Goal: Task Accomplishment & Management: Manage account settings

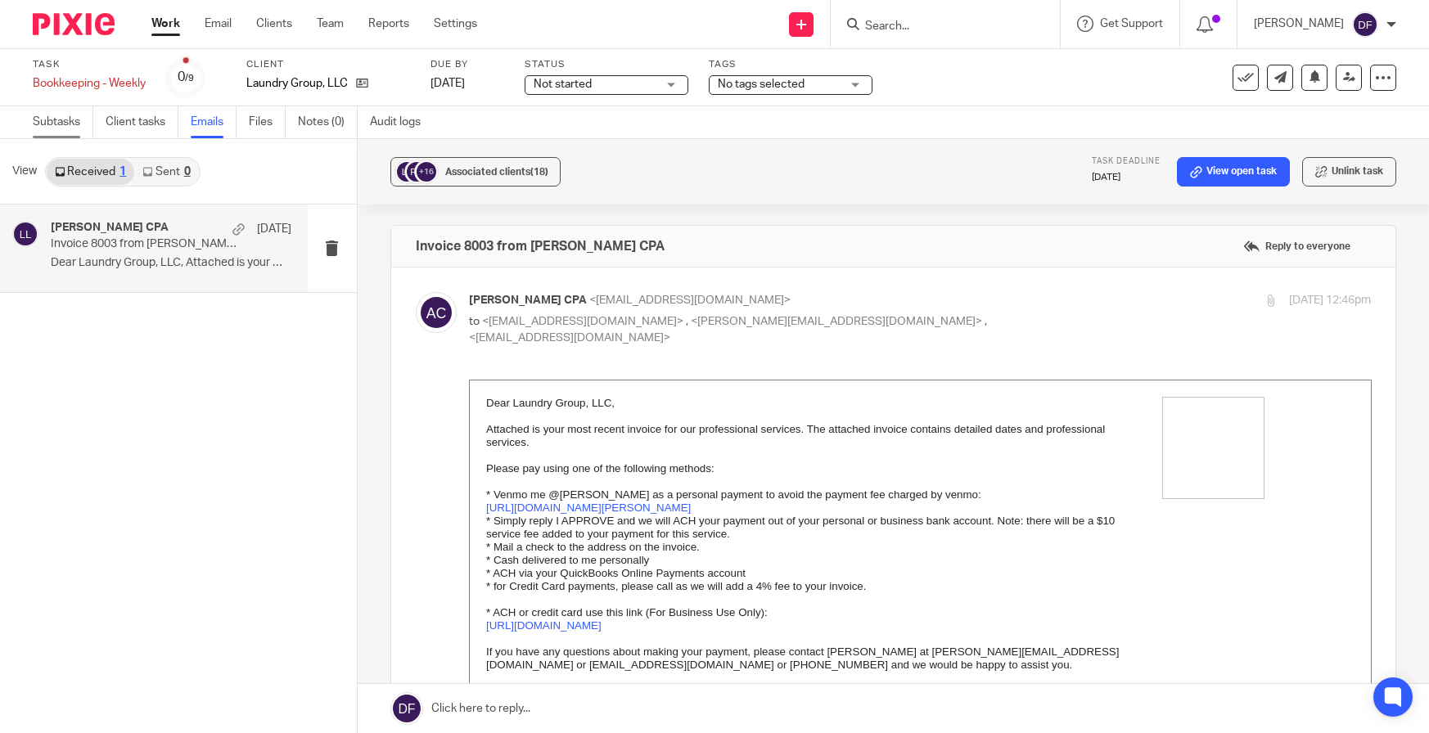
scroll to position [409, 0]
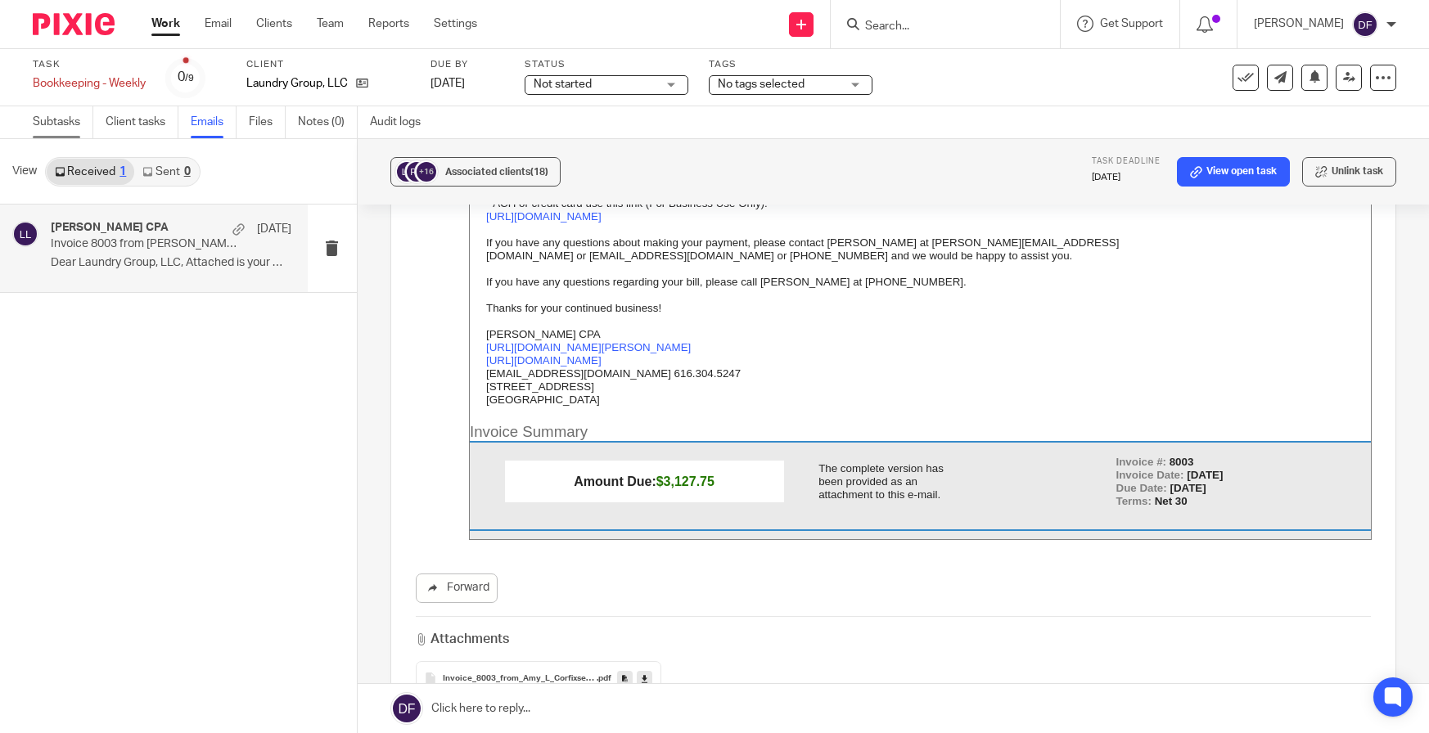
click at [35, 125] on link "Subtasks" at bounding box center [63, 122] width 61 height 32
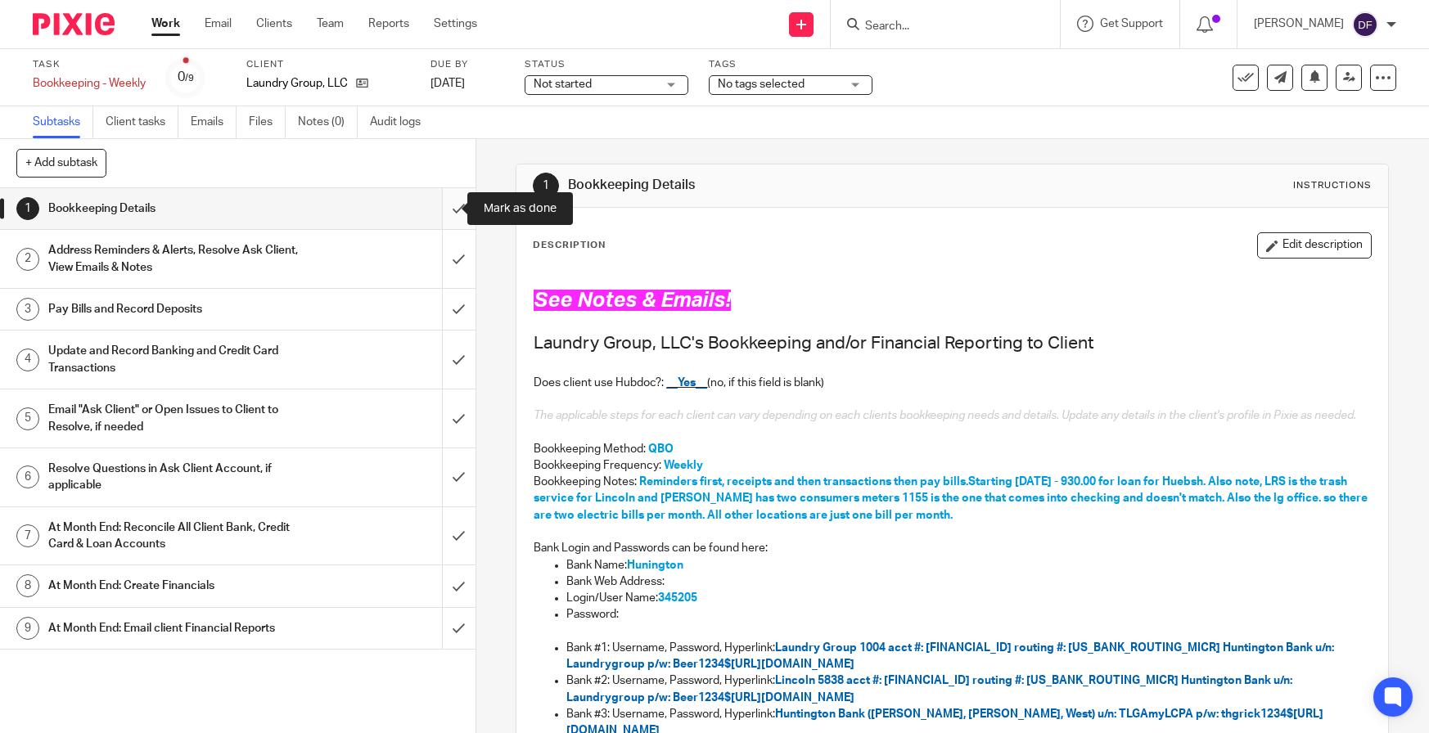
click at [440, 214] on input "submit" at bounding box center [238, 208] width 476 height 41
drag, startPoint x: 440, startPoint y: 248, endPoint x: 440, endPoint y: 266, distance: 18.0
click at [440, 255] on input "submit" at bounding box center [238, 259] width 476 height 58
click at [448, 309] on input "submit" at bounding box center [238, 309] width 476 height 41
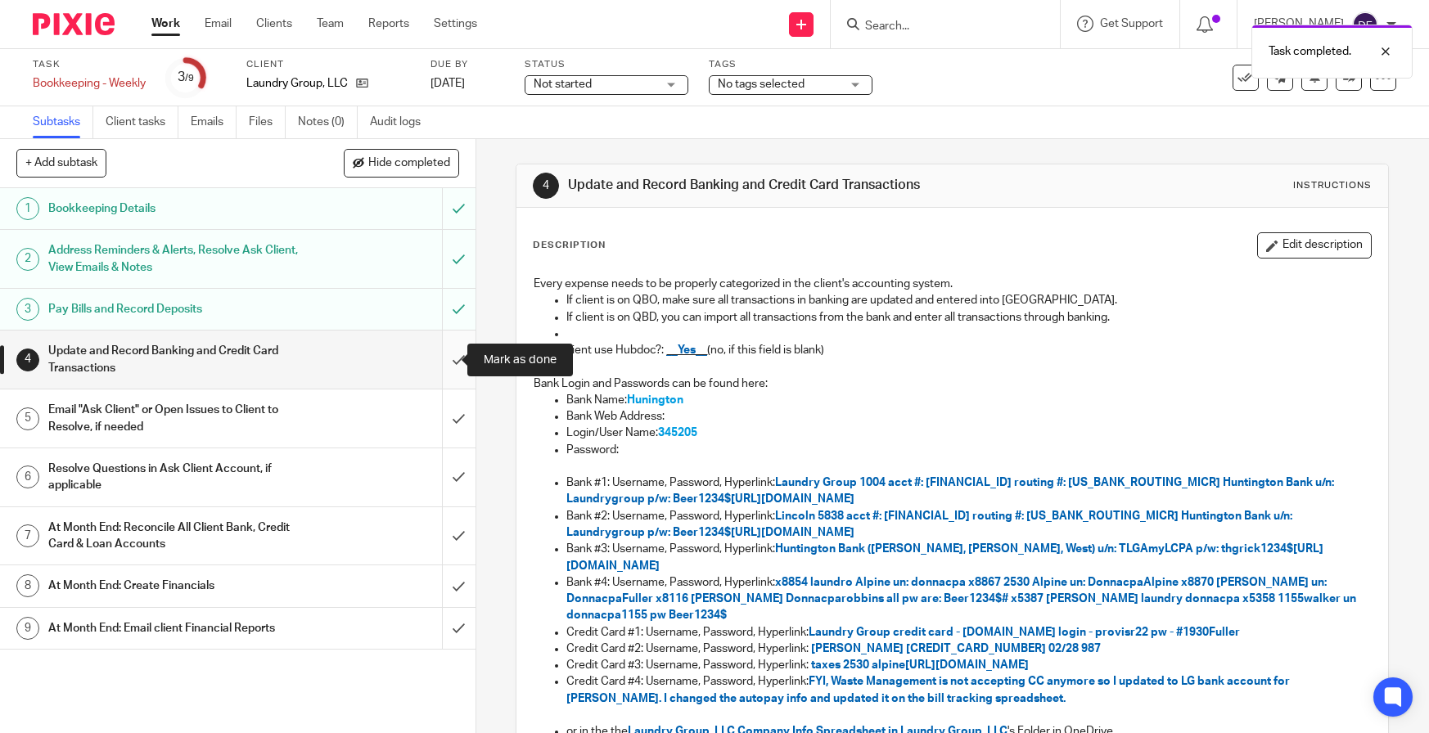
click at [444, 365] on input "submit" at bounding box center [238, 360] width 476 height 58
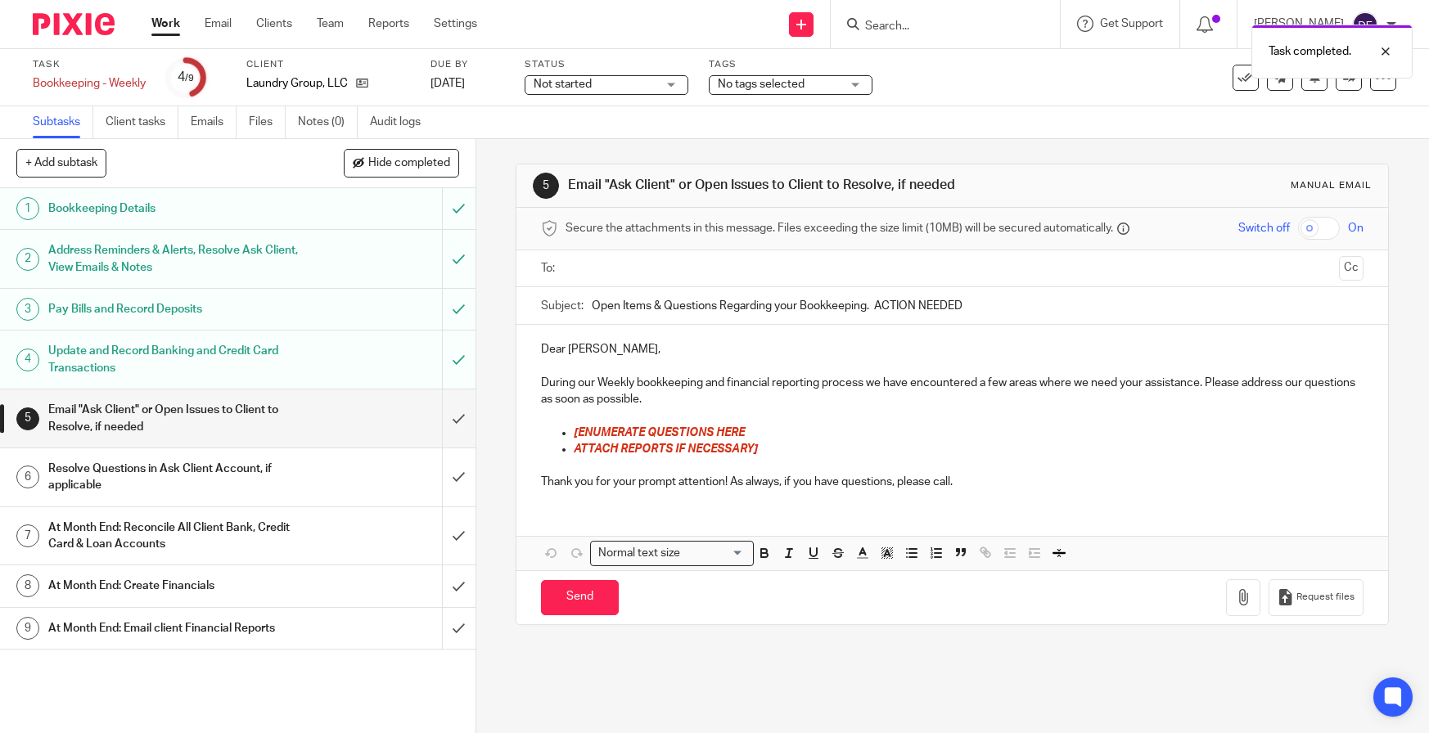
click at [635, 261] on input "text" at bounding box center [951, 268] width 761 height 19
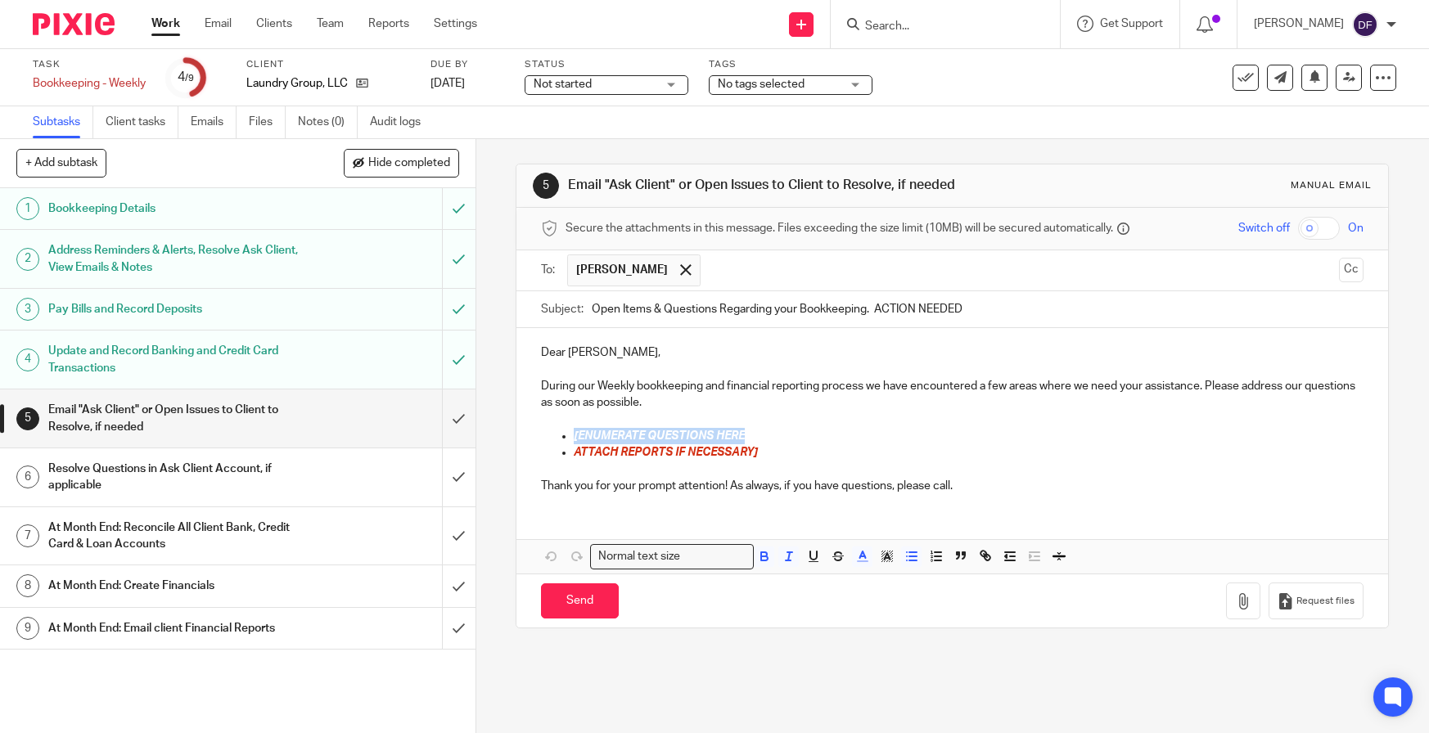
drag, startPoint x: 755, startPoint y: 433, endPoint x: 567, endPoint y: 440, distance: 187.6
click at [567, 440] on ul "[ENUMERATE QUESTIONS HERE ATTACH REPORTS IF NECESSARY]" at bounding box center [952, 445] width 823 height 34
drag, startPoint x: 1075, startPoint y: 308, endPoint x: 570, endPoint y: 313, distance: 505.1
click at [570, 313] on div "Subject: Open Items & Questions Regarding your Bookkeeping. ACTION NEEDED" at bounding box center [952, 309] width 823 height 37
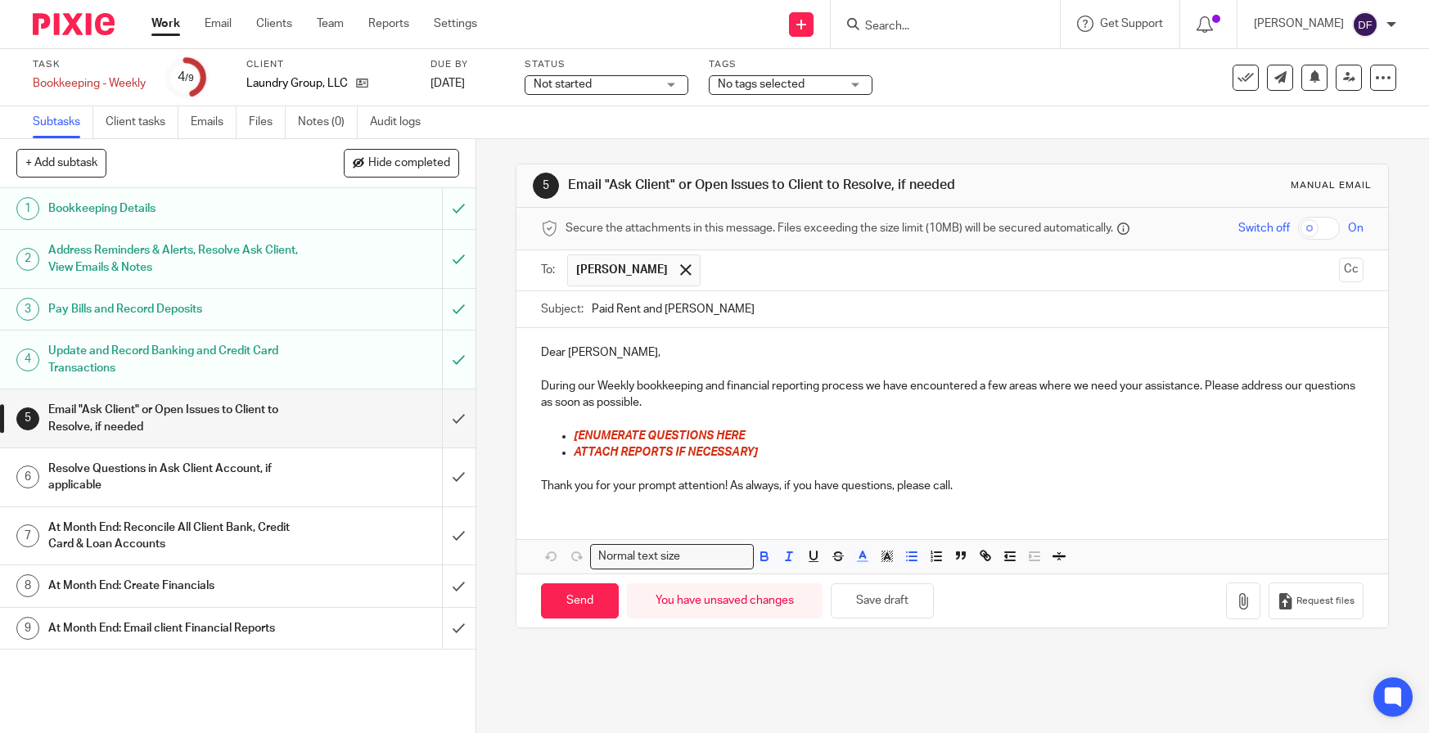
type input "Paid Rent and [PERSON_NAME]"
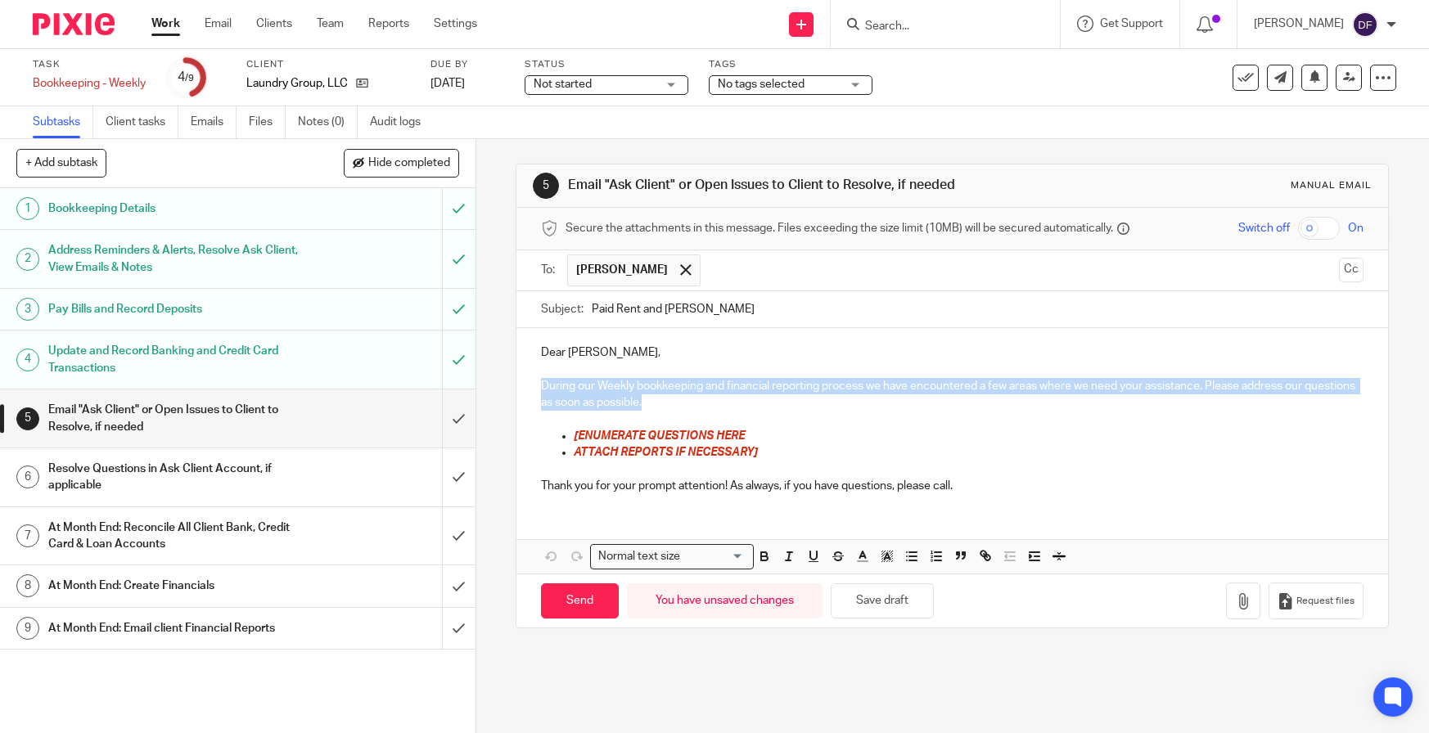
drag, startPoint x: 697, startPoint y: 404, endPoint x: 529, endPoint y: 390, distance: 169.2
click at [529, 390] on div "Dear [PERSON_NAME], During our Weekly bookkeeping and financial reporting proce…" at bounding box center [952, 417] width 872 height 178
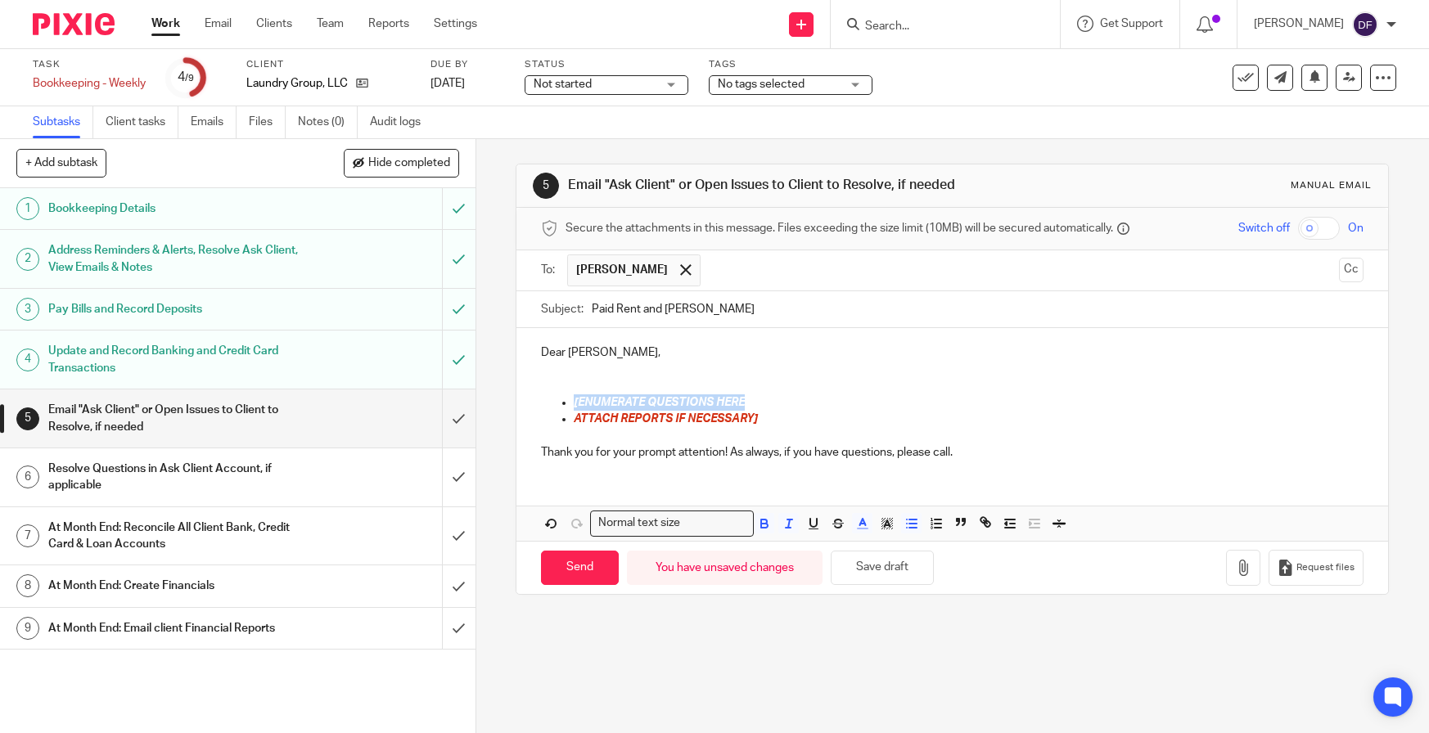
drag, startPoint x: 751, startPoint y: 397, endPoint x: 566, endPoint y: 410, distance: 185.5
click at [566, 410] on ul "[ENUMERATE QUESTIONS HERE ATTACH REPORTS IF NECESSARY]" at bounding box center [952, 412] width 823 height 34
click at [719, 399] on span "I have all rents going out on .24.25" at bounding box center [665, 402] width 183 height 11
click at [833, 398] on p "I have all rents going out on 9.24.25" at bounding box center [969, 403] width 790 height 16
click at [844, 399] on span "I have all rents going out on 9.24.25 to be there by 8.29.25" at bounding box center [726, 402] width 304 height 11
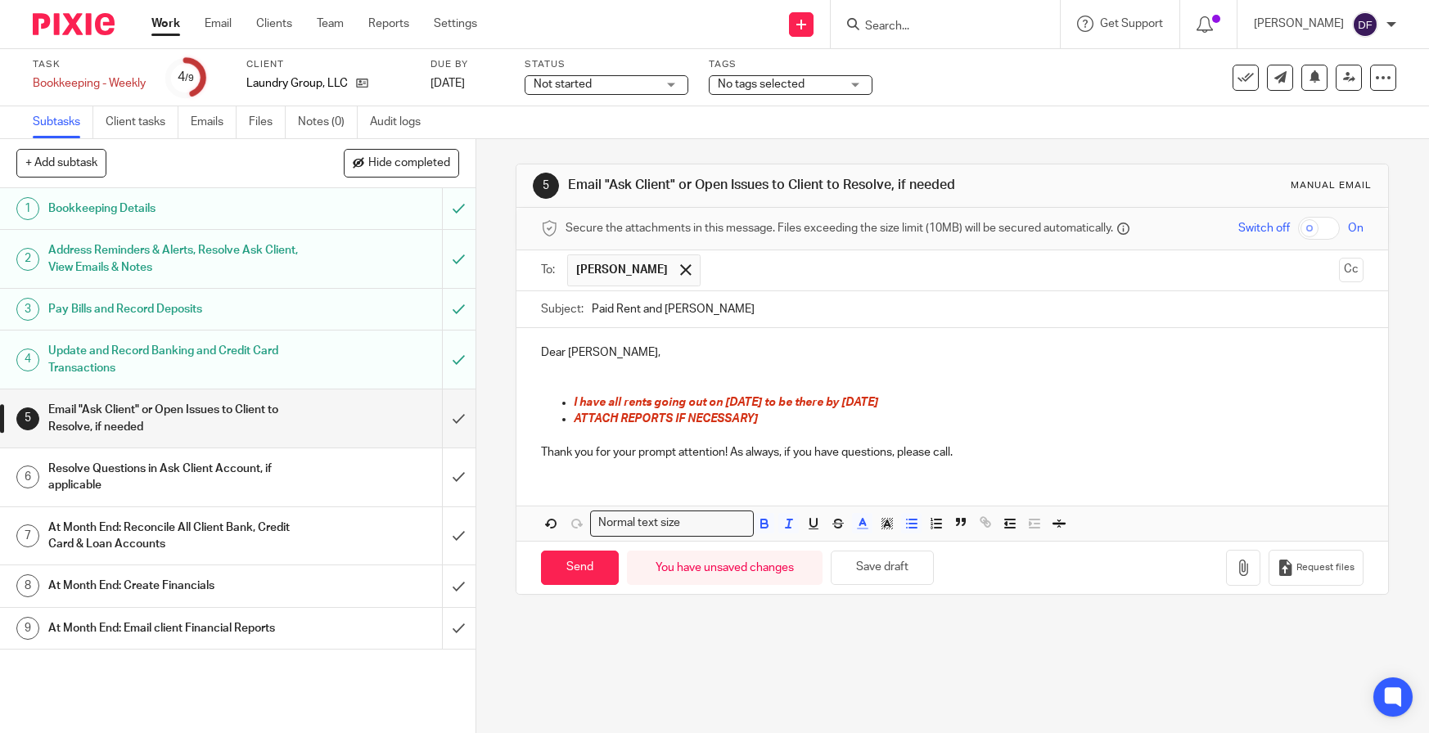
click at [920, 395] on p "I have all rents going out on 9.24.25 to be there by 9.29.25" at bounding box center [969, 403] width 790 height 16
drag, startPoint x: 755, startPoint y: 419, endPoint x: 570, endPoint y: 426, distance: 185.1
click at [574, 426] on p "ATTACH REPORTS IF NECESSARY]" at bounding box center [969, 419] width 790 height 16
click at [803, 415] on ul "I have all rents going out on 9.24.25 to be there by 9.29.25 total $8692.00 I a…" at bounding box center [952, 412] width 823 height 34
click at [803, 421] on p "I also paid Amy's invoice 8003 for" at bounding box center [969, 419] width 790 height 16
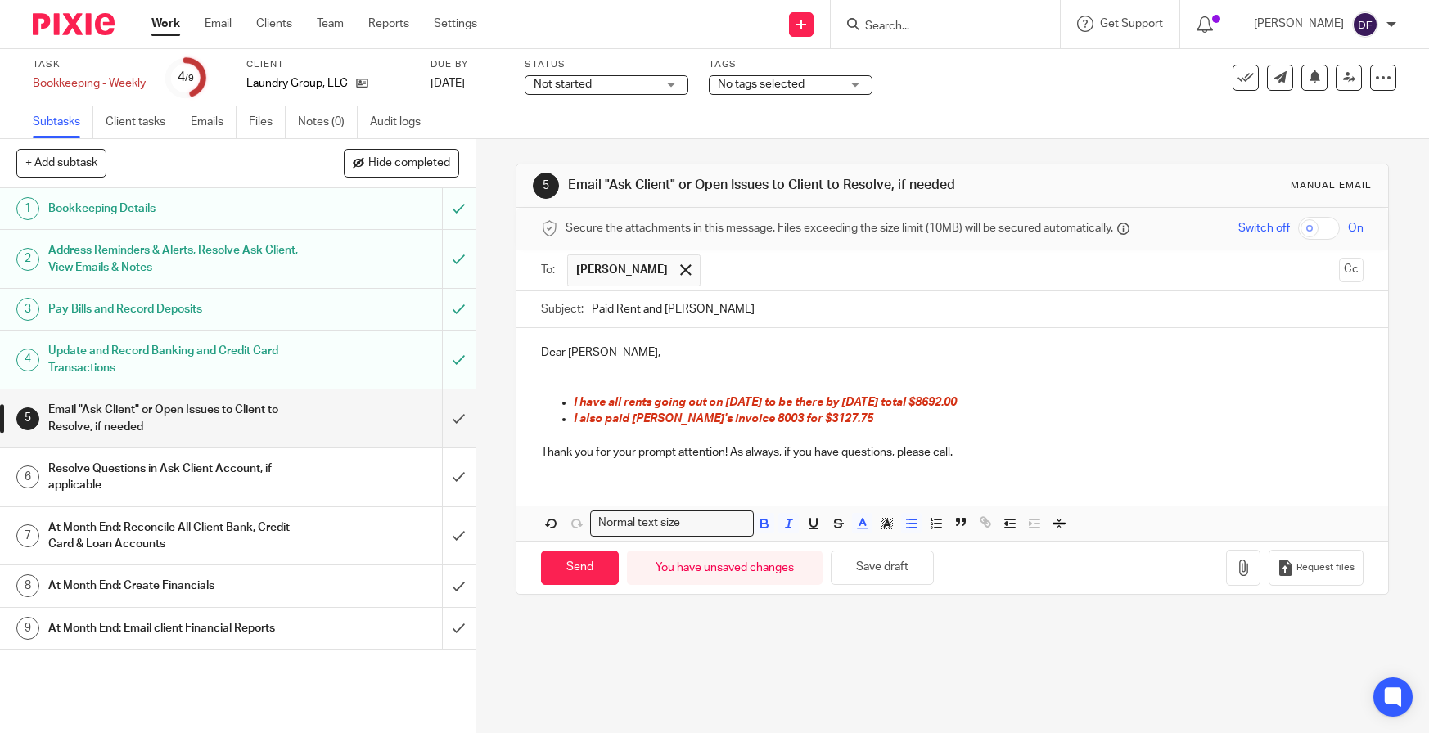
click at [710, 400] on span "I have all rents going out on 9.24.25 to be there by 9.29.25 total $8692.00" at bounding box center [765, 402] width 383 height 11
drag, startPoint x: 701, startPoint y: 402, endPoint x: 985, endPoint y: 401, distance: 283.2
click at [985, 402] on p "I have all rents going out on 9.24.25 to be there by 9.29.25 total $8692.00" at bounding box center [969, 403] width 790 height 16
copy span "on 9.24.25 to be there by 9.29.25 total $8692.00"
click at [864, 422] on p "I also paid Amy's invoice 8003 for $3127.75" at bounding box center [969, 419] width 790 height 16
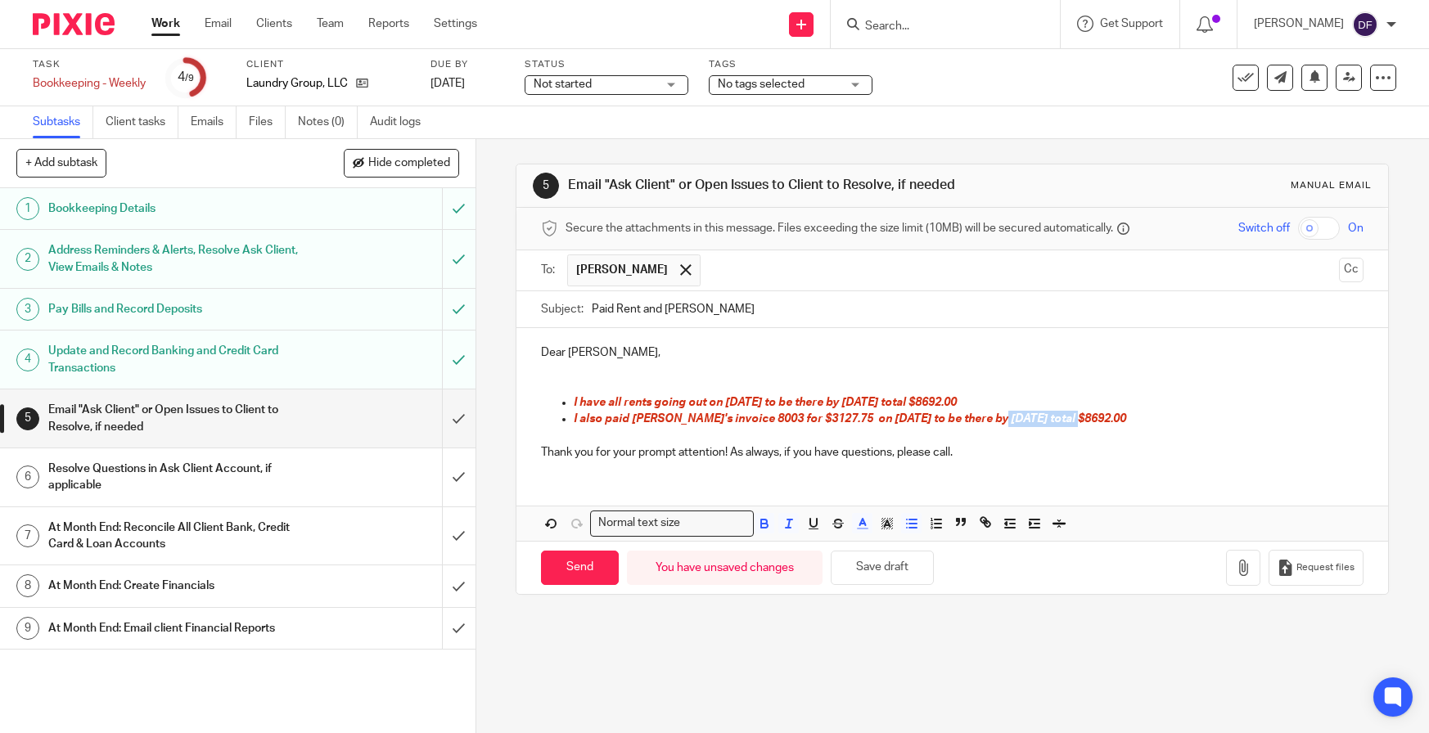
drag, startPoint x: 1079, startPoint y: 423, endPoint x: 982, endPoint y: 421, distance: 96.6
click at [982, 421] on p "I also paid Amy's invoice 8003 for $3127.75 on 9.24.25 to be there by 9.29.25 t…" at bounding box center [969, 419] width 790 height 16
click at [913, 569] on button "Save draft" at bounding box center [882, 568] width 103 height 35
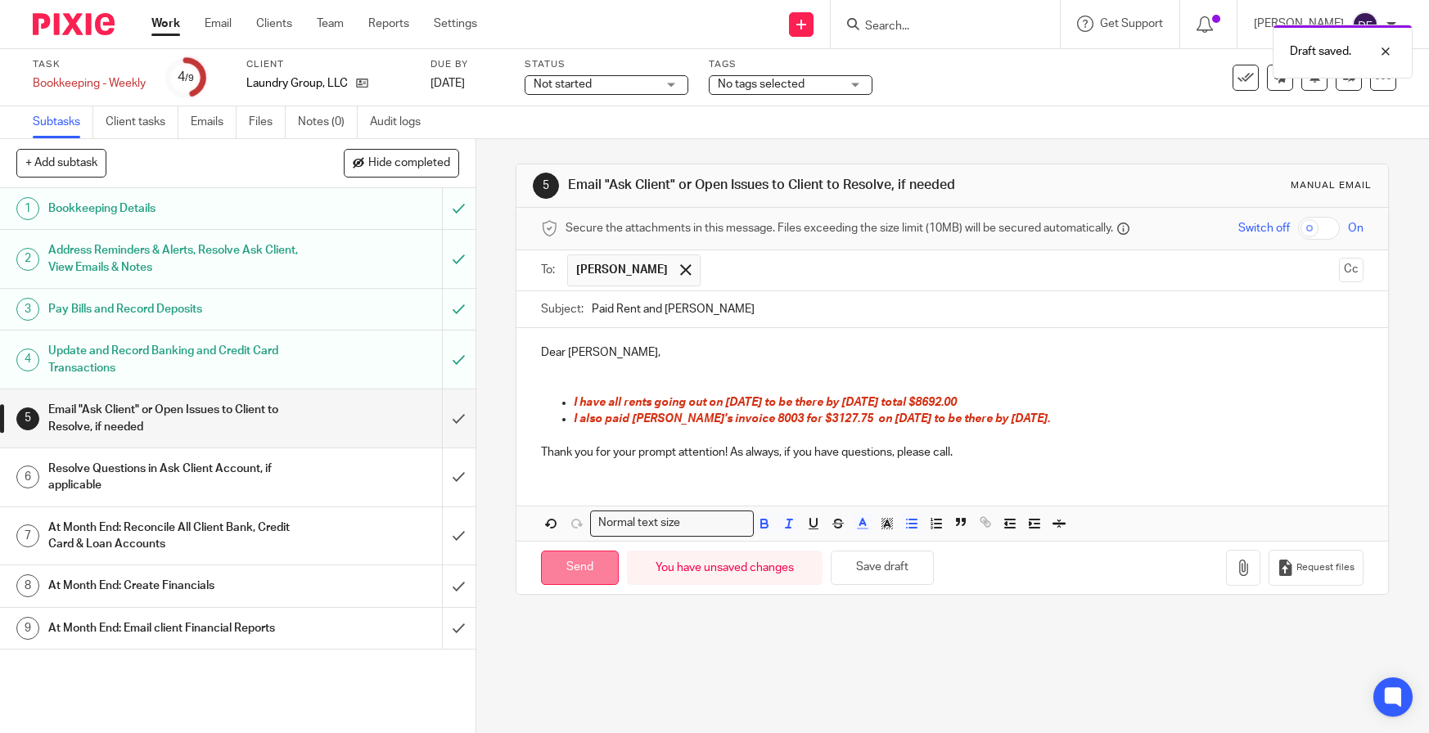
click at [568, 562] on input "Send" at bounding box center [580, 568] width 78 height 35
type input "Sent"
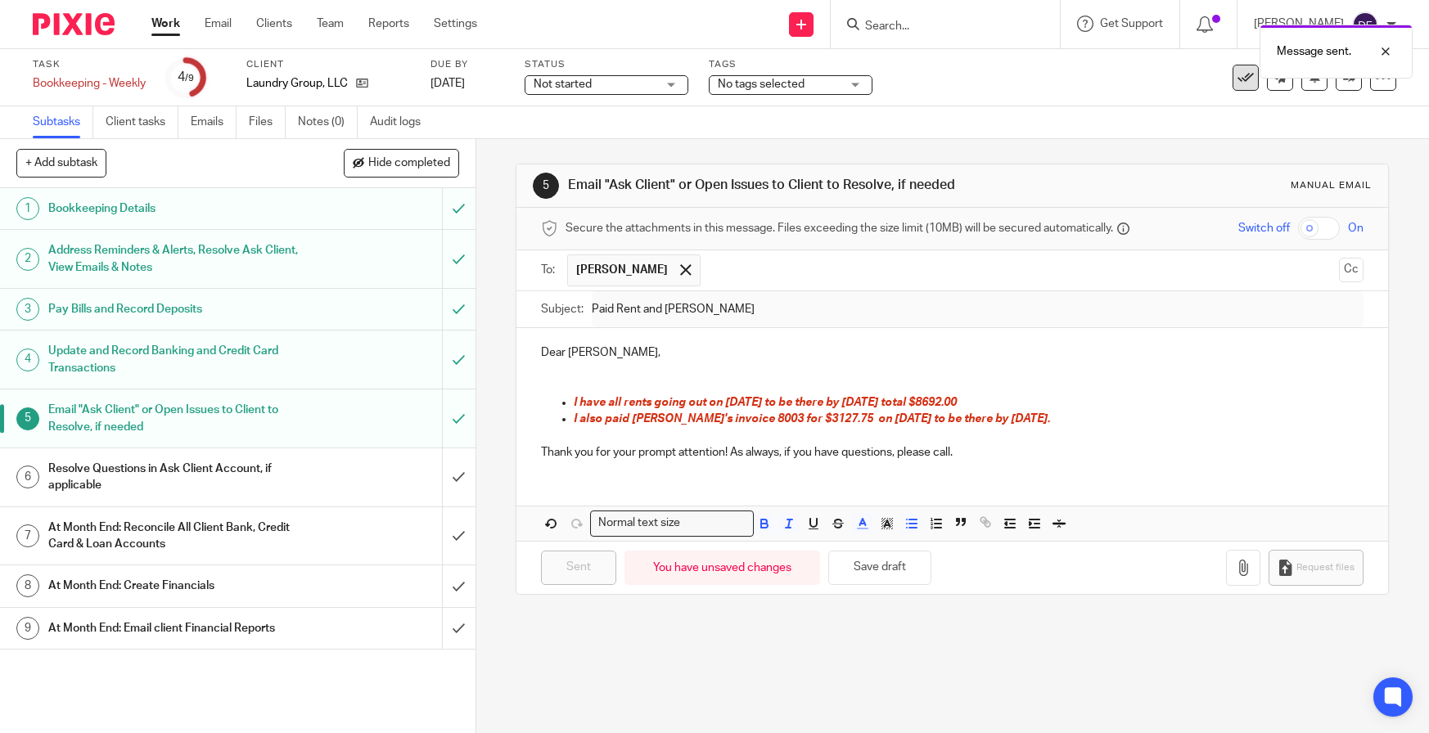
click at [1233, 86] on button at bounding box center [1246, 78] width 26 height 26
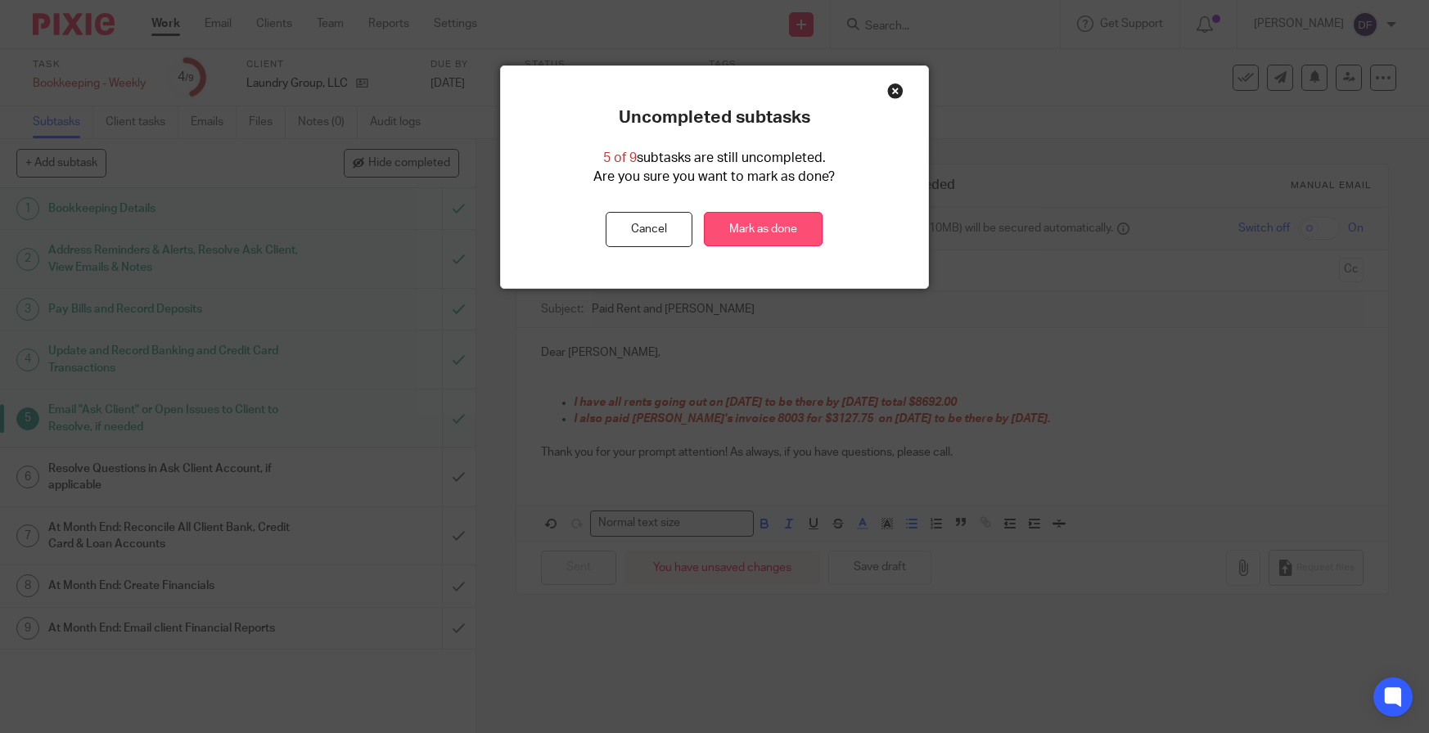
click at [765, 234] on link "Mark as done" at bounding box center [763, 229] width 119 height 35
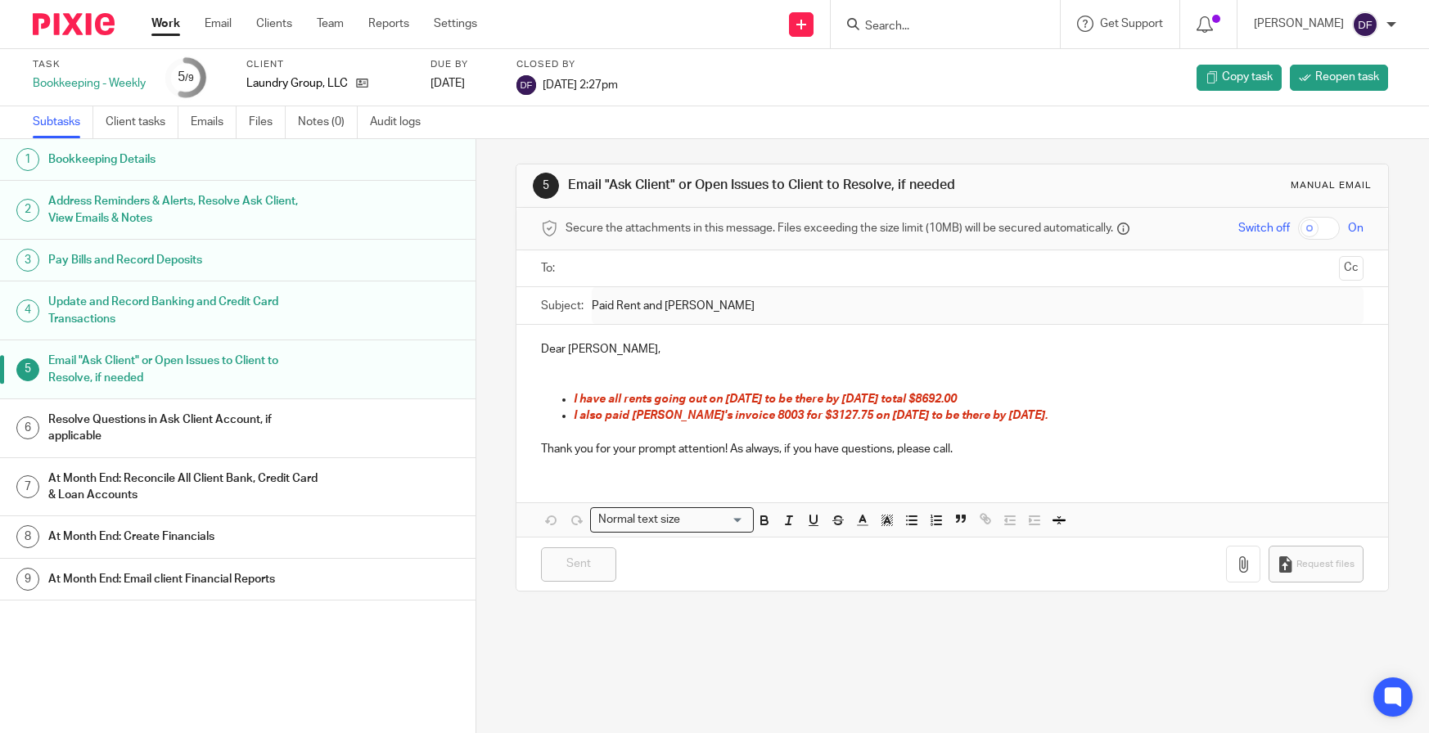
click at [160, 19] on link "Work" at bounding box center [165, 24] width 29 height 16
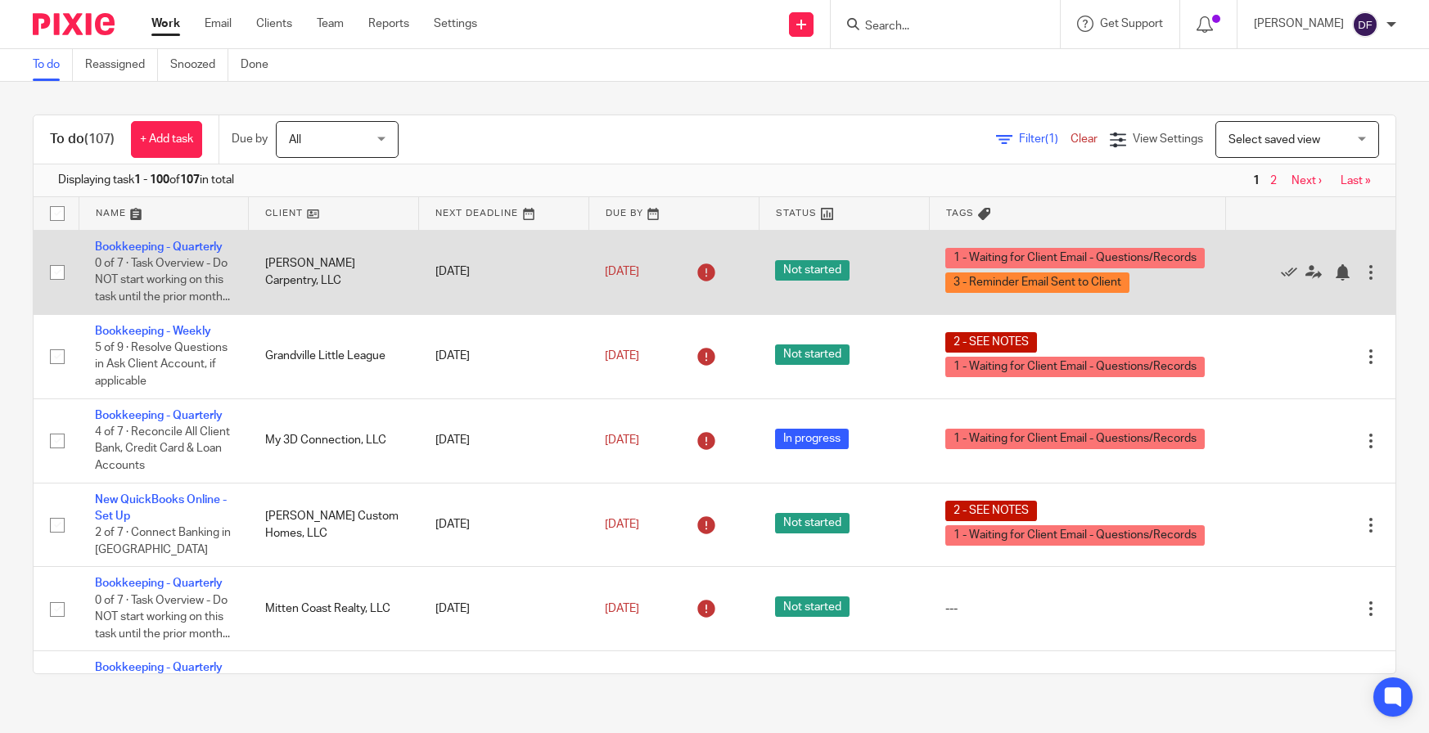
click at [180, 239] on td "Bookkeeping - Quarterly 0 of 7 · Task Overview - Do NOT start working on this t…" at bounding box center [164, 272] width 170 height 84
click at [176, 244] on link "Bookkeeping - Quarterly" at bounding box center [159, 246] width 128 height 11
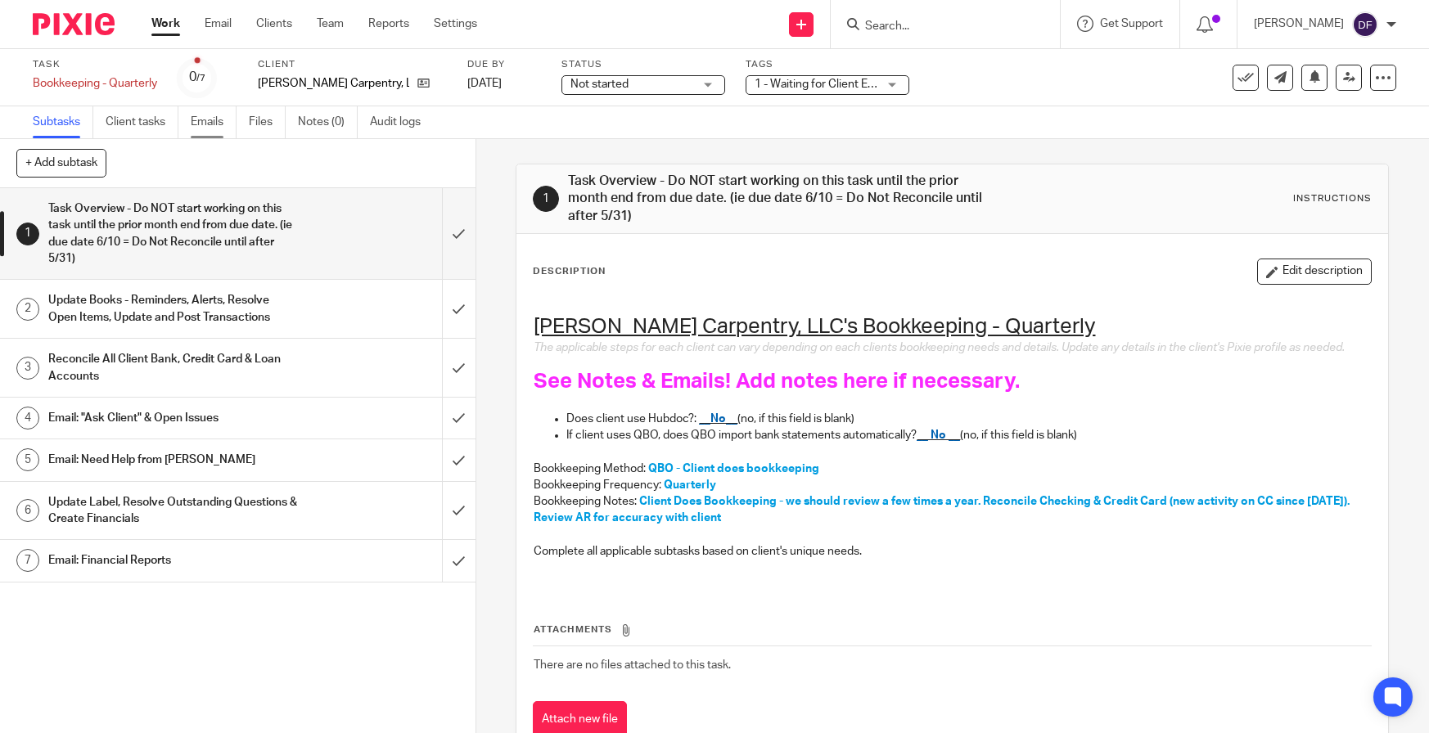
drag, startPoint x: 219, startPoint y: 120, endPoint x: 210, endPoint y: 120, distance: 9.0
click at [219, 120] on link "Emails" at bounding box center [214, 122] width 46 height 32
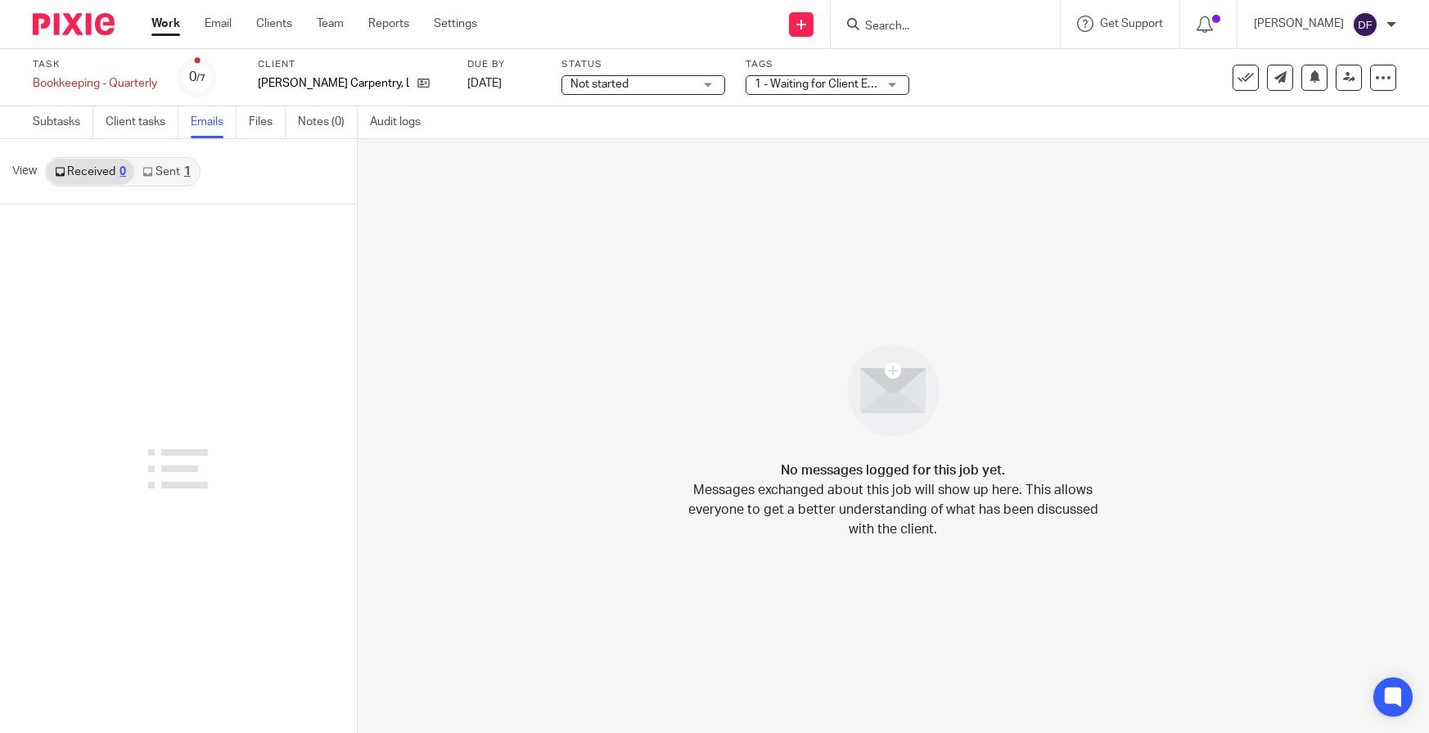
click at [195, 173] on link "Sent 1" at bounding box center [166, 172] width 64 height 26
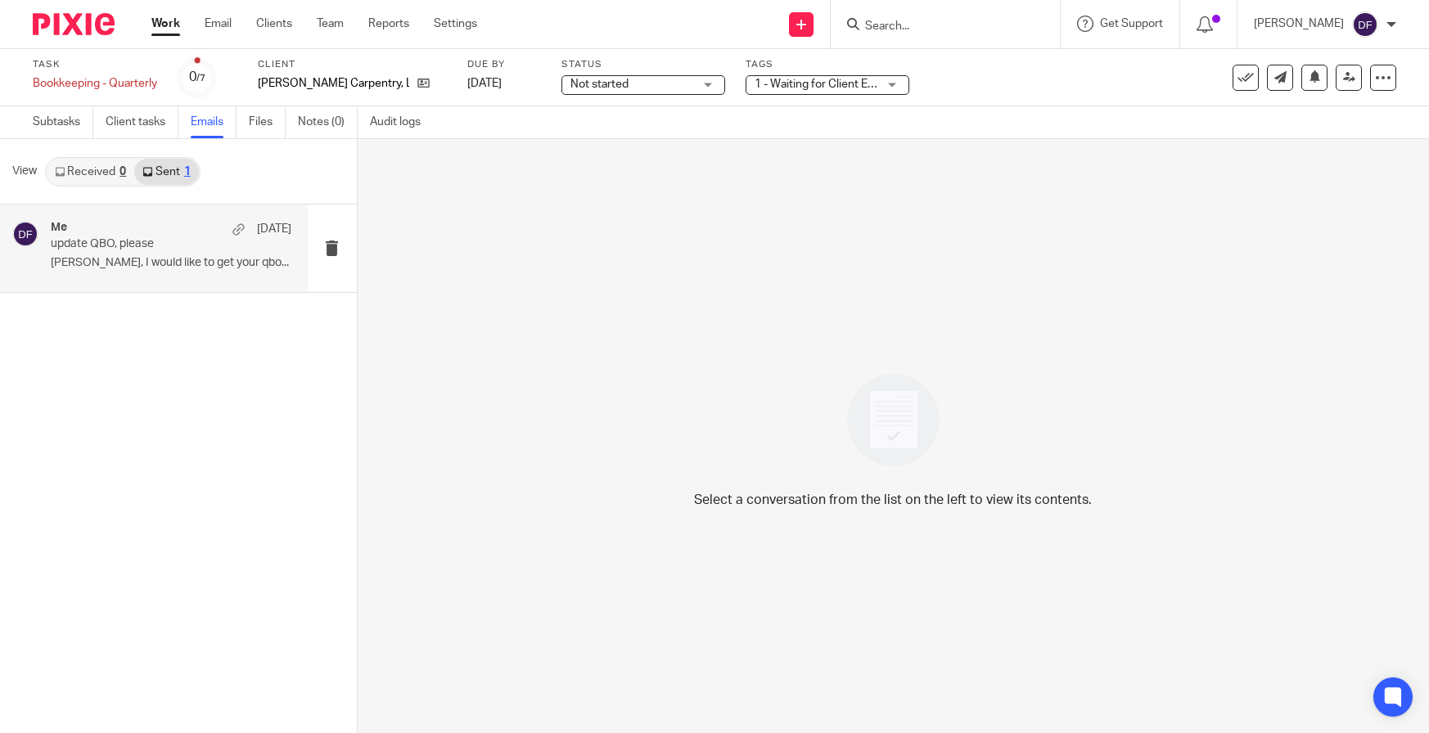
click at [186, 257] on p "[PERSON_NAME], I would like to get your qbo..." at bounding box center [171, 263] width 241 height 14
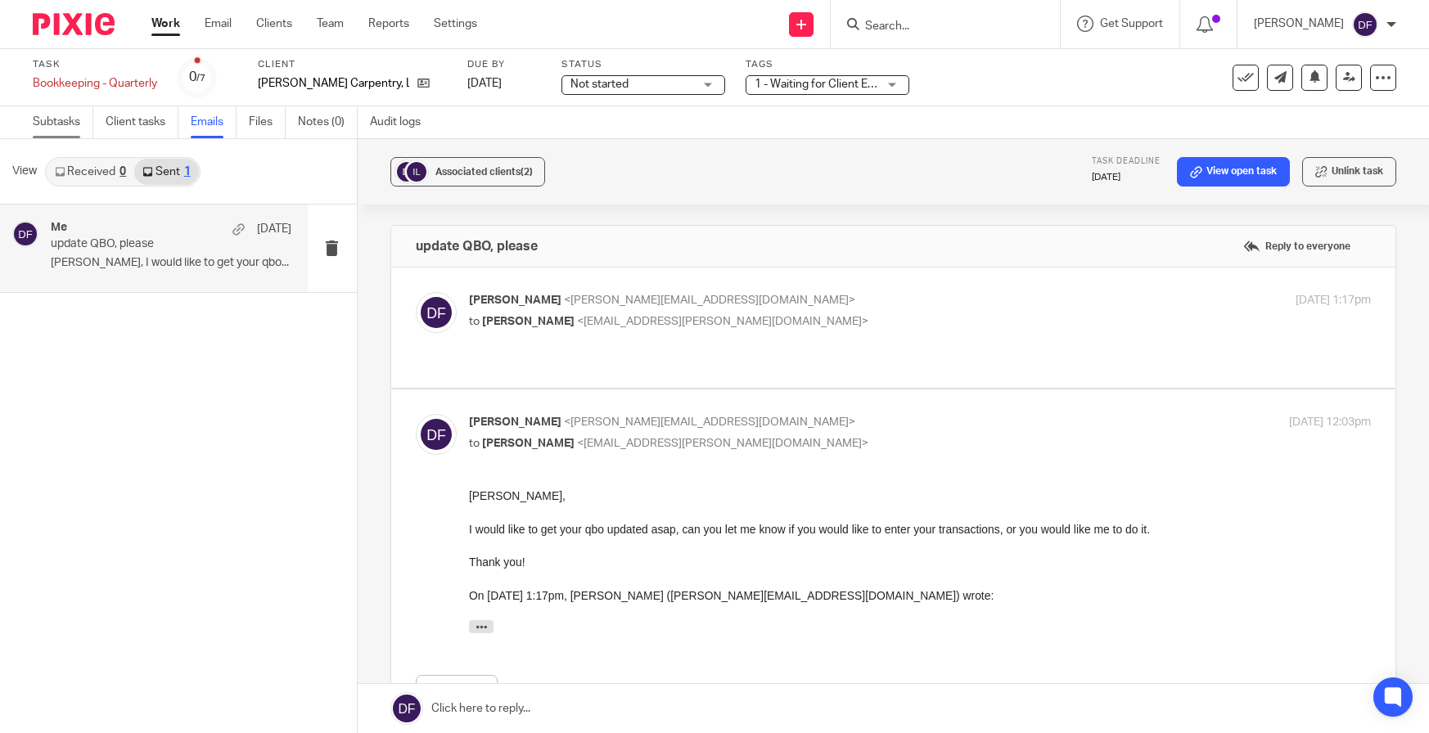
click at [61, 124] on link "Subtasks" at bounding box center [63, 122] width 61 height 32
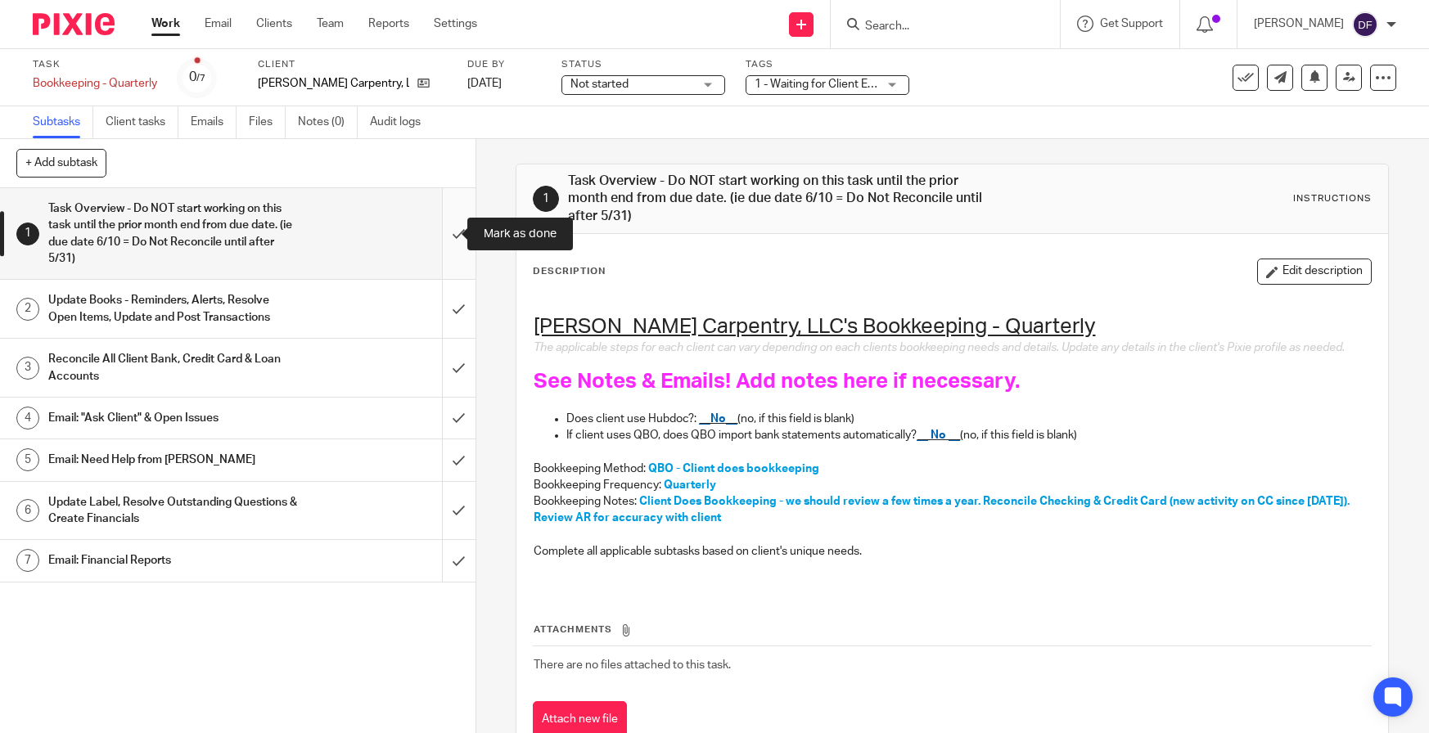
click at [453, 240] on input "submit" at bounding box center [238, 233] width 476 height 91
click at [442, 307] on input "submit" at bounding box center [238, 309] width 476 height 58
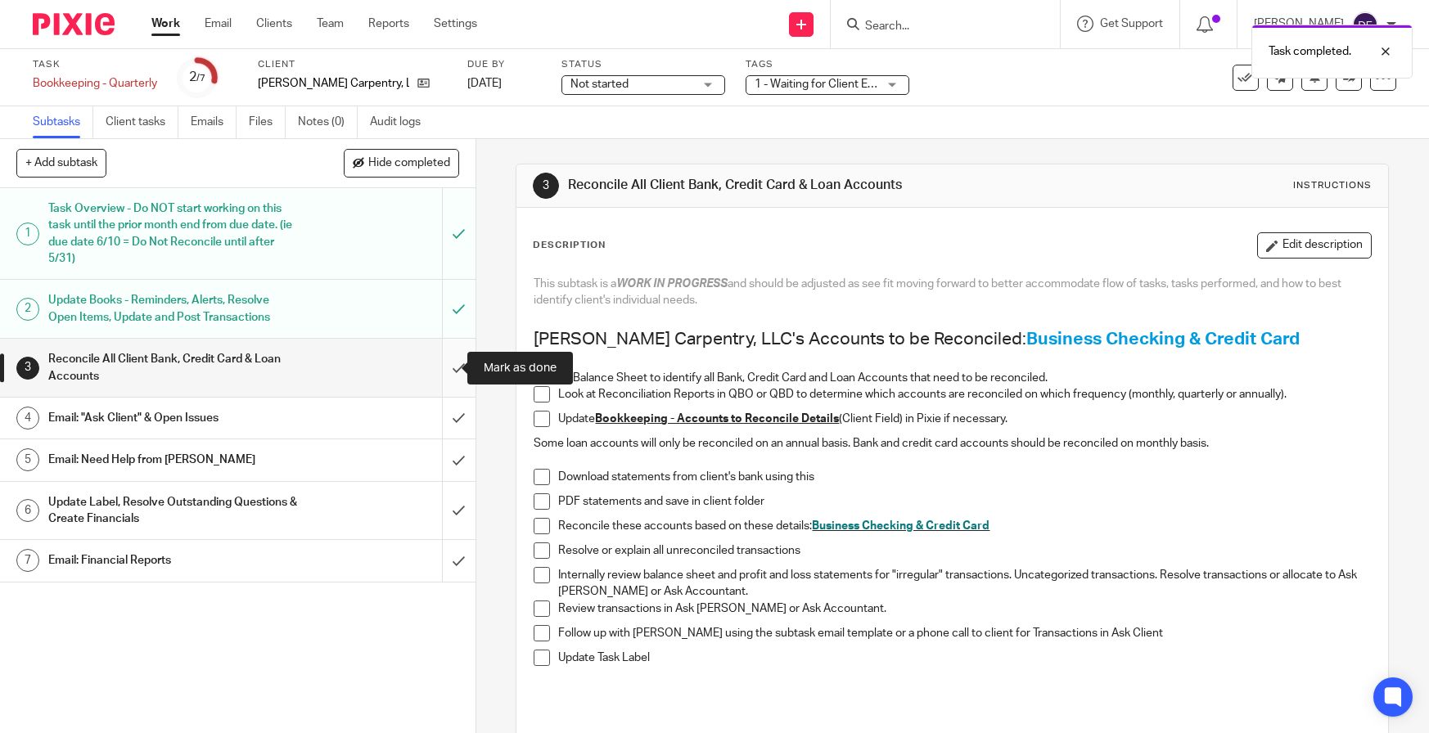
click at [451, 363] on input "submit" at bounding box center [238, 368] width 476 height 58
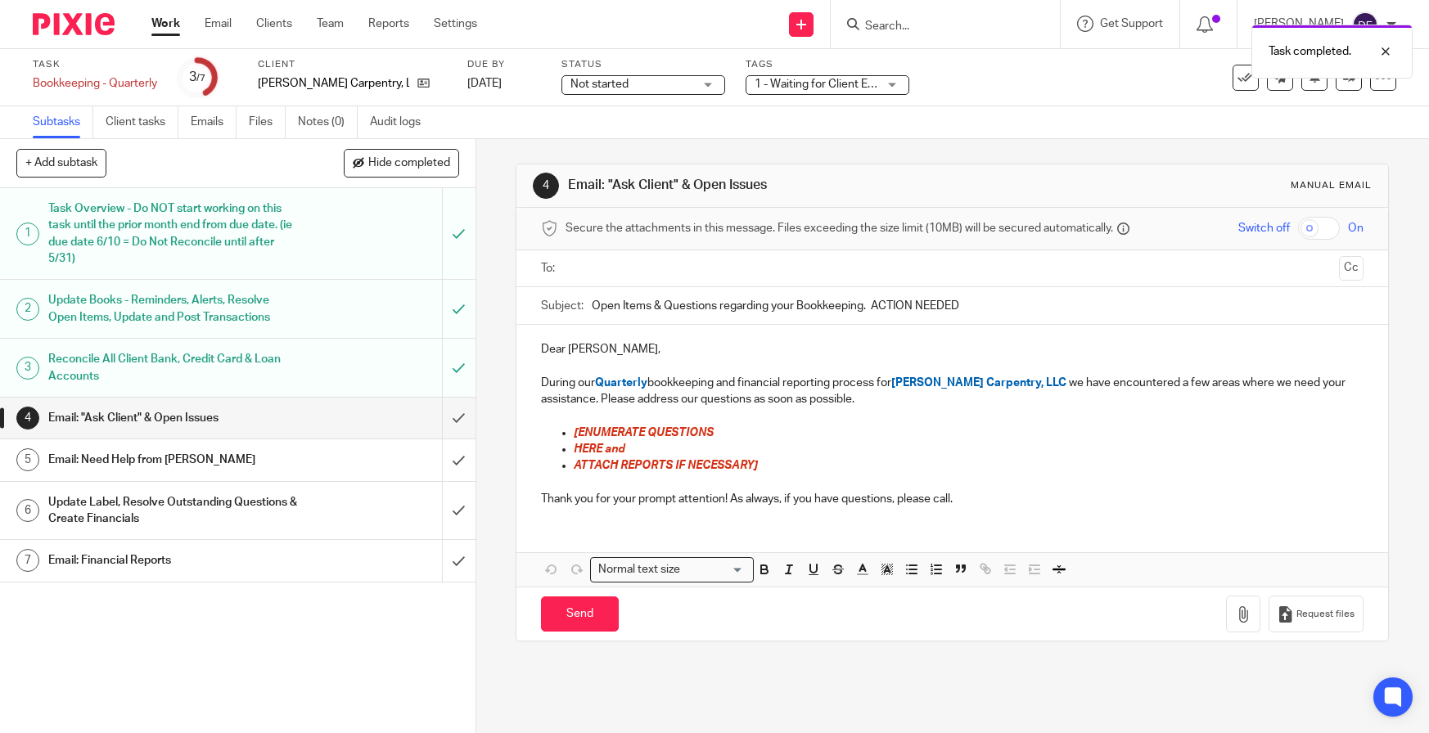
click at [608, 267] on input "text" at bounding box center [951, 268] width 761 height 19
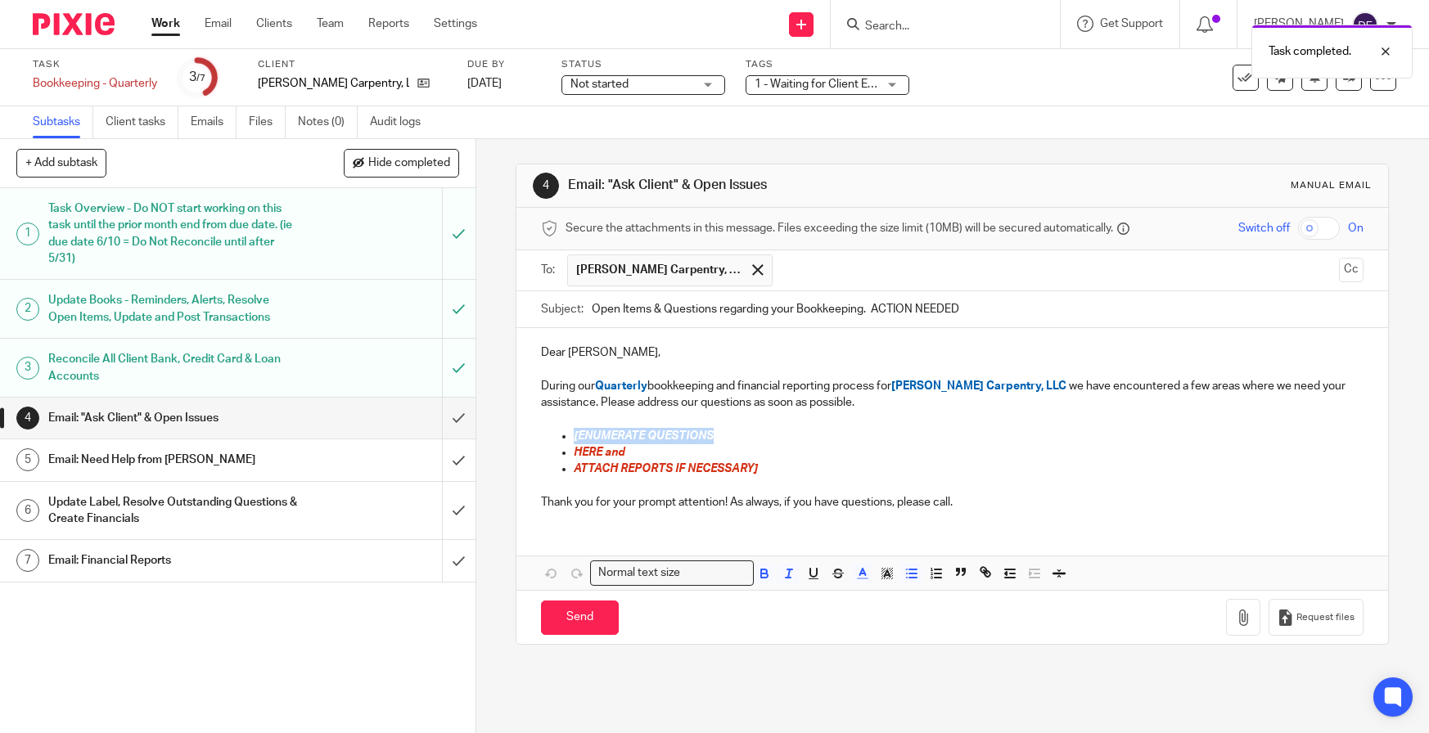
drag, startPoint x: 714, startPoint y: 435, endPoint x: 545, endPoint y: 438, distance: 168.6
click at [545, 438] on ul "[ENUMERATE QUESTIONS HERE and ATTACH REPORTS IF NECESSARY]" at bounding box center [952, 453] width 823 height 50
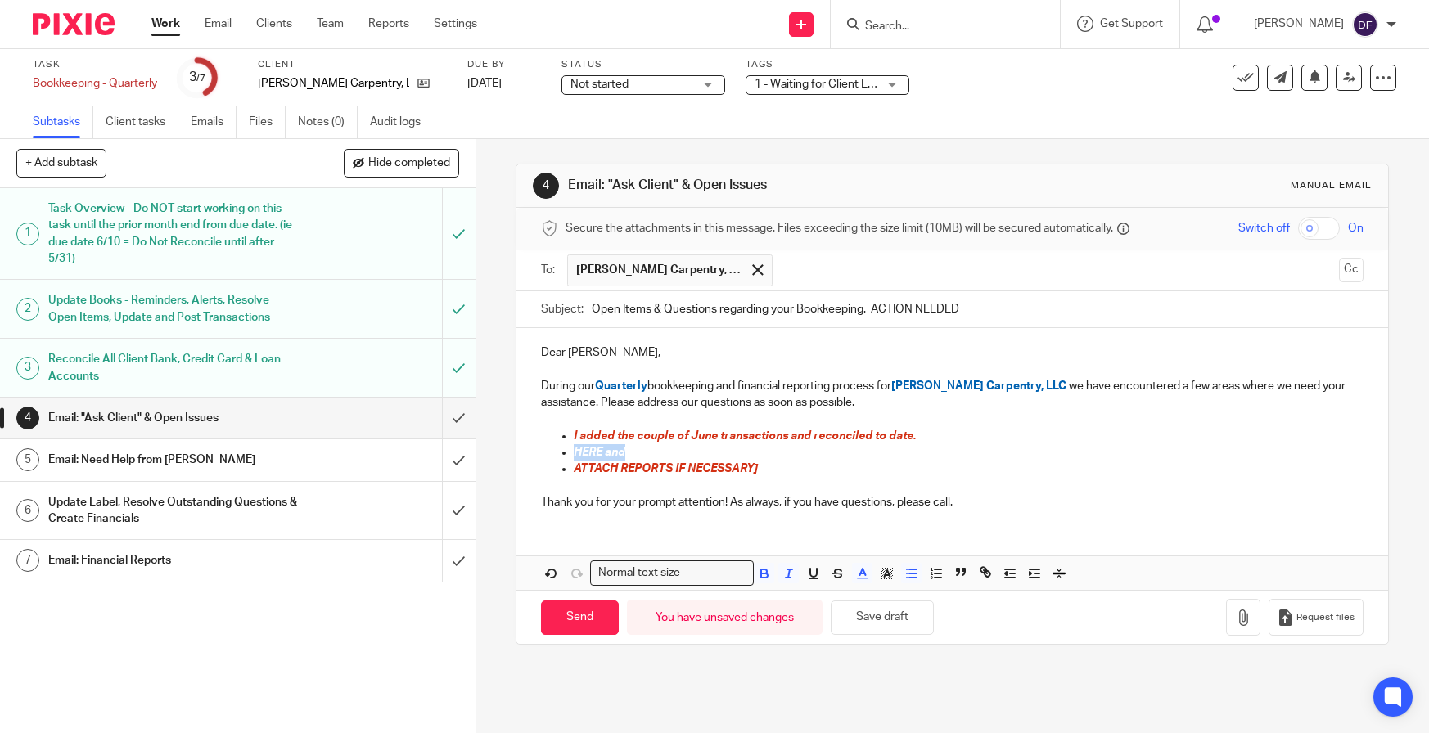
drag, startPoint x: 636, startPoint y: 453, endPoint x: 557, endPoint y: 452, distance: 78.6
click at [574, 452] on li "HERE and" at bounding box center [969, 452] width 790 height 16
click at [1060, 450] on p "You have and expense on 7.23.25 $206.93 to Home depot that did not get reconcil…" at bounding box center [969, 452] width 790 height 16
click at [1064, 449] on p "You have and expense on 7.23.25 $206.93 to Home depot that did not get reconcil…" at bounding box center [969, 452] width 790 height 16
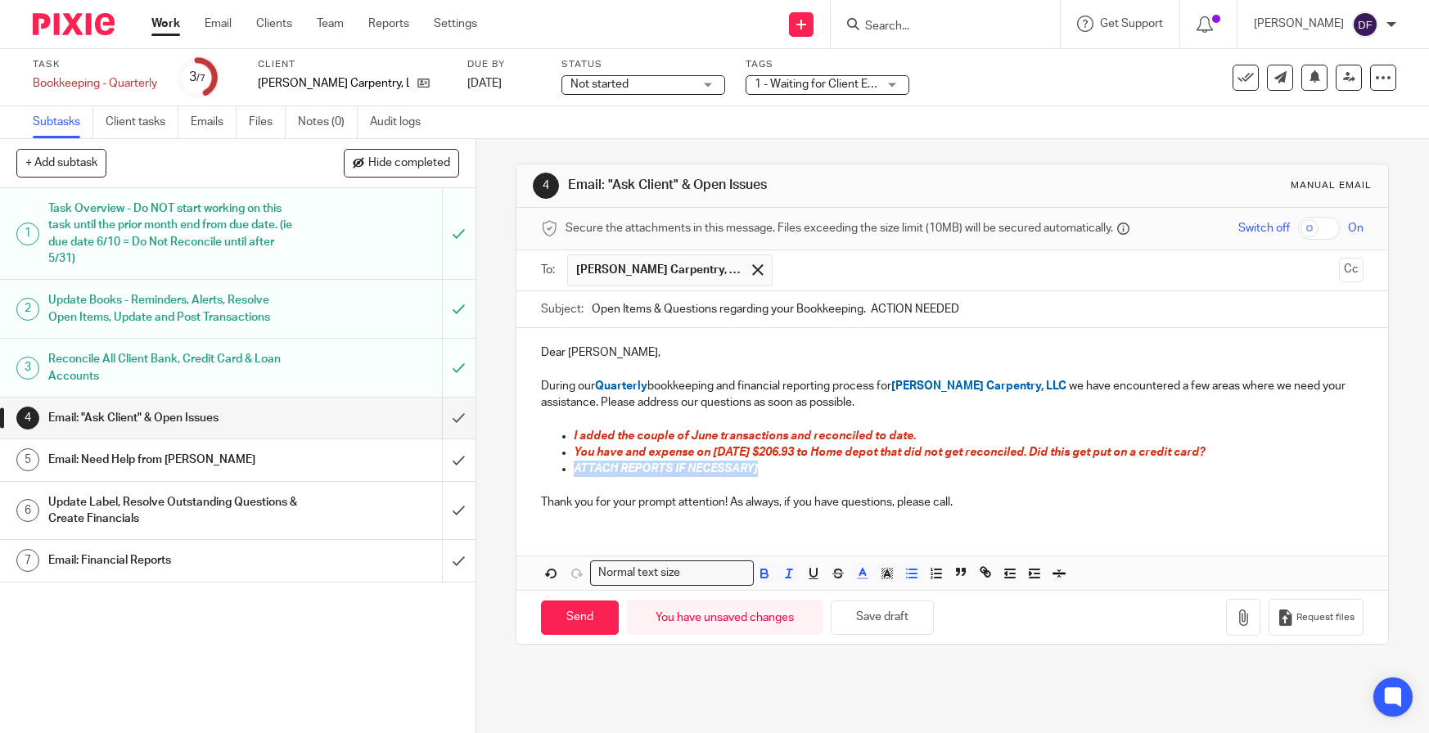
drag, startPoint x: 778, startPoint y: 475, endPoint x: 540, endPoint y: 474, distance: 238.2
click at [541, 474] on ul "I added the couple of June transactions and reconciled to date. You have and ex…" at bounding box center [952, 453] width 823 height 50
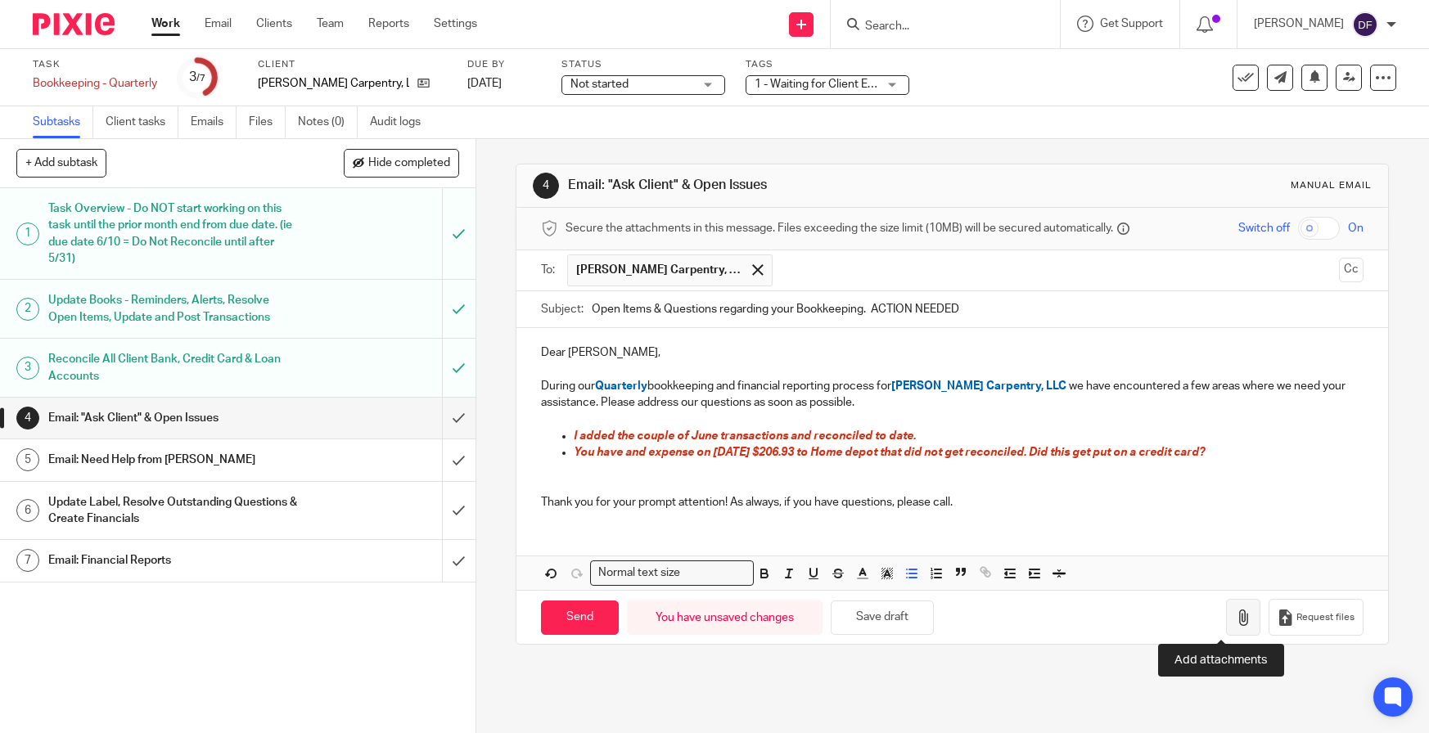
click at [1235, 611] on icon "button" at bounding box center [1243, 618] width 16 height 16
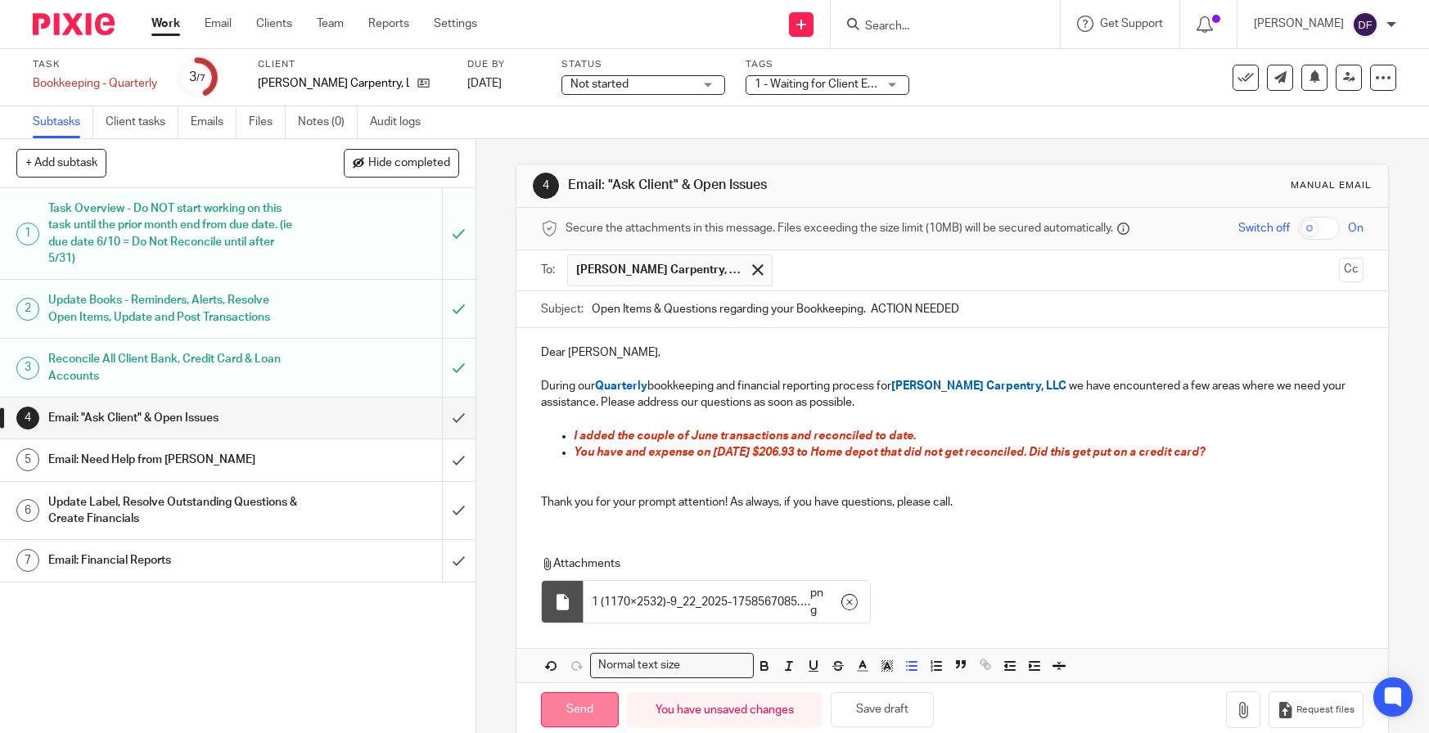
click at [598, 709] on input "Send" at bounding box center [580, 709] width 78 height 35
type input "Sent"
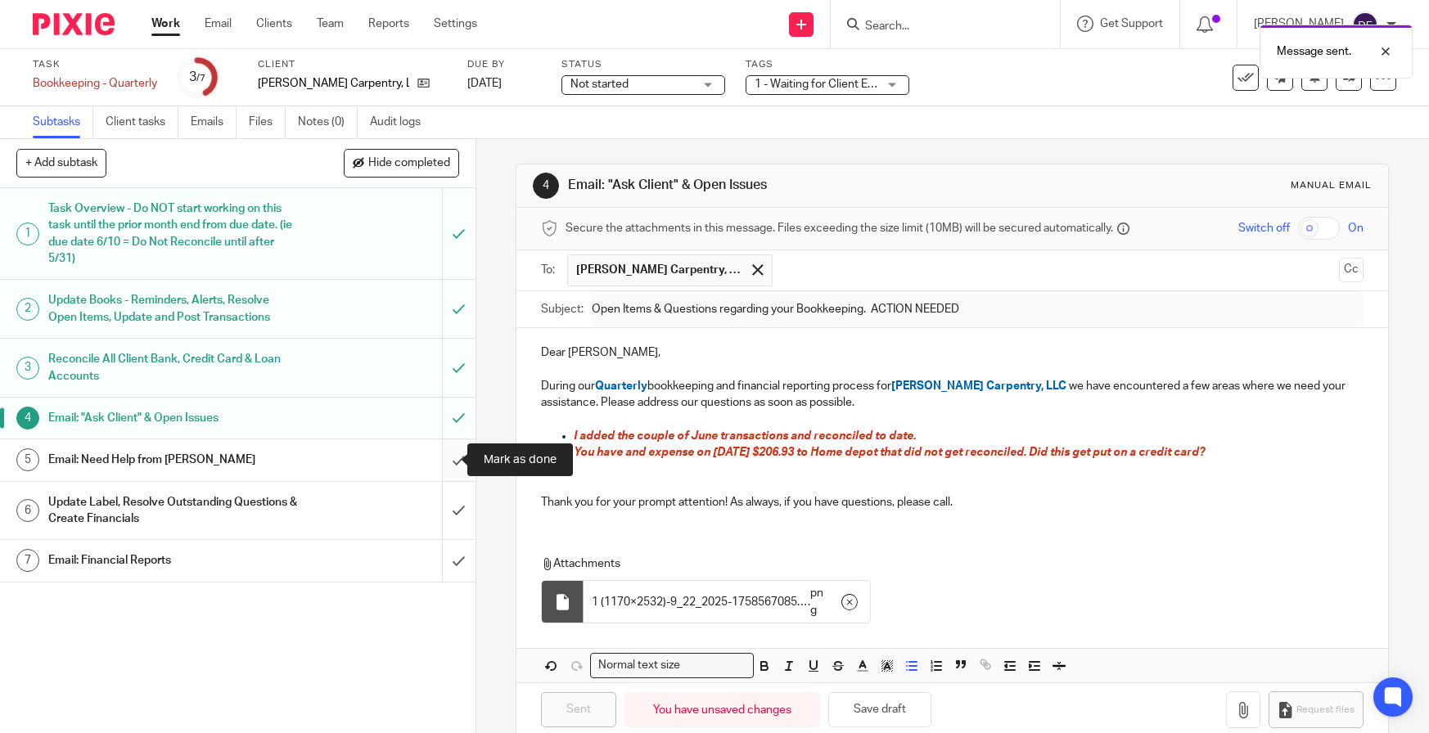
click at [442, 464] on input "submit" at bounding box center [238, 460] width 476 height 41
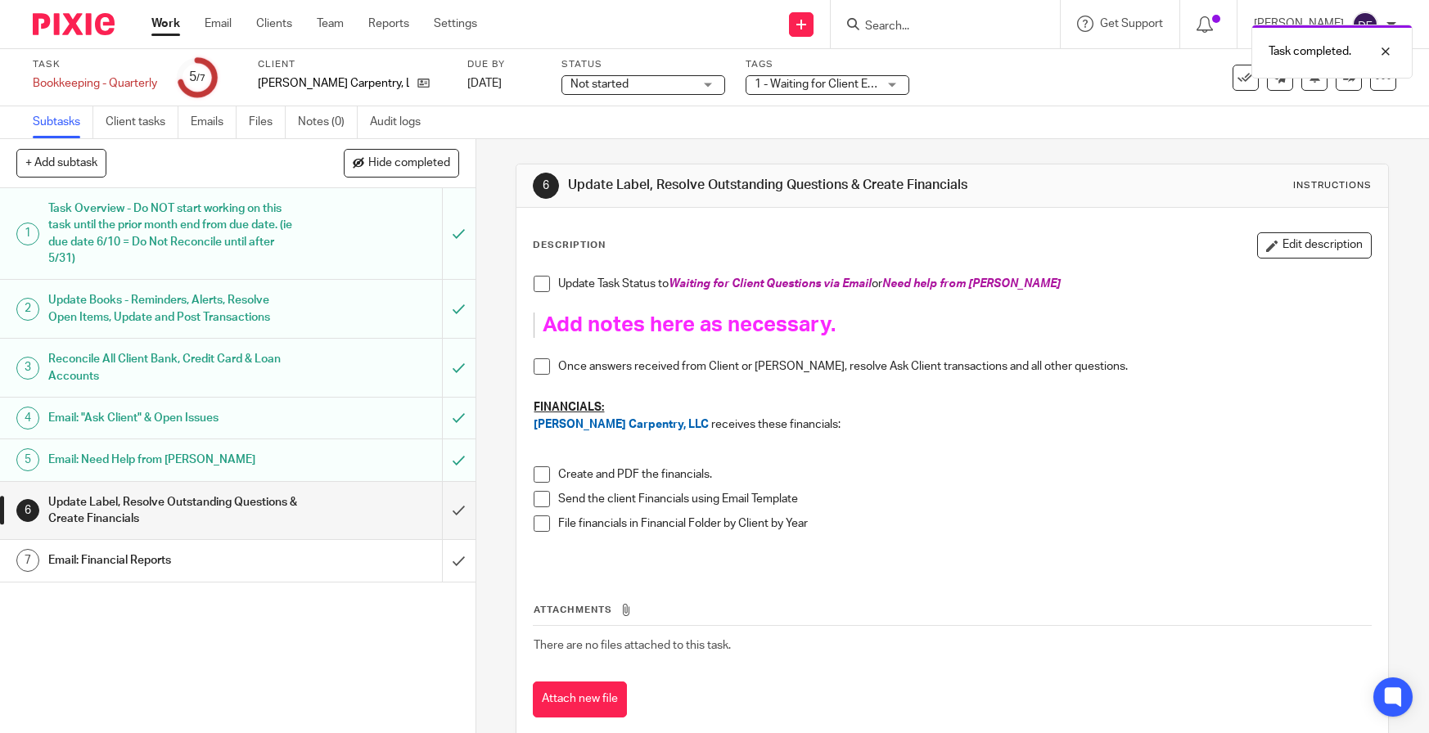
click at [151, 29] on link "Work" at bounding box center [165, 24] width 29 height 16
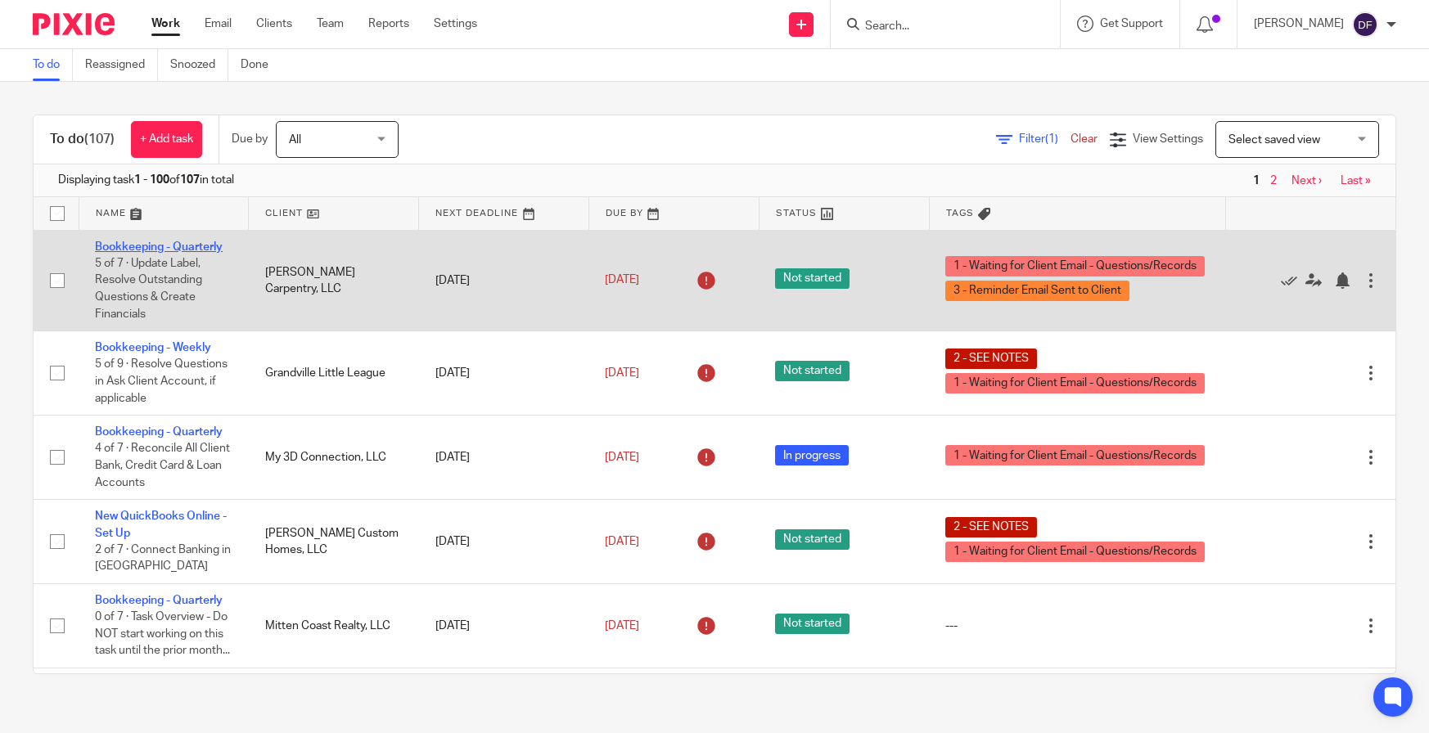
click at [155, 247] on link "Bookkeeping - Quarterly" at bounding box center [159, 246] width 128 height 11
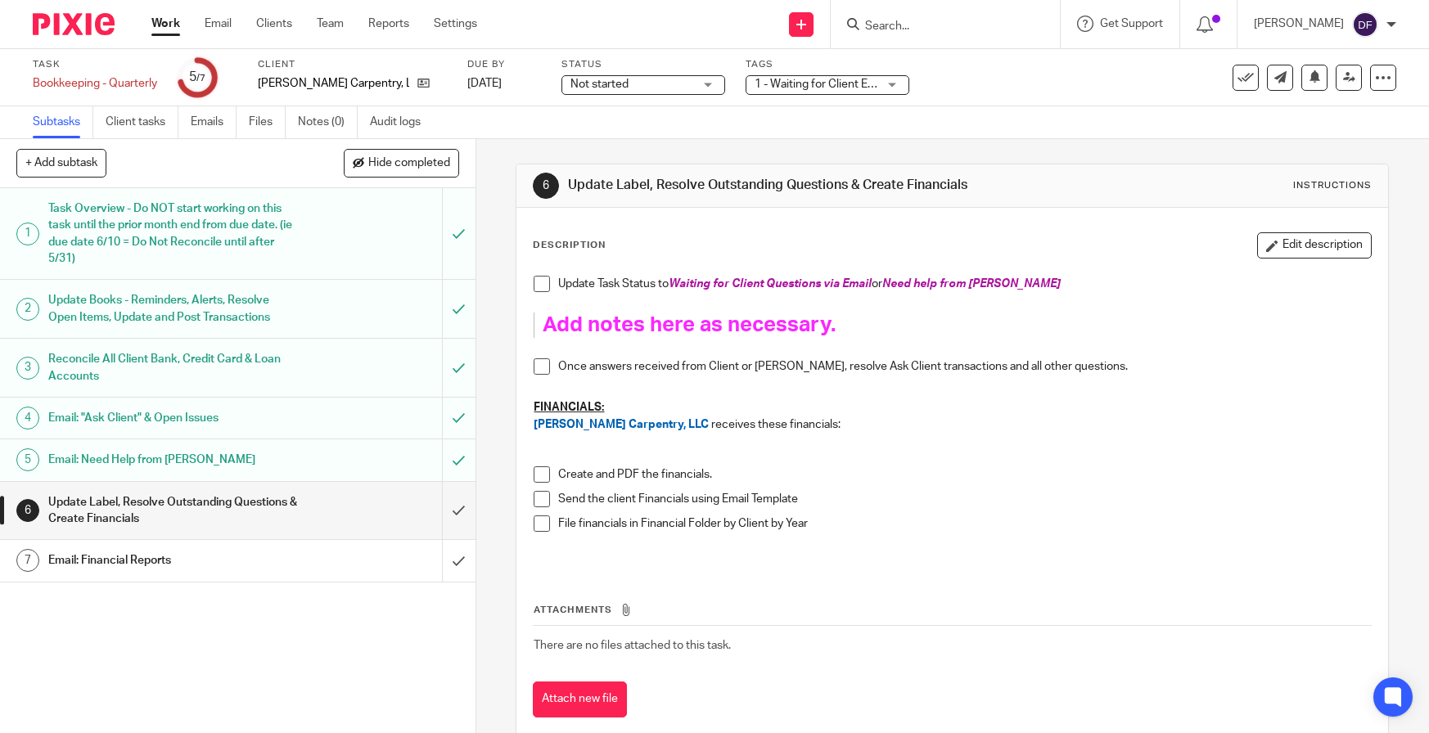
click at [622, 83] on span "Not started" at bounding box center [632, 84] width 123 height 17
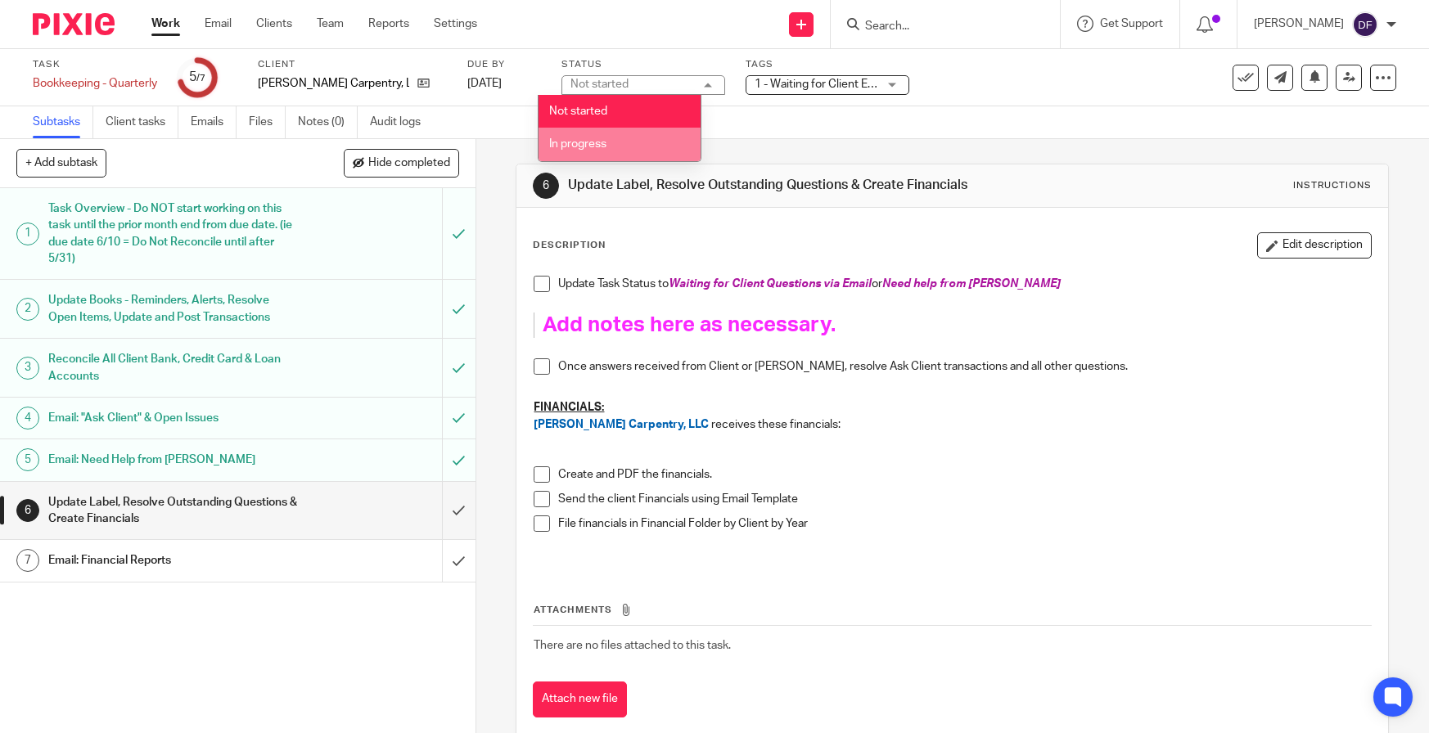
click at [586, 145] on span "In progress" at bounding box center [577, 143] width 57 height 11
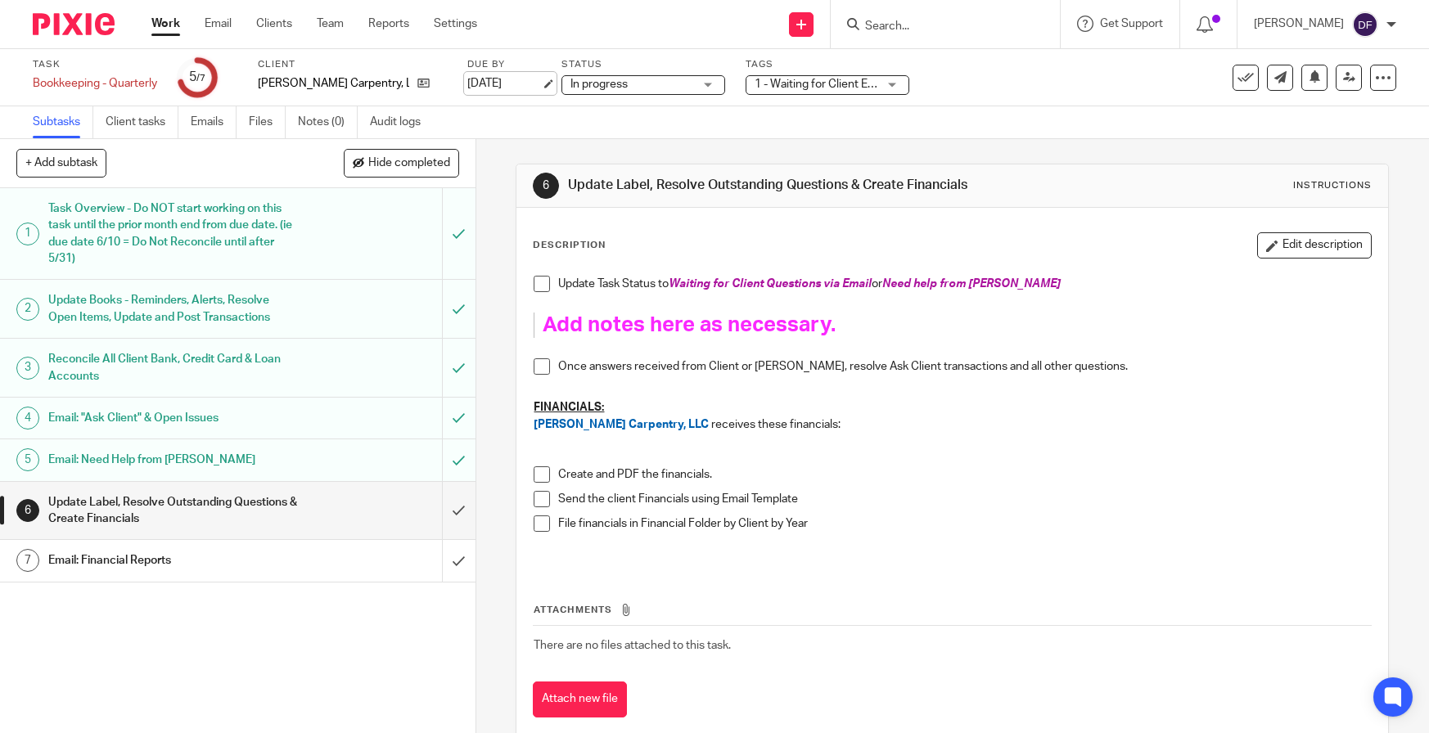
click at [511, 83] on link "[DATE]" at bounding box center [504, 83] width 74 height 17
click at [165, 22] on link "Work" at bounding box center [165, 24] width 29 height 16
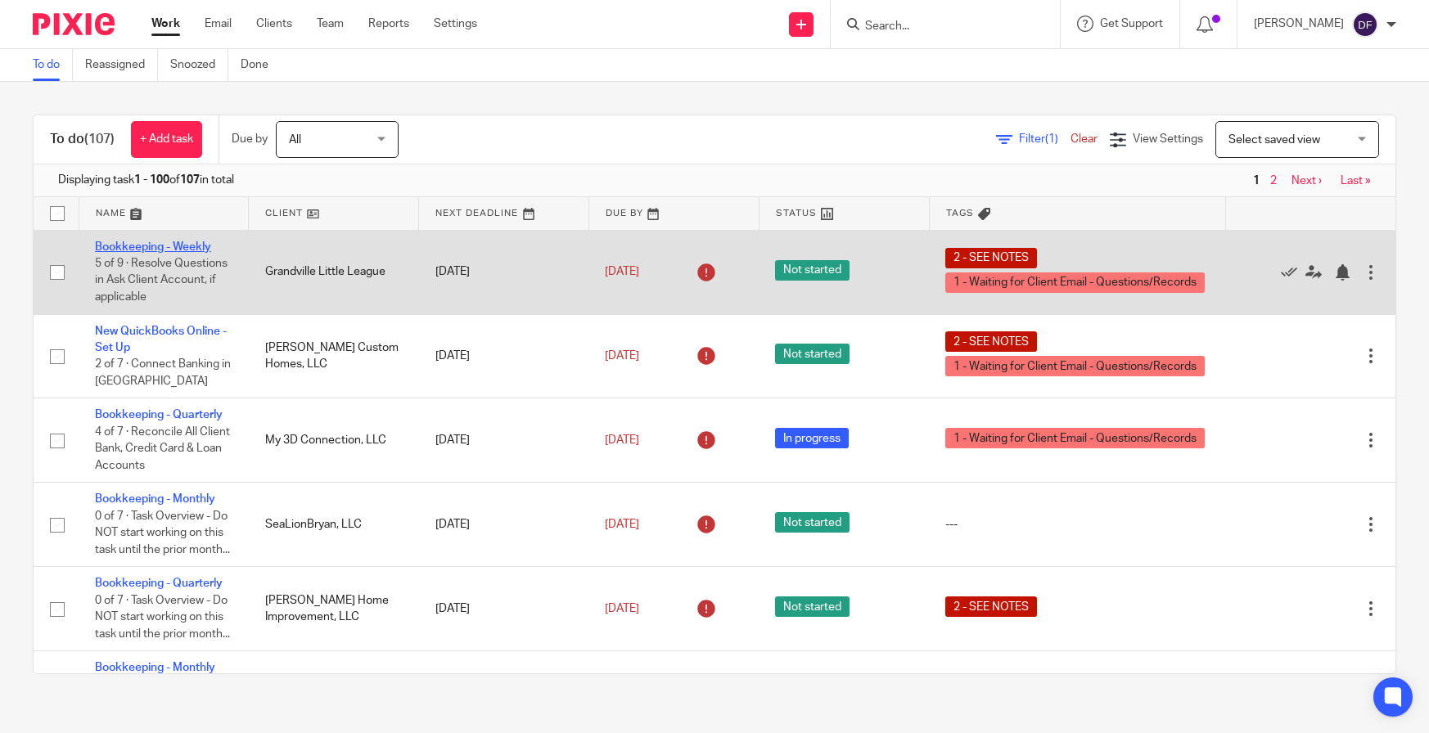
click at [115, 245] on link "Bookkeeping - Weekly" at bounding box center [153, 246] width 116 height 11
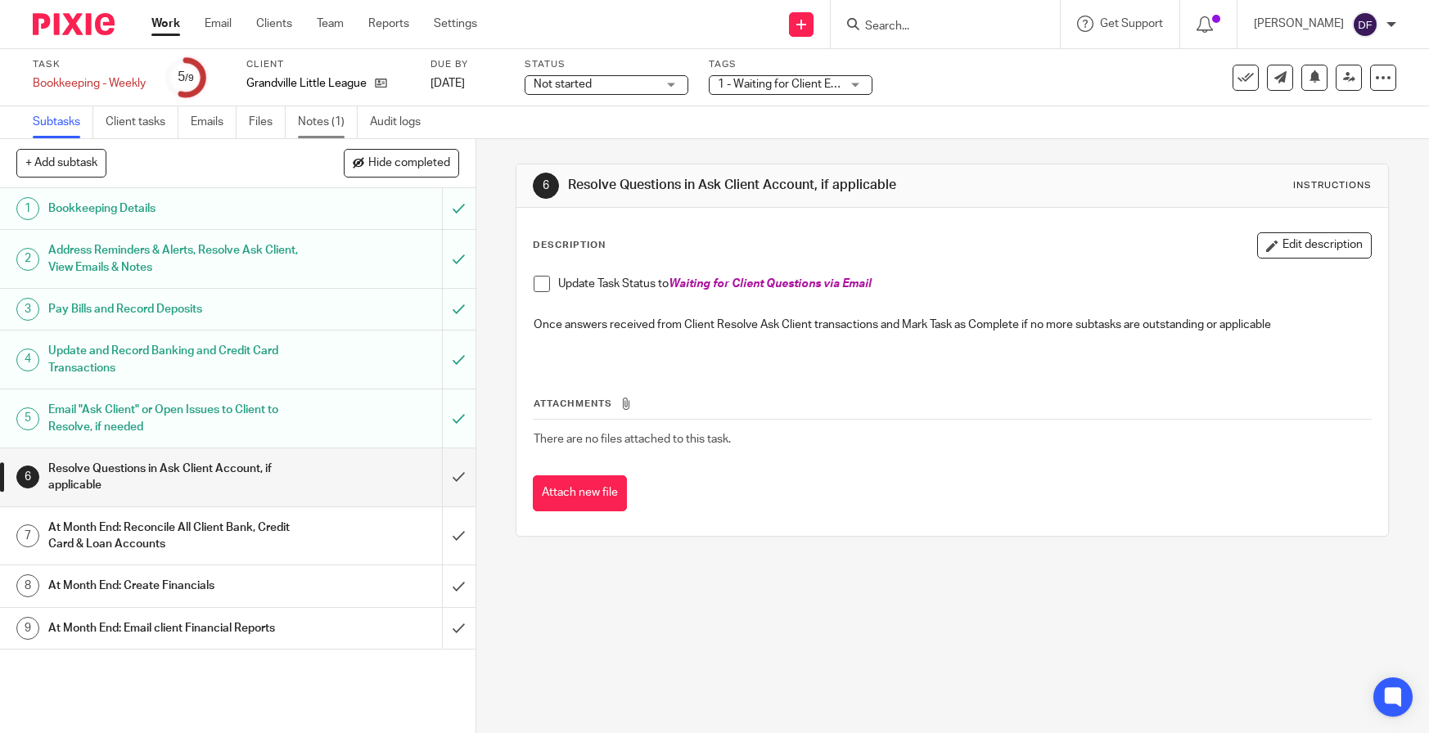
click at [319, 124] on link "Notes (1)" at bounding box center [328, 122] width 60 height 32
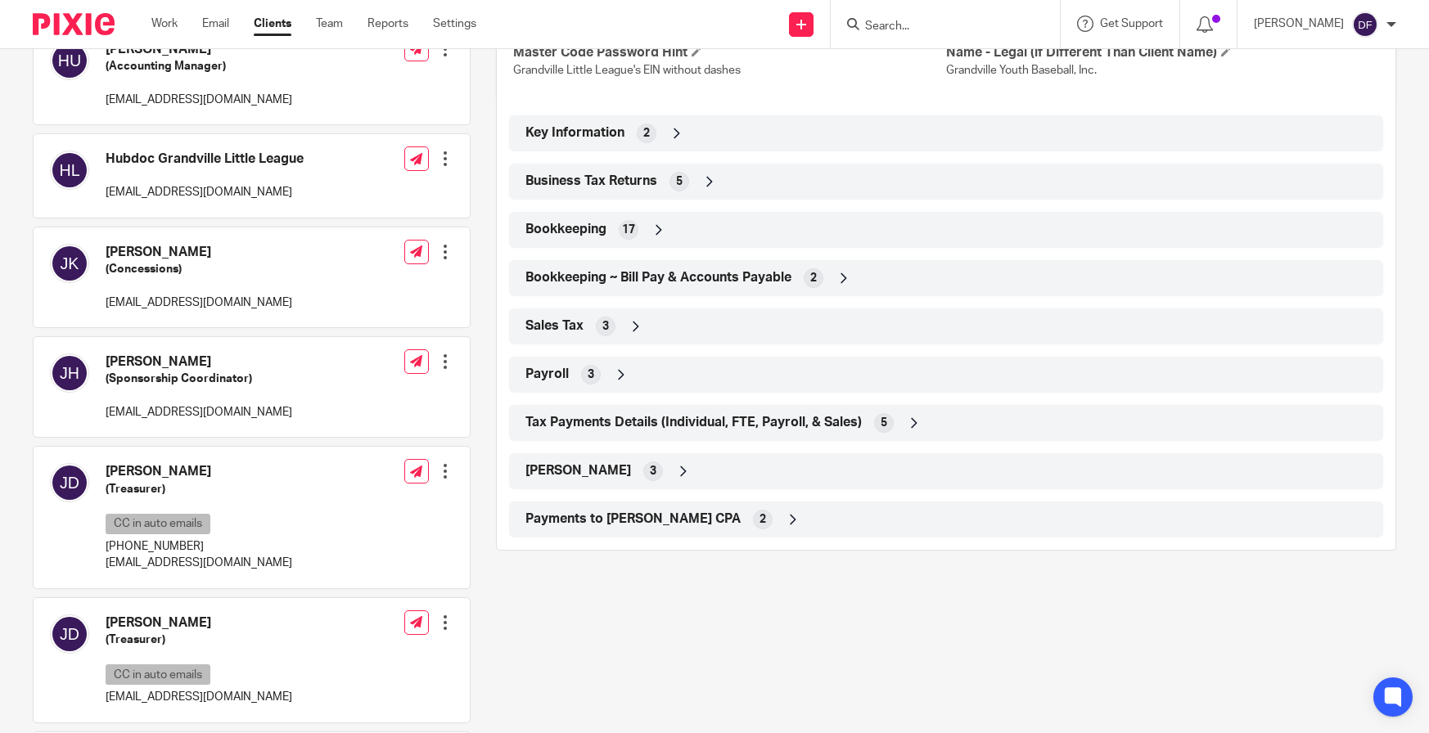
scroll to position [573, 0]
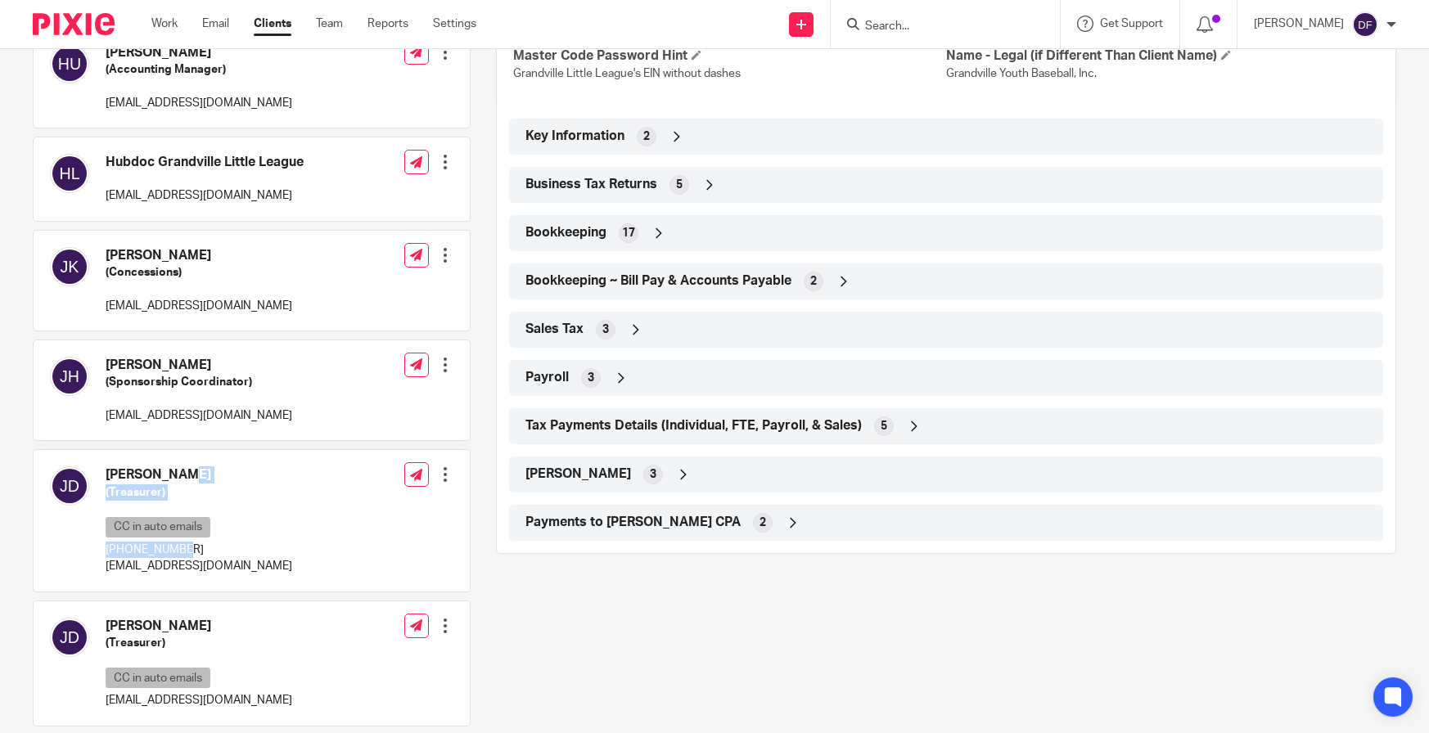
drag, startPoint x: 104, startPoint y: 472, endPoint x: 319, endPoint y: 542, distance: 226.2
click at [319, 542] on div "[PERSON_NAME] (Treasurer) CC in auto emails [PHONE_NUMBER] [EMAIL_ADDRESS][DOMA…" at bounding box center [252, 521] width 436 height 142
copy div "[PERSON_NAME] (Treasurer) CC in auto emails [PHONE_NUMBER]"
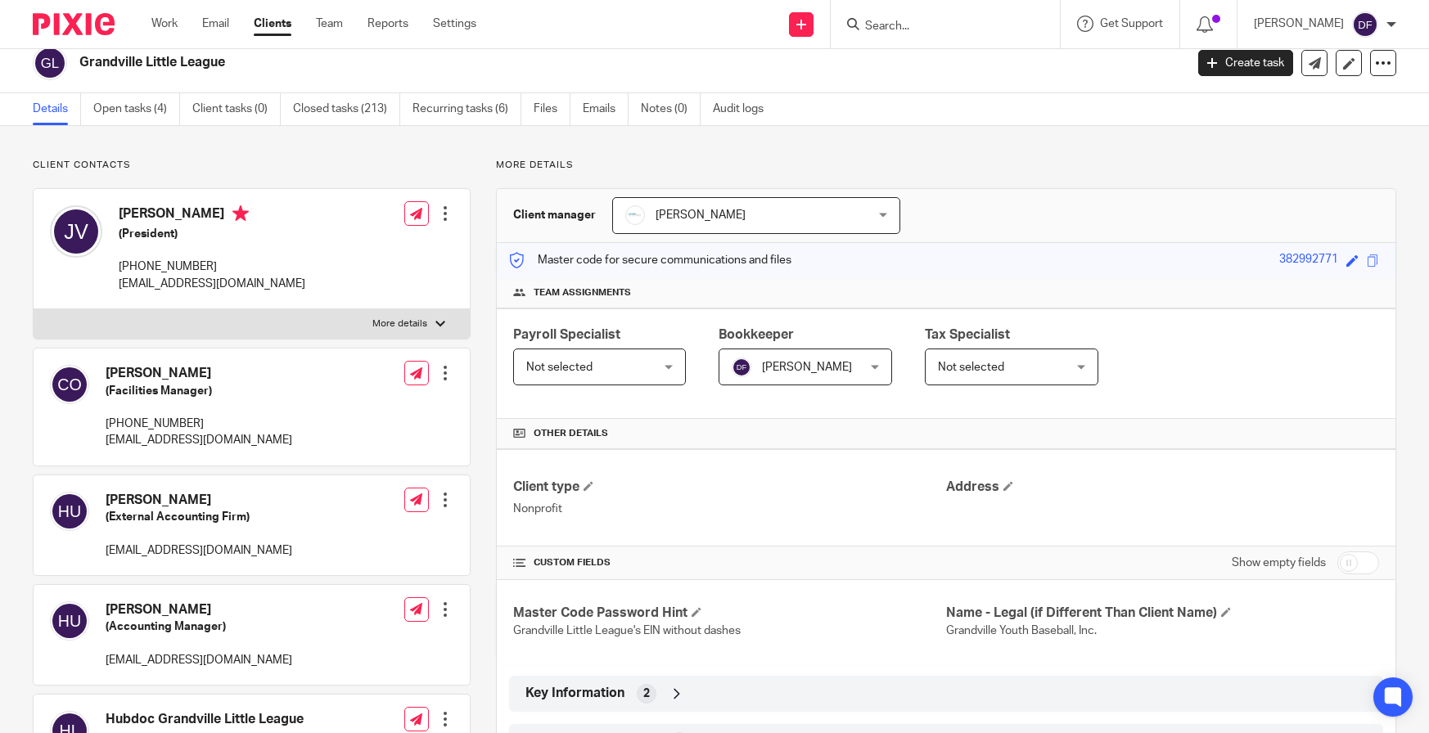
scroll to position [0, 0]
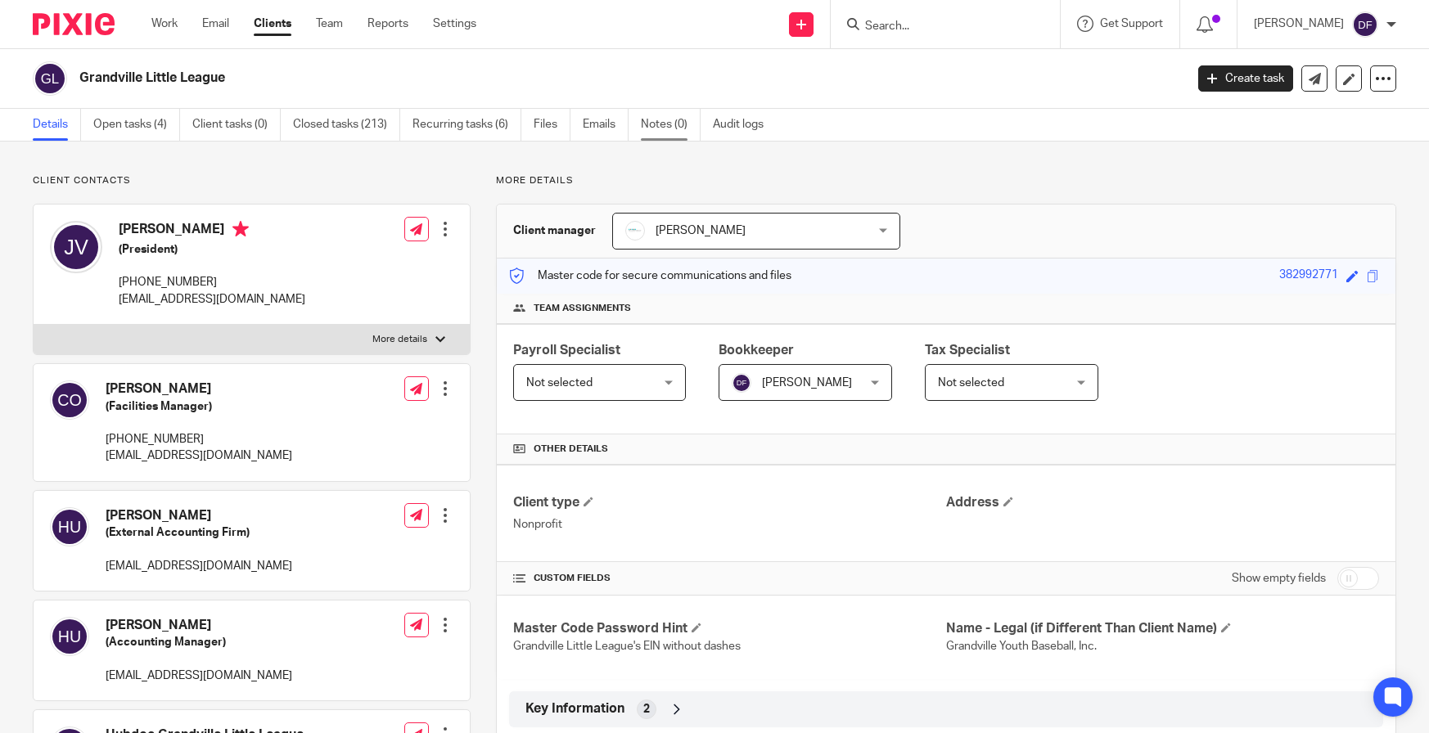
click at [666, 128] on link "Notes (0)" at bounding box center [671, 125] width 60 height 32
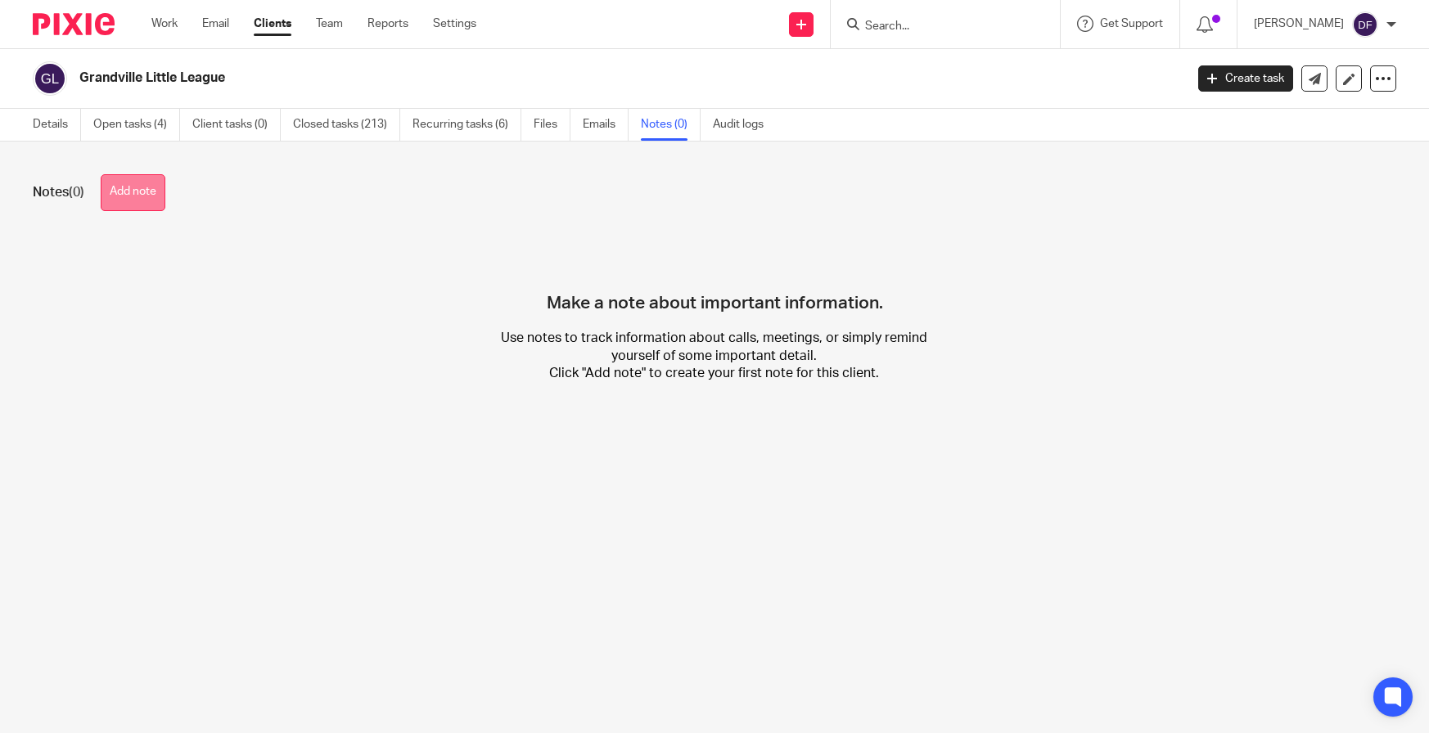
click at [143, 180] on button "Add note" at bounding box center [133, 192] width 65 height 37
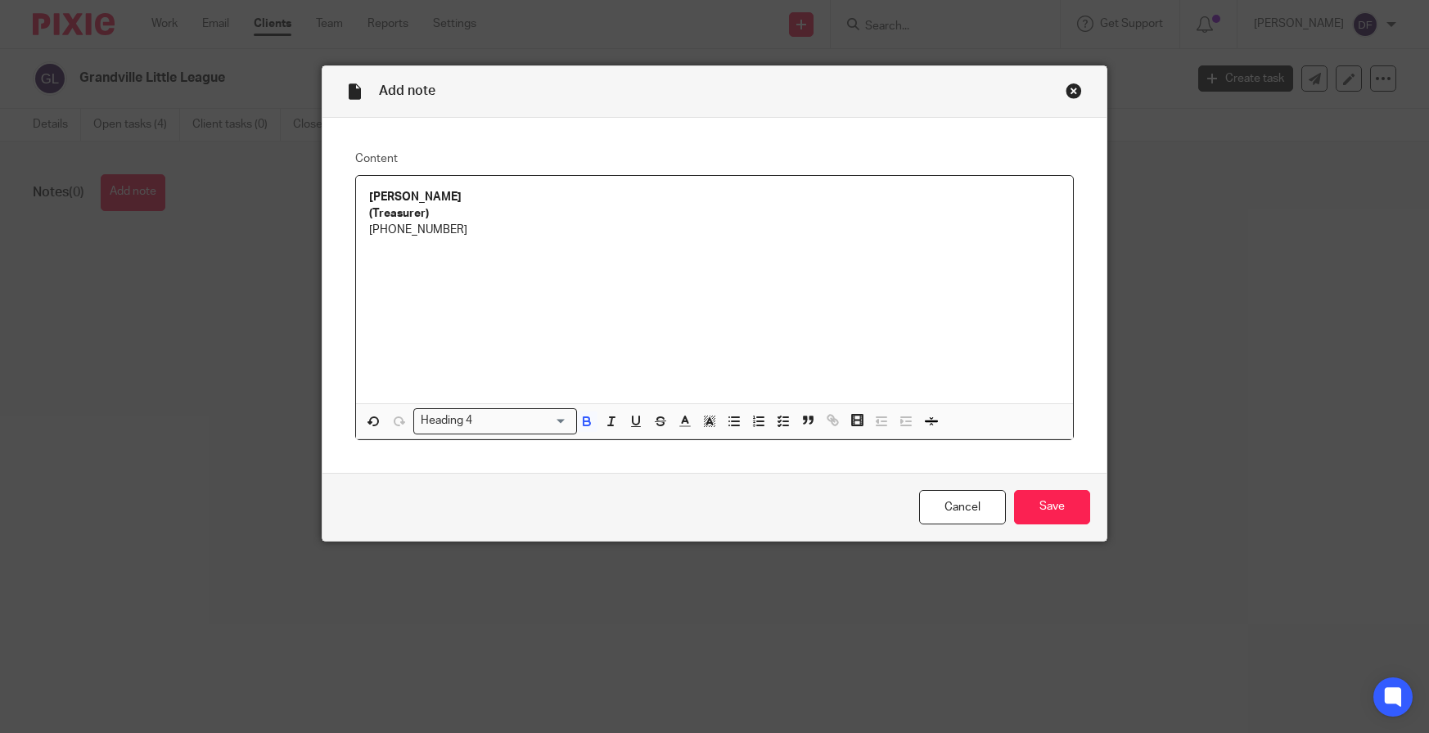
click at [359, 193] on div "[PERSON_NAME] (Treasurer) [PHONE_NUMBER]" at bounding box center [714, 290] width 717 height 228
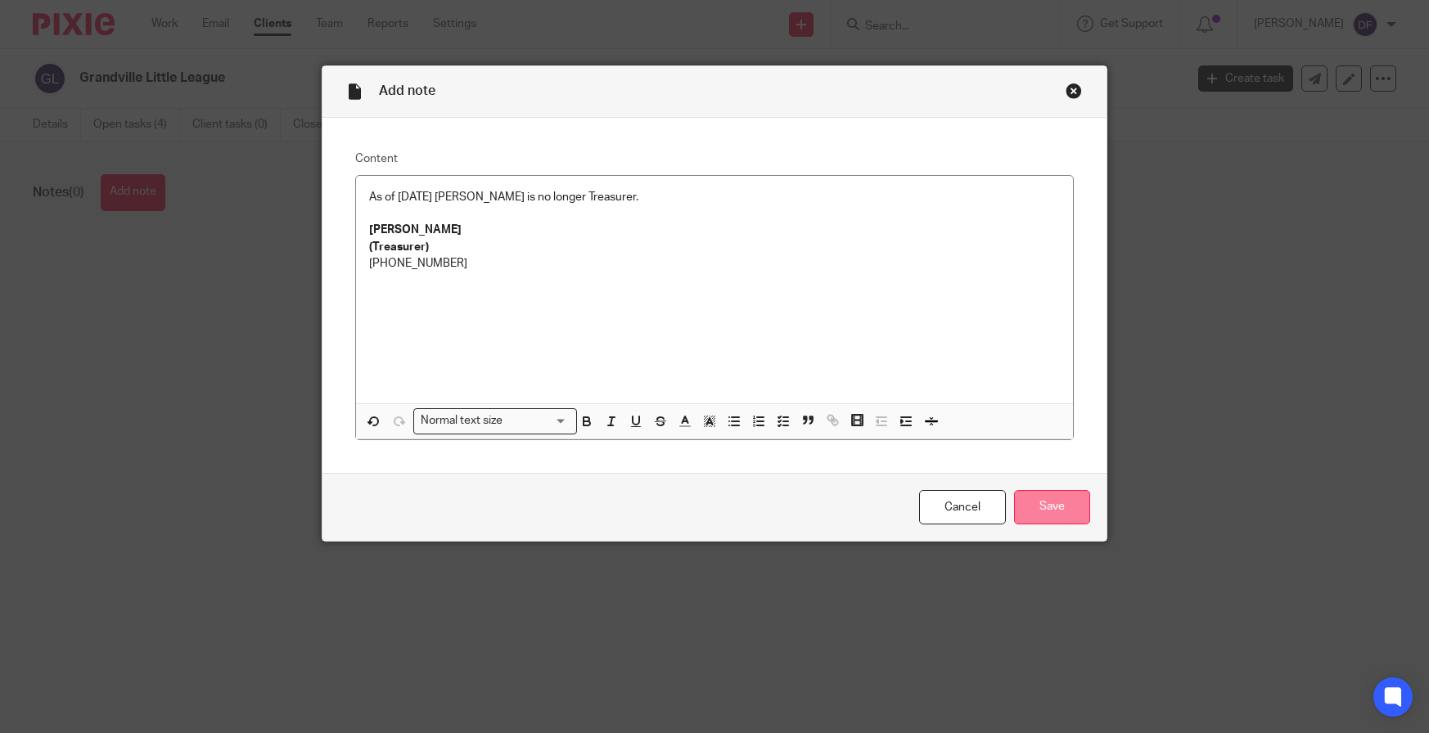
click at [1067, 513] on input "Save" at bounding box center [1052, 507] width 76 height 35
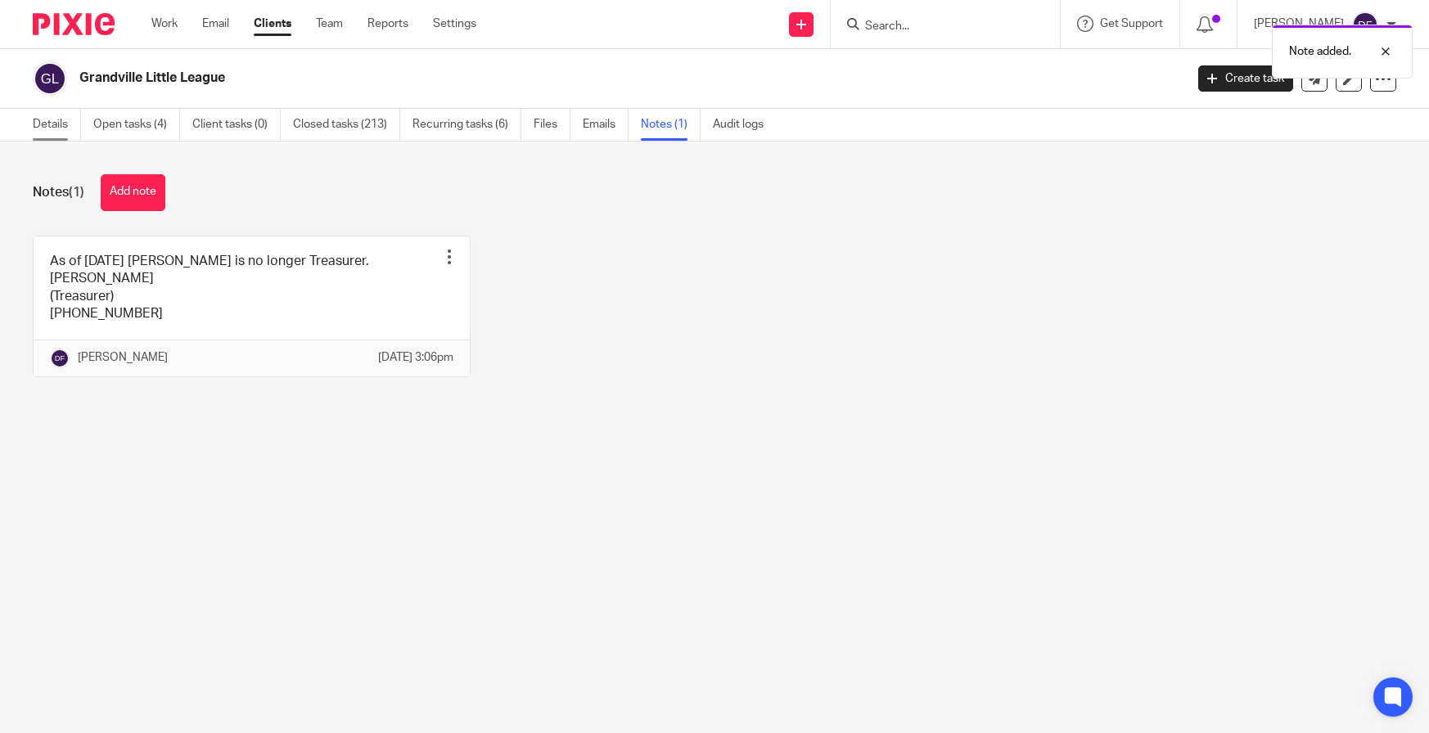
click at [43, 130] on link "Details" at bounding box center [57, 125] width 48 height 32
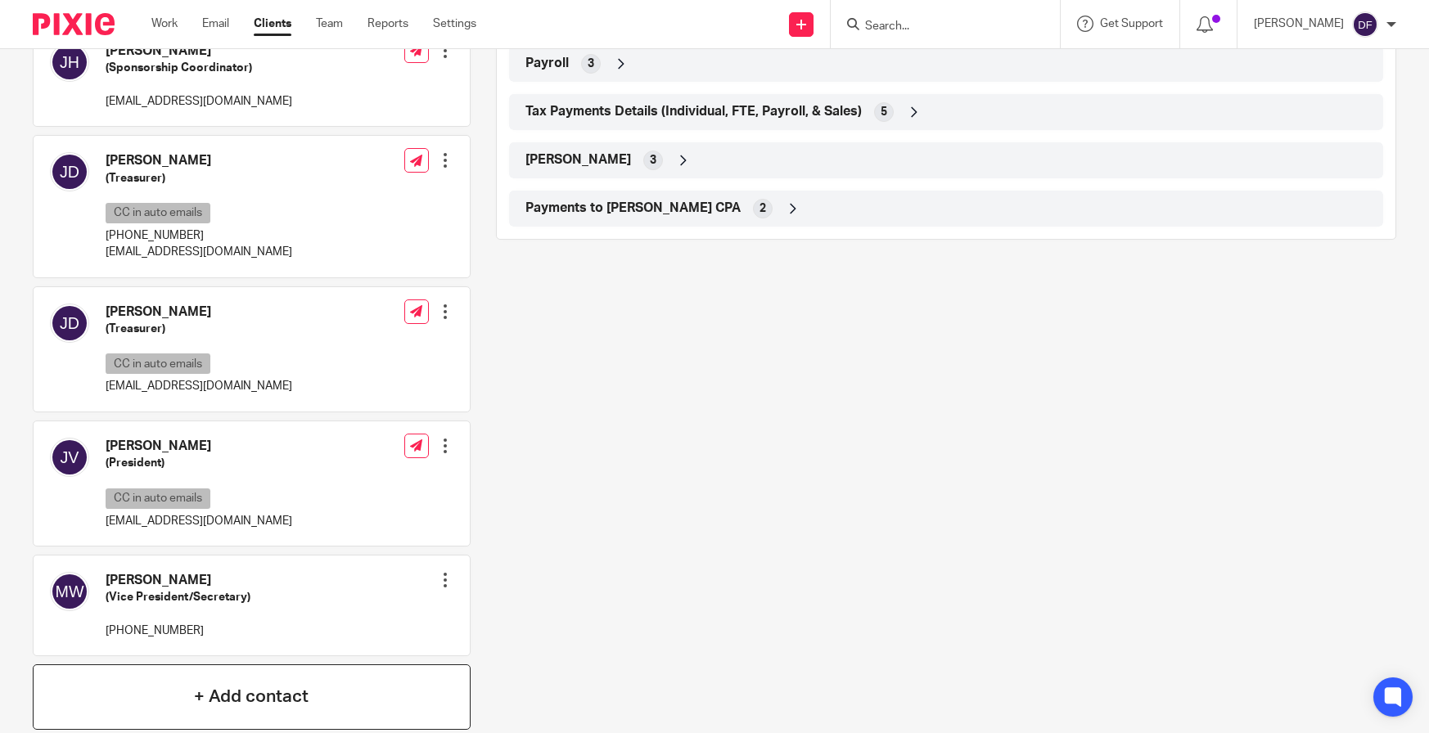
scroll to position [971, 0]
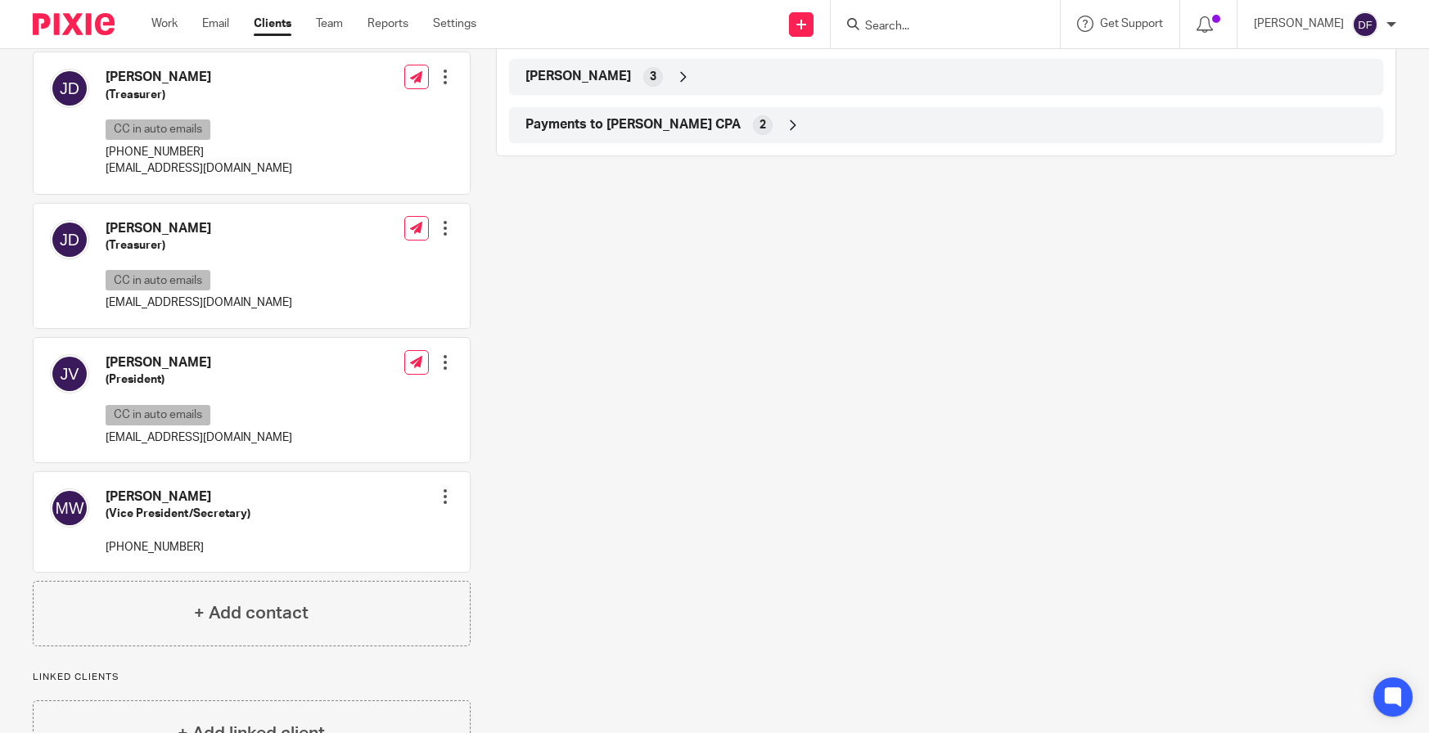
drag, startPoint x: 279, startPoint y: 441, endPoint x: 228, endPoint y: 436, distance: 51.0
click at [228, 436] on div "[PERSON_NAME] (President) CC in auto emails [EMAIL_ADDRESS][DOMAIN_NAME] Edit c…" at bounding box center [252, 400] width 436 height 124
drag, startPoint x: 287, startPoint y: 299, endPoint x: 103, endPoint y: 312, distance: 184.6
click at [103, 312] on div "[PERSON_NAME] (Treasurer) CC in auto emails [EMAIL_ADDRESS][DOMAIN_NAME] Edit c…" at bounding box center [252, 266] width 436 height 124
copy p "[EMAIL_ADDRESS][DOMAIN_NAME]"
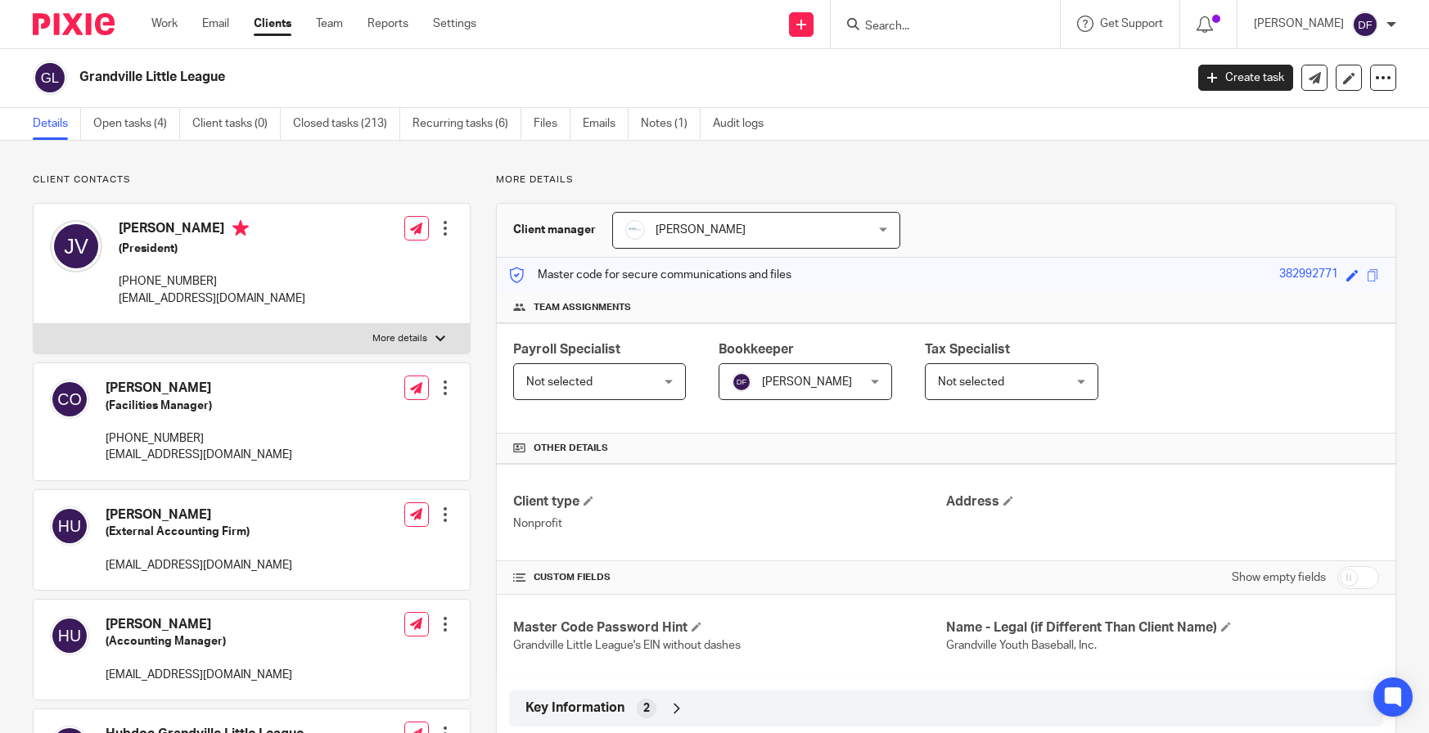
scroll to position [0, 0]
click at [673, 124] on link "Notes (1)" at bounding box center [671, 125] width 60 height 32
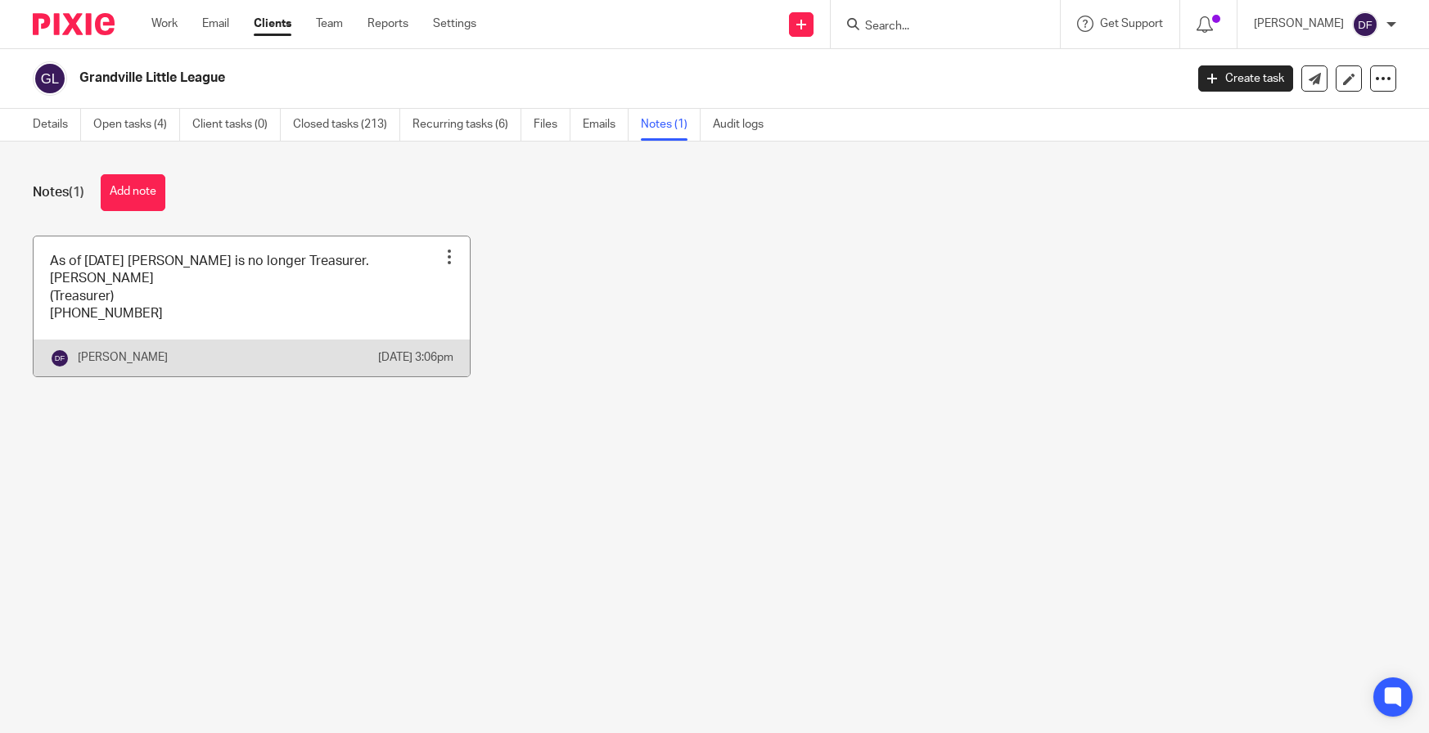
click at [193, 323] on link at bounding box center [252, 307] width 436 height 140
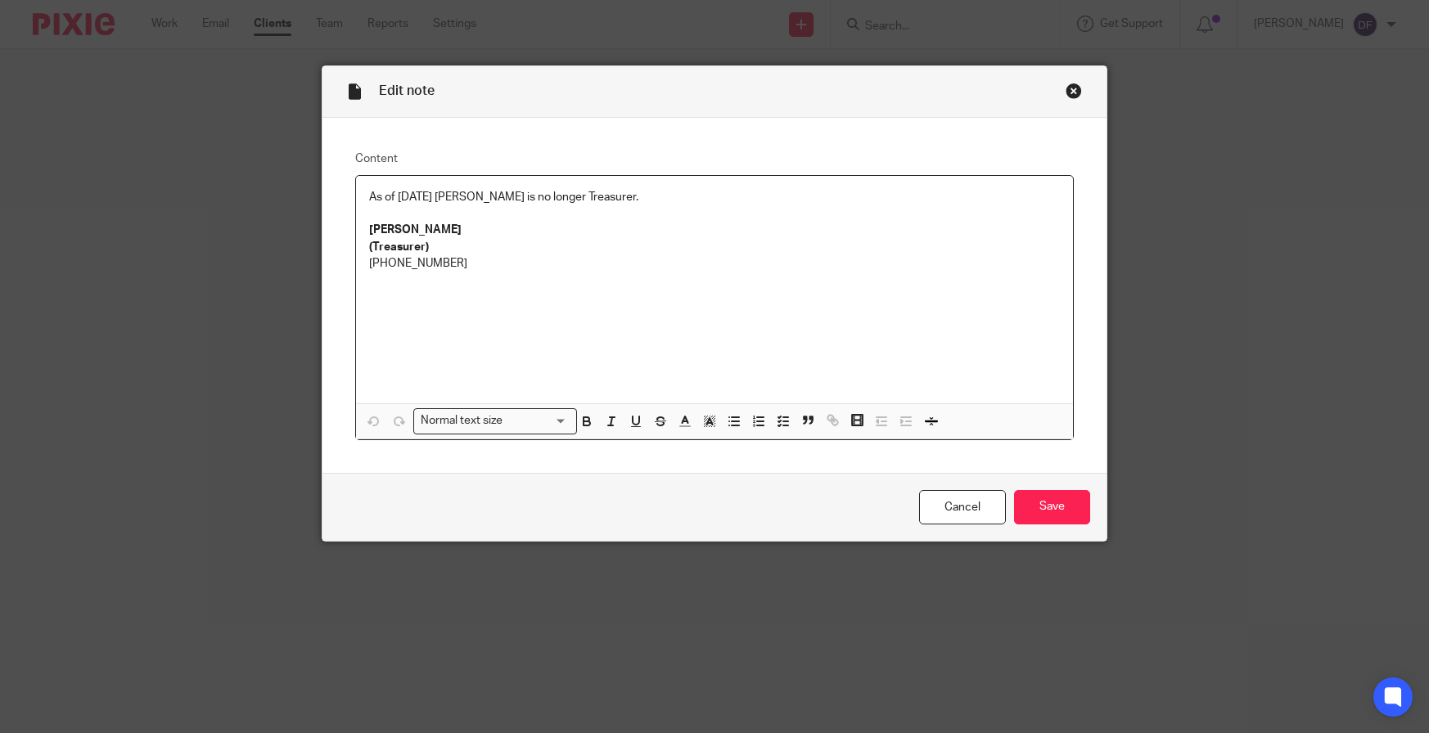
click at [469, 269] on p "[PHONE_NUMBER]" at bounding box center [714, 263] width 691 height 16
click at [1040, 509] on input "Save" at bounding box center [1052, 507] width 76 height 35
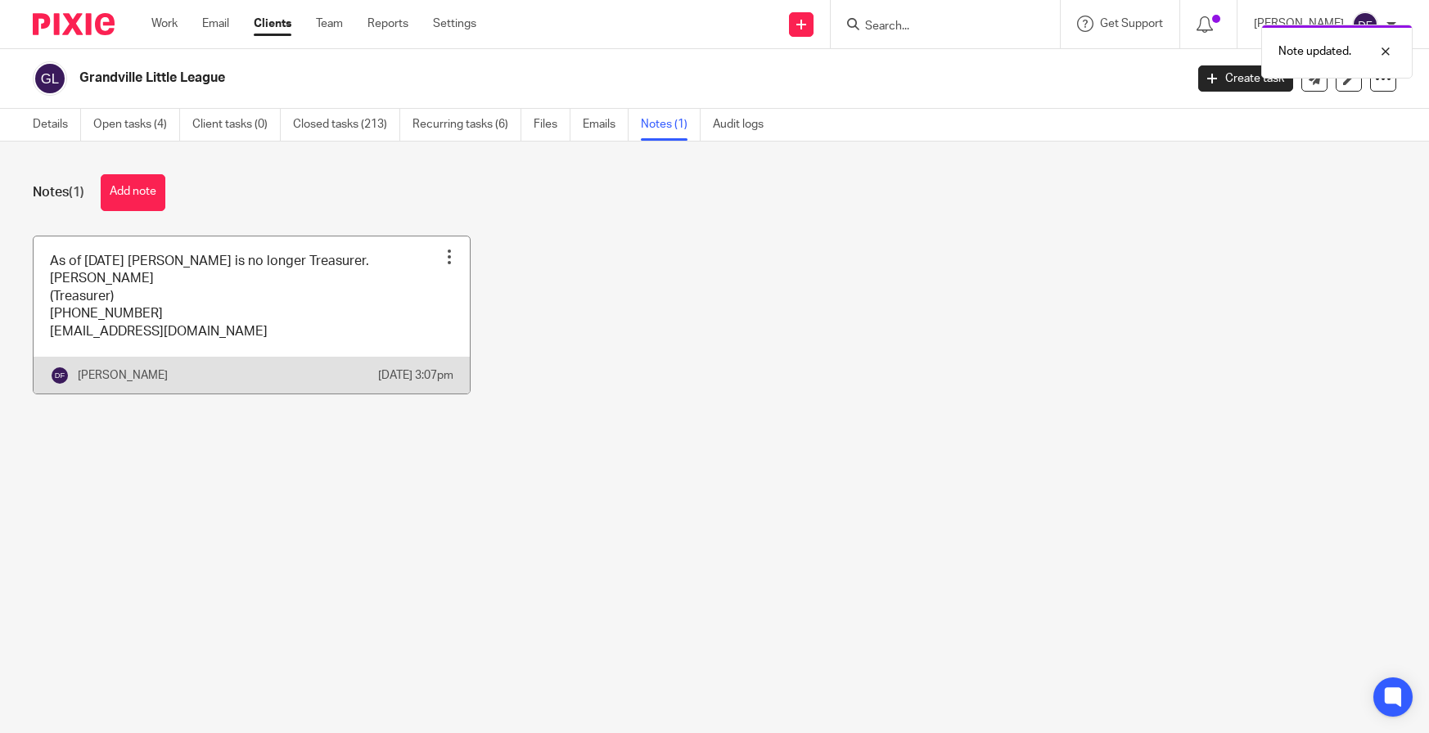
click at [441, 254] on div at bounding box center [449, 257] width 16 height 16
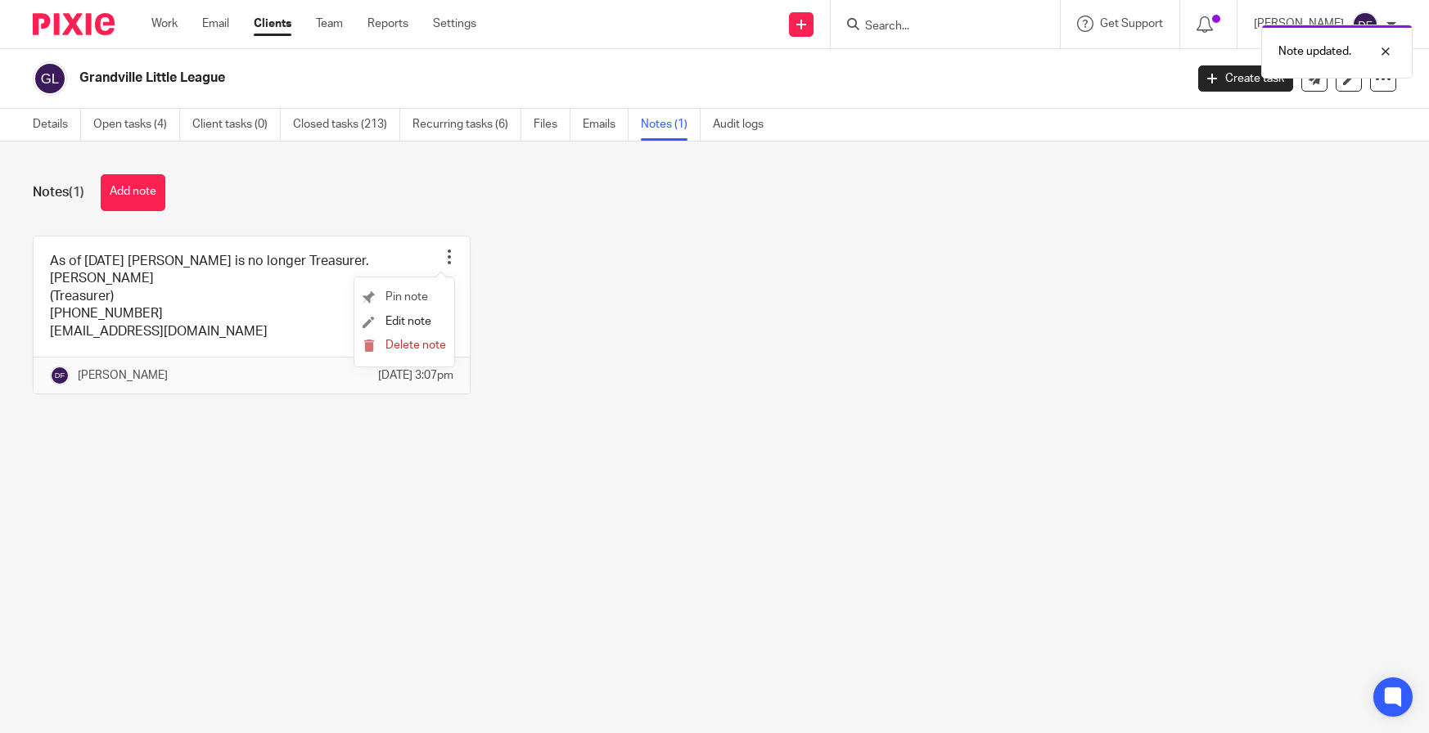
click at [433, 294] on li "Pin note" at bounding box center [404, 298] width 83 height 25
click at [723, 284] on div "As of 9.26.25 Josh Dietrich is no longer Treasurer. Josh Dietrich (Treasurer) 6…" at bounding box center [701, 327] width 1389 height 183
click at [41, 124] on link "Details" at bounding box center [57, 125] width 48 height 32
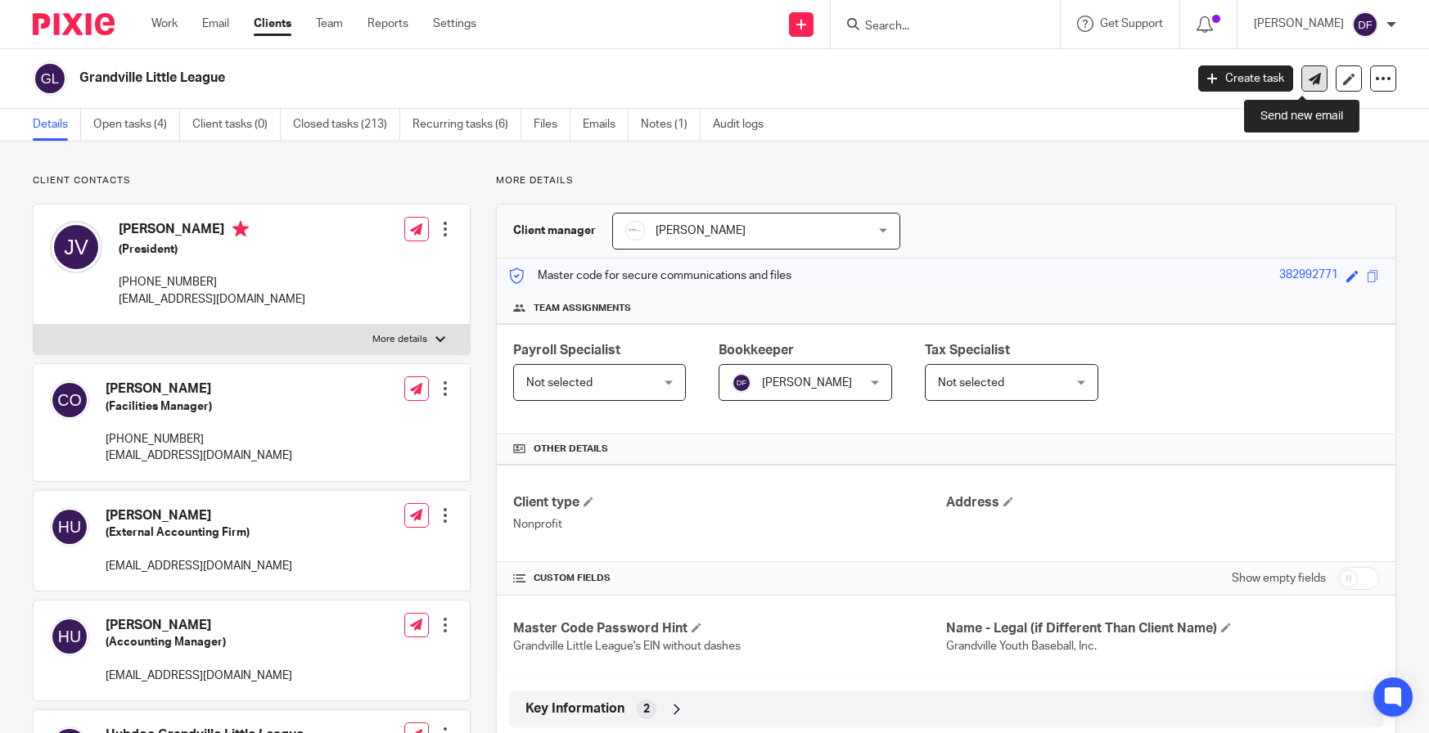
click at [1303, 85] on link at bounding box center [1314, 78] width 26 height 26
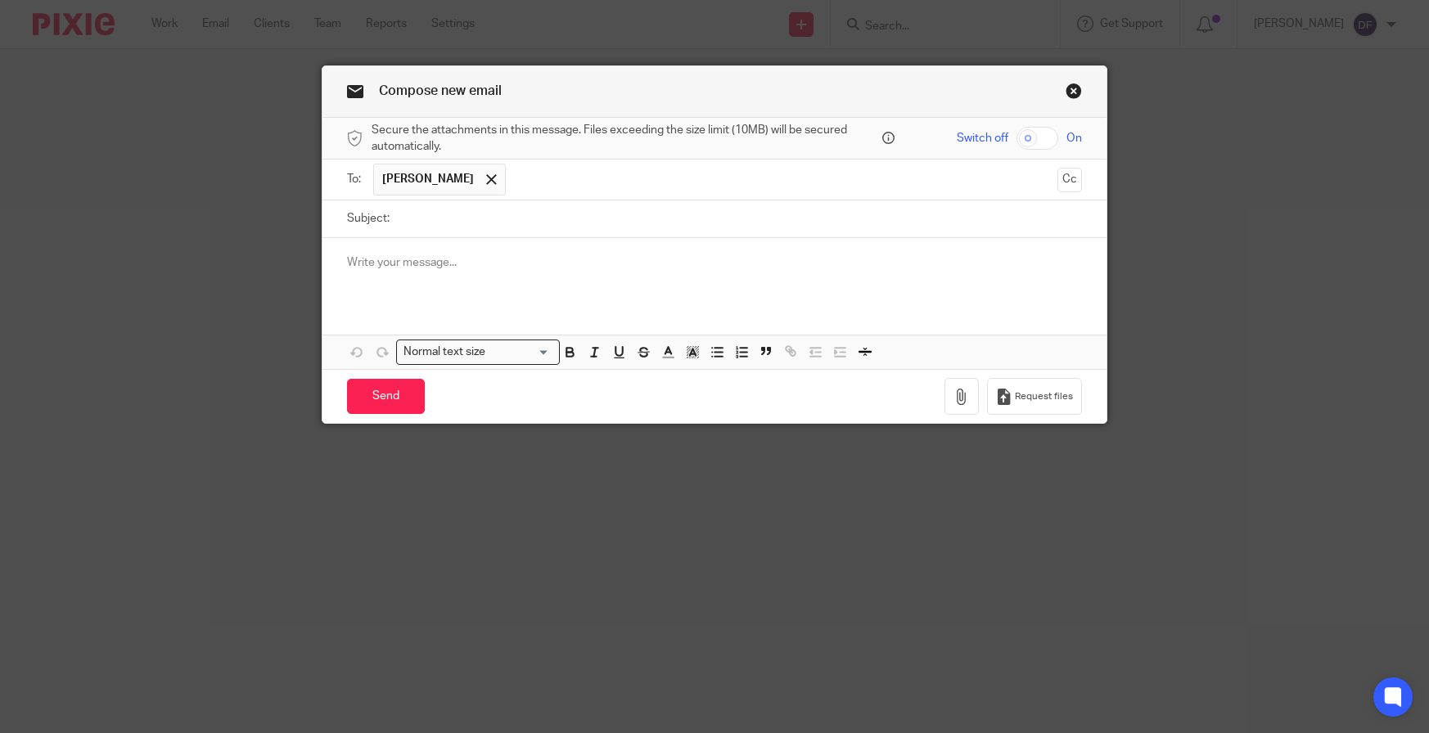
click at [486, 222] on input "Subject:" at bounding box center [740, 219] width 684 height 37
type input "treasurer"
click at [485, 269] on p at bounding box center [714, 263] width 735 height 16
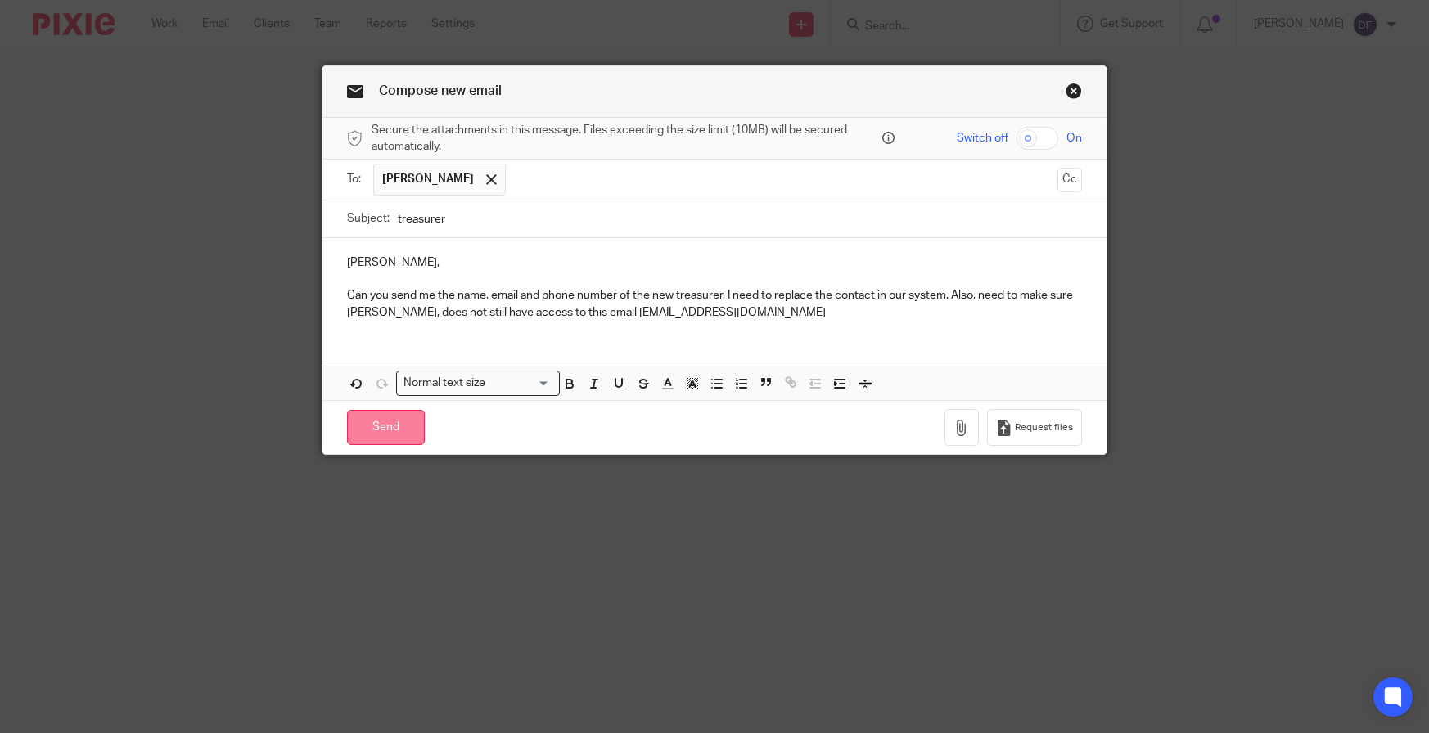
click at [368, 430] on input "Send" at bounding box center [386, 427] width 78 height 35
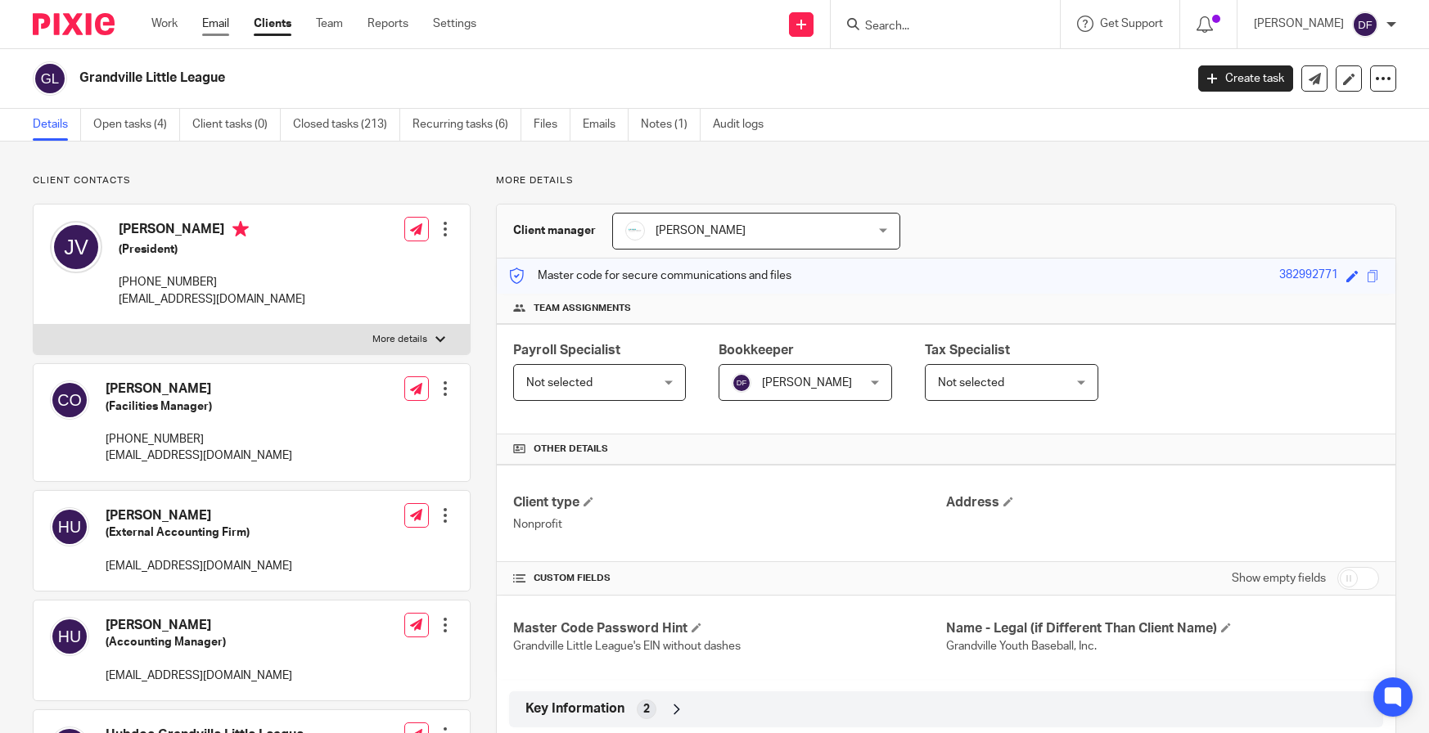
click at [218, 25] on link "Email" at bounding box center [215, 24] width 27 height 16
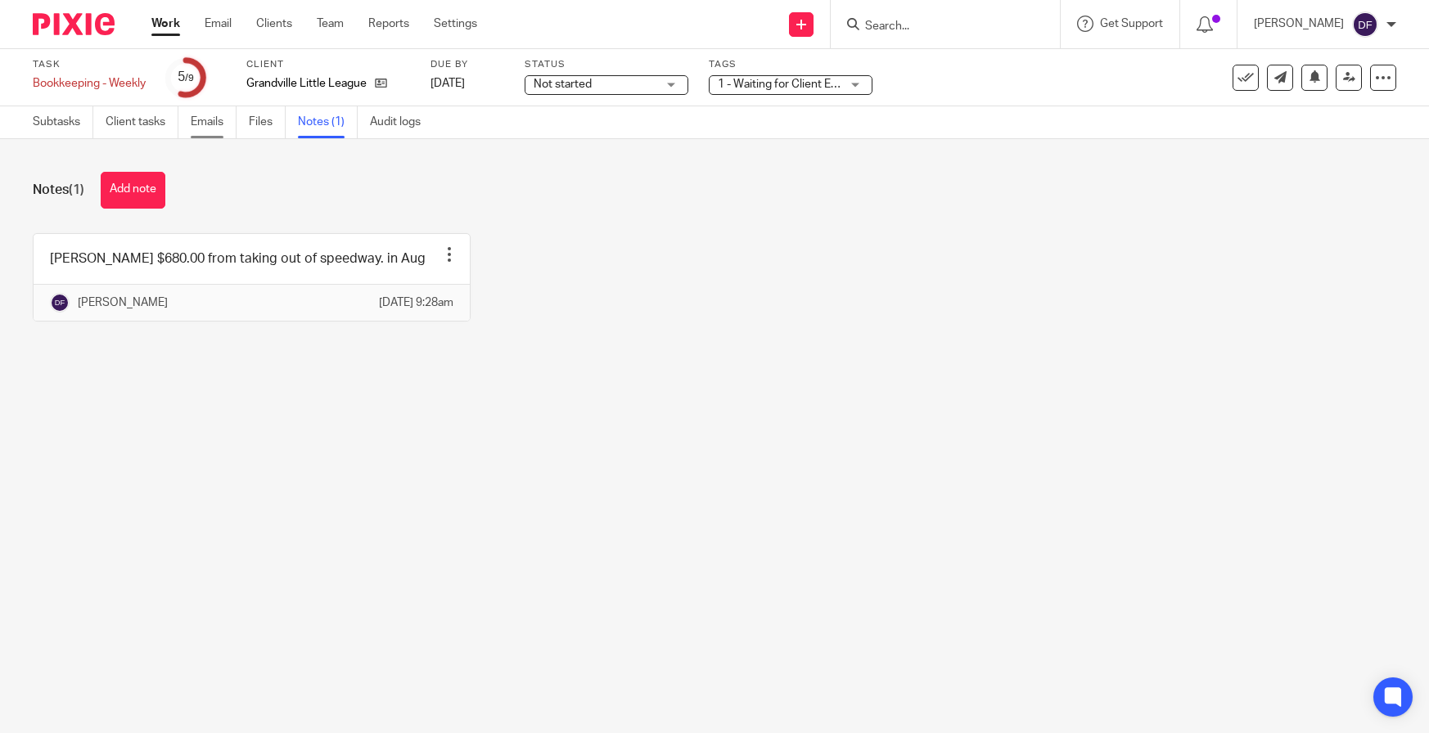
click at [232, 127] on link "Emails" at bounding box center [214, 122] width 46 height 32
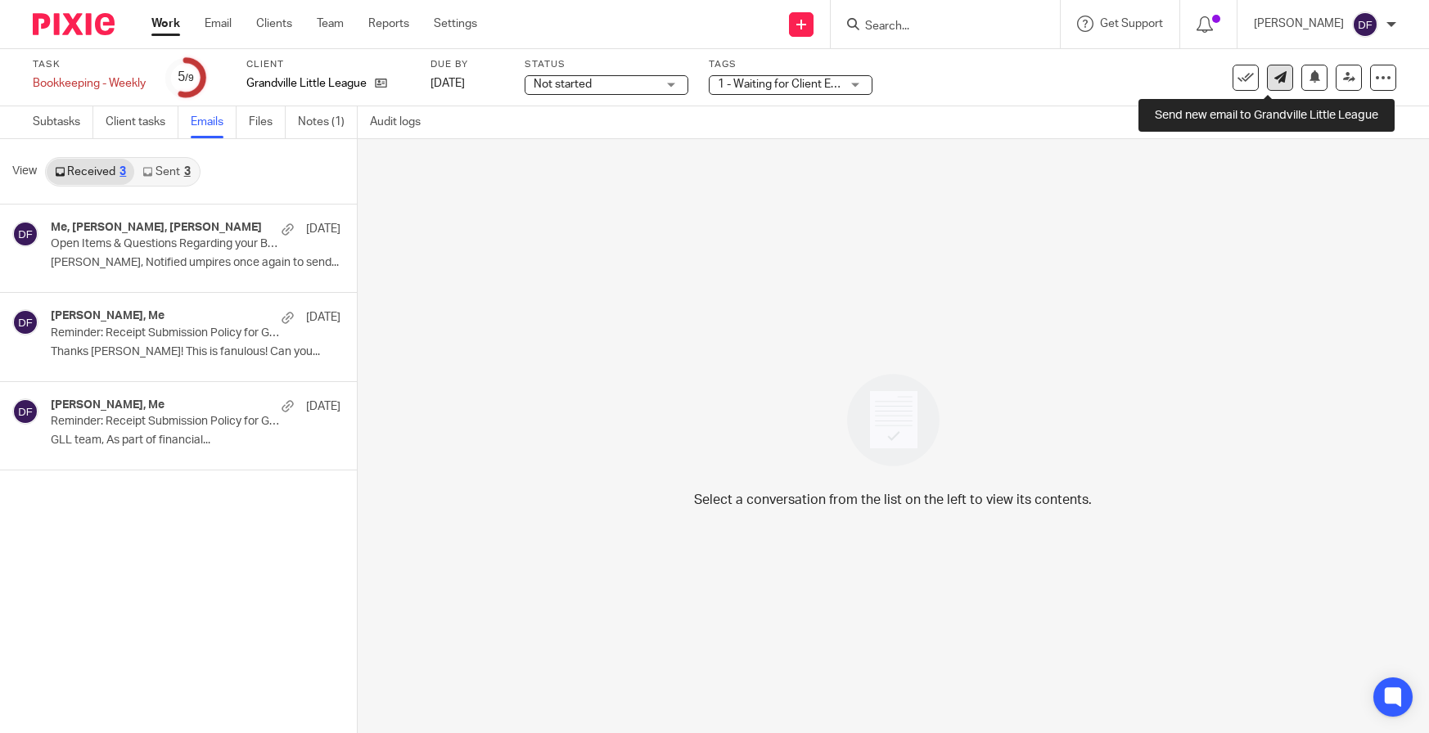
click at [1267, 76] on link at bounding box center [1280, 78] width 26 height 26
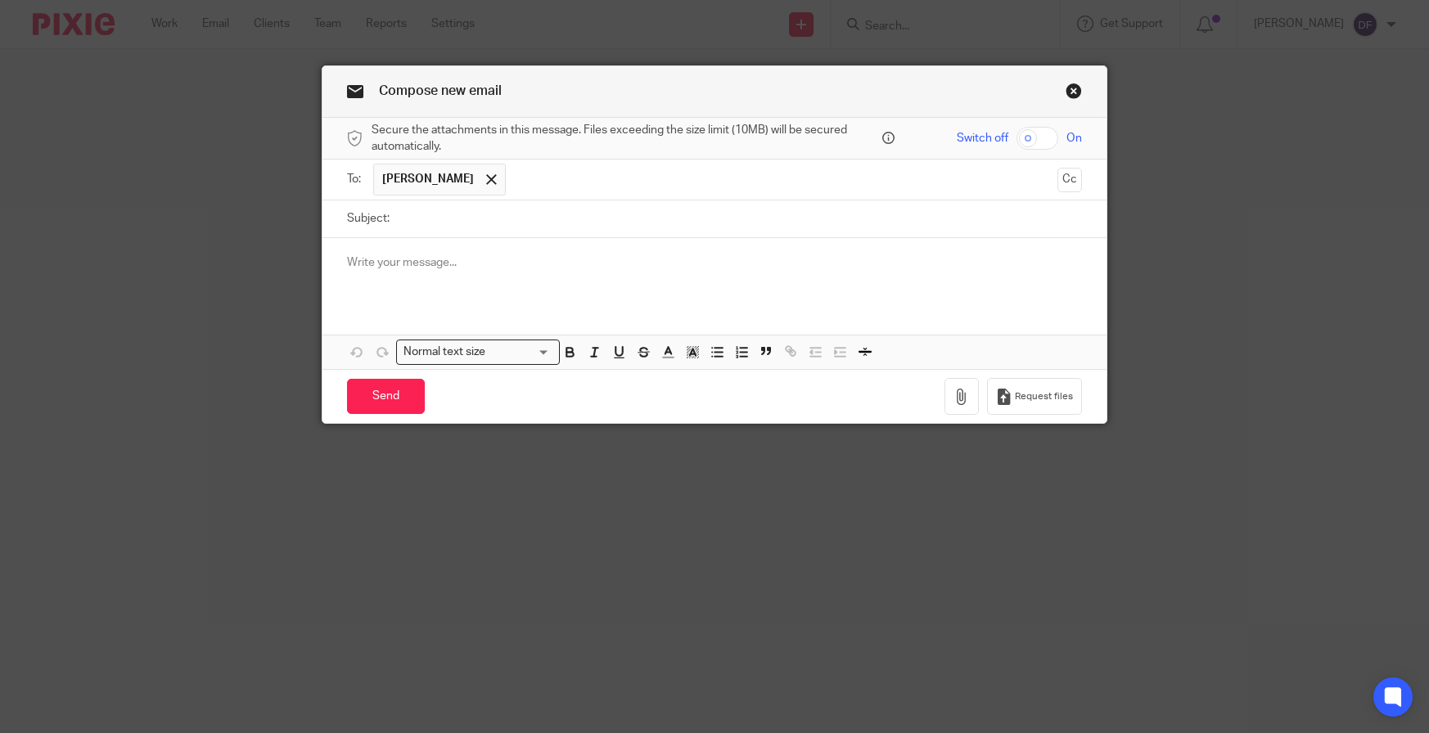
click at [456, 232] on input "Subject:" at bounding box center [740, 219] width 684 height 37
type input "other transactions that stick out"
click at [482, 256] on p at bounding box center [714, 263] width 735 height 16
click at [954, 404] on icon "button" at bounding box center [962, 397] width 16 height 16
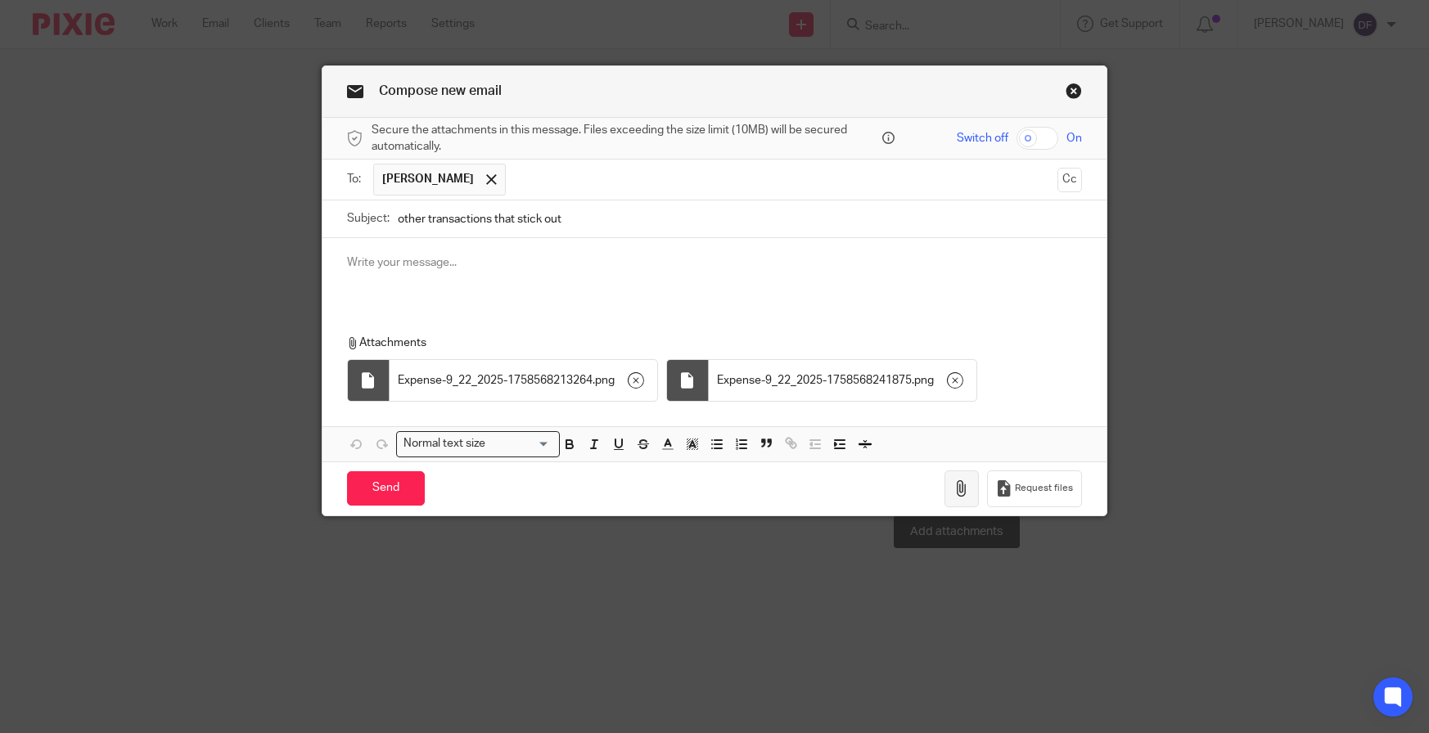
click at [954, 489] on icon "button" at bounding box center [962, 488] width 16 height 16
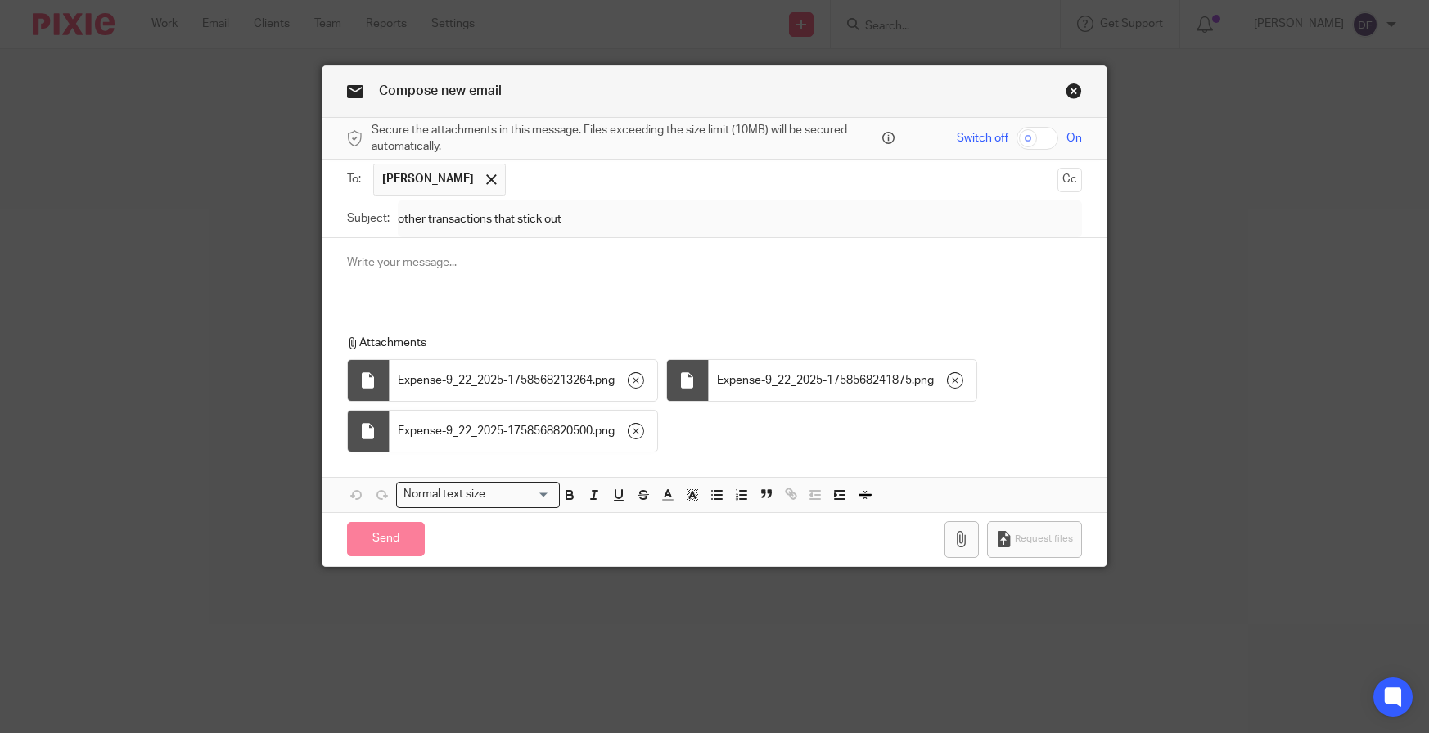
click at [493, 269] on p at bounding box center [714, 263] width 735 height 16
click at [395, 532] on input "Send" at bounding box center [386, 539] width 78 height 35
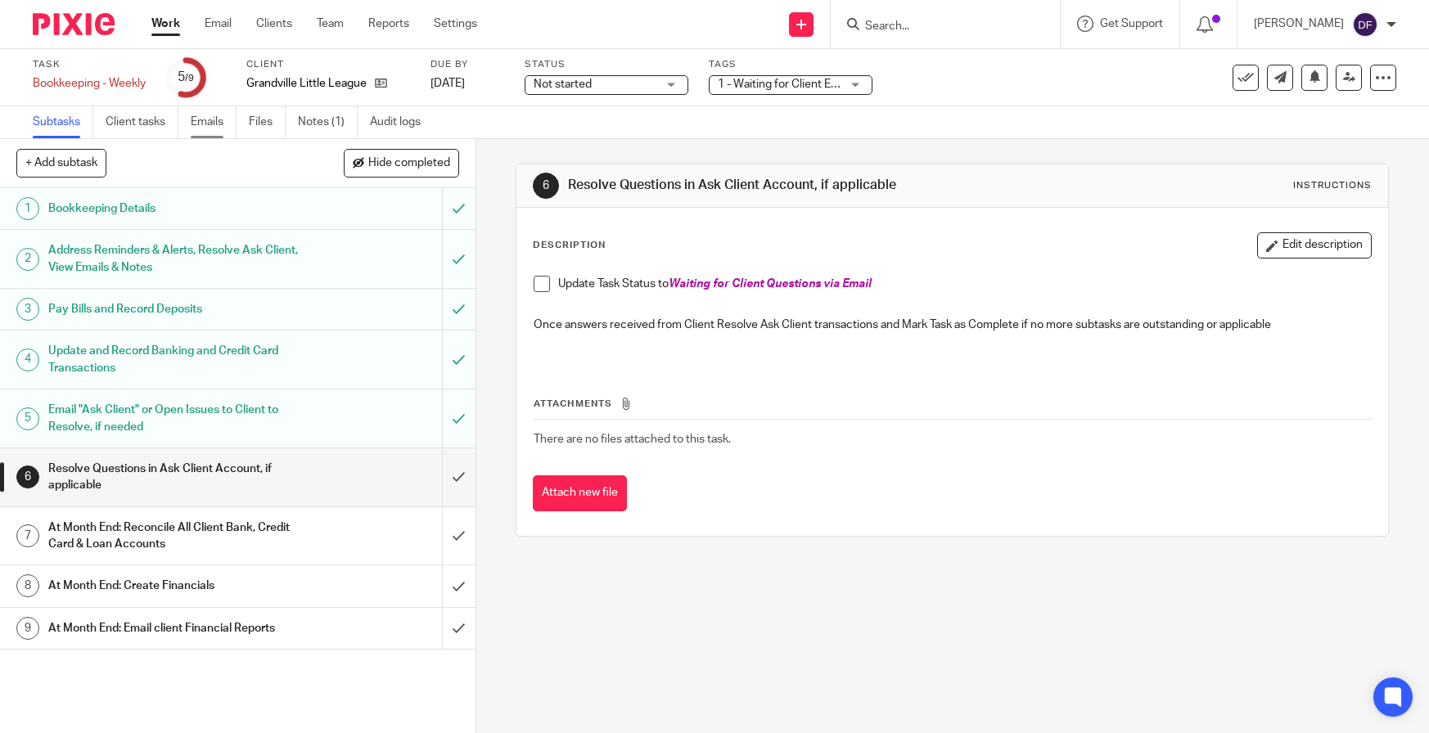
click at [207, 133] on link "Emails" at bounding box center [214, 122] width 46 height 32
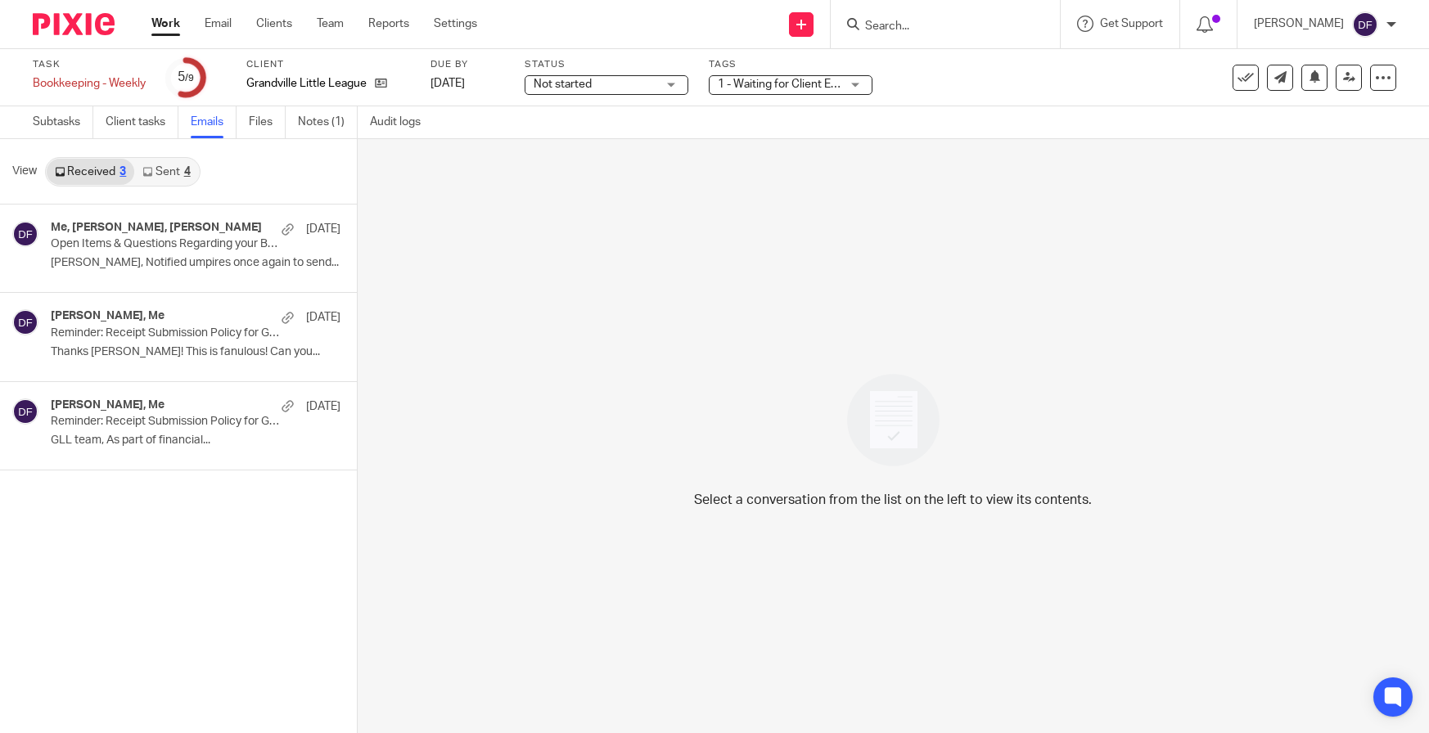
click at [185, 175] on div "4" at bounding box center [187, 171] width 7 height 11
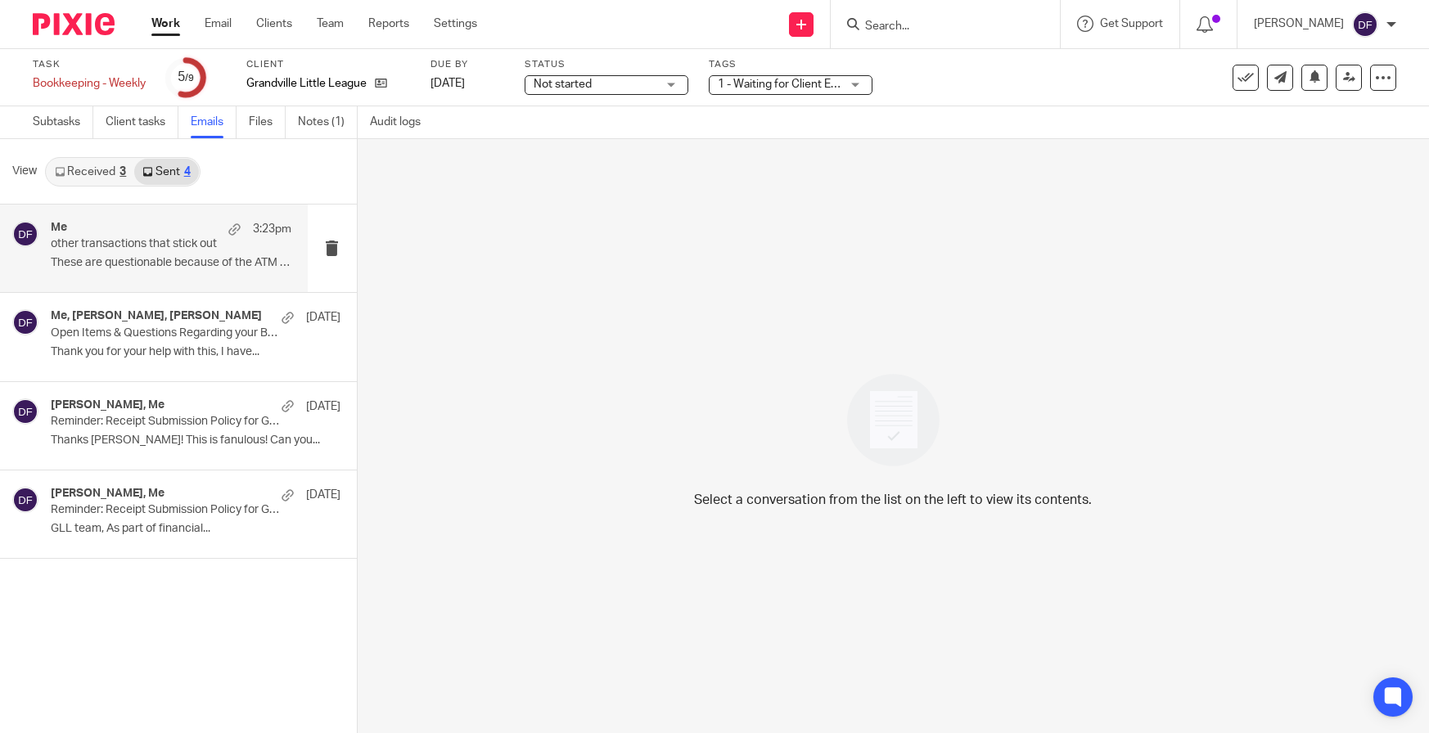
click at [150, 259] on p "These are questionable because of the ATM in..." at bounding box center [171, 263] width 241 height 14
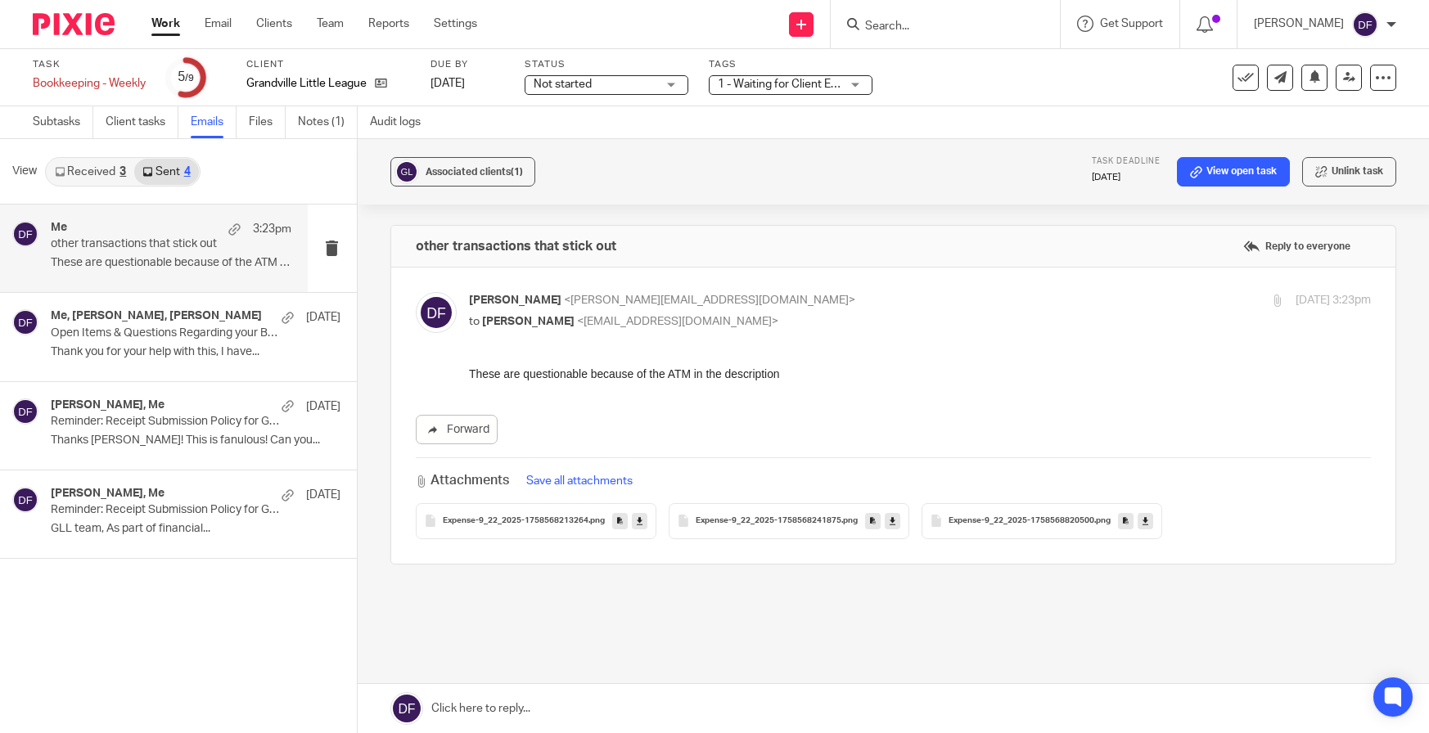
click at [676, 720] on link at bounding box center [894, 708] width 1072 height 49
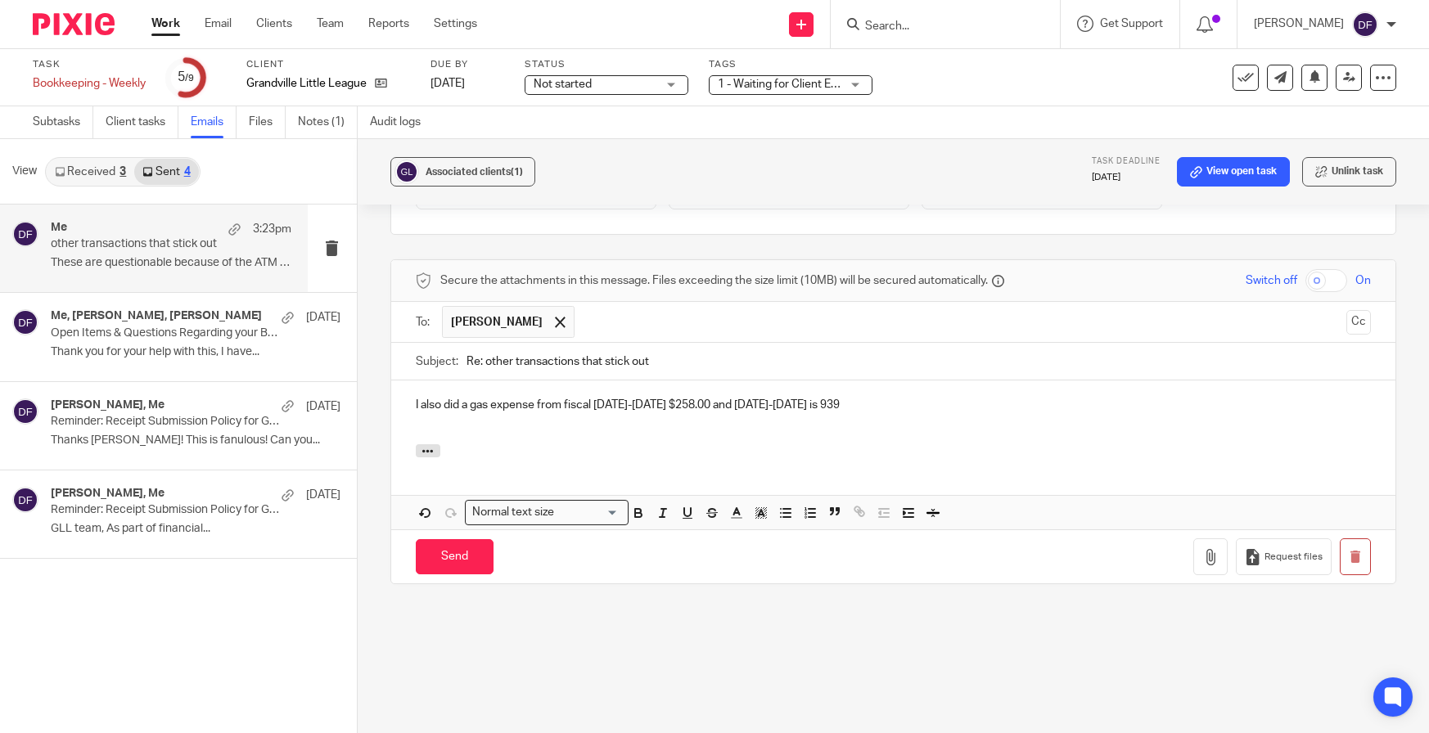
click at [793, 404] on p "I also did a gas expense from fiscal 2023-2024 $258.00 and 2024-2025 is 939" at bounding box center [894, 405] width 956 height 16
click at [886, 404] on p "I also did a gas expense from fiscal 2023-2024 $258.00 and 2024-2025 is $939" at bounding box center [894, 405] width 956 height 16
click at [466, 562] on input "Send" at bounding box center [455, 556] width 78 height 35
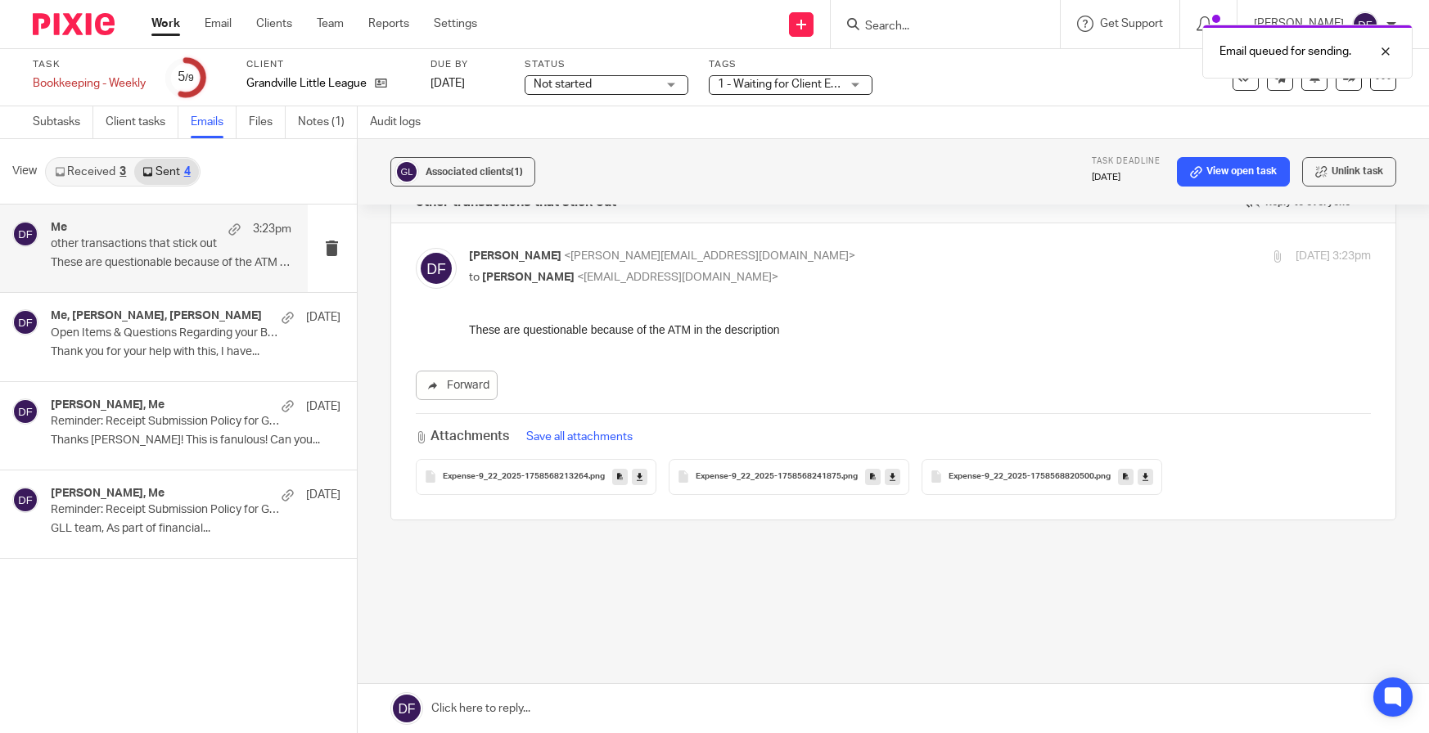
scroll to position [44, 0]
click at [171, 16] on div "Work Email Clients Team Reports Settings Work Email Clients Team Reports Settin…" at bounding box center [318, 24] width 367 height 48
click at [171, 28] on link "Work" at bounding box center [165, 24] width 29 height 16
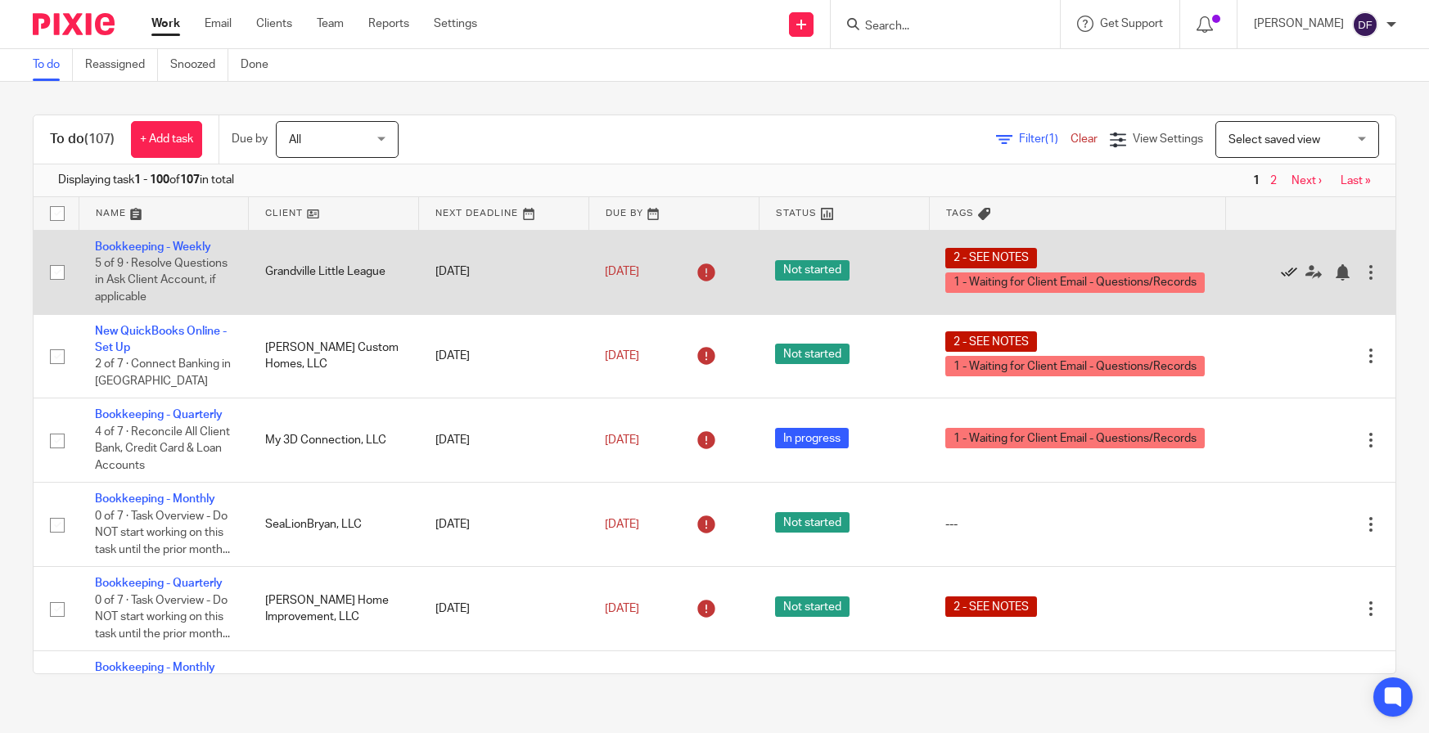
click at [1281, 266] on icon at bounding box center [1289, 272] width 16 height 16
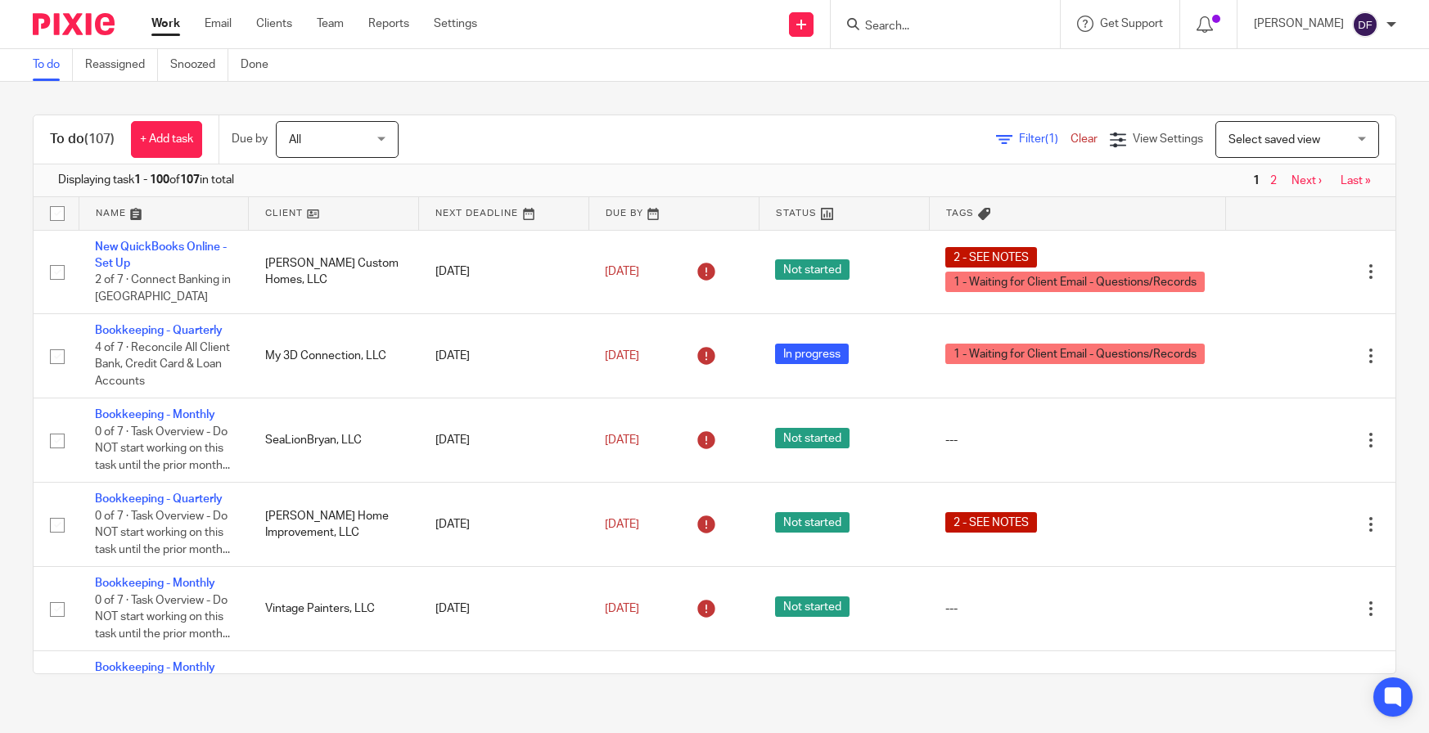
click at [159, 24] on link "Work" at bounding box center [165, 24] width 29 height 16
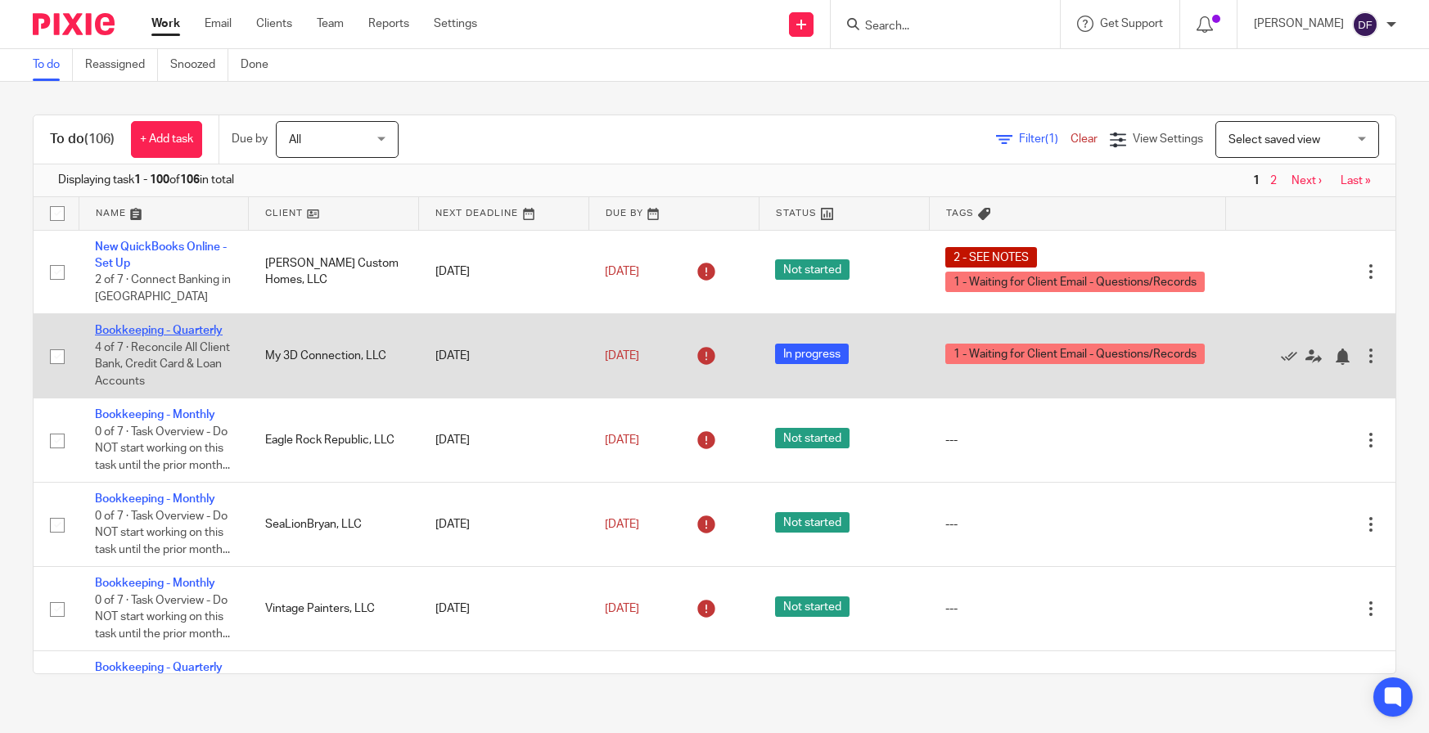
click at [122, 327] on link "Bookkeeping - Quarterly" at bounding box center [159, 330] width 128 height 11
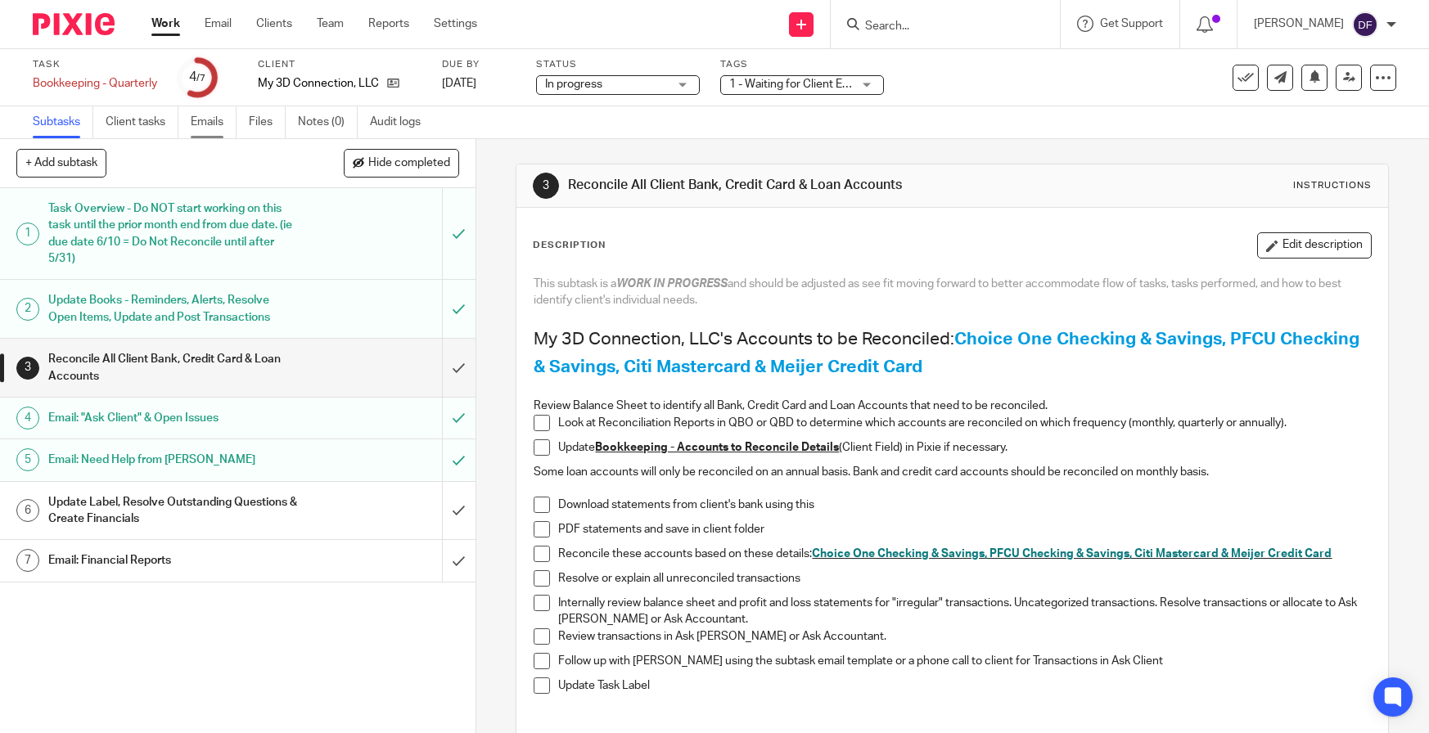
click at [210, 124] on link "Emails" at bounding box center [214, 122] width 46 height 32
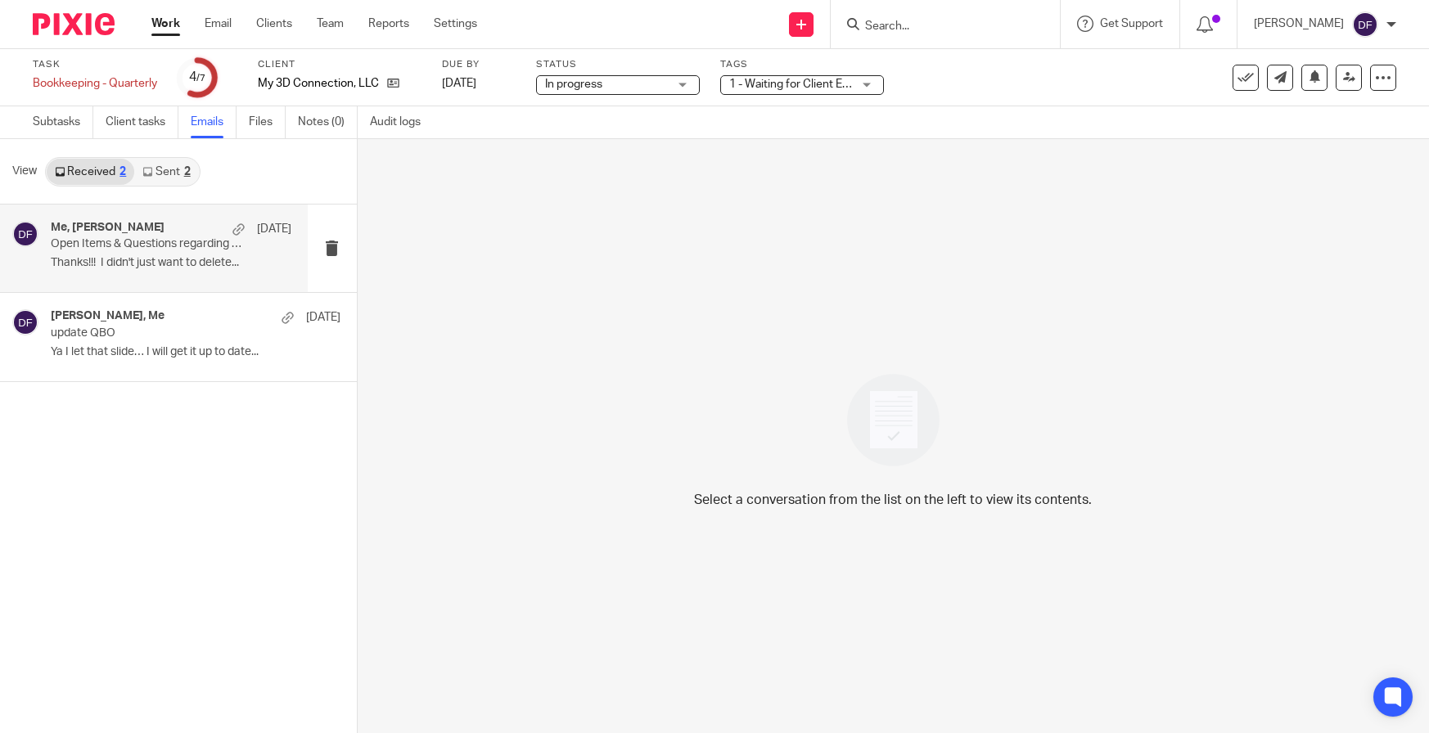
click at [202, 253] on div "Me, Todd VerWys Sep 16 Open Items & Questions regarding your Bookkeeping. ACTIO…" at bounding box center [171, 248] width 241 height 55
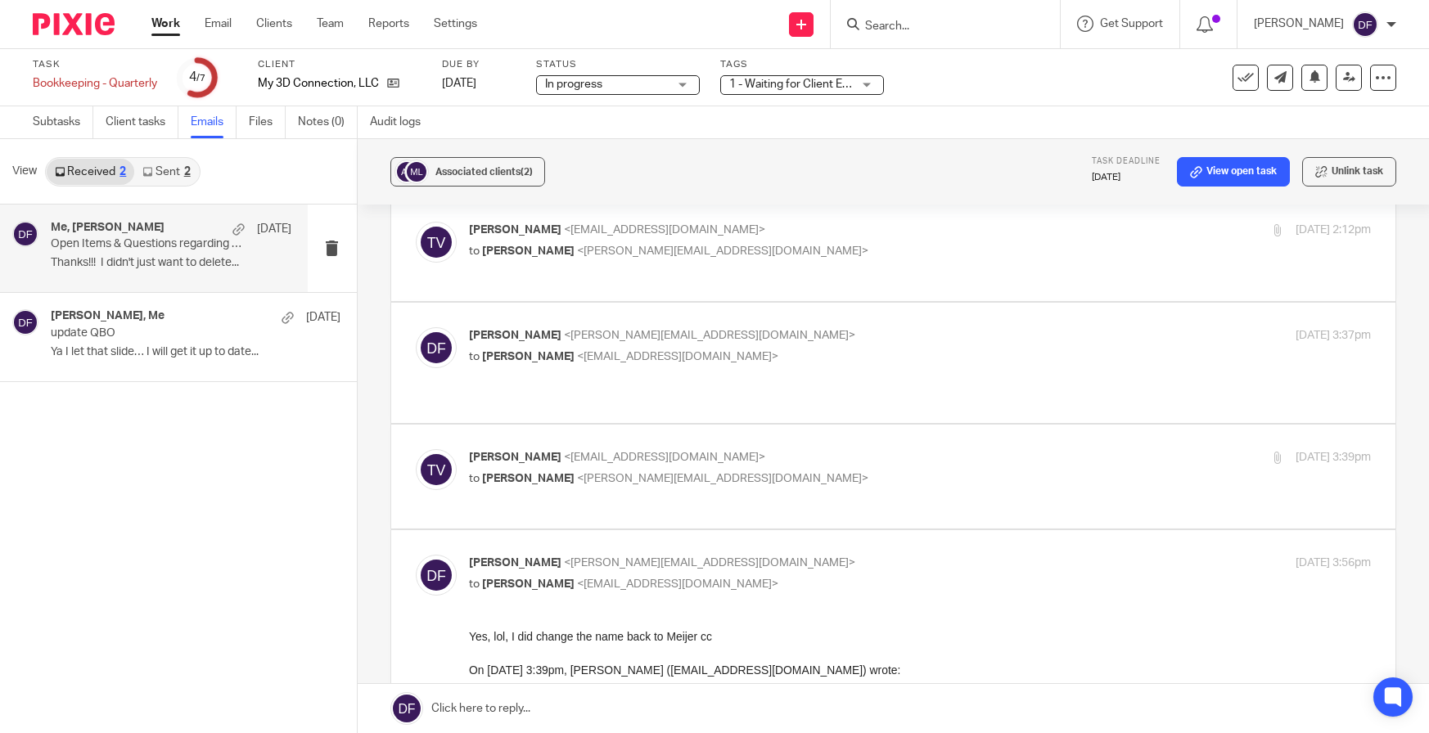
scroll to position [164, 0]
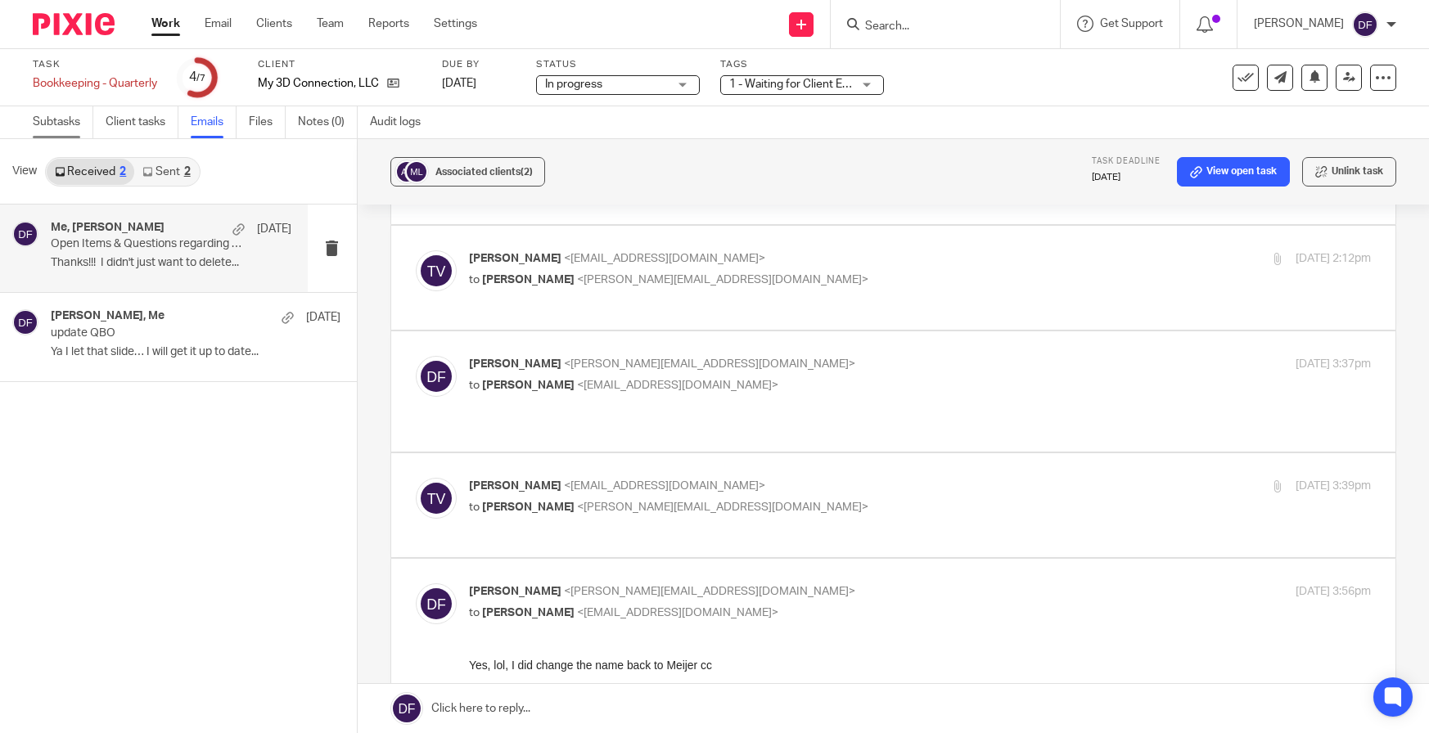
click link "Subtasks"
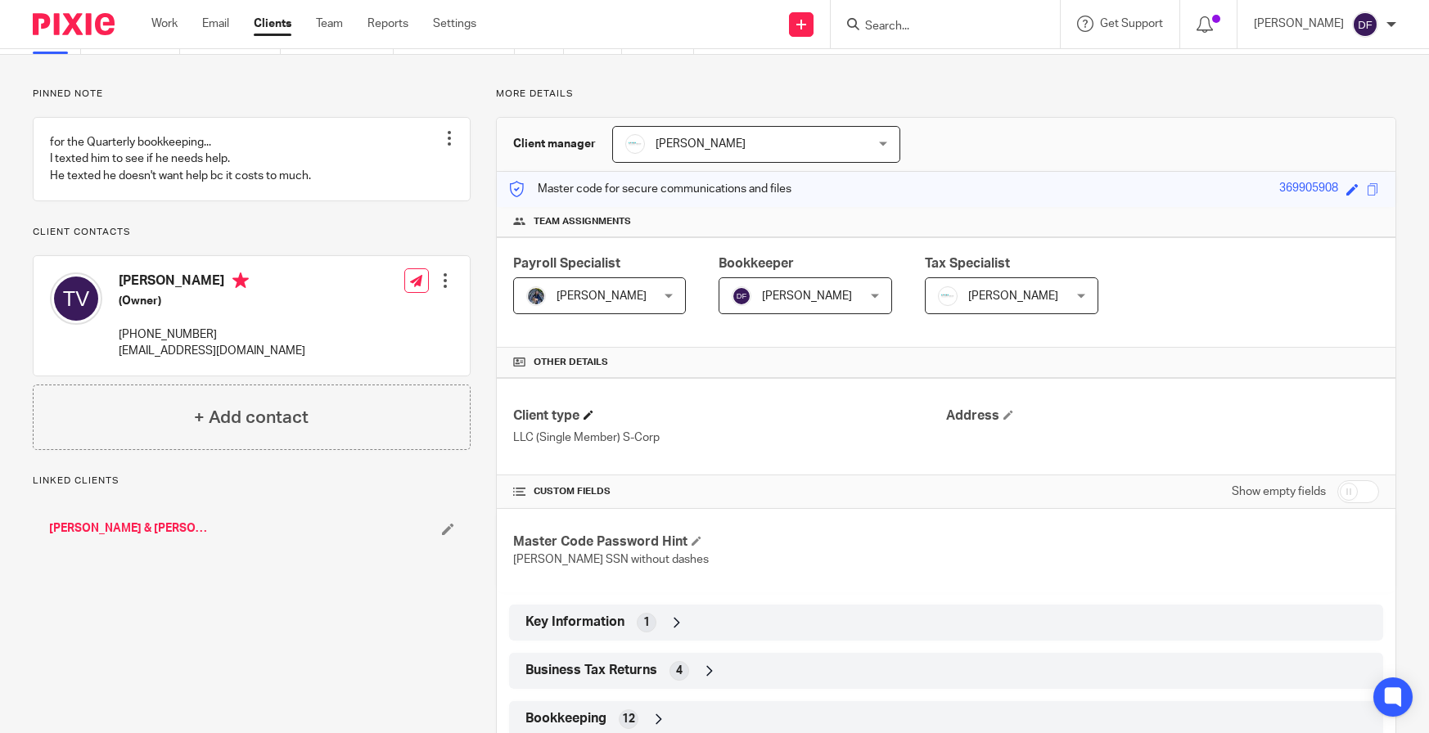
scroll to position [82, 0]
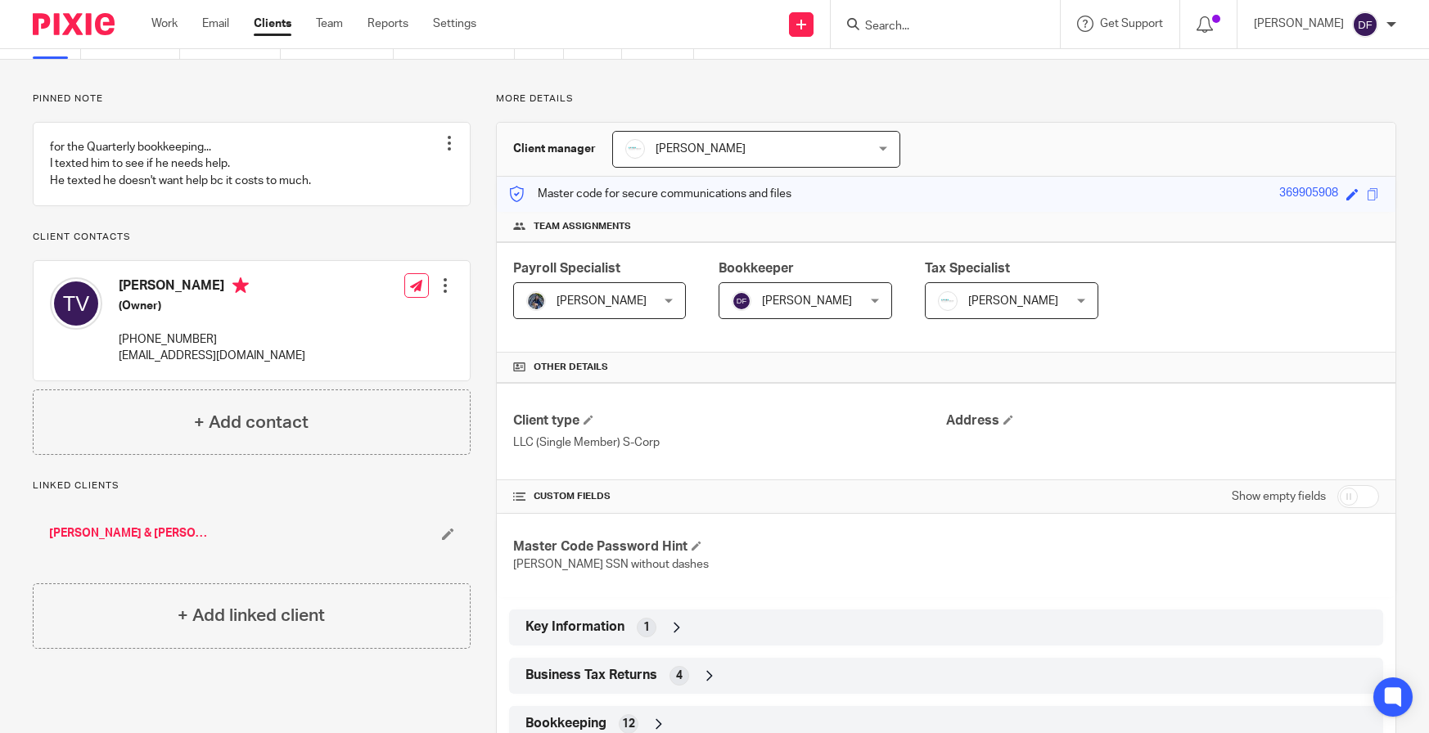
click at [1358, 494] on input "checkbox" at bounding box center [1358, 496] width 42 height 23
checkbox input "true"
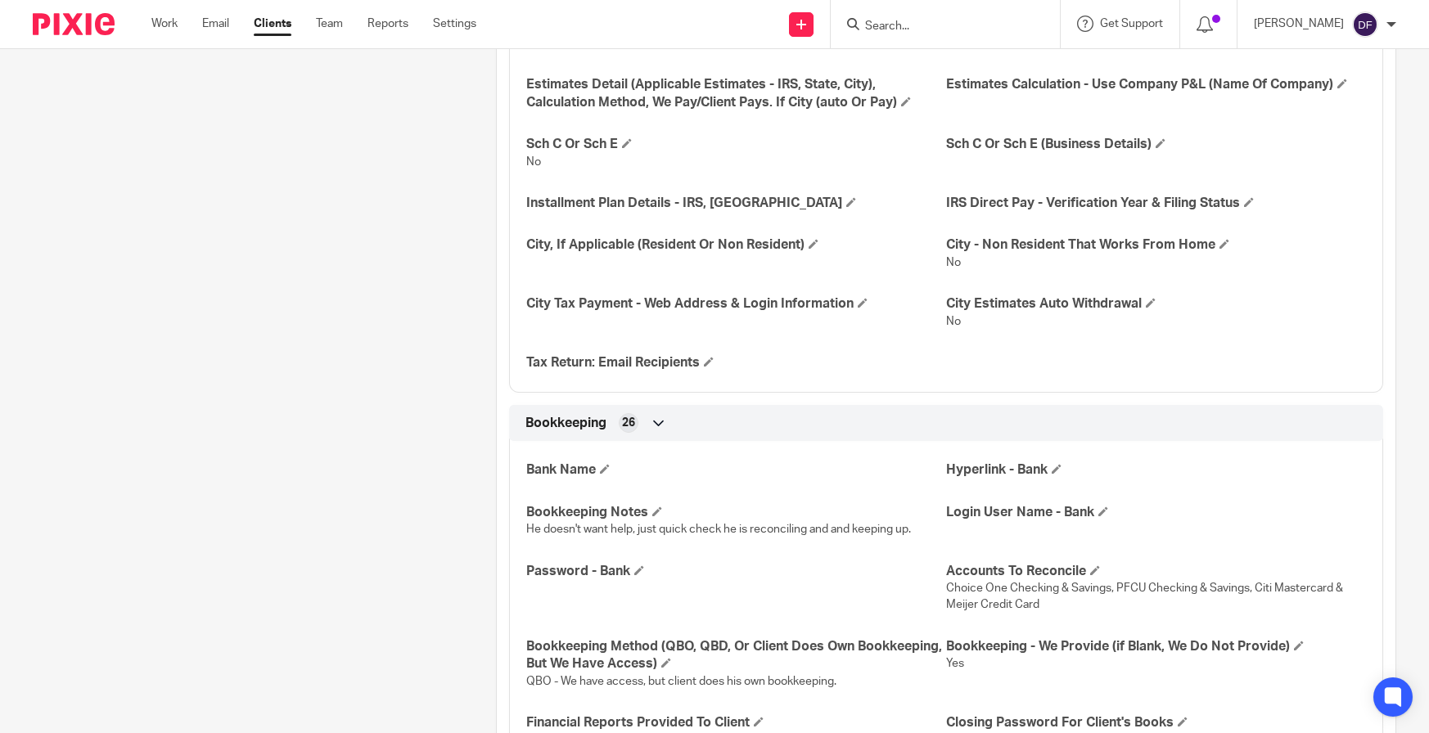
scroll to position [1555, 0]
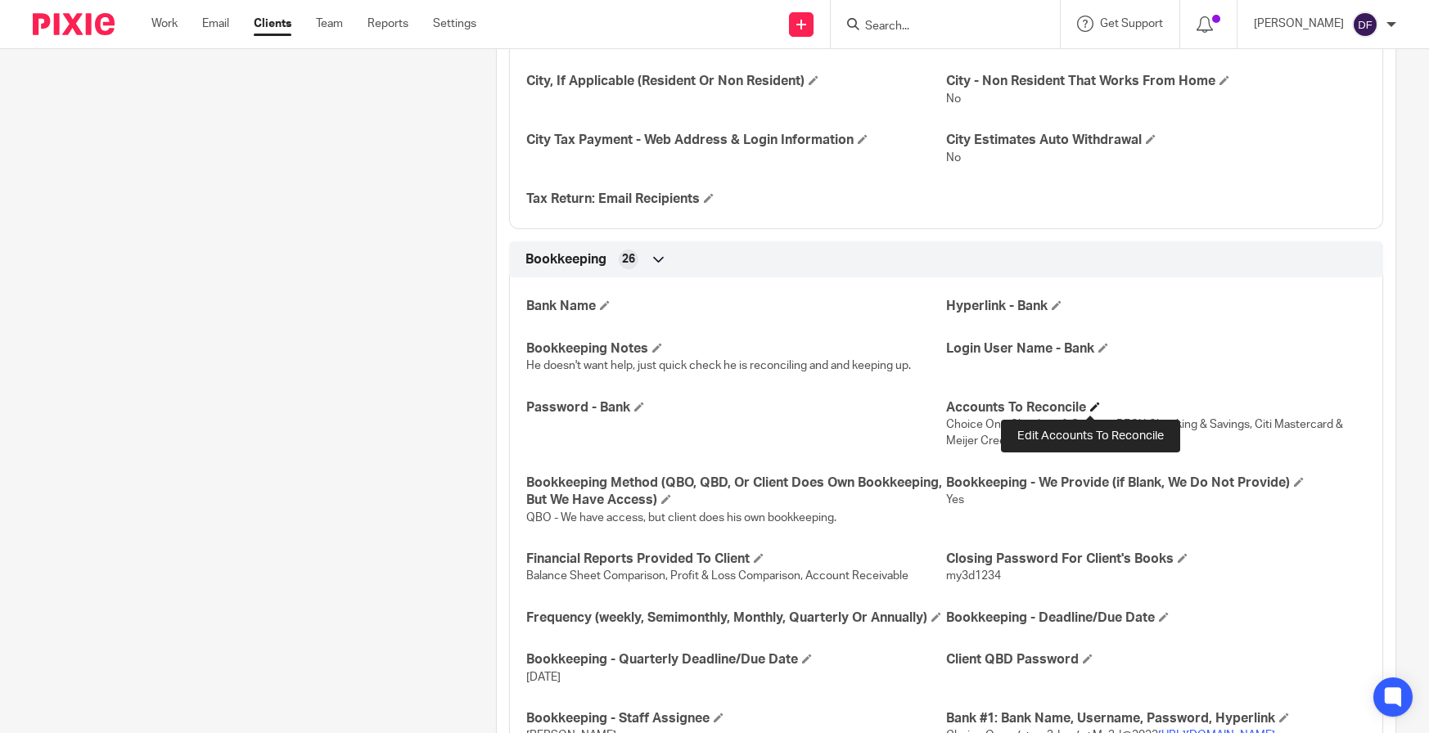
click at [1090, 403] on span at bounding box center [1095, 407] width 10 height 10
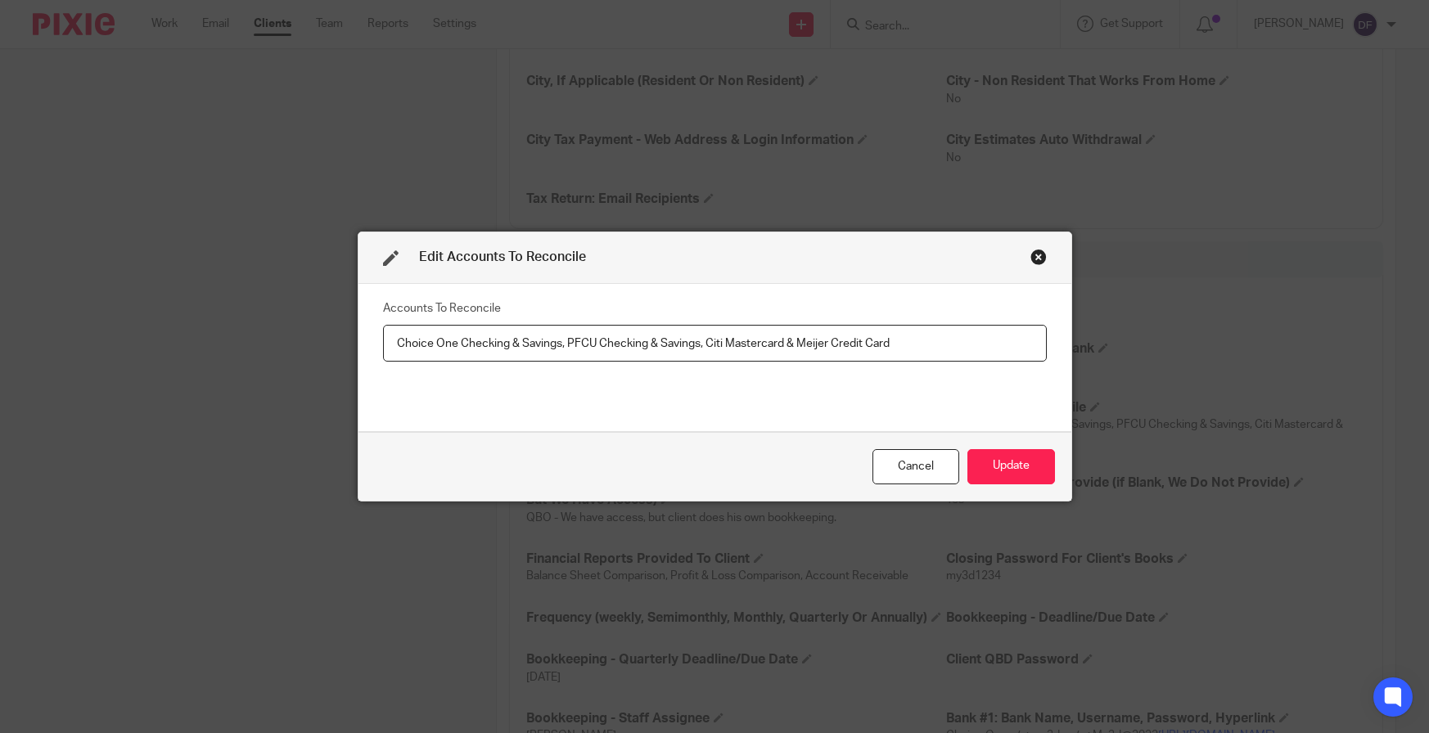
drag, startPoint x: 911, startPoint y: 346, endPoint x: 784, endPoint y: 336, distance: 127.3
click at [784, 336] on input "Choice One Checking & Savings, PFCU Checking & Savings, Citi Mastercard & Meije…" at bounding box center [715, 343] width 664 height 37
type input "Choice One Checking & Savings, PFCU Checking & Savings, Citi Mastercard"
click at [993, 460] on button "Update" at bounding box center [1012, 466] width 88 height 35
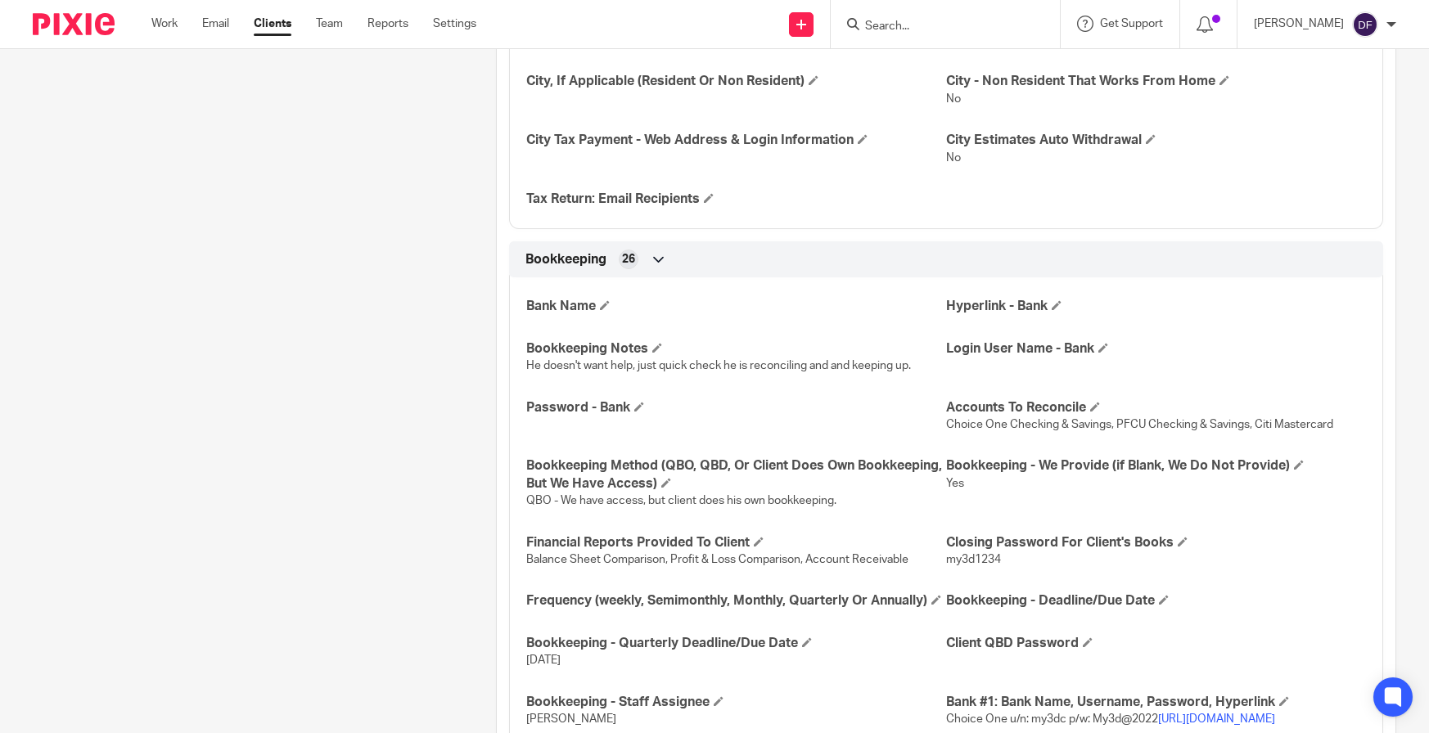
scroll to position [1637, 0]
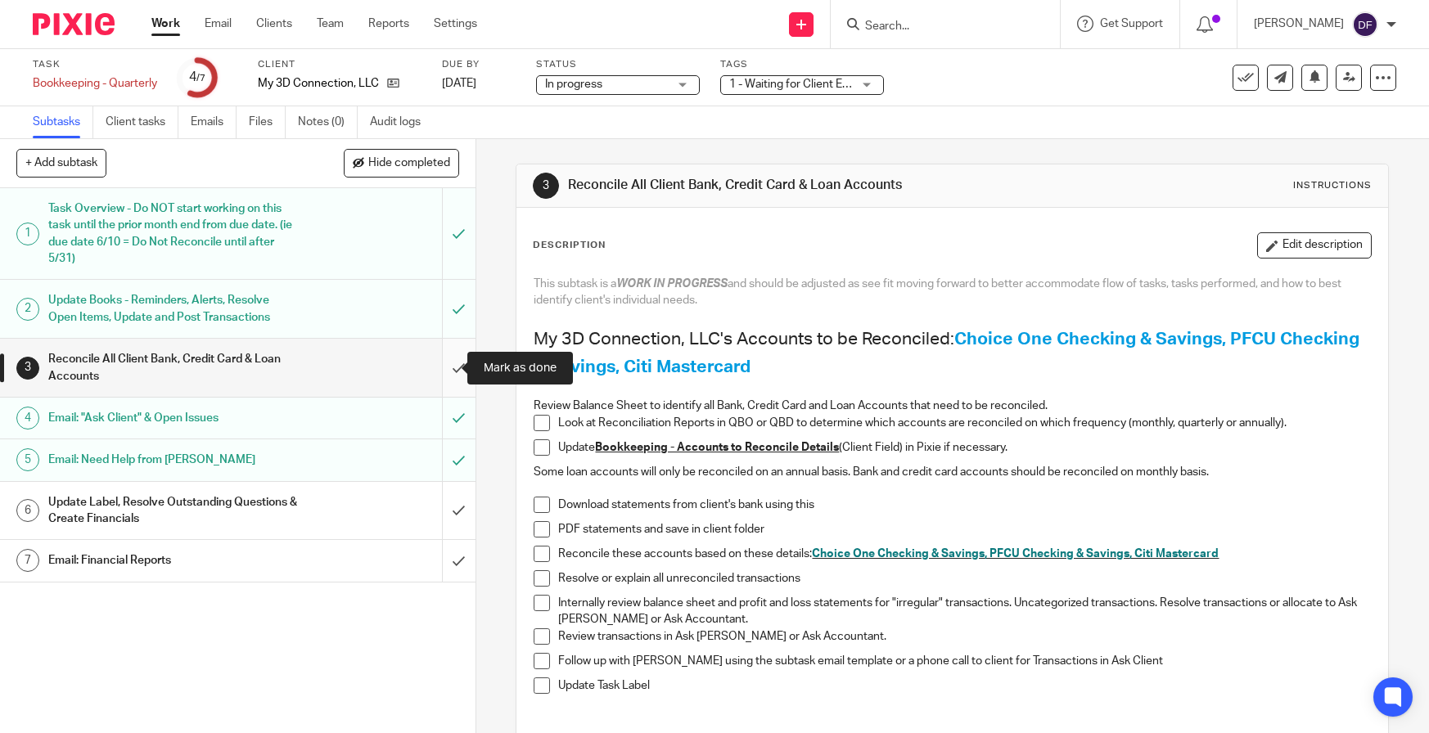
click at [435, 359] on input "submit" at bounding box center [238, 368] width 476 height 58
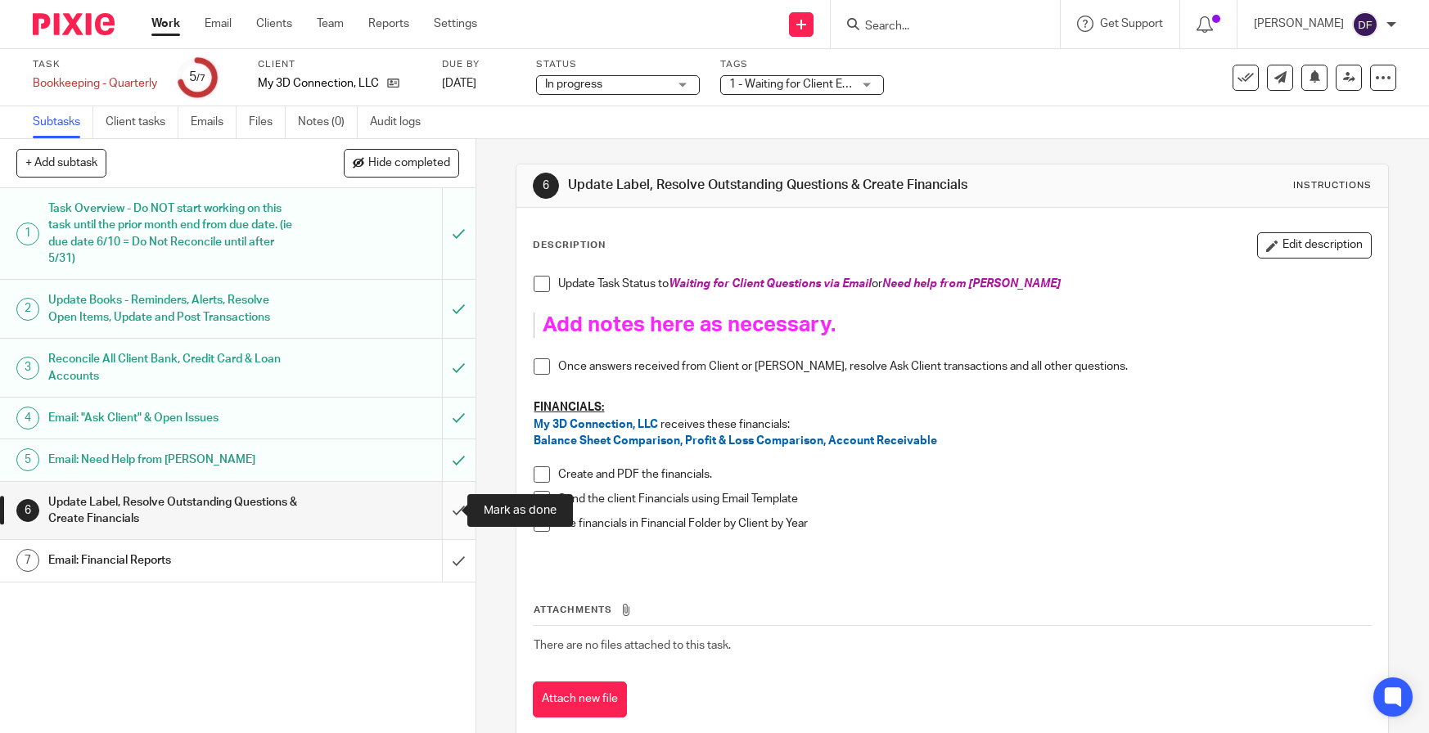
click at [449, 502] on input "submit" at bounding box center [238, 511] width 476 height 58
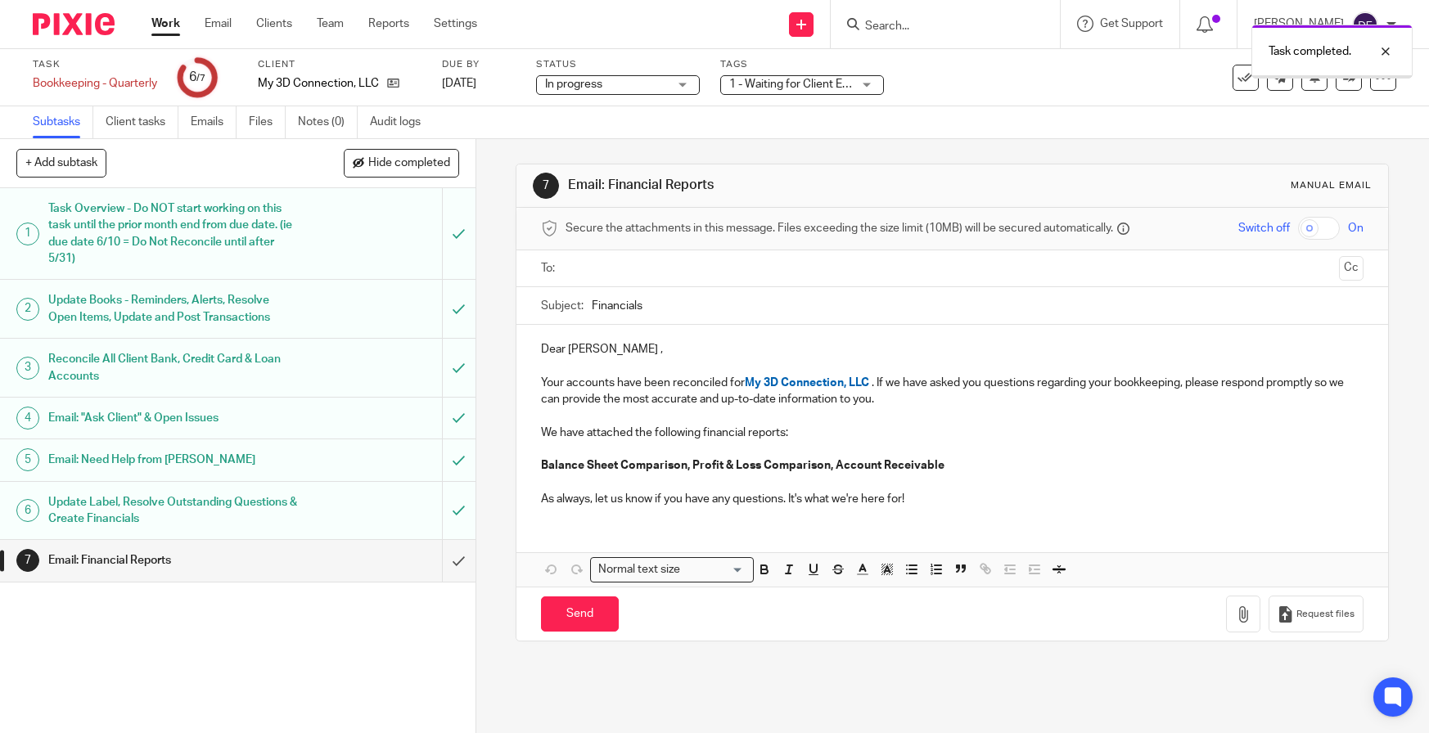
click at [636, 260] on input "text" at bounding box center [951, 268] width 761 height 19
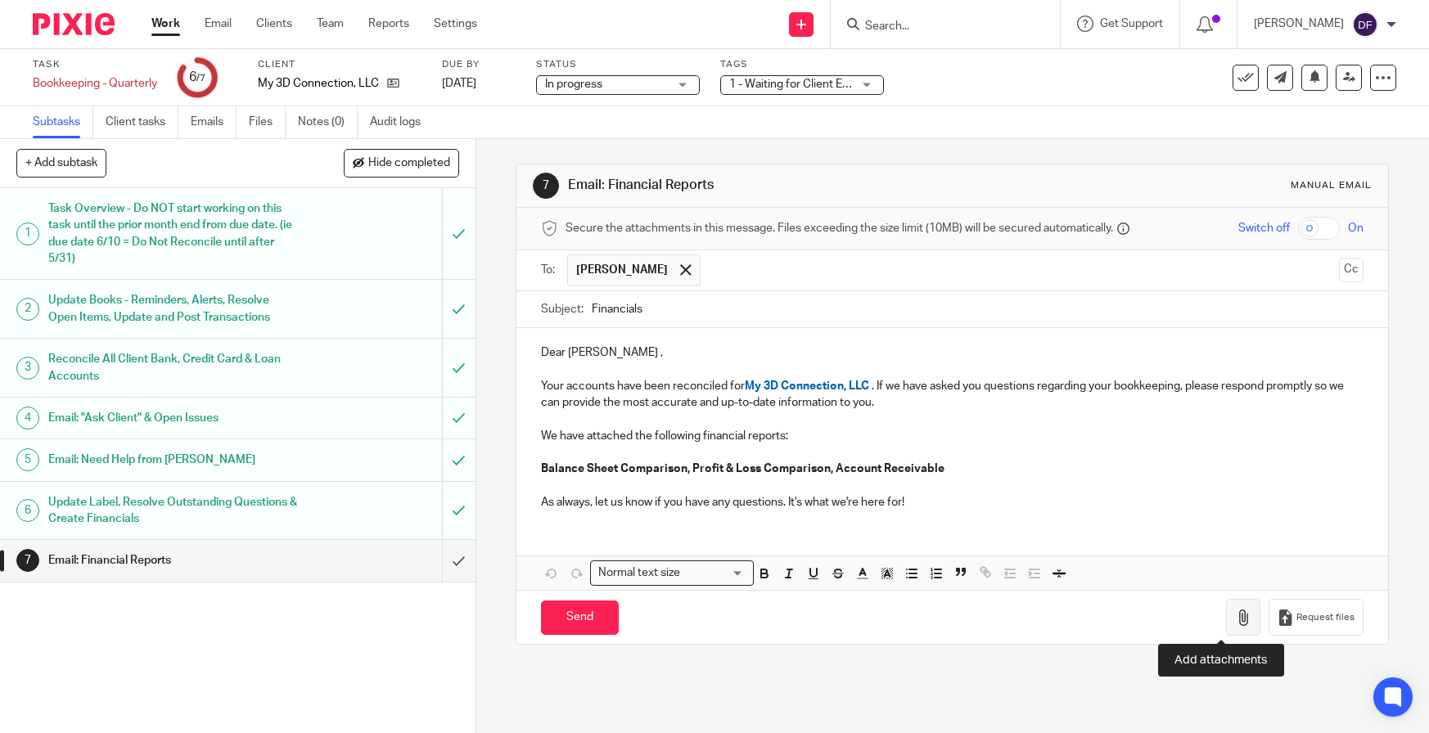
click at [1231, 620] on button "button" at bounding box center [1243, 617] width 34 height 37
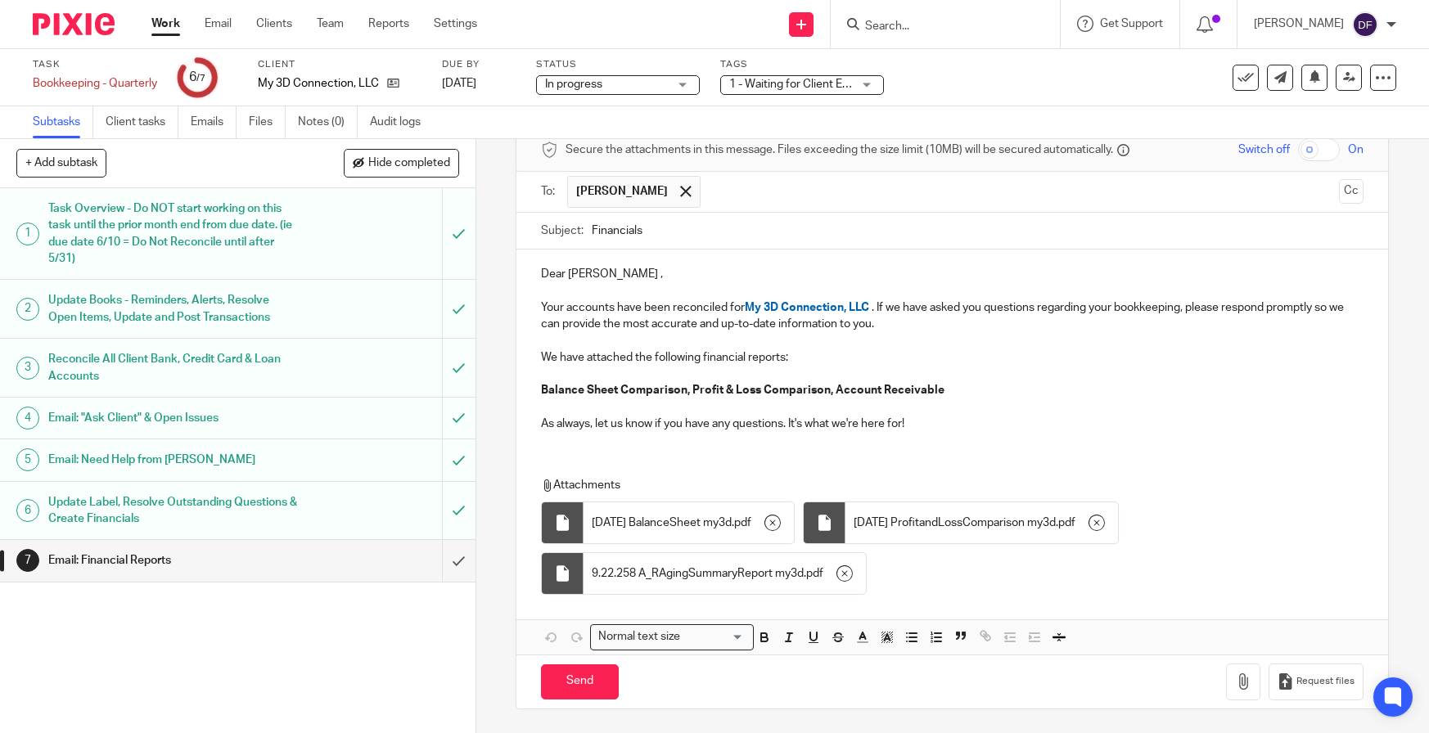
scroll to position [79, 0]
click at [557, 696] on input "Send" at bounding box center [580, 681] width 78 height 35
type input "Sent"
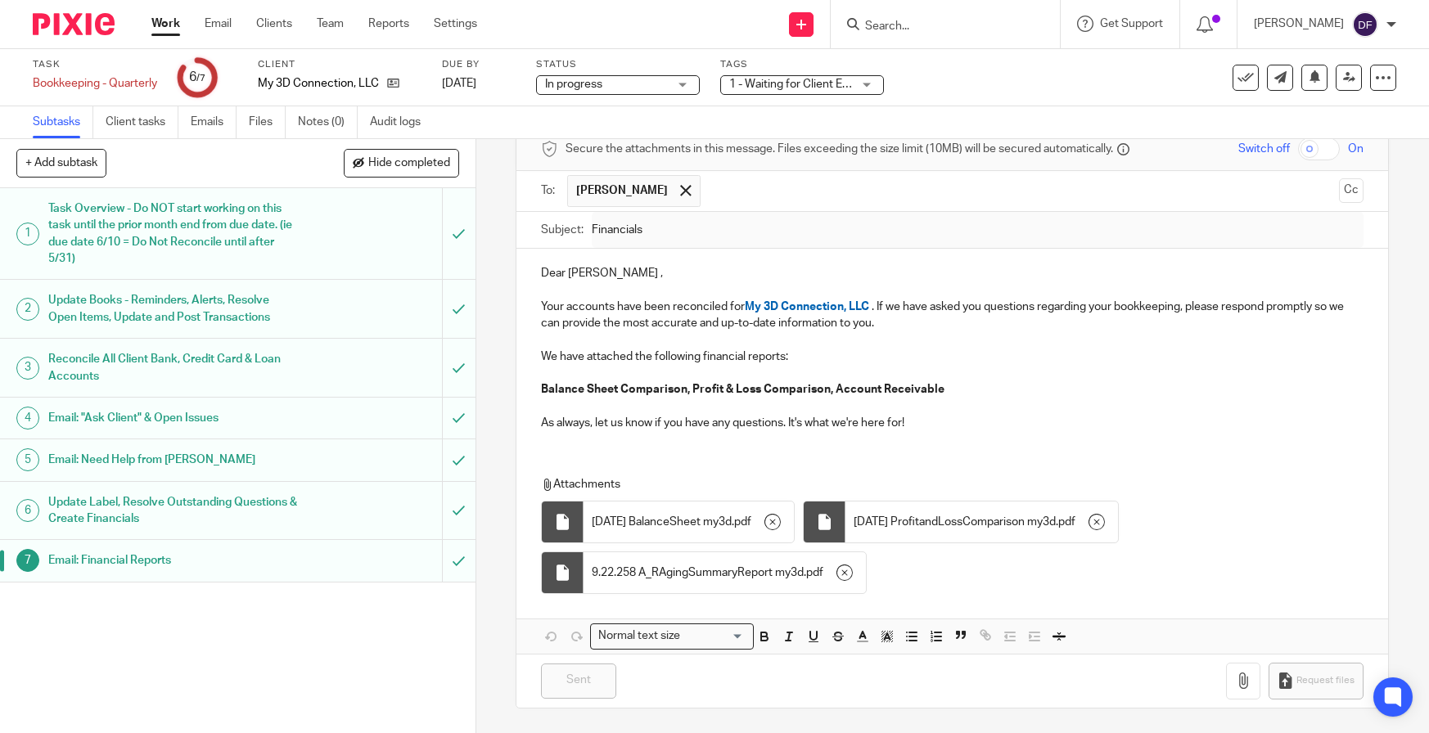
click at [169, 30] on link "Work" at bounding box center [165, 24] width 29 height 16
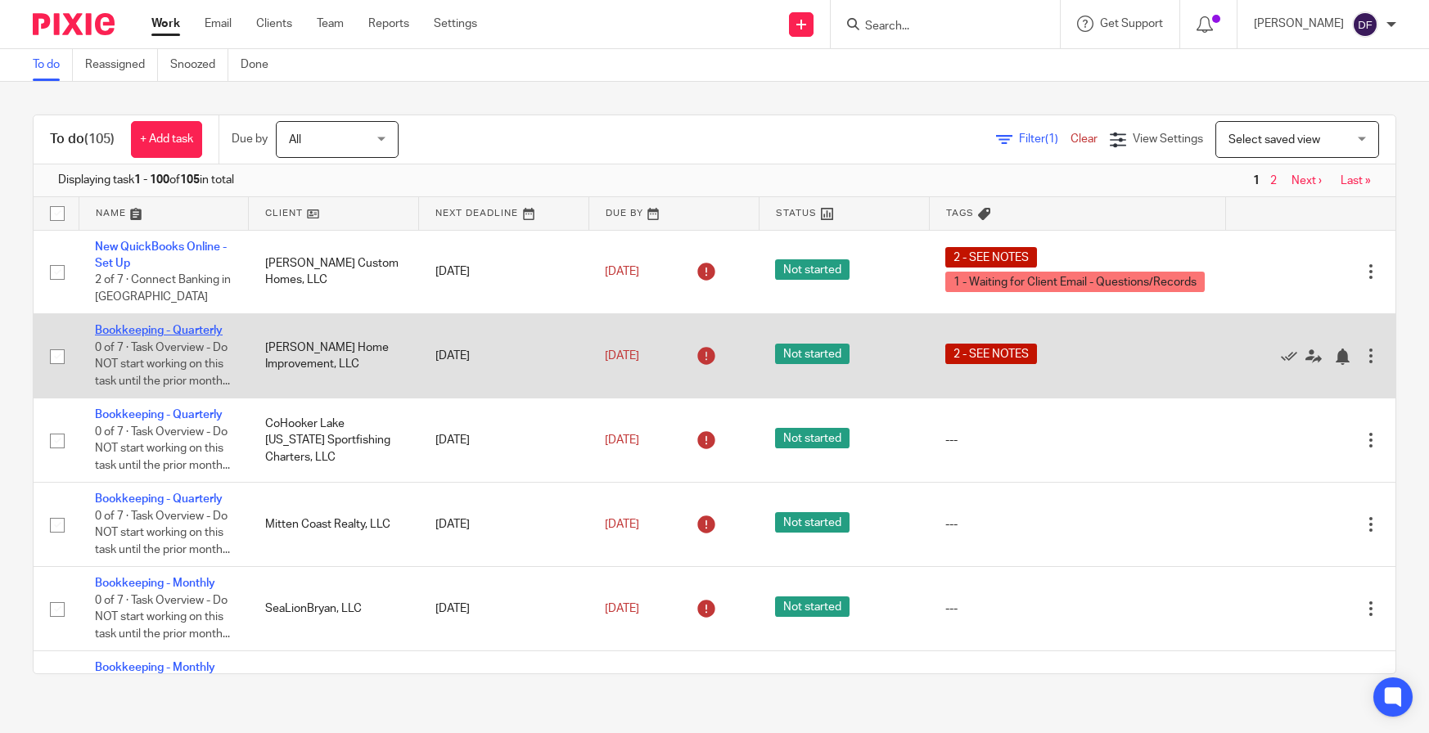
click at [133, 328] on link "Bookkeeping - Quarterly" at bounding box center [159, 330] width 128 height 11
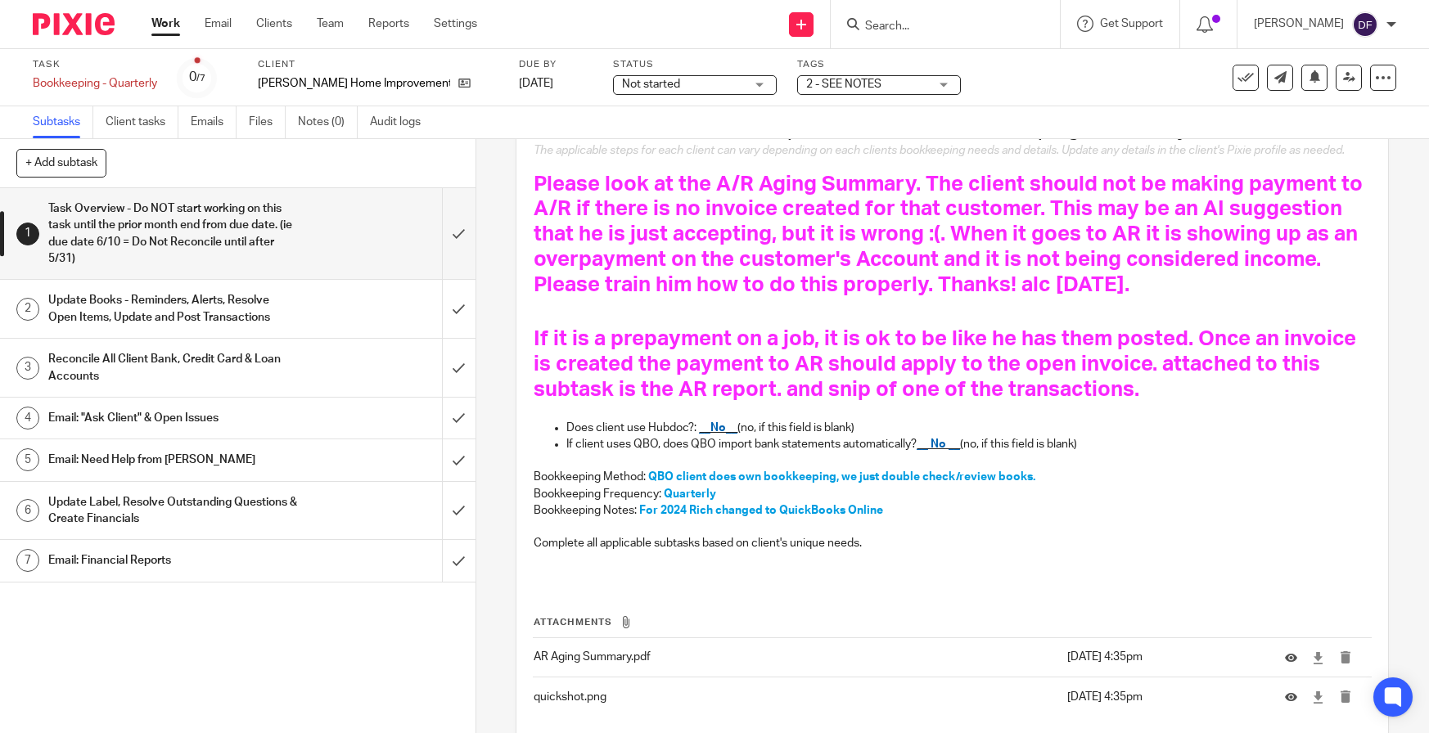
scroll to position [246, 0]
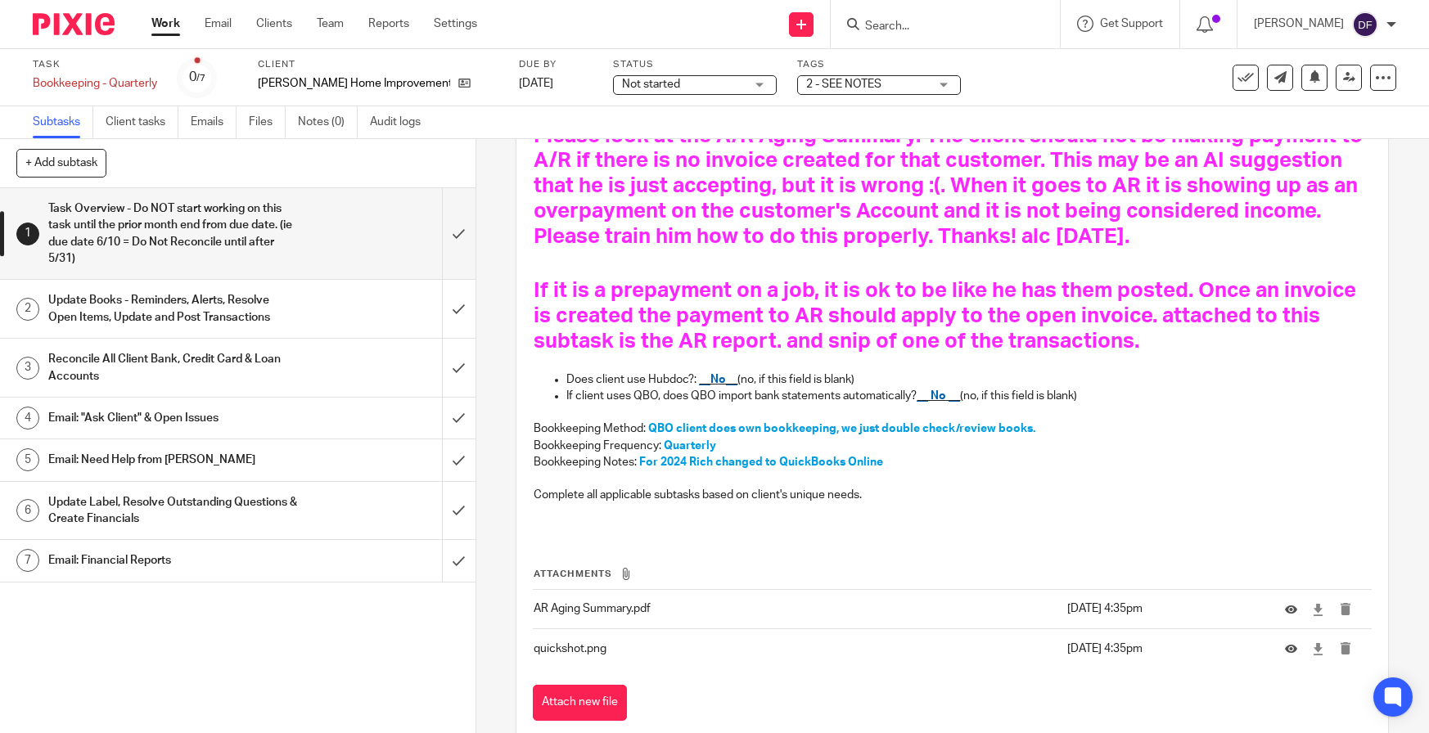
click at [563, 617] on p "AR Aging Summary.pdf" at bounding box center [796, 609] width 525 height 16
click at [1285, 616] on icon at bounding box center [1291, 609] width 12 height 12
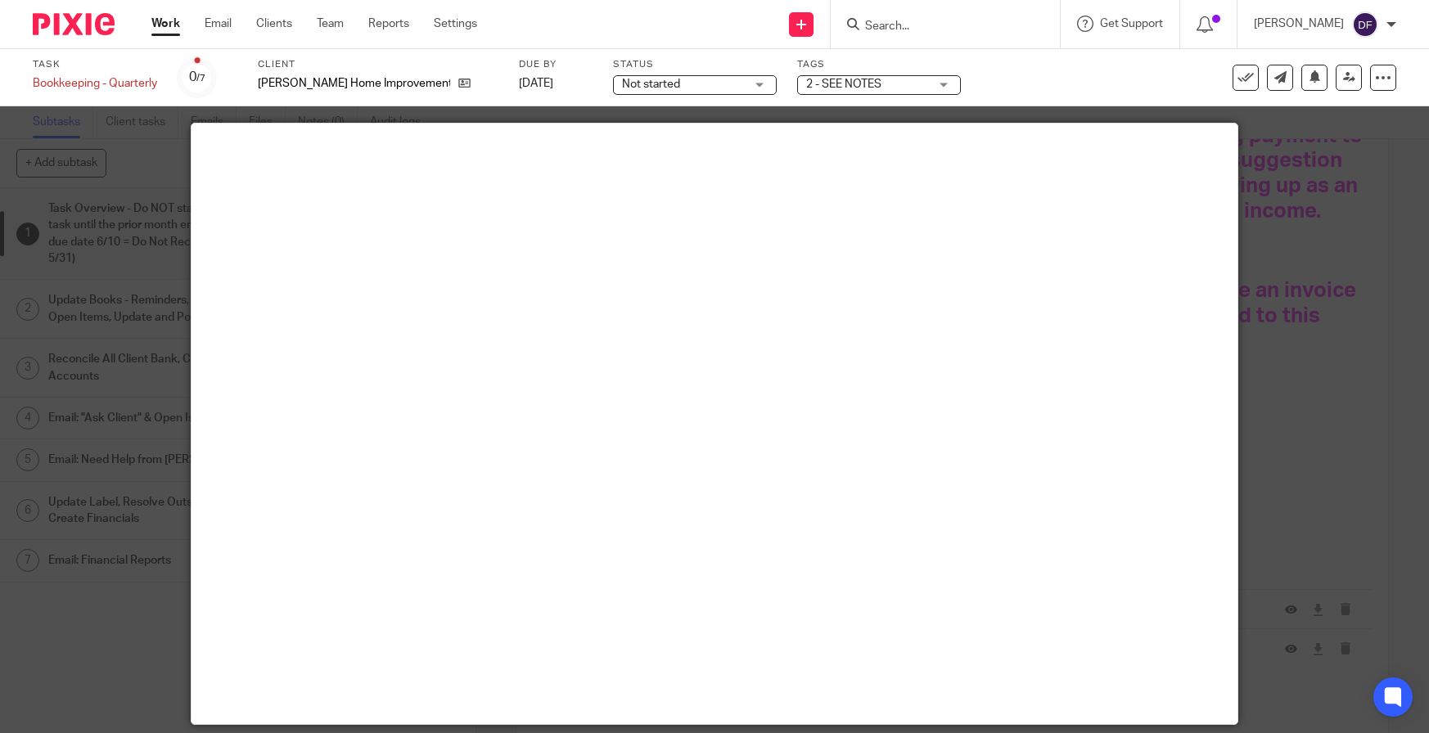
click at [1294, 368] on div at bounding box center [714, 366] width 1429 height 733
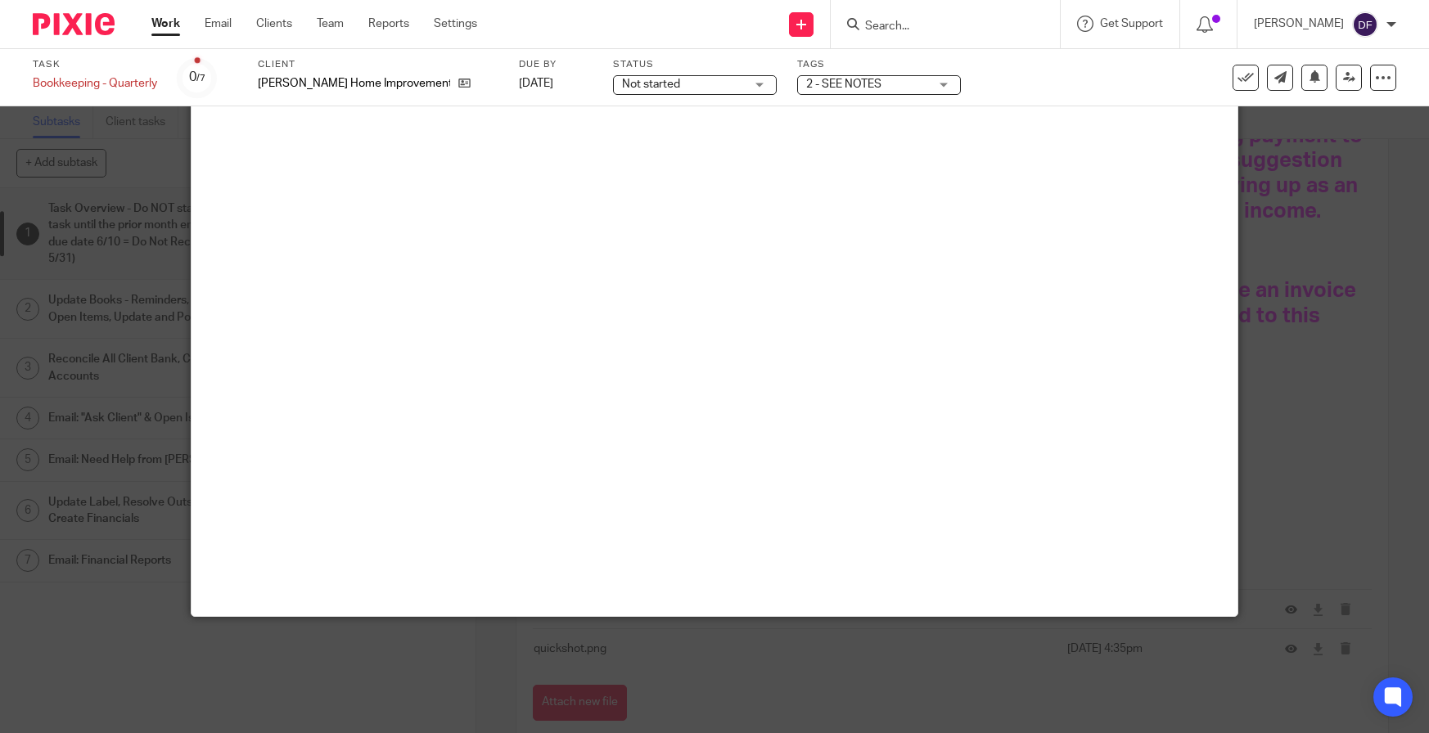
scroll to position [115, 0]
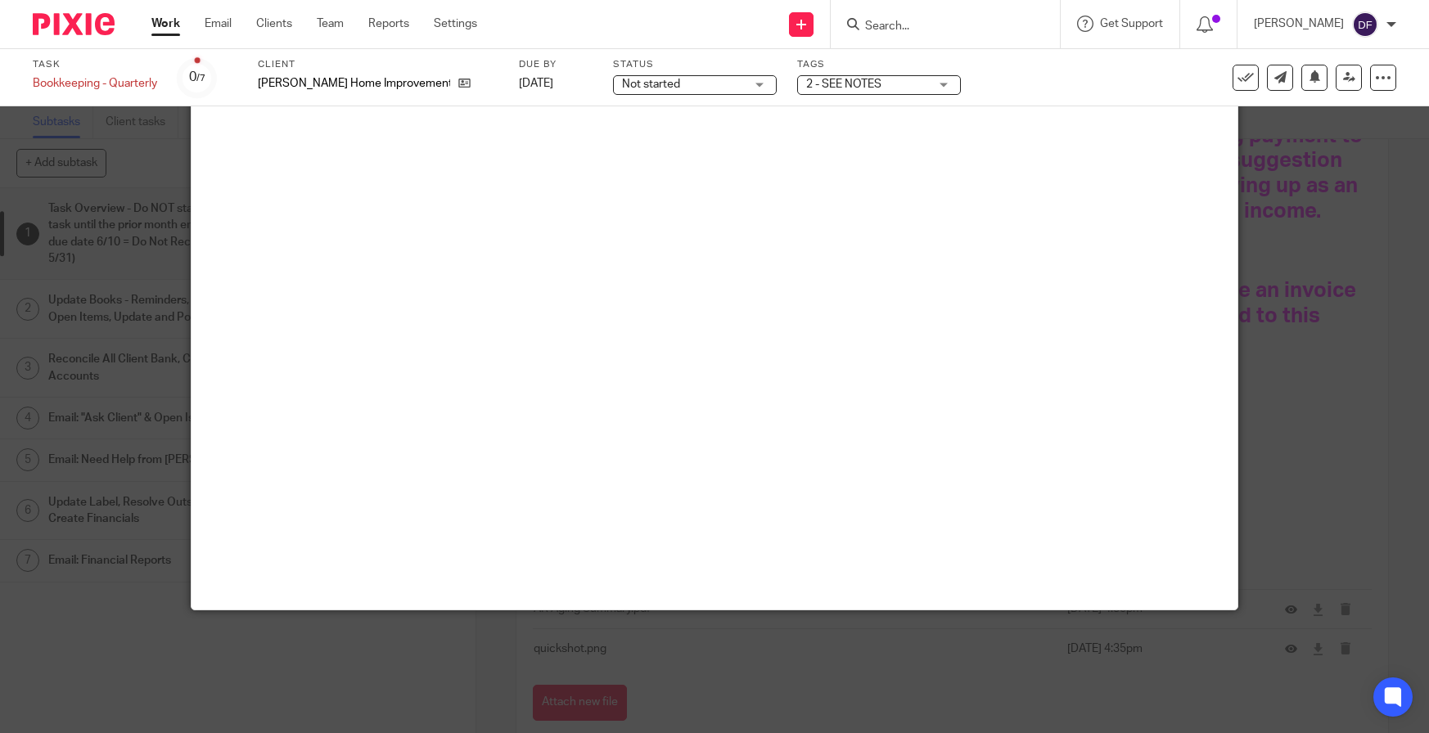
click at [1324, 467] on div at bounding box center [714, 366] width 1429 height 733
click at [1199, 647] on div at bounding box center [714, 366] width 1429 height 733
click at [1274, 670] on div at bounding box center [714, 366] width 1429 height 733
click at [1263, 666] on div at bounding box center [714, 366] width 1429 height 733
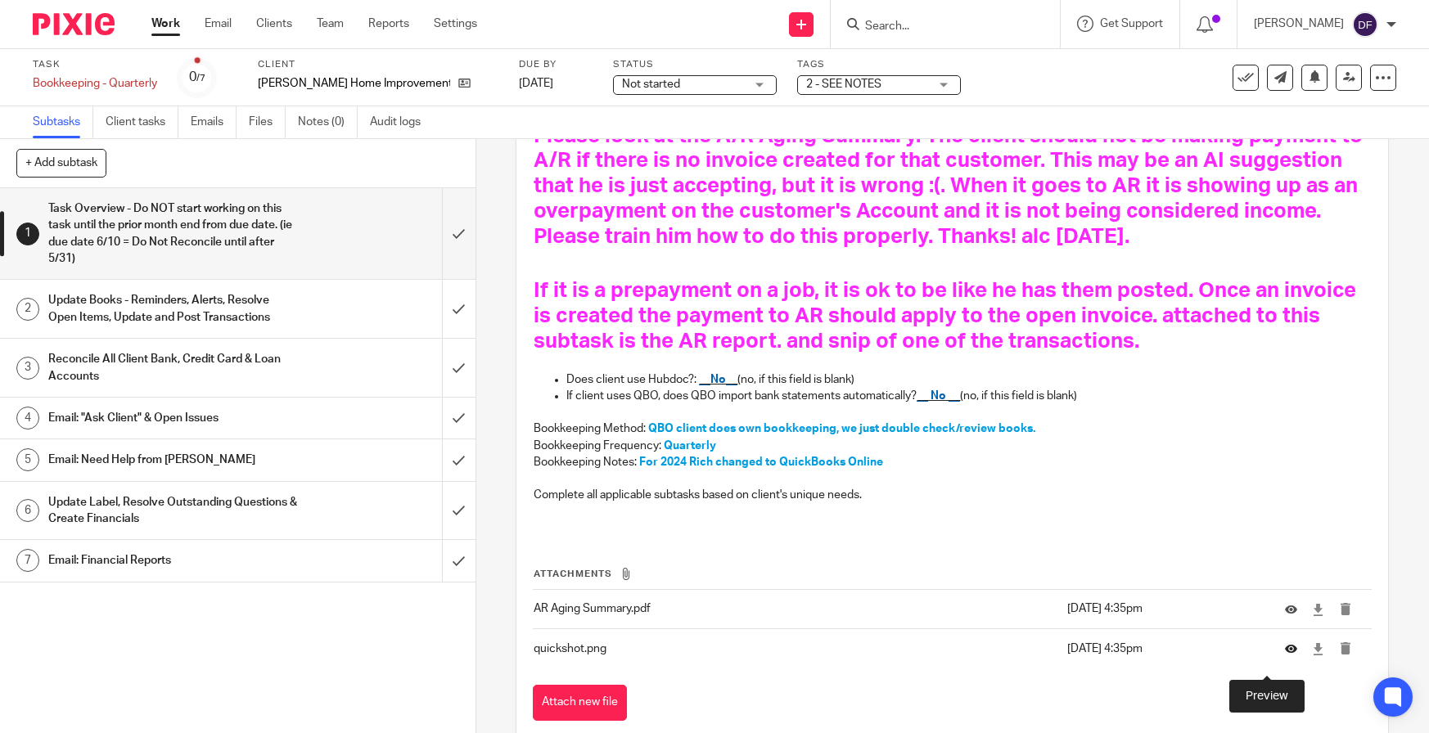
click at [1285, 656] on icon at bounding box center [1291, 649] width 12 height 12
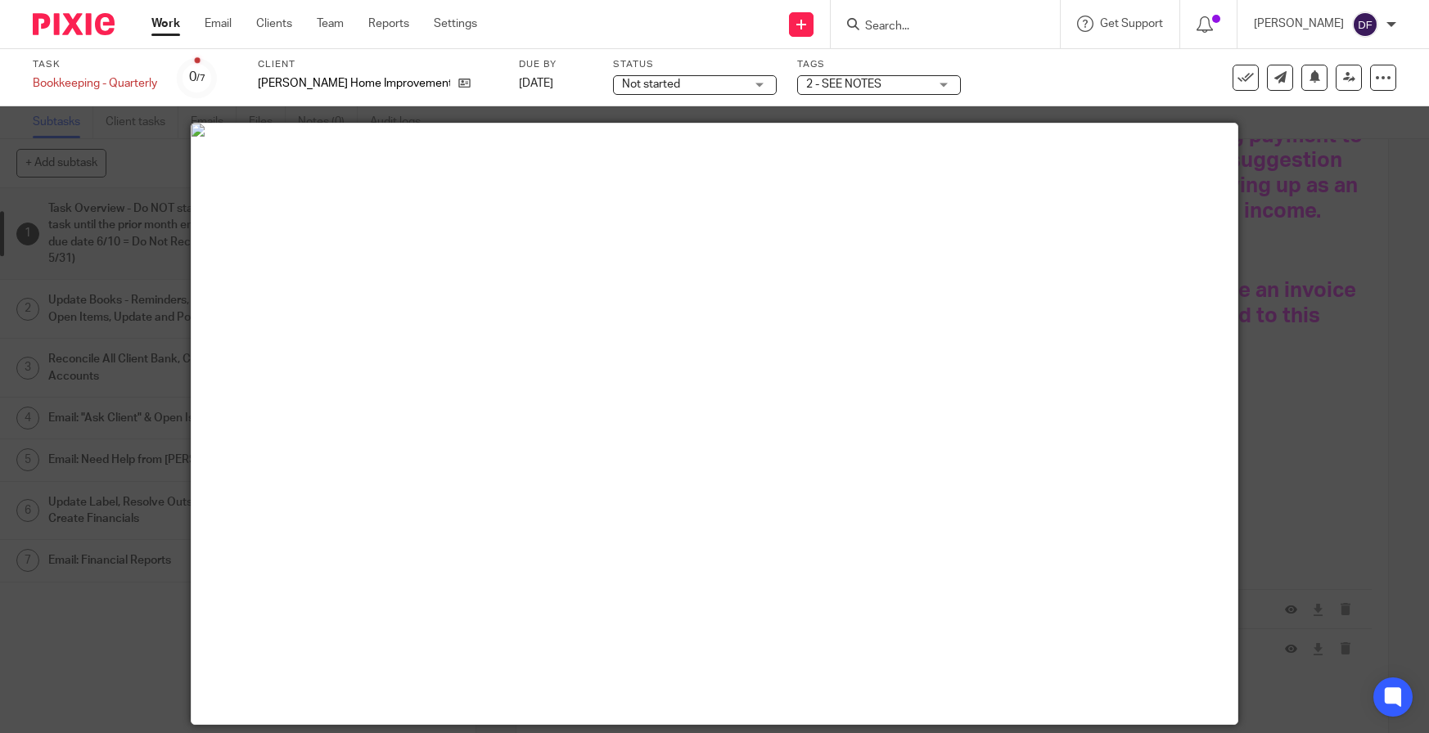
click at [1340, 435] on div at bounding box center [714, 366] width 1429 height 733
click at [172, 29] on link "Work" at bounding box center [165, 24] width 29 height 16
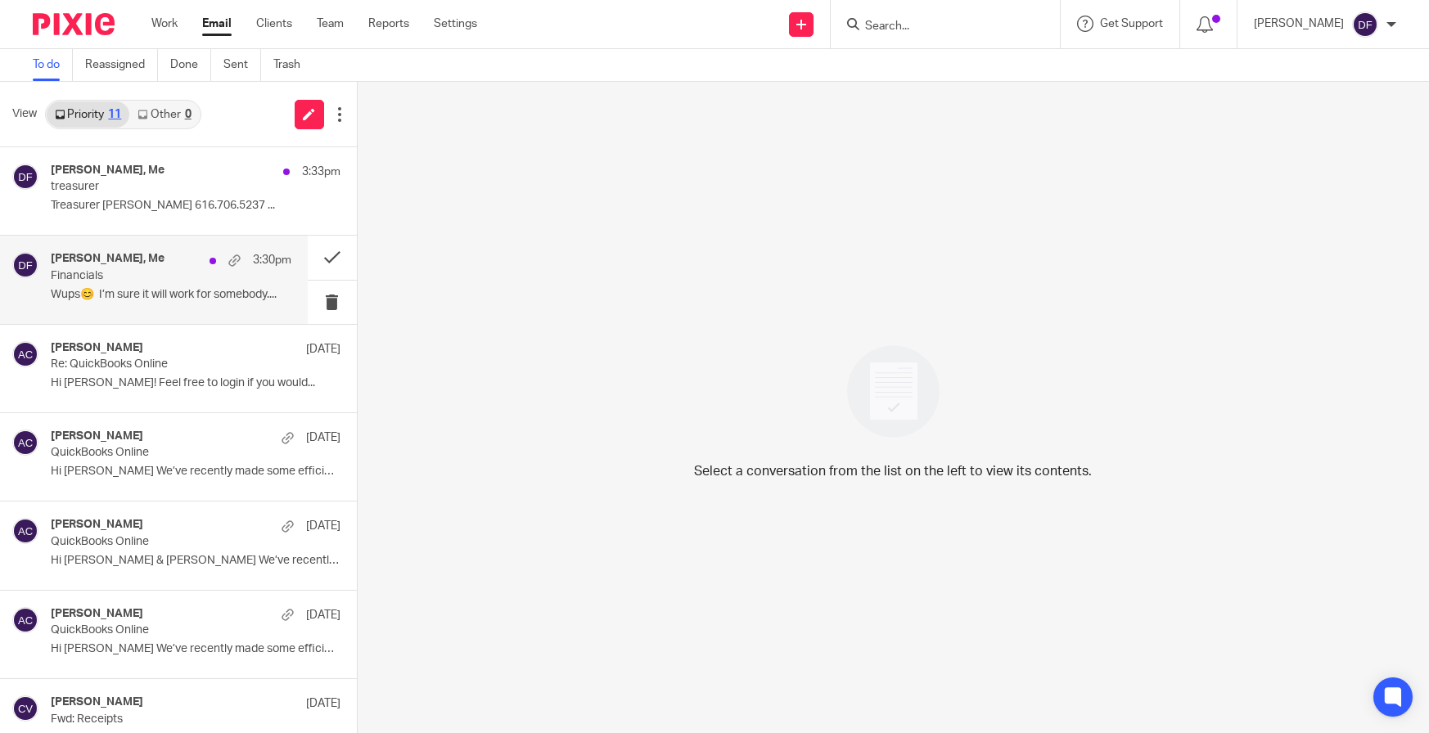
click at [85, 290] on p "Wups😊 I’m sure it will work for somebody...." at bounding box center [171, 295] width 241 height 14
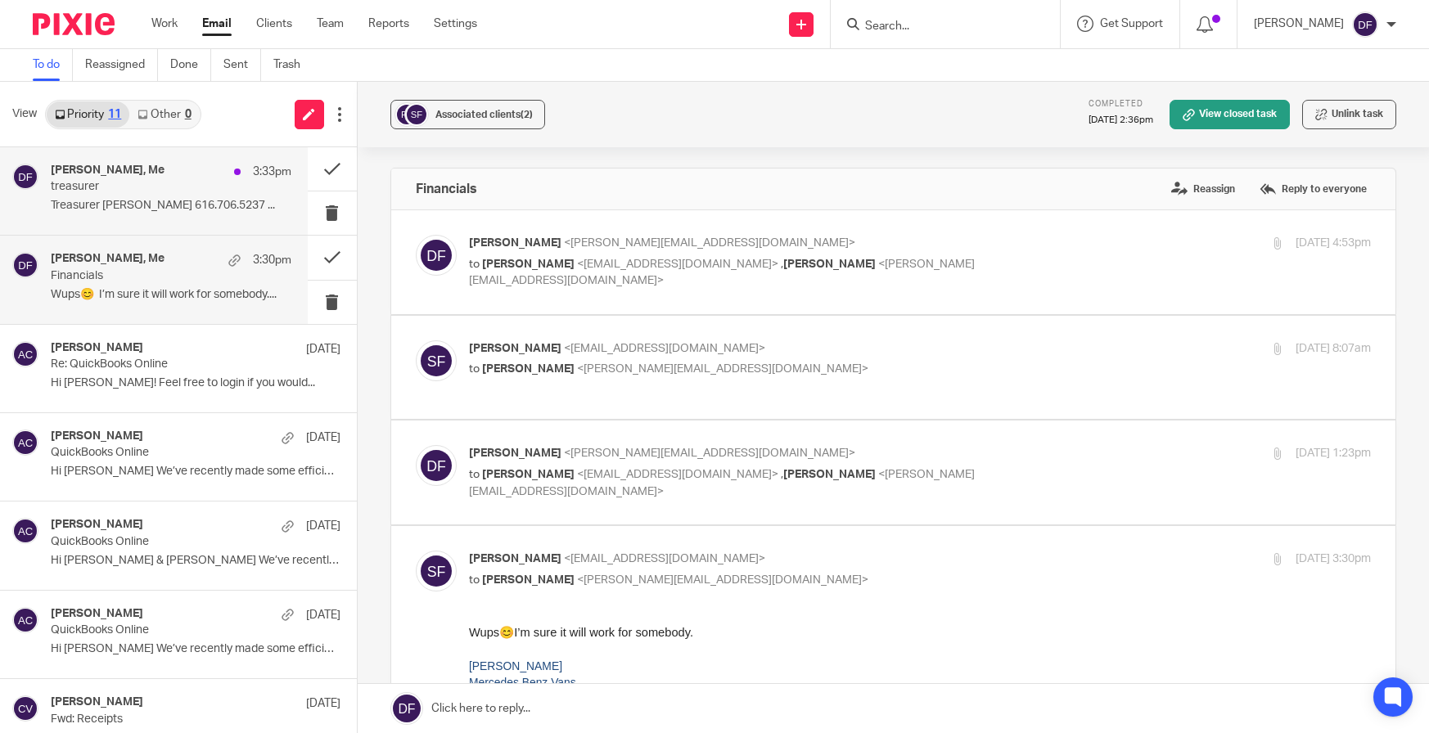
click at [93, 199] on p "Treasurer [PERSON_NAME] 616.706.5237 ..." at bounding box center [171, 206] width 241 height 14
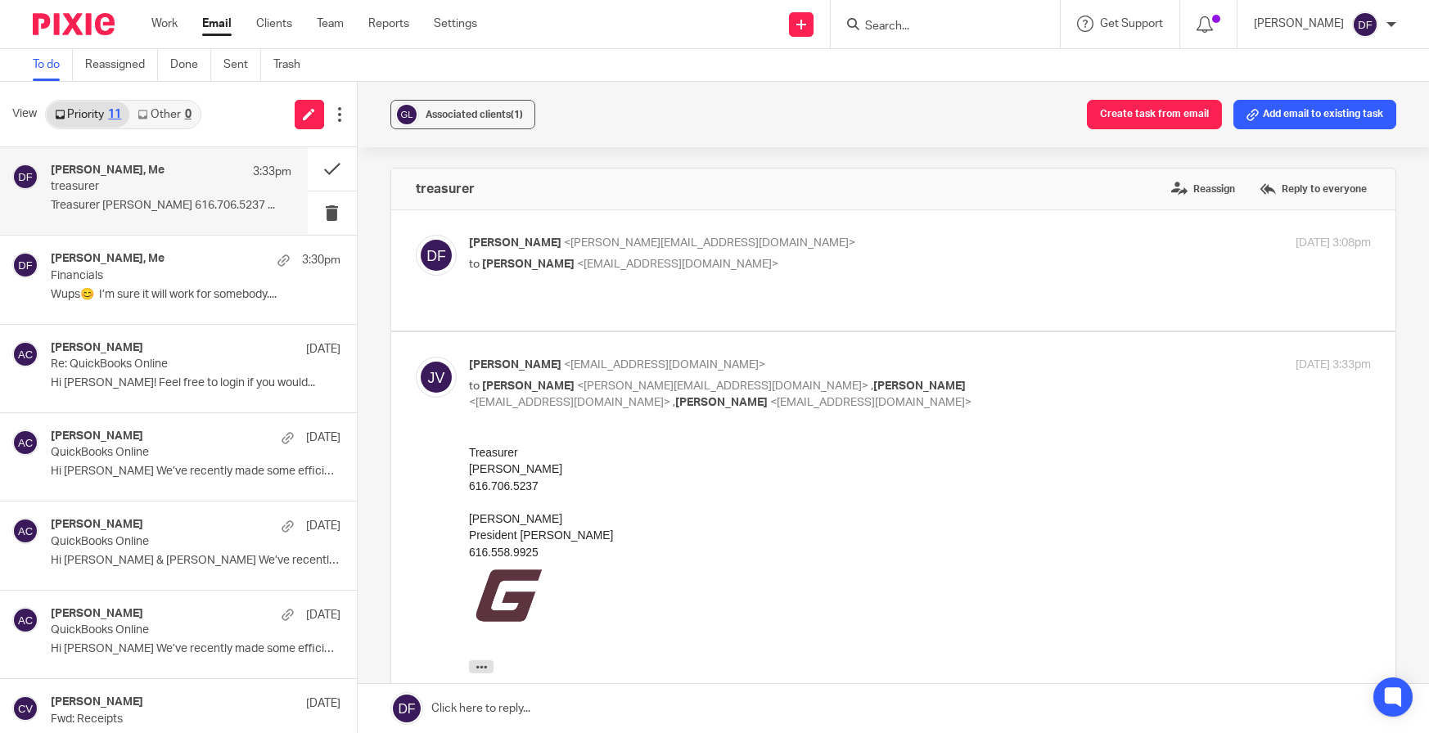
drag, startPoint x: 910, startPoint y: 888, endPoint x: 538, endPoint y: 486, distance: 547.9
drag, startPoint x: 539, startPoint y: 486, endPoint x: 418, endPoint y: 453, distance: 124.9
click at [468, 453] on html "Treasurer [PERSON_NAME] 616.706.5237 [PERSON_NAME] President GvLL 616.558.9925 …" at bounding box center [919, 562] width 903 height 237
click at [484, 116] on span "Associated clients (1)" at bounding box center [474, 115] width 97 height 10
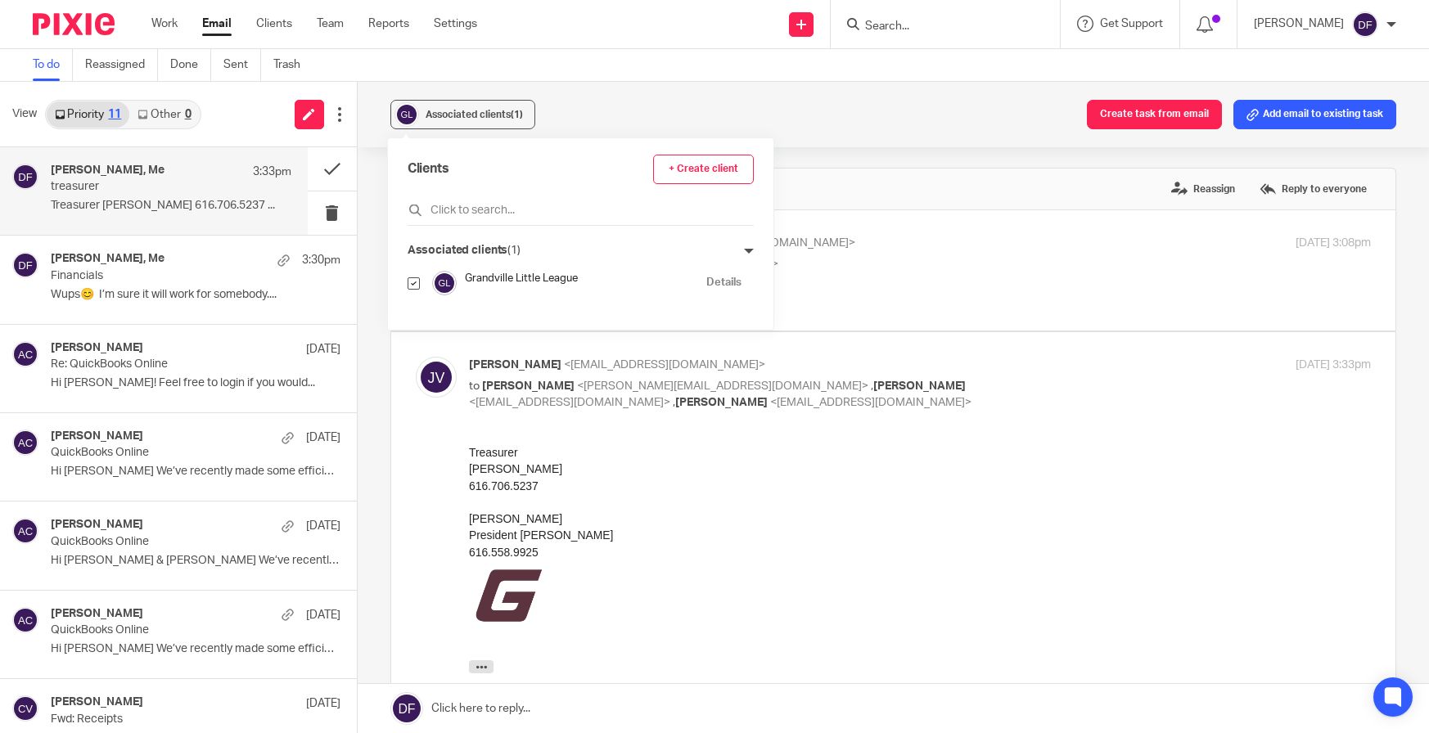
click at [628, 516] on div "Josh VanBuskirk President GvLL 616.558.9925" at bounding box center [919, 569] width 903 height 117
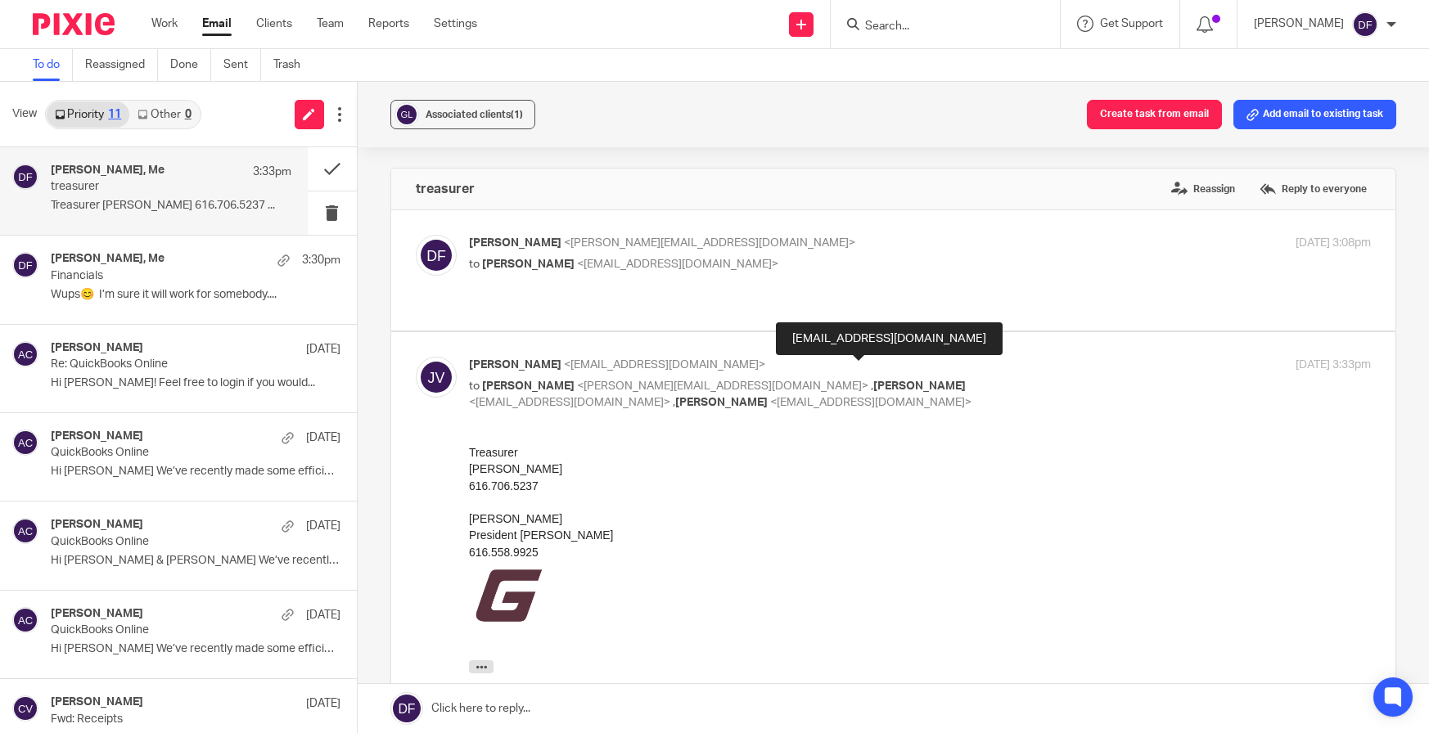
click at [670, 397] on span "<kaleighstuk@grandvillell.com>" at bounding box center [569, 402] width 201 height 11
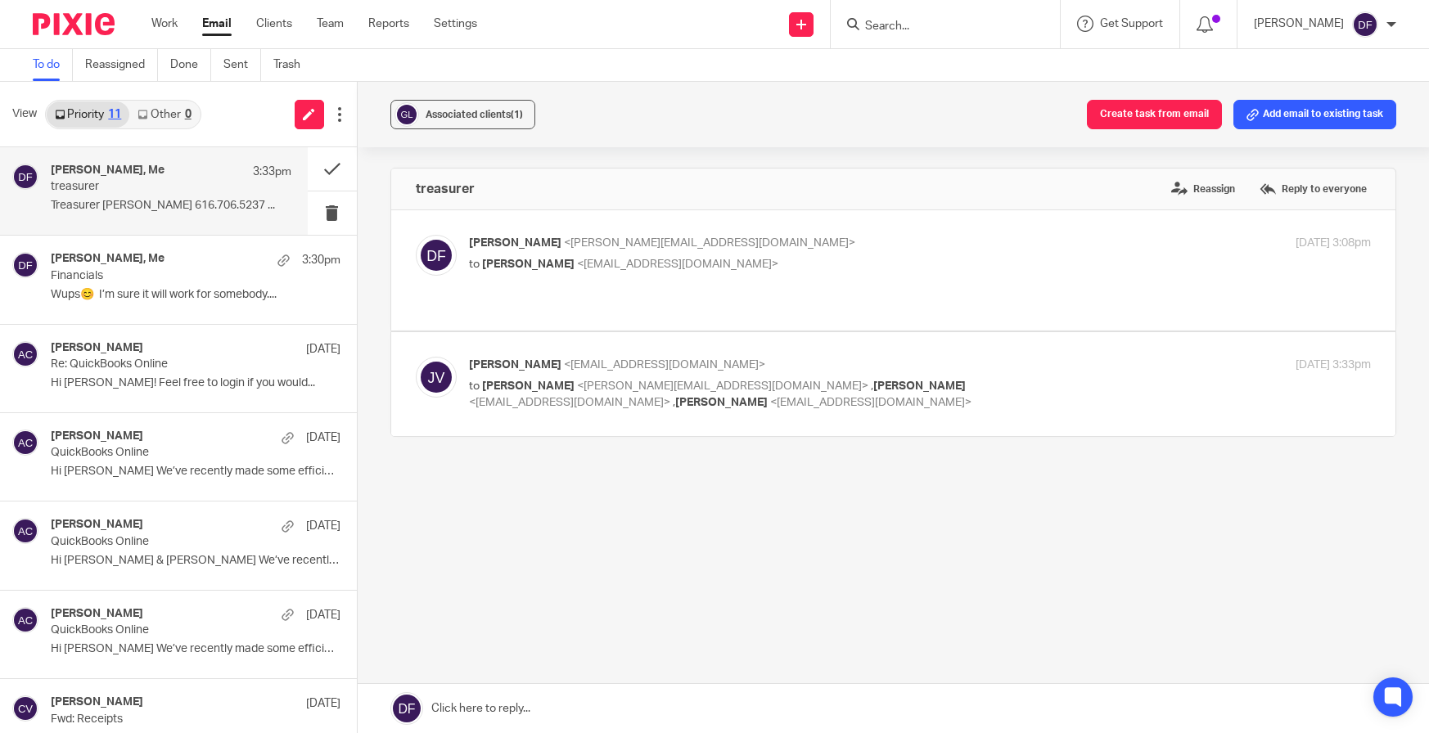
click at [670, 397] on span "<kaleighstuk@grandvillell.com>" at bounding box center [569, 402] width 201 height 11
checkbox input "true"
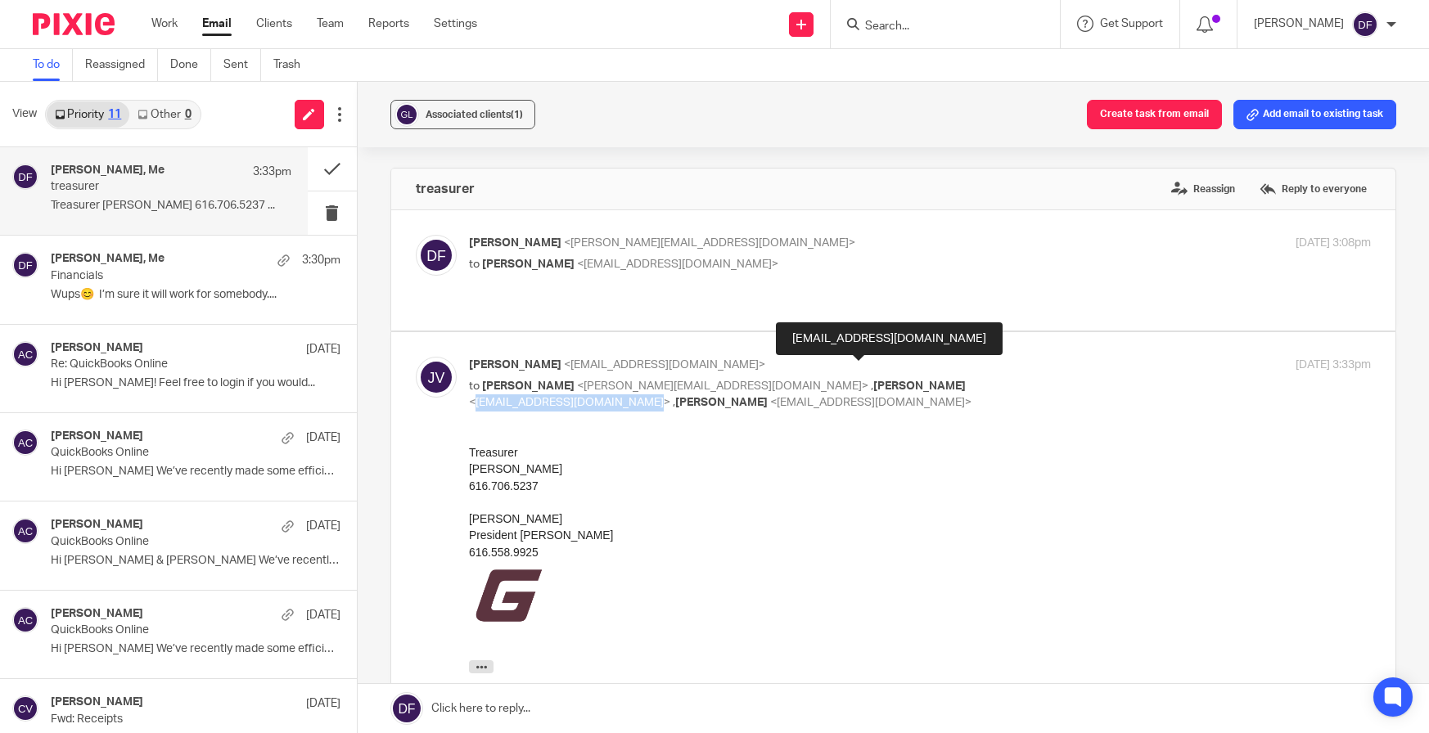
drag, startPoint x: 936, startPoint y: 368, endPoint x: 787, endPoint y: 374, distance: 149.1
click at [670, 397] on span "<kaleighstuk@grandvillell.com>" at bounding box center [569, 402] width 201 height 11
copy span "kaleighstuk@grandvillell.com"
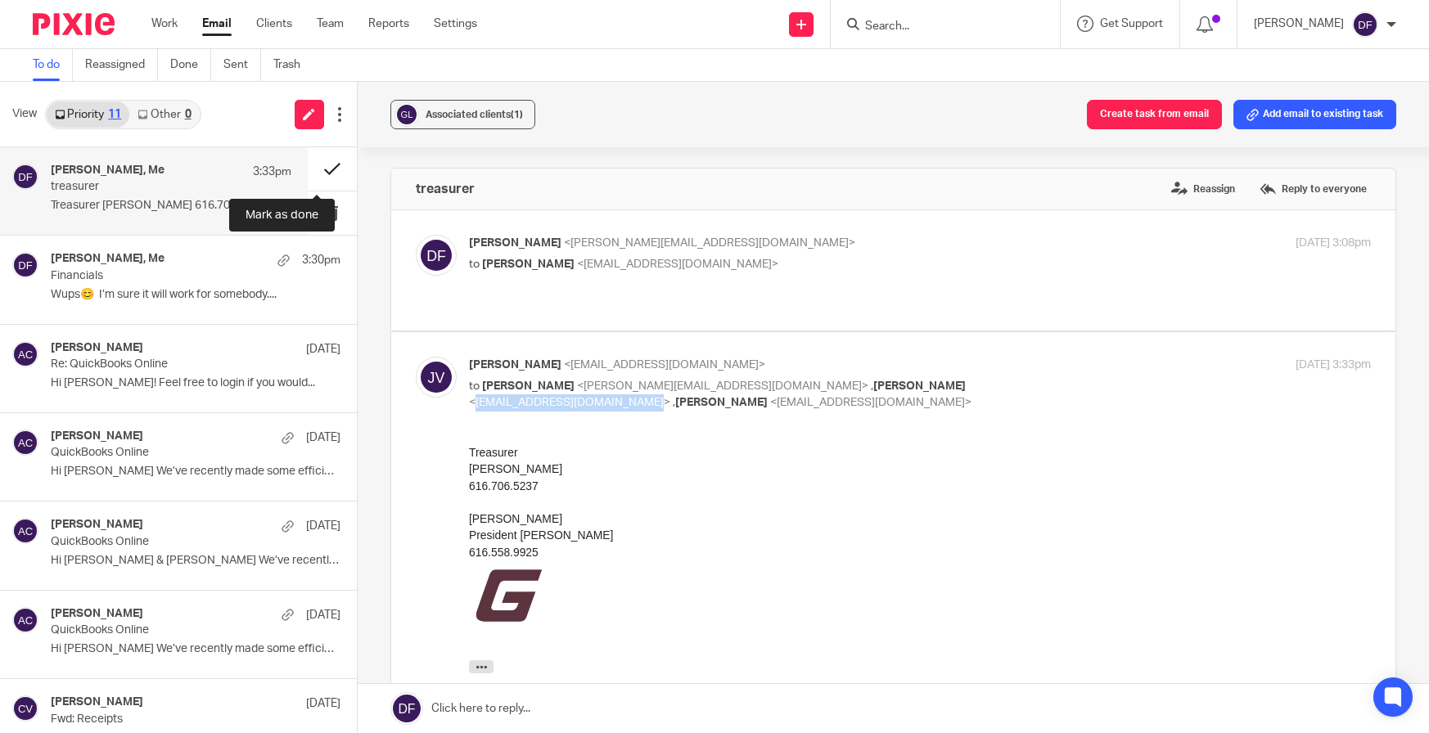
click at [308, 169] on button at bounding box center [332, 168] width 49 height 43
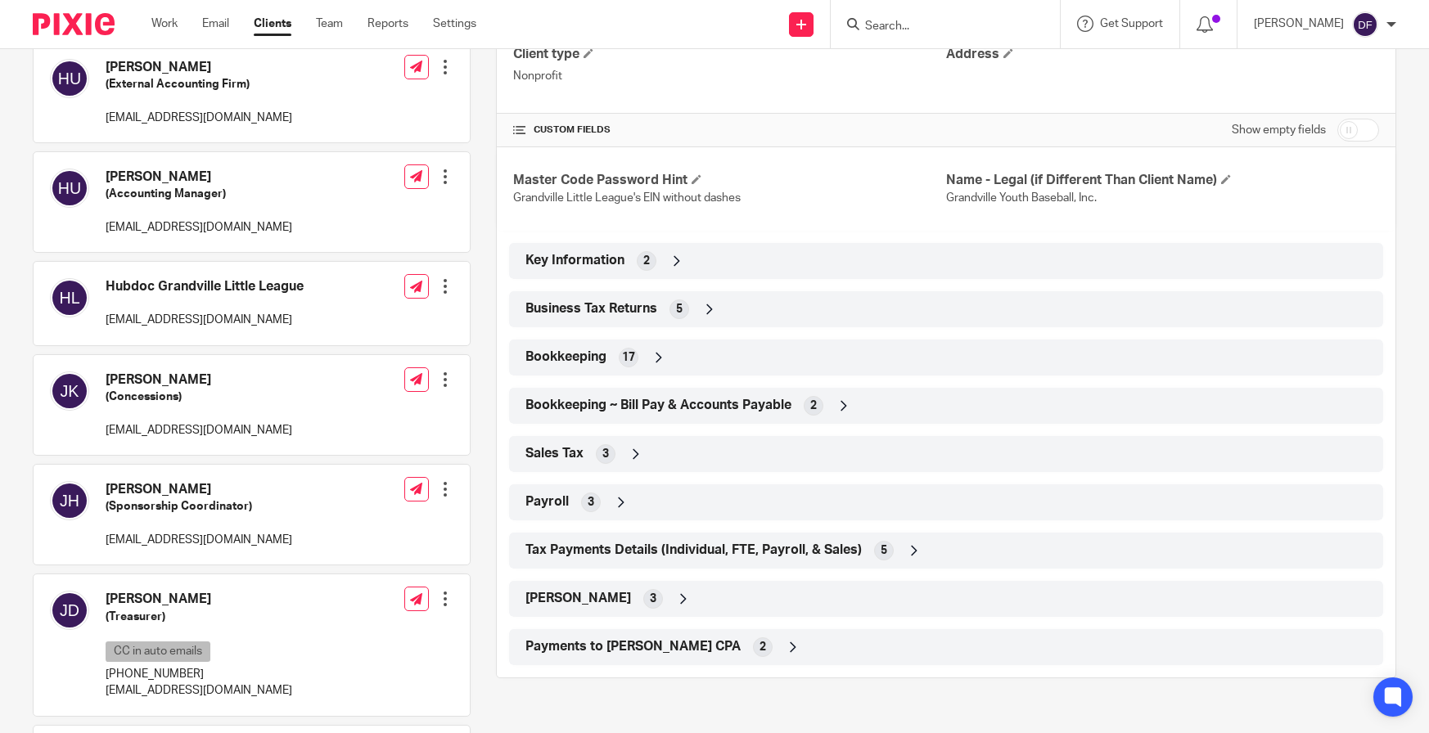
scroll to position [491, 0]
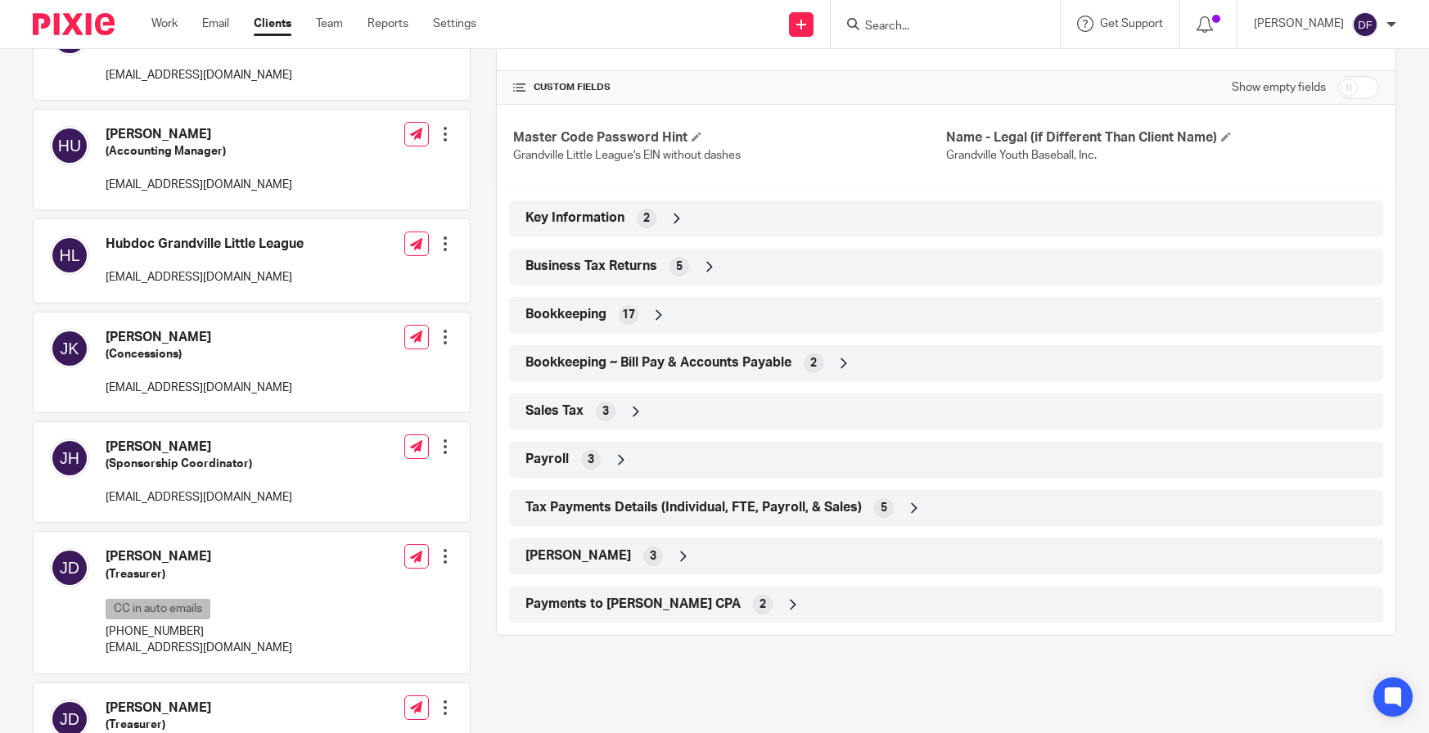
click at [437, 562] on div at bounding box center [445, 556] width 16 height 16
click at [356, 586] on link "Edit contact" at bounding box center [368, 593] width 156 height 24
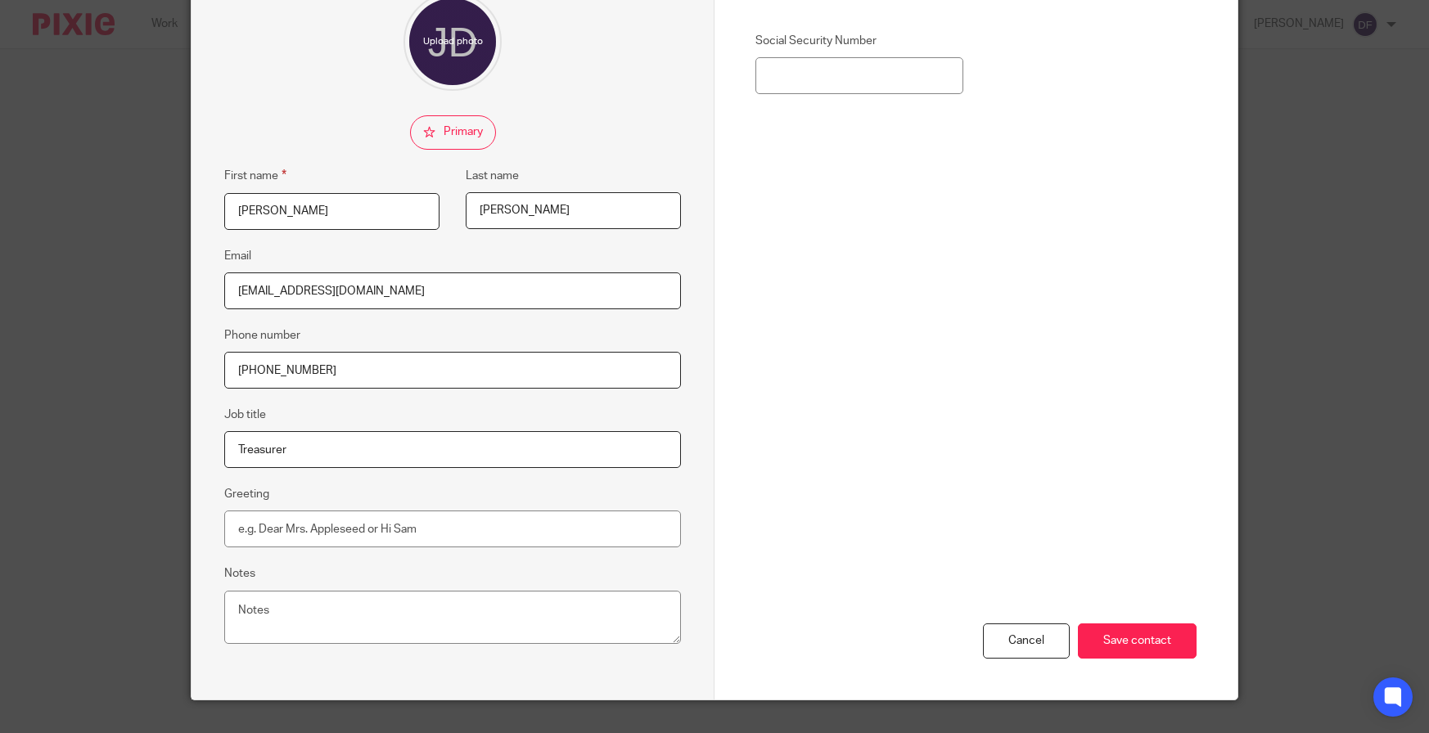
scroll to position [164, 0]
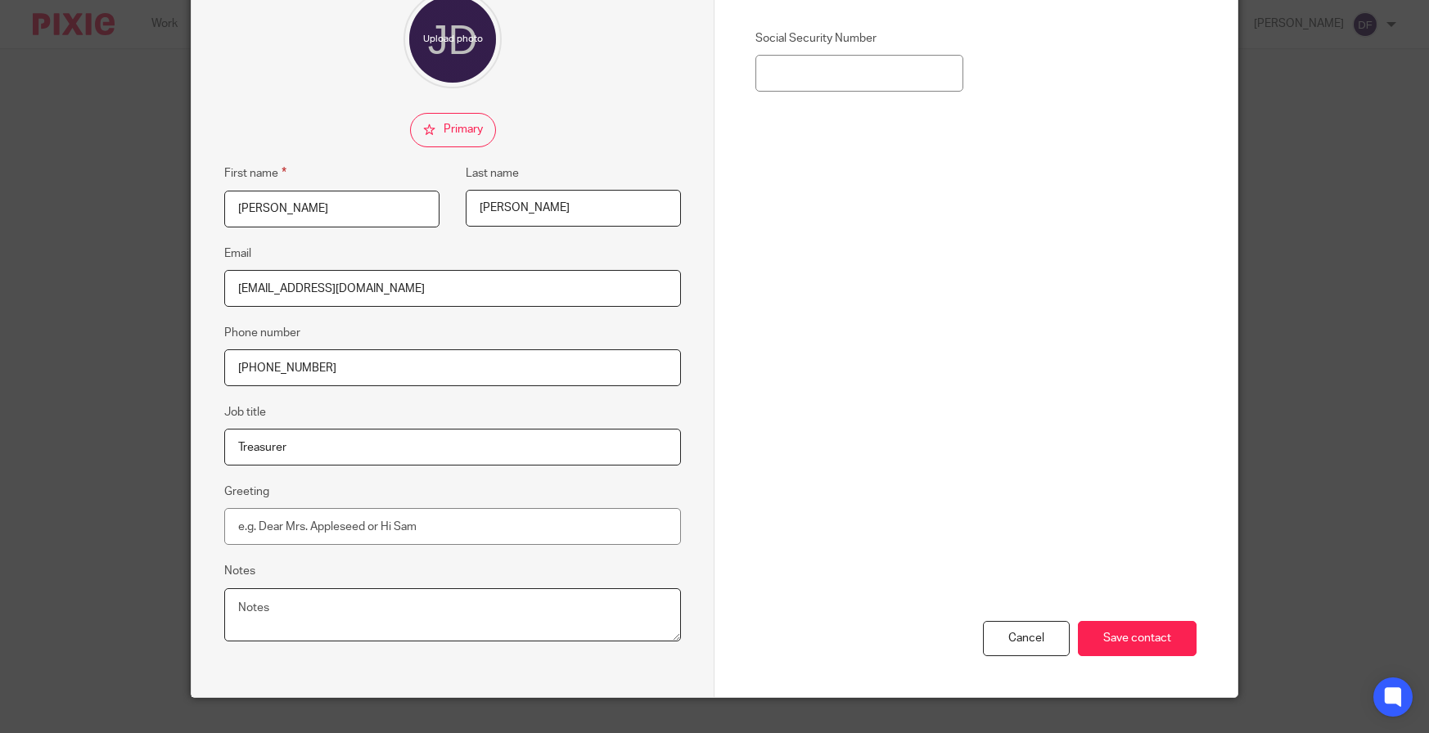
click at [306, 594] on textarea "Notes" at bounding box center [452, 616] width 457 height 54
paste textarea "[EMAIL_ADDRESS][DOMAIN_NAME]"
type textarea "vjoshdietrich@grandvillell.com"
drag, startPoint x: 282, startPoint y: 223, endPoint x: 156, endPoint y: 215, distance: 127.1
click at [156, 215] on div "Edit contact First name Josh Last name Dietrich Email treasurer@grandvillell.co…" at bounding box center [714, 366] width 1429 height 733
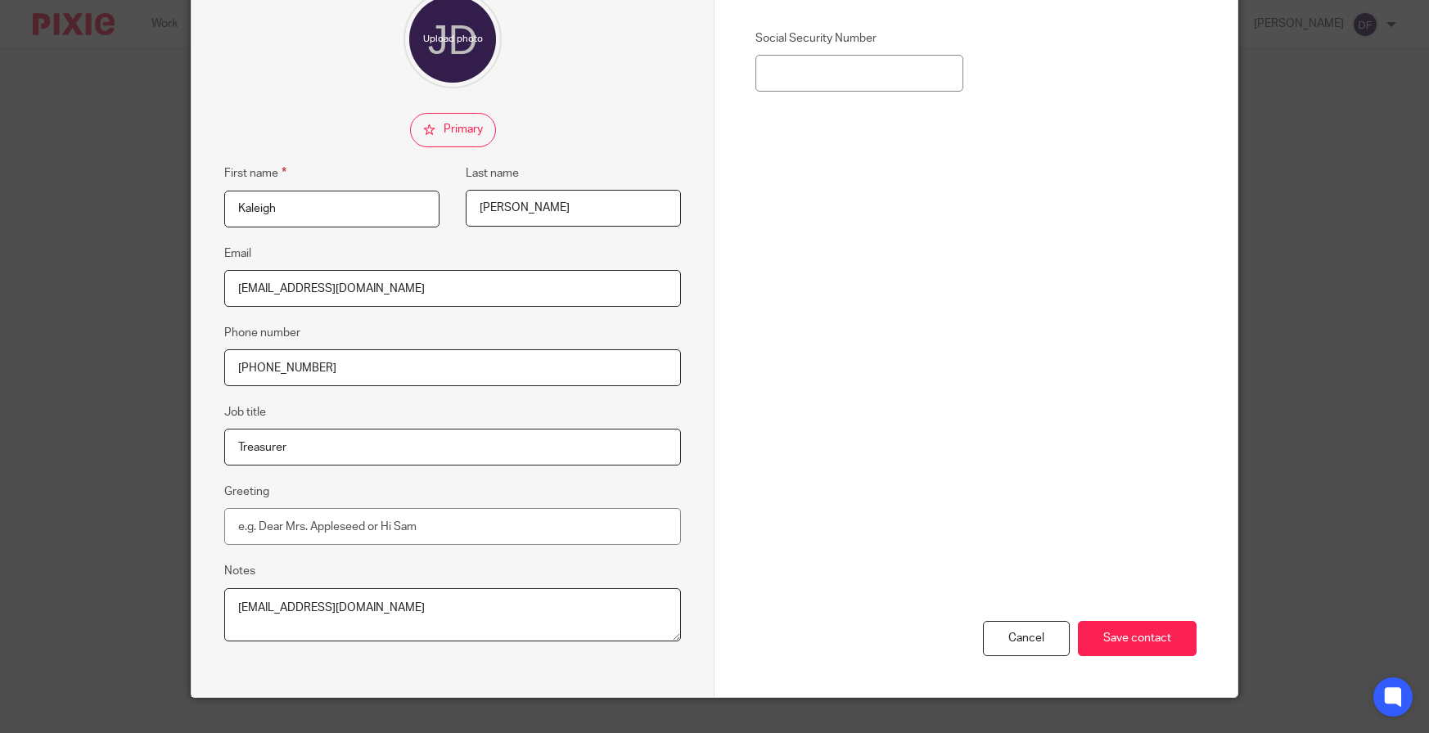
type input "Kaleigh"
type input "Stuk"
drag, startPoint x: 335, startPoint y: 370, endPoint x: 256, endPoint y: 374, distance: 78.7
click at [256, 374] on input "[PHONE_NUMBER]" at bounding box center [452, 368] width 457 height 37
type input "616-706-5237"
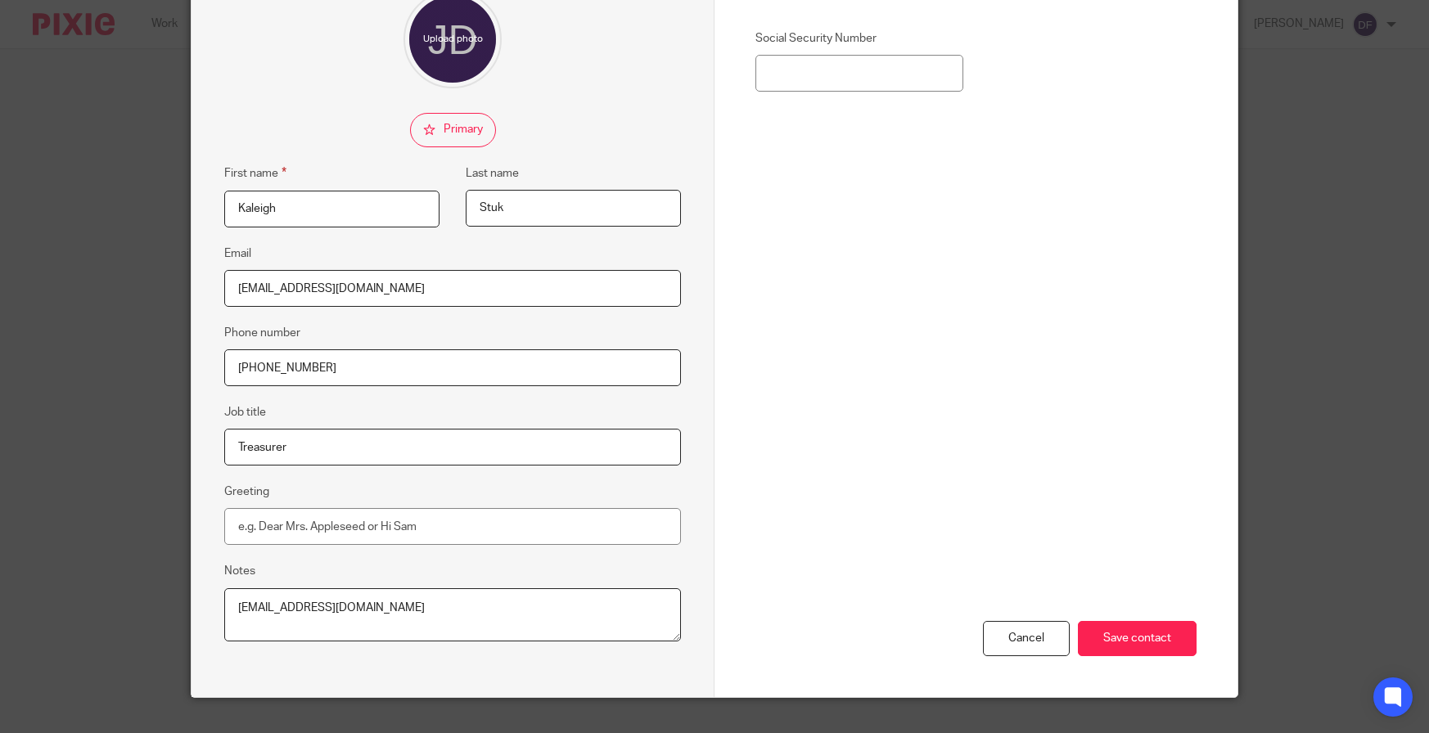
drag, startPoint x: 405, startPoint y: 606, endPoint x: 149, endPoint y: 605, distance: 256.2
click at [149, 605] on div "Edit contact First name Kaleigh Last name Stuk Email treasurer@grandvillell.com…" at bounding box center [714, 366] width 1429 height 733
click at [1122, 650] on input "Save contact" at bounding box center [1137, 638] width 119 height 35
click at [1122, 631] on input "Save contact" at bounding box center [1137, 638] width 119 height 35
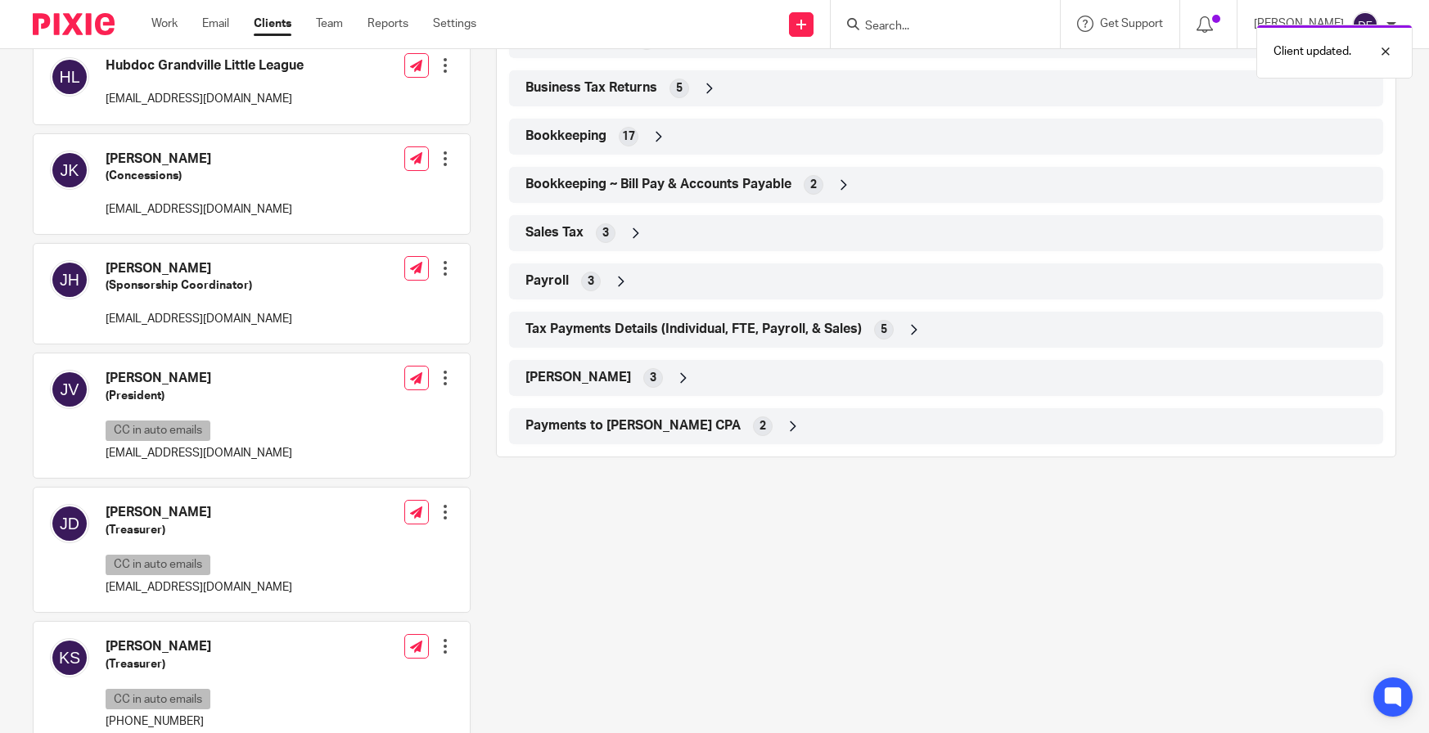
scroll to position [819, 0]
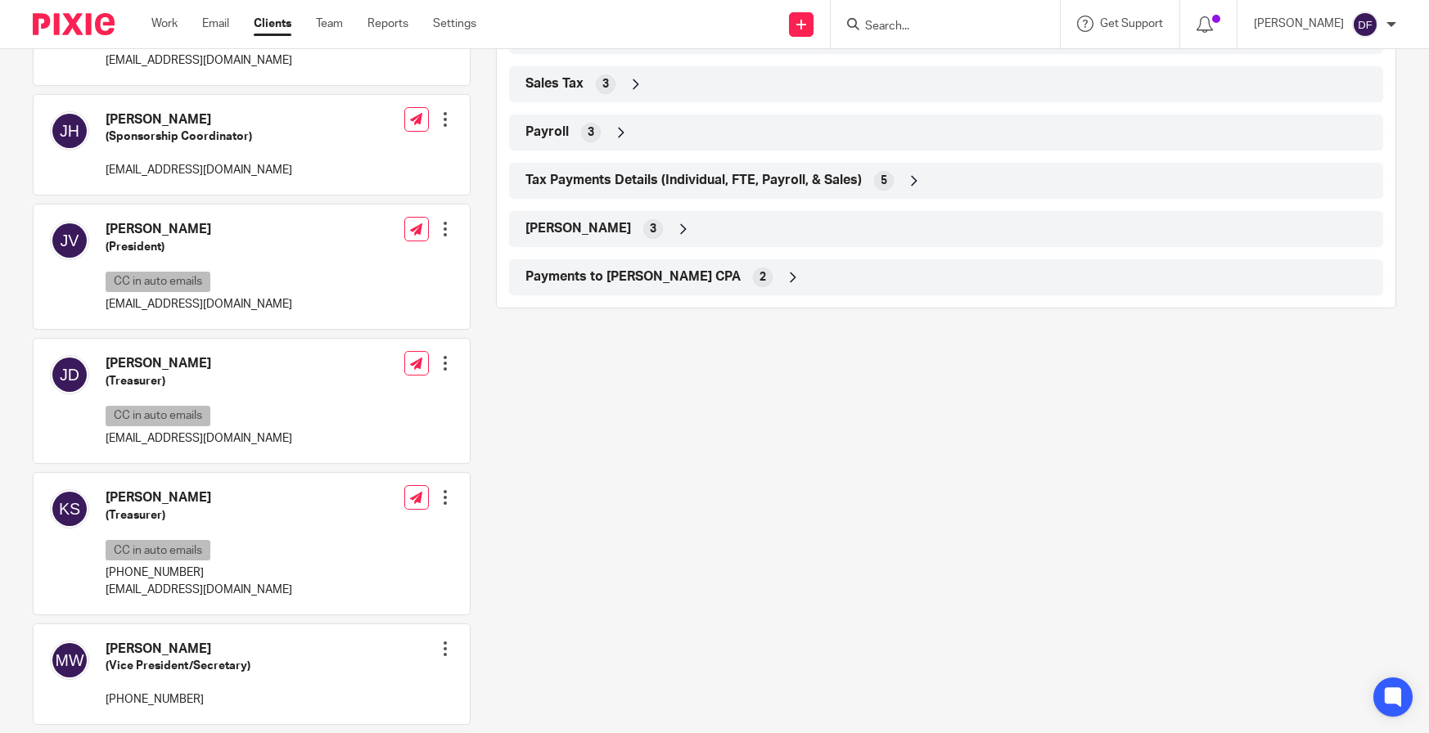
click at [443, 365] on div at bounding box center [445, 363] width 16 height 16
click at [362, 395] on link "Edit contact" at bounding box center [368, 400] width 156 height 24
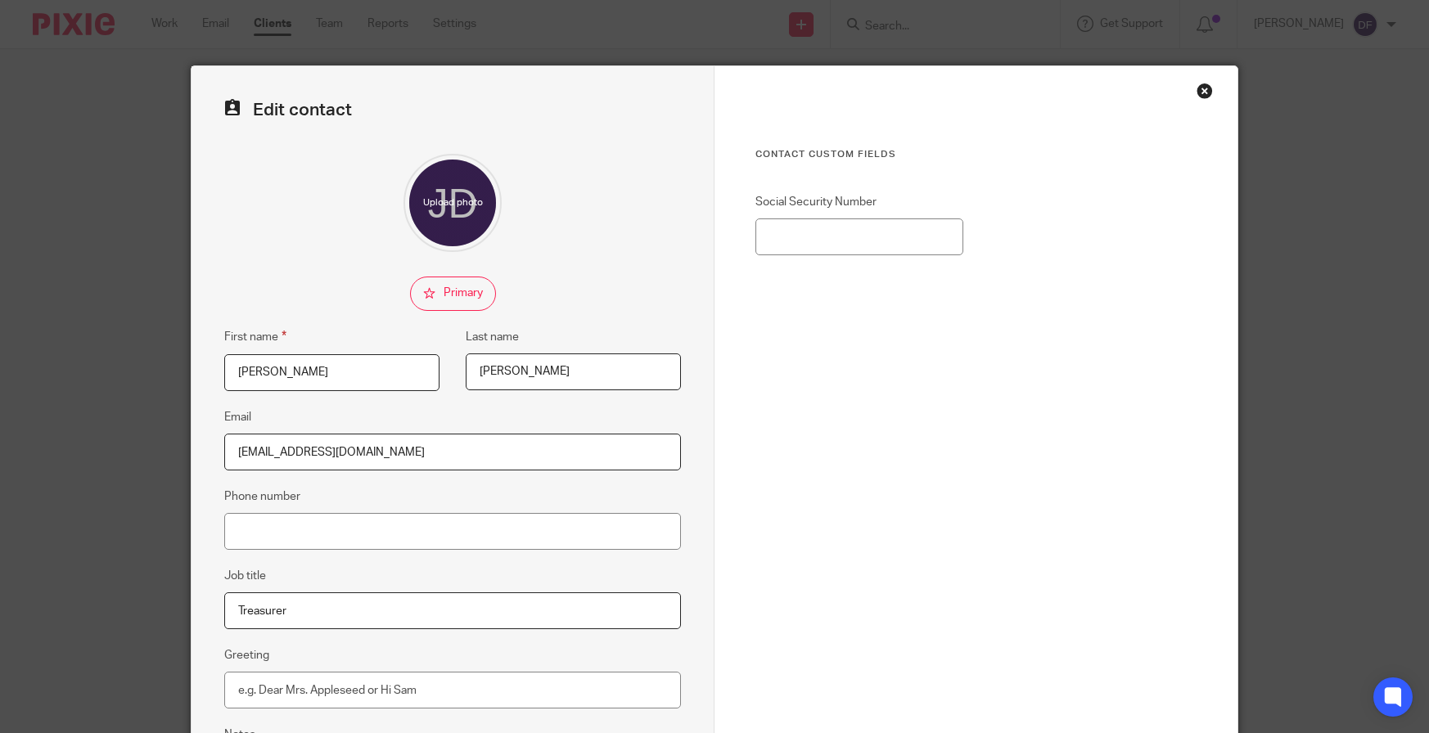
drag, startPoint x: 453, startPoint y: 447, endPoint x: -29, endPoint y: 422, distance: 482.7
click at [0, 422] on html "Work Email Clients Team Reports Settings Work Email Clients Team Reports Settin…" at bounding box center [714, 366] width 1429 height 733
paste input "kaleighstuk"
type input "[EMAIL_ADDRESS][DOMAIN_NAME]"
drag, startPoint x: 278, startPoint y: 375, endPoint x: 208, endPoint y: 372, distance: 70.4
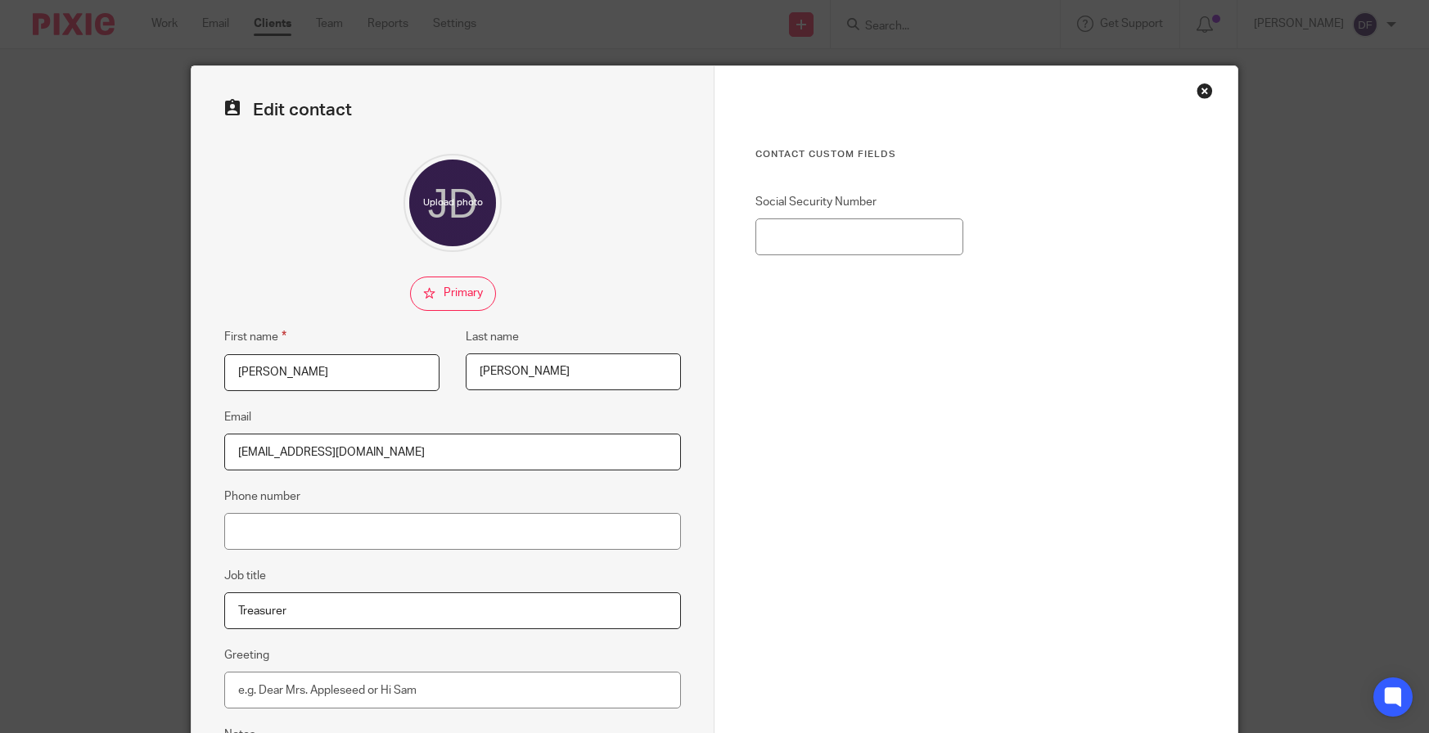
click at [208, 372] on fieldset "First name Josh" at bounding box center [319, 359] width 241 height 64
type input "Kaleigh"
type input "Stuk"
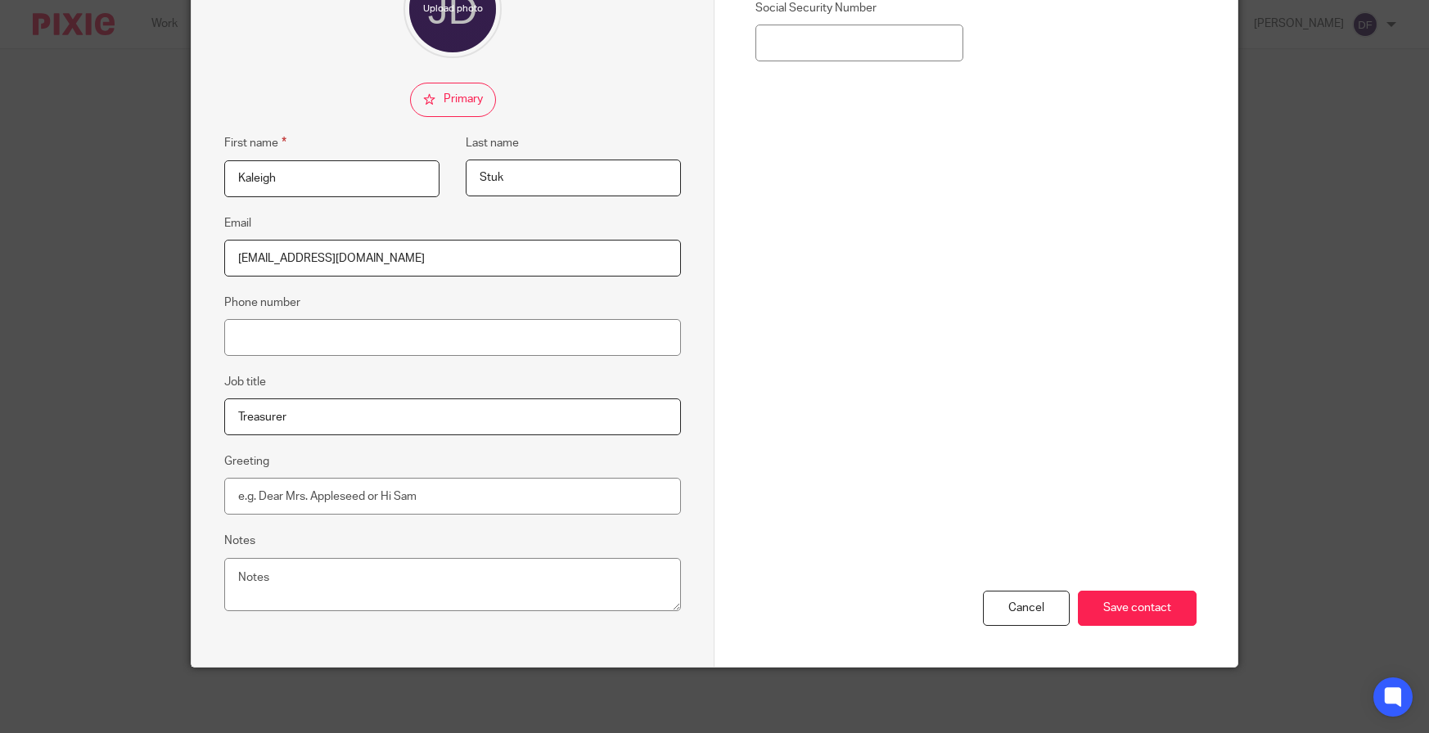
scroll to position [112, 0]
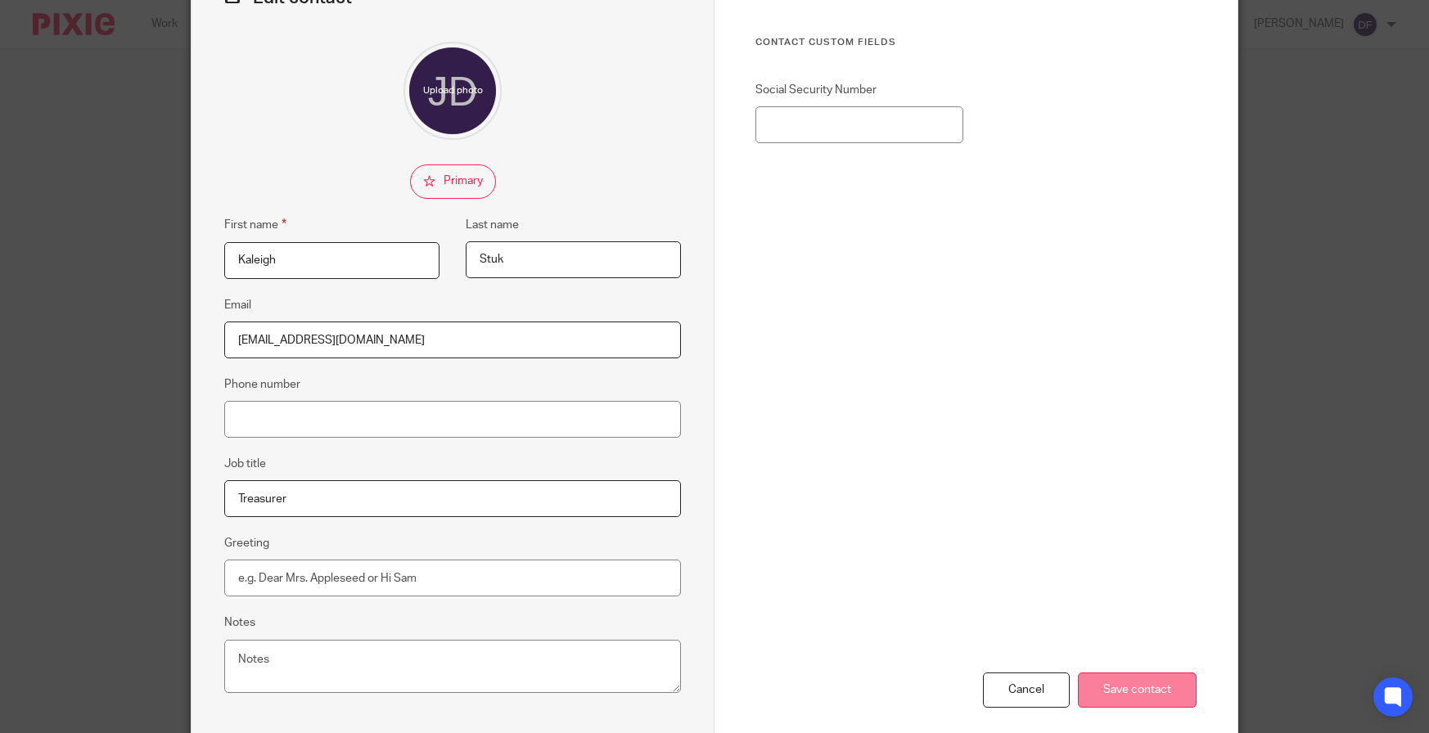
click at [1134, 696] on input "Save contact" at bounding box center [1137, 690] width 119 height 35
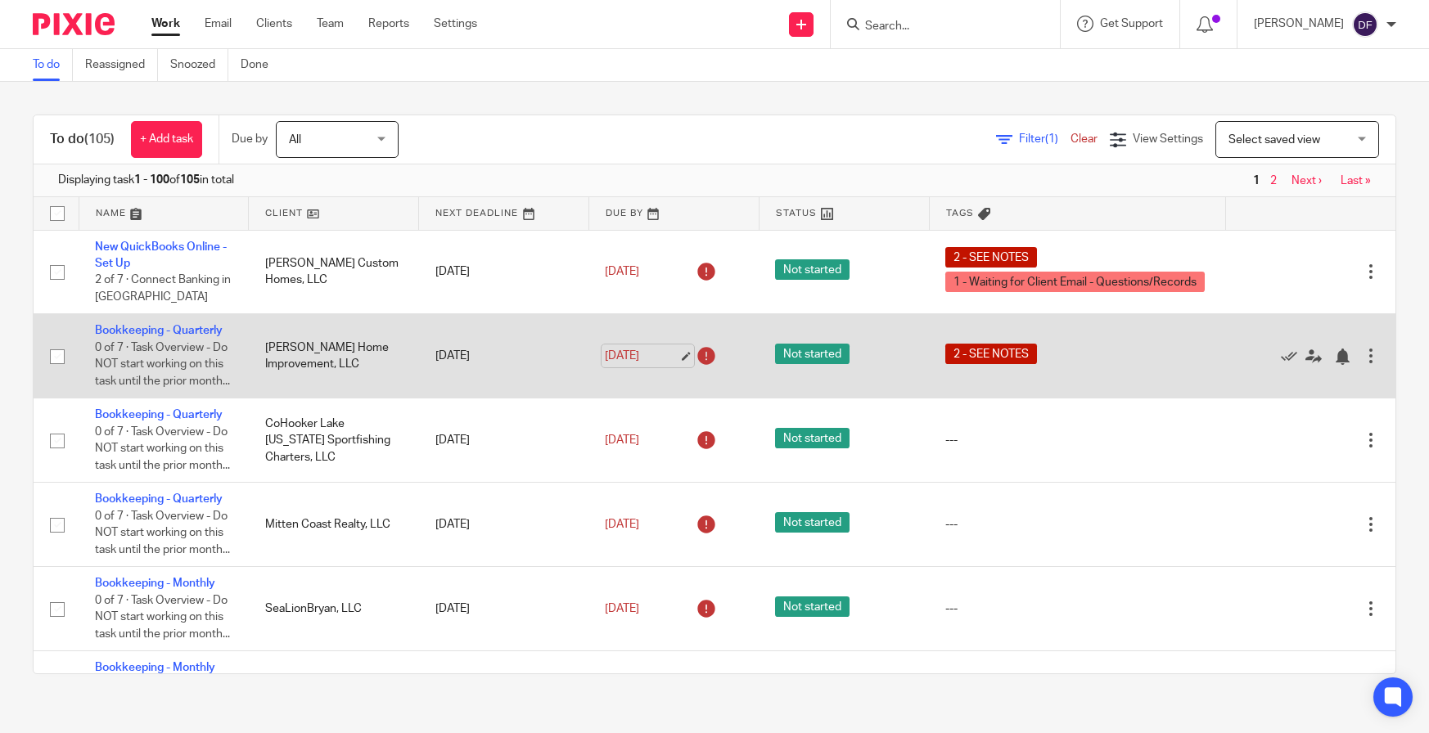
click at [656, 363] on link "[DATE]" at bounding box center [642, 356] width 74 height 17
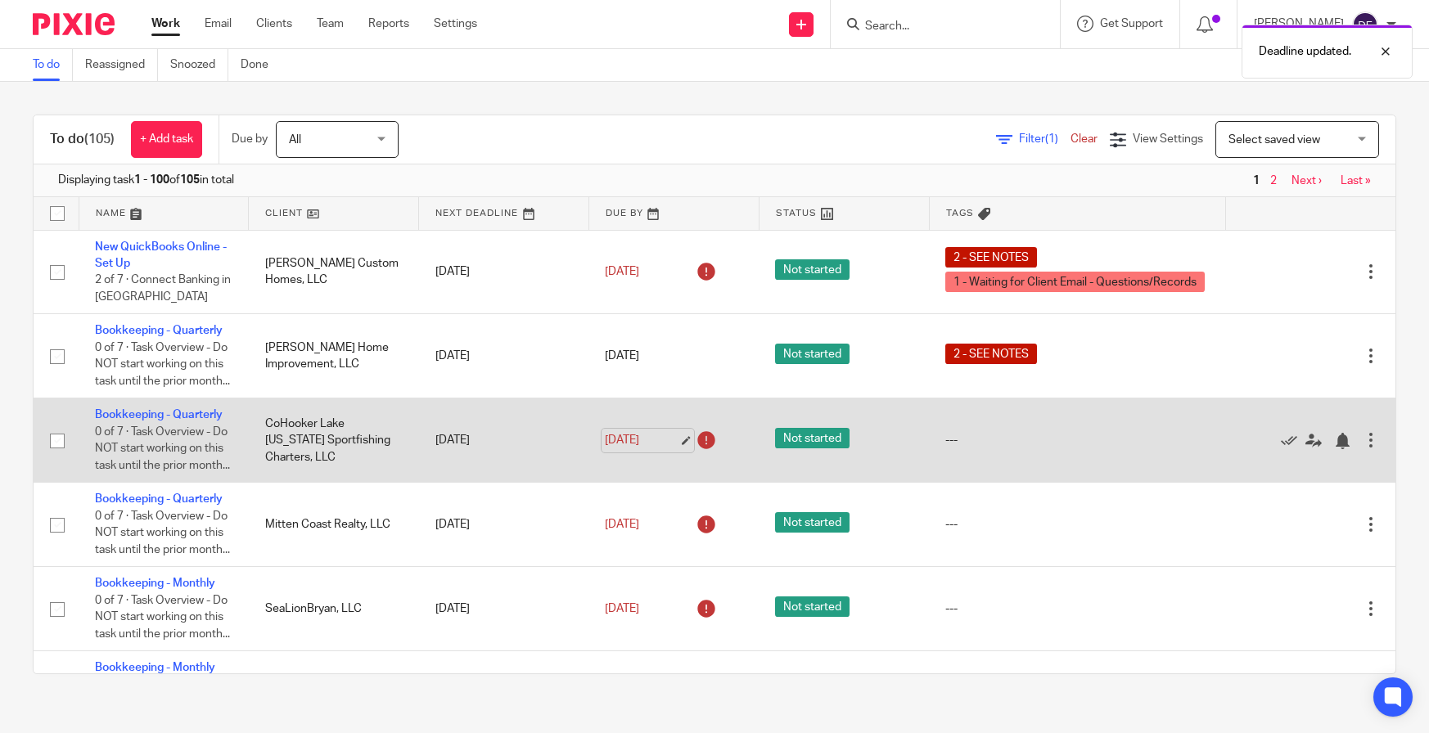
click at [650, 449] on link "[DATE]" at bounding box center [642, 440] width 74 height 17
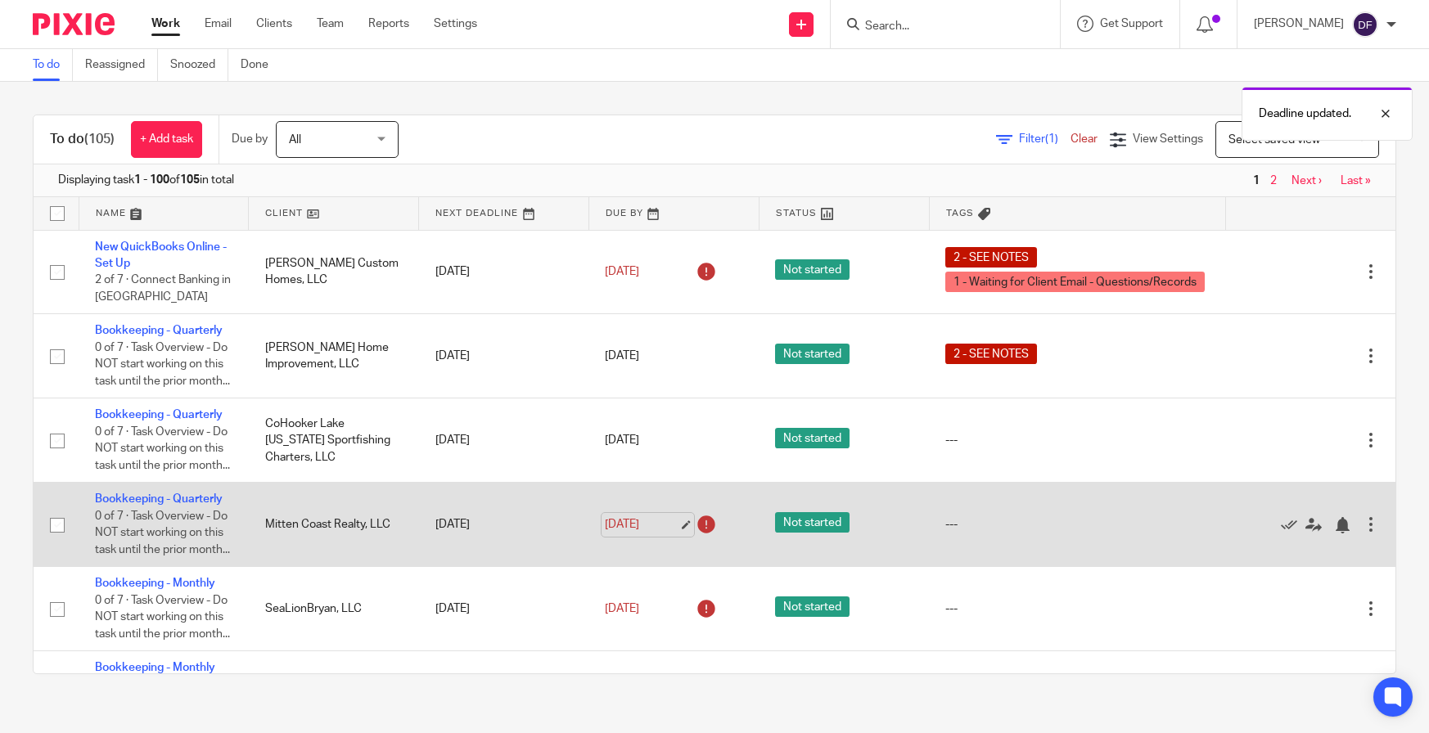
click at [651, 534] on link "[DATE]" at bounding box center [642, 524] width 74 height 17
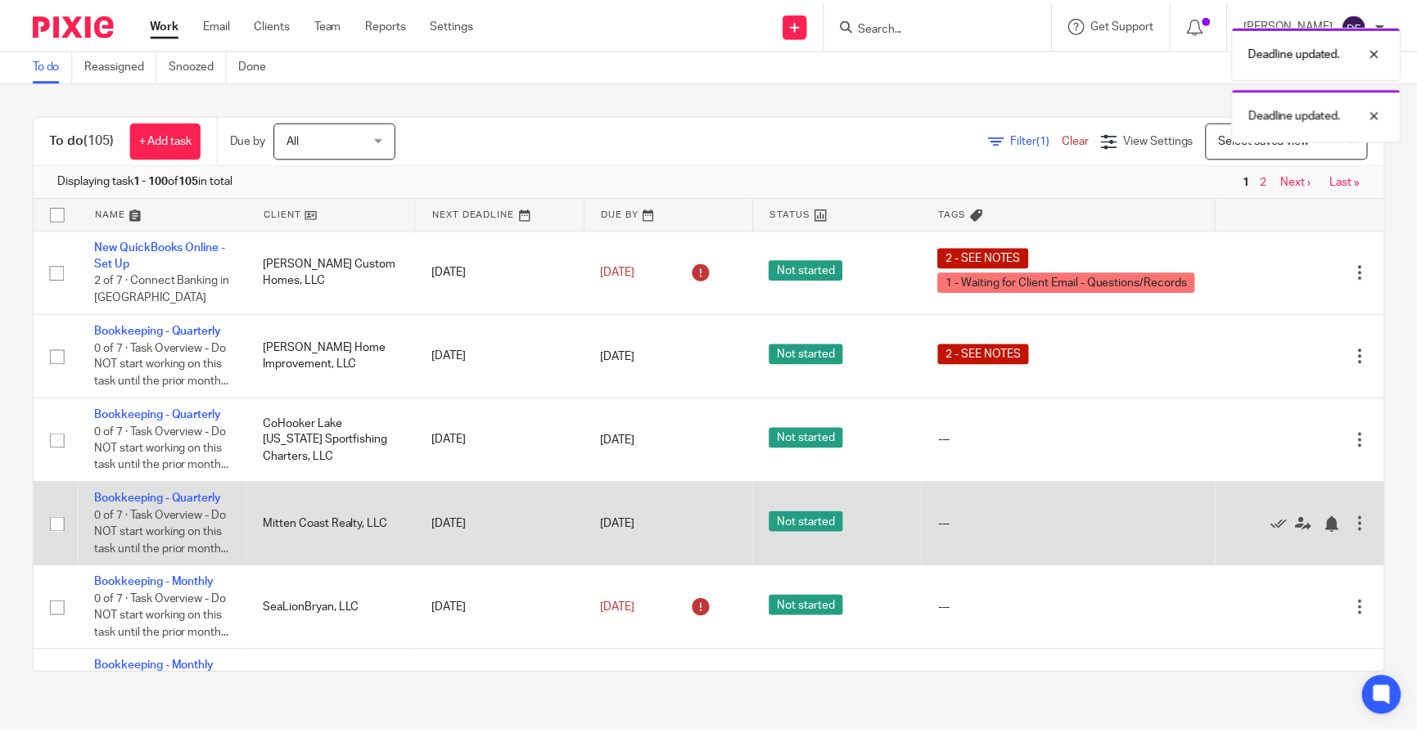
scroll to position [164, 0]
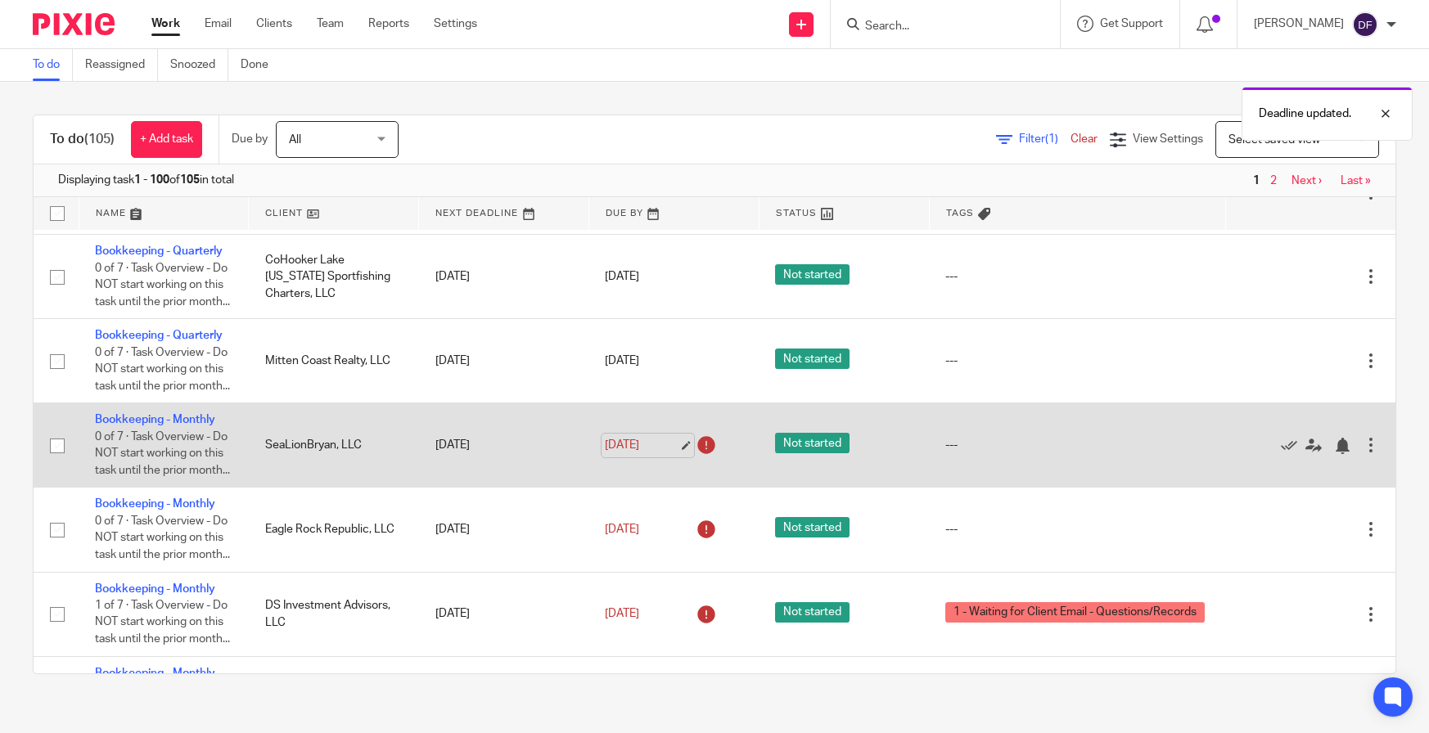
click at [657, 454] on link "[DATE]" at bounding box center [642, 445] width 74 height 17
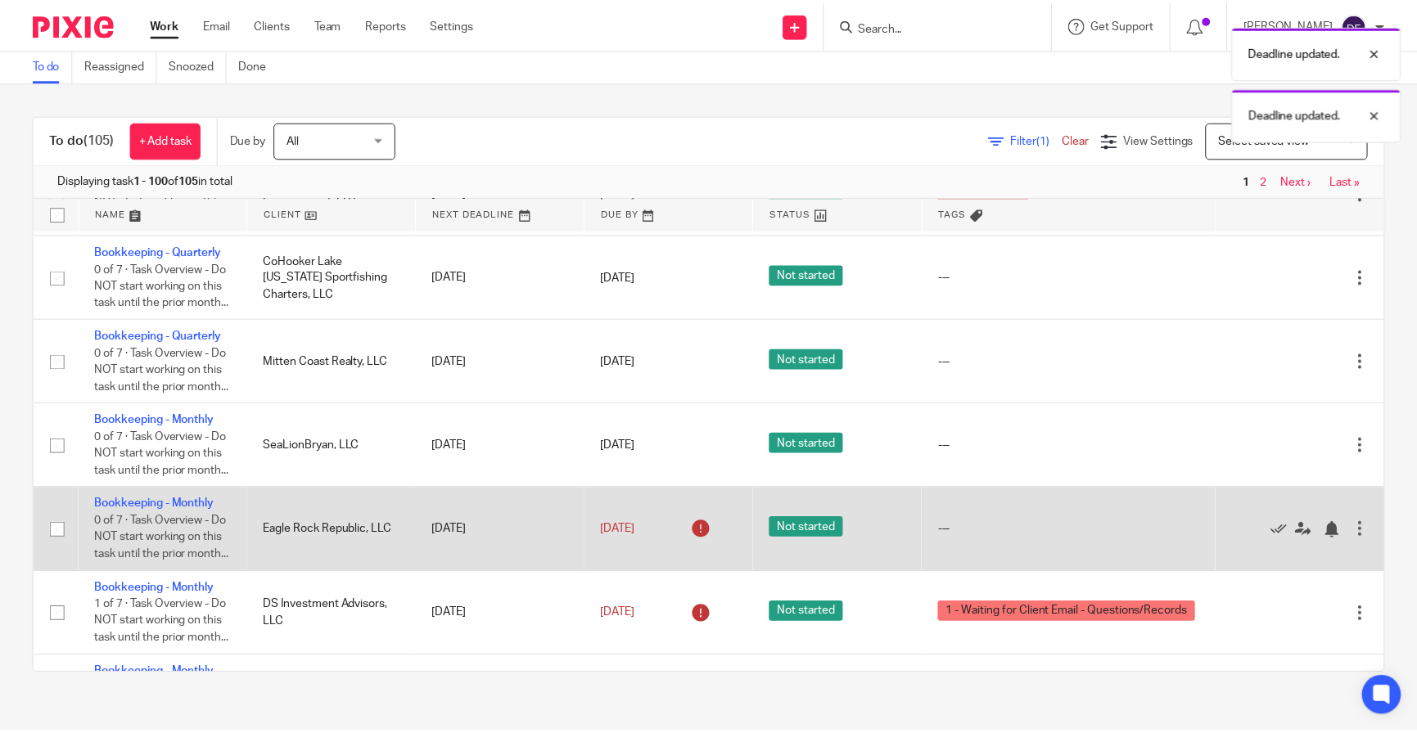
scroll to position [246, 0]
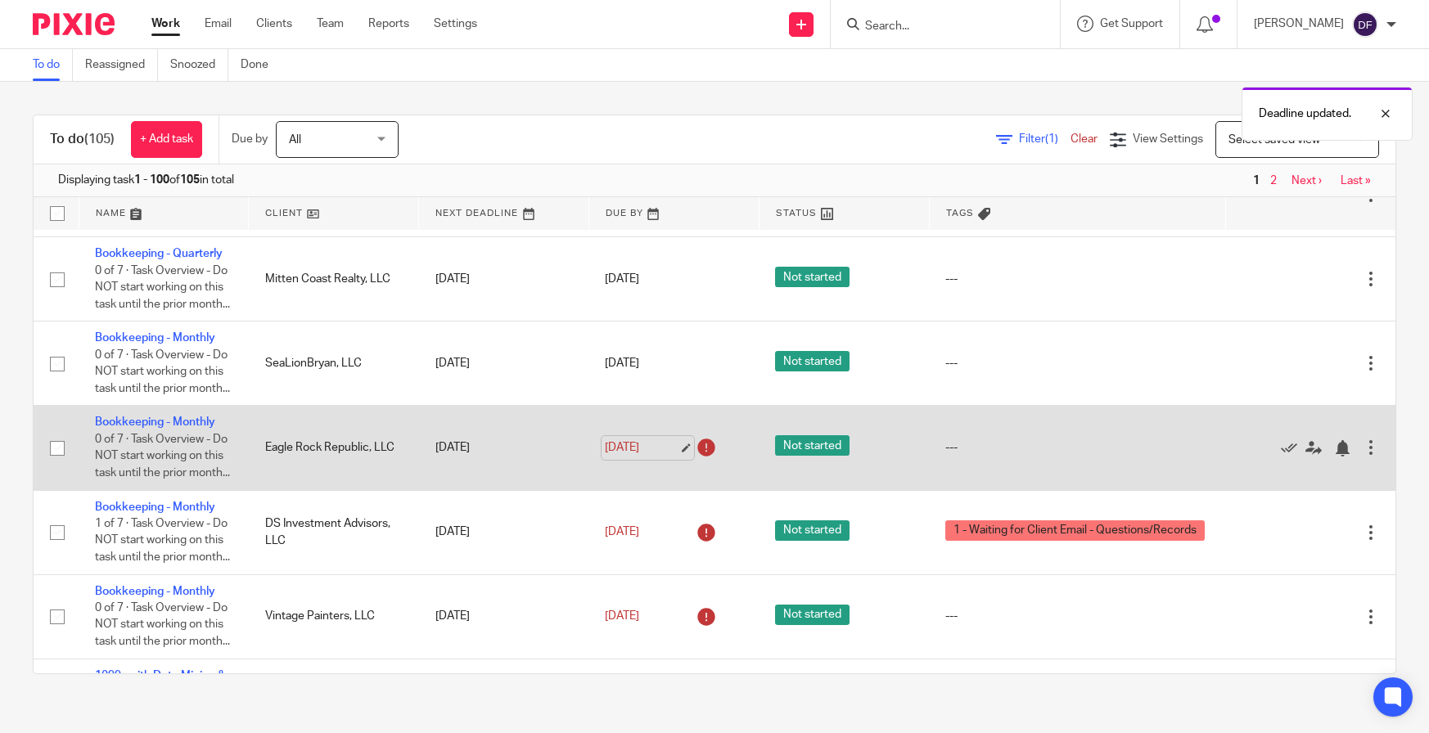
click at [665, 457] on link "[DATE]" at bounding box center [642, 448] width 74 height 17
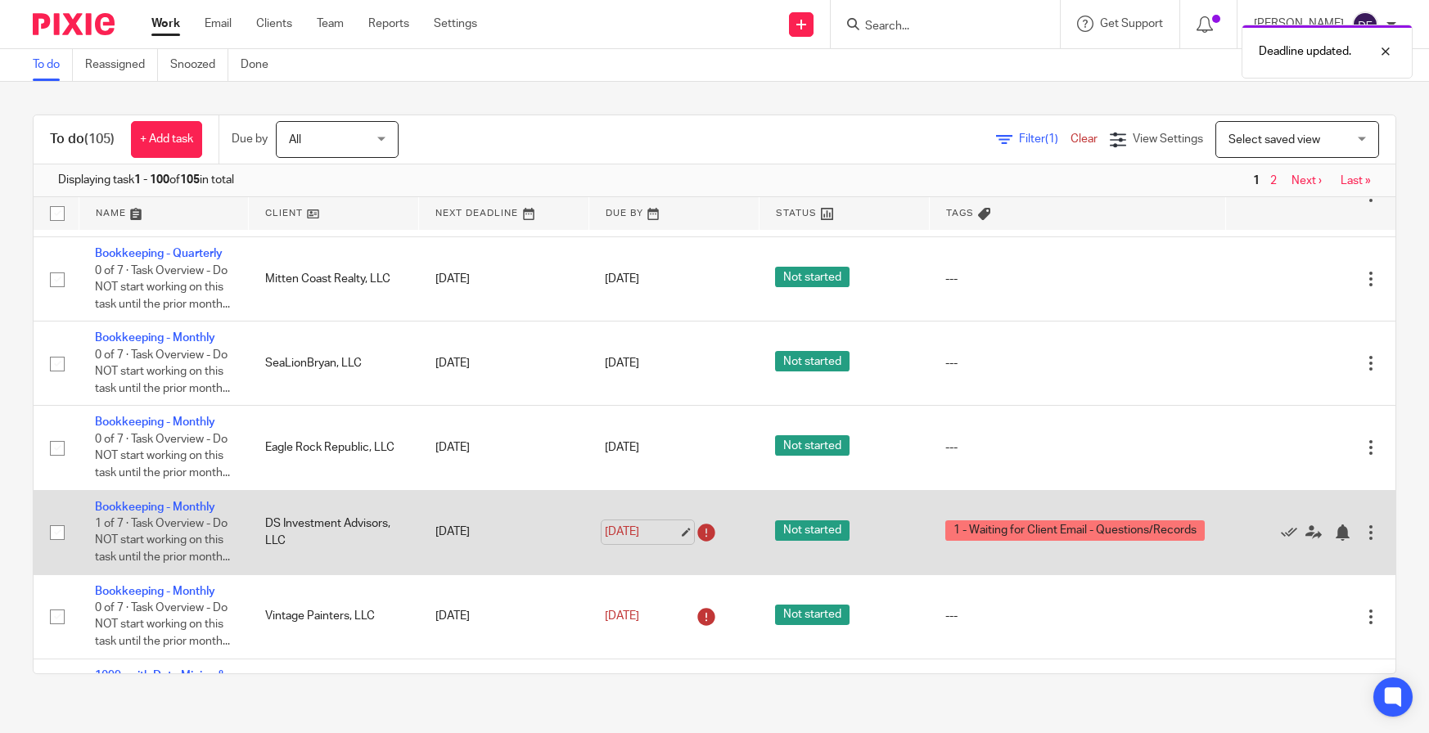
click at [656, 541] on link "[DATE]" at bounding box center [642, 532] width 74 height 17
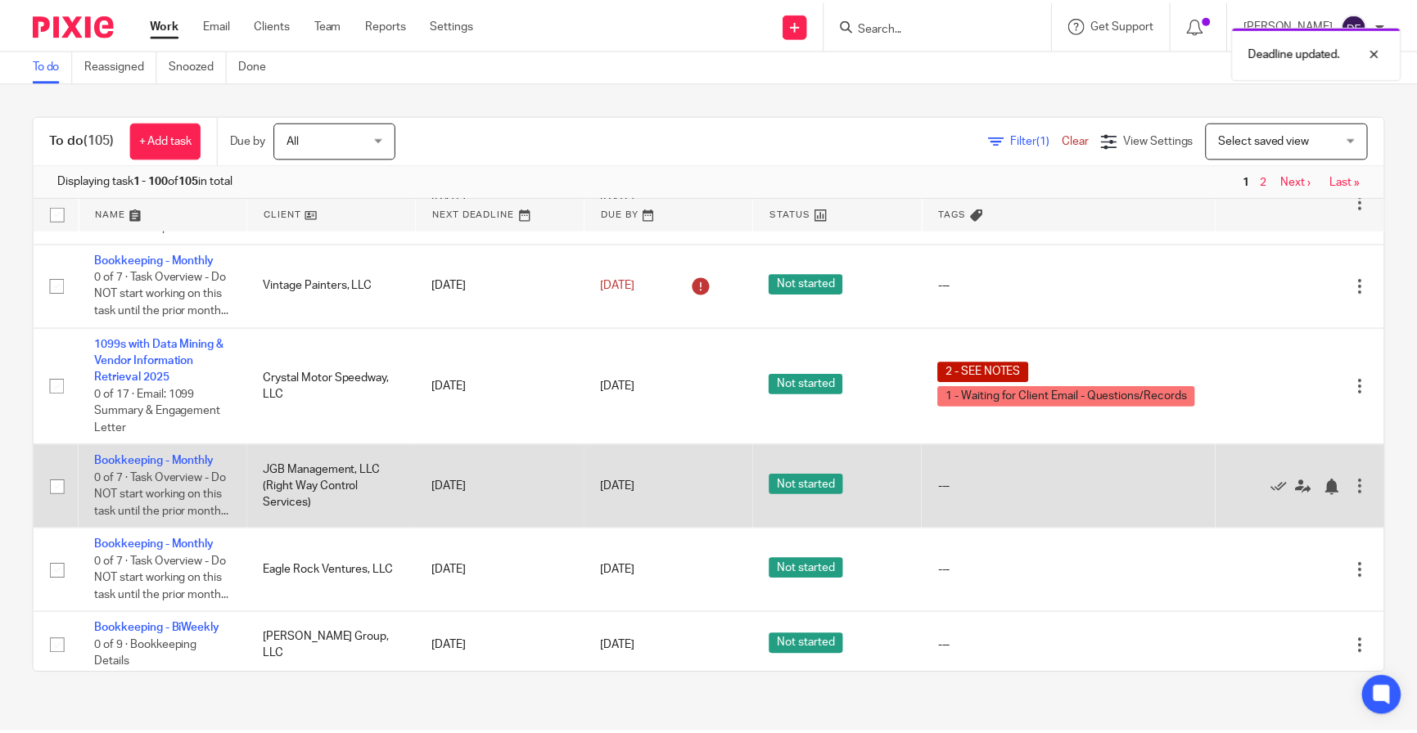
scroll to position [548, 0]
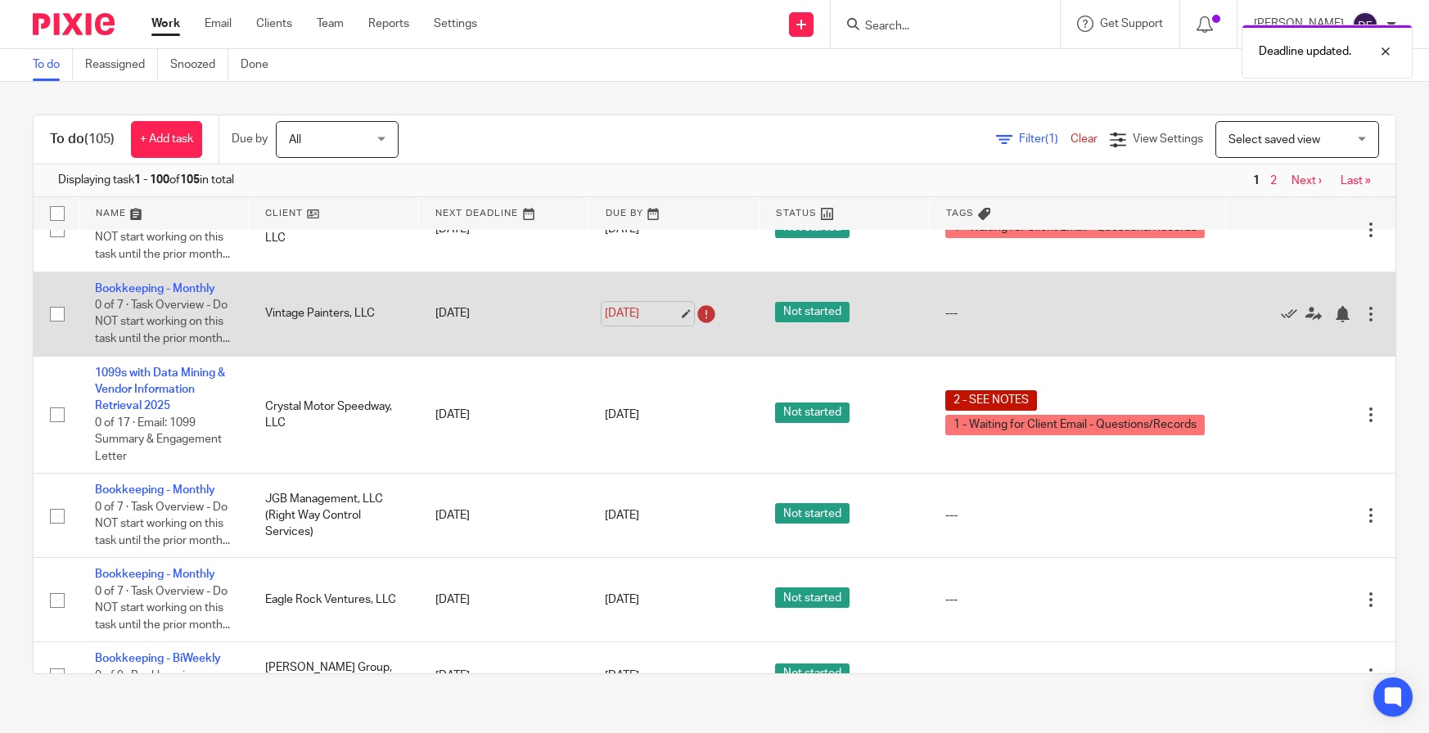
click at [667, 323] on link "[DATE]" at bounding box center [642, 313] width 74 height 17
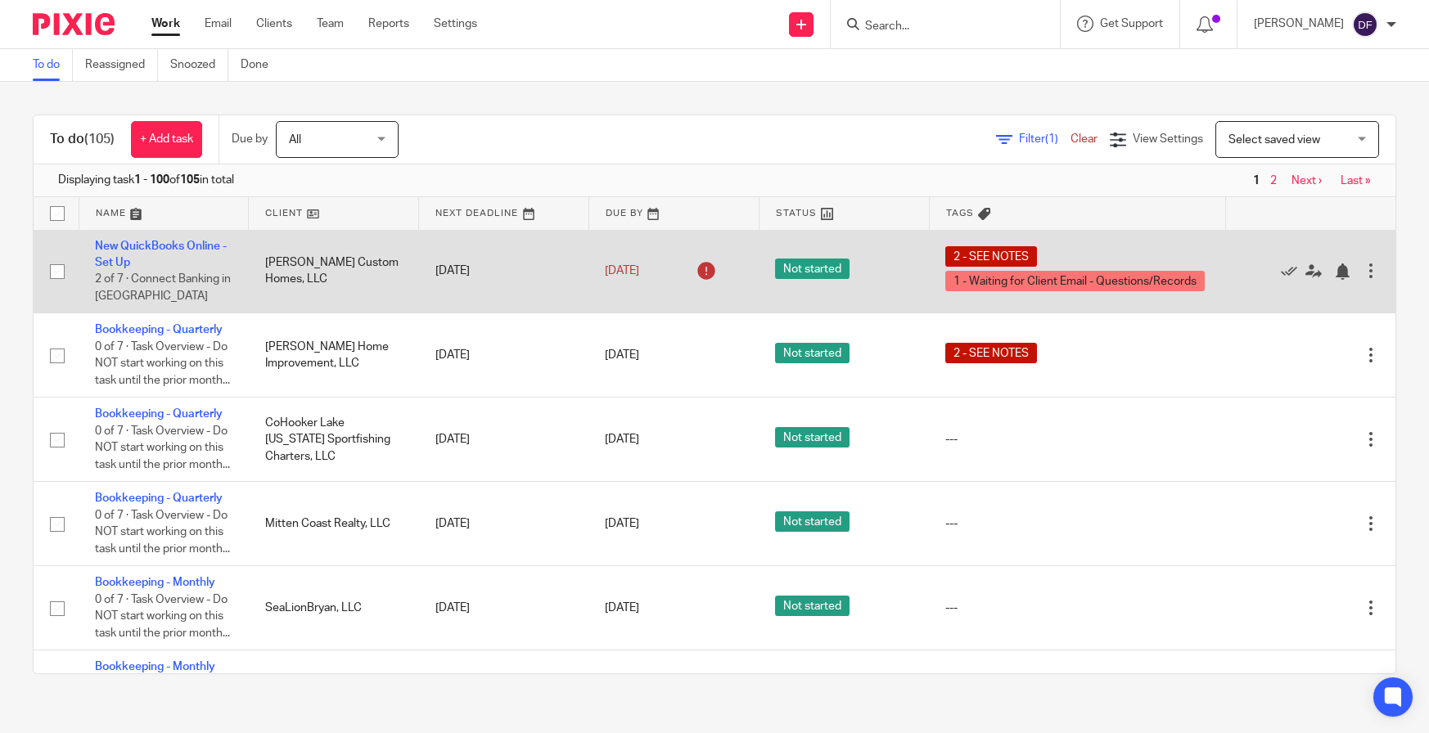
scroll to position [0, 0]
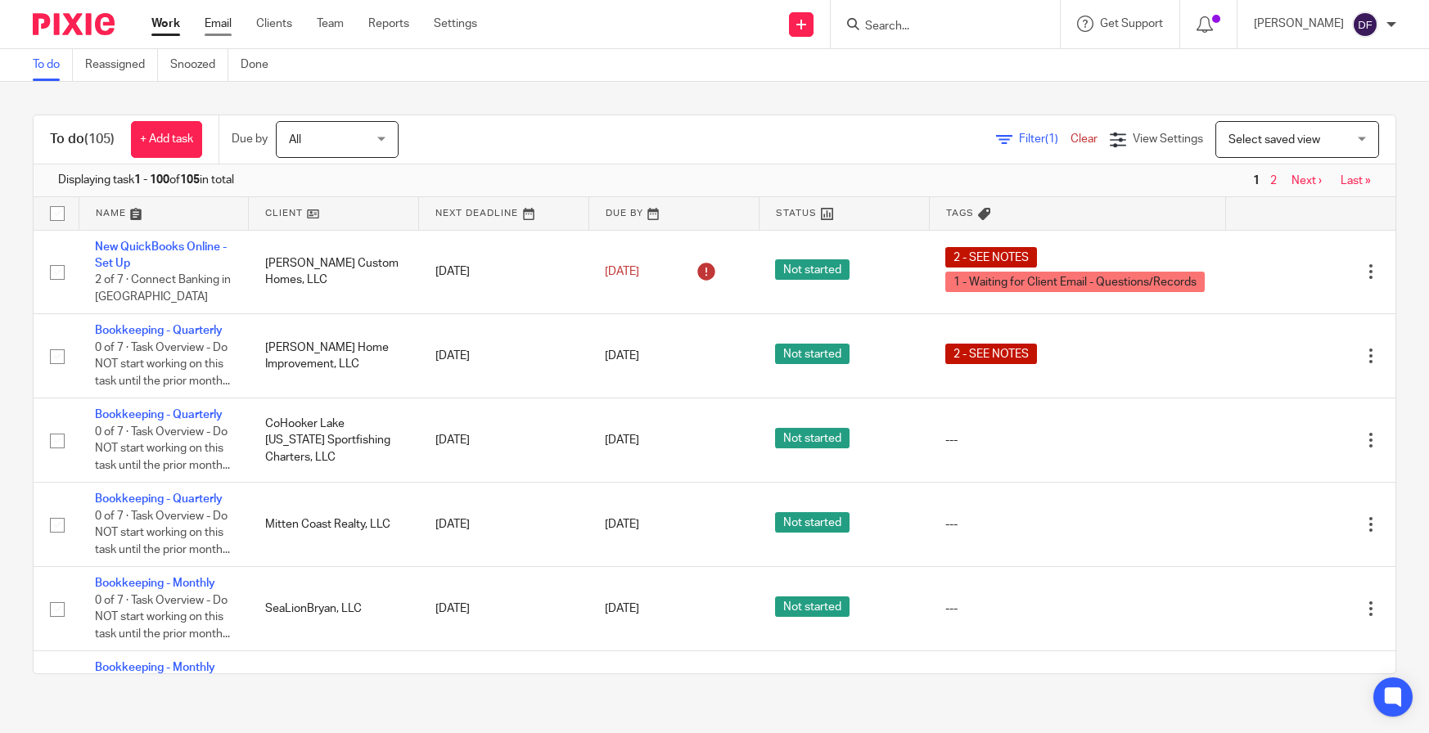
click at [226, 27] on link "Email" at bounding box center [218, 24] width 27 height 16
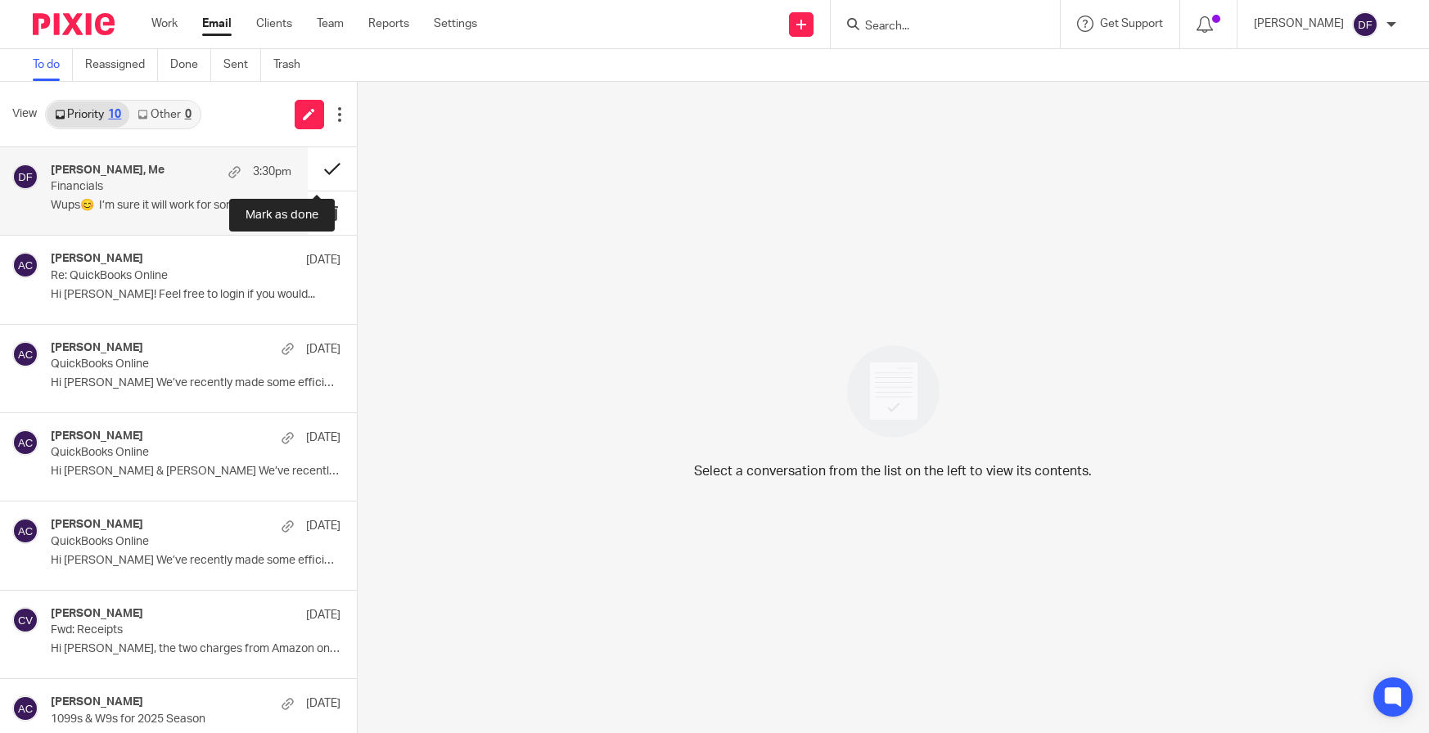
click at [323, 169] on button at bounding box center [332, 168] width 49 height 43
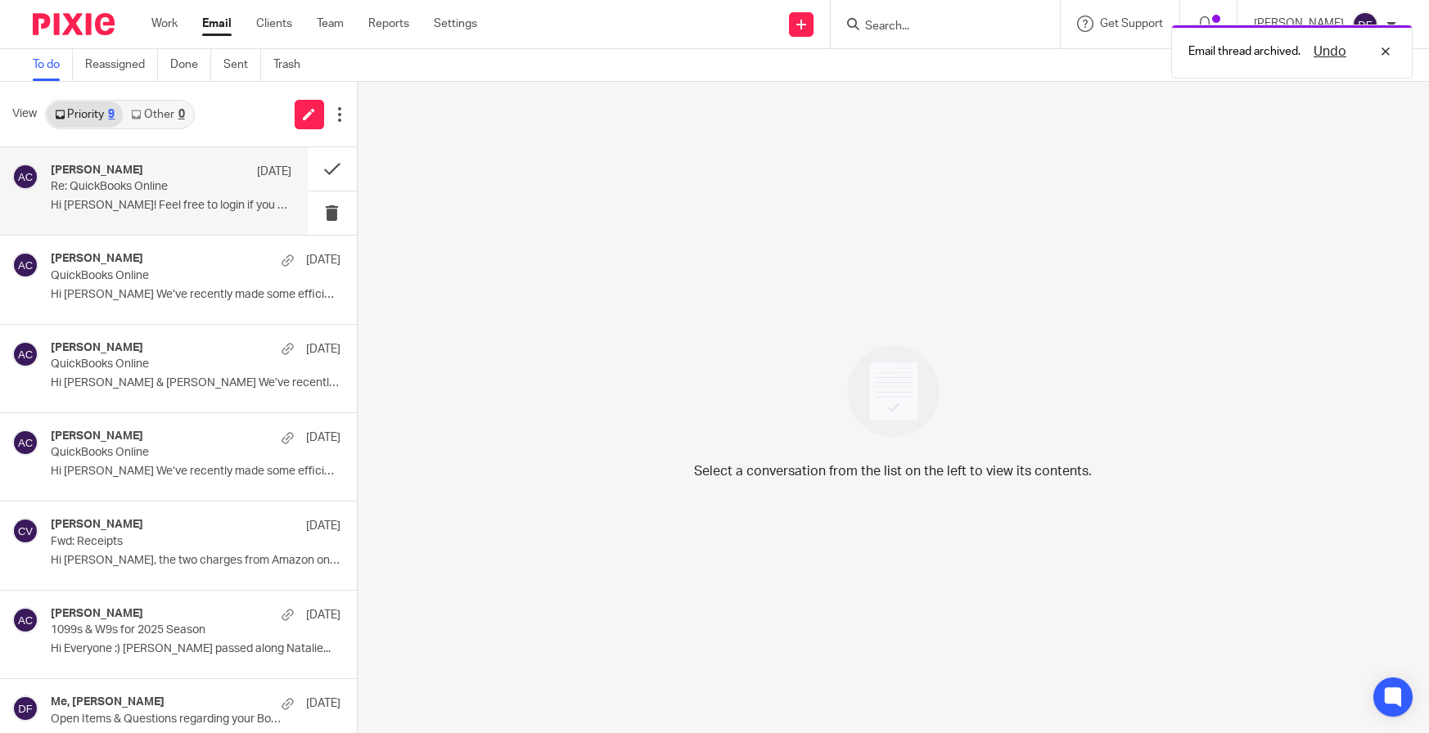
click at [169, 215] on div "[PERSON_NAME] [DATE] Re: QuickBooks Online Hi [PERSON_NAME]! Feel free to login…" at bounding box center [171, 191] width 241 height 55
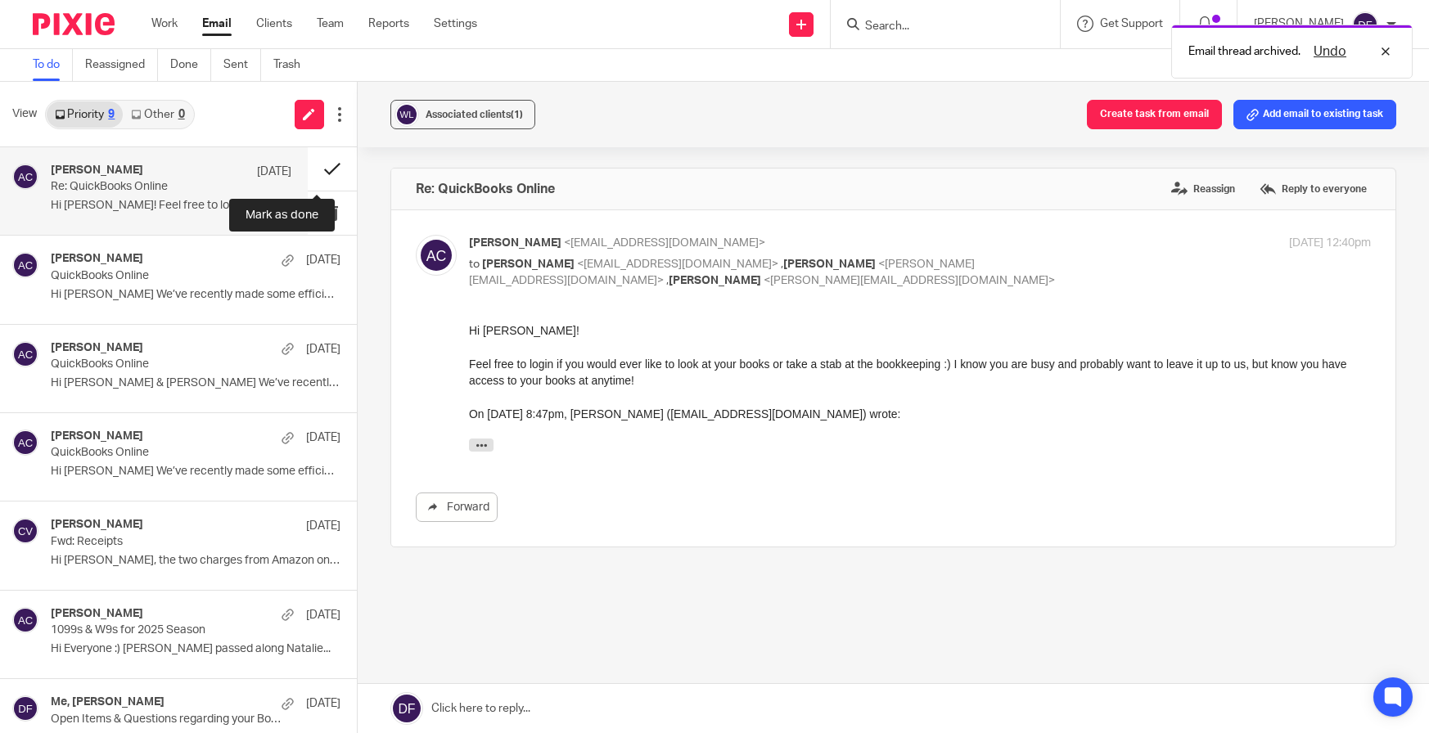
click at [314, 167] on button at bounding box center [332, 168] width 49 height 43
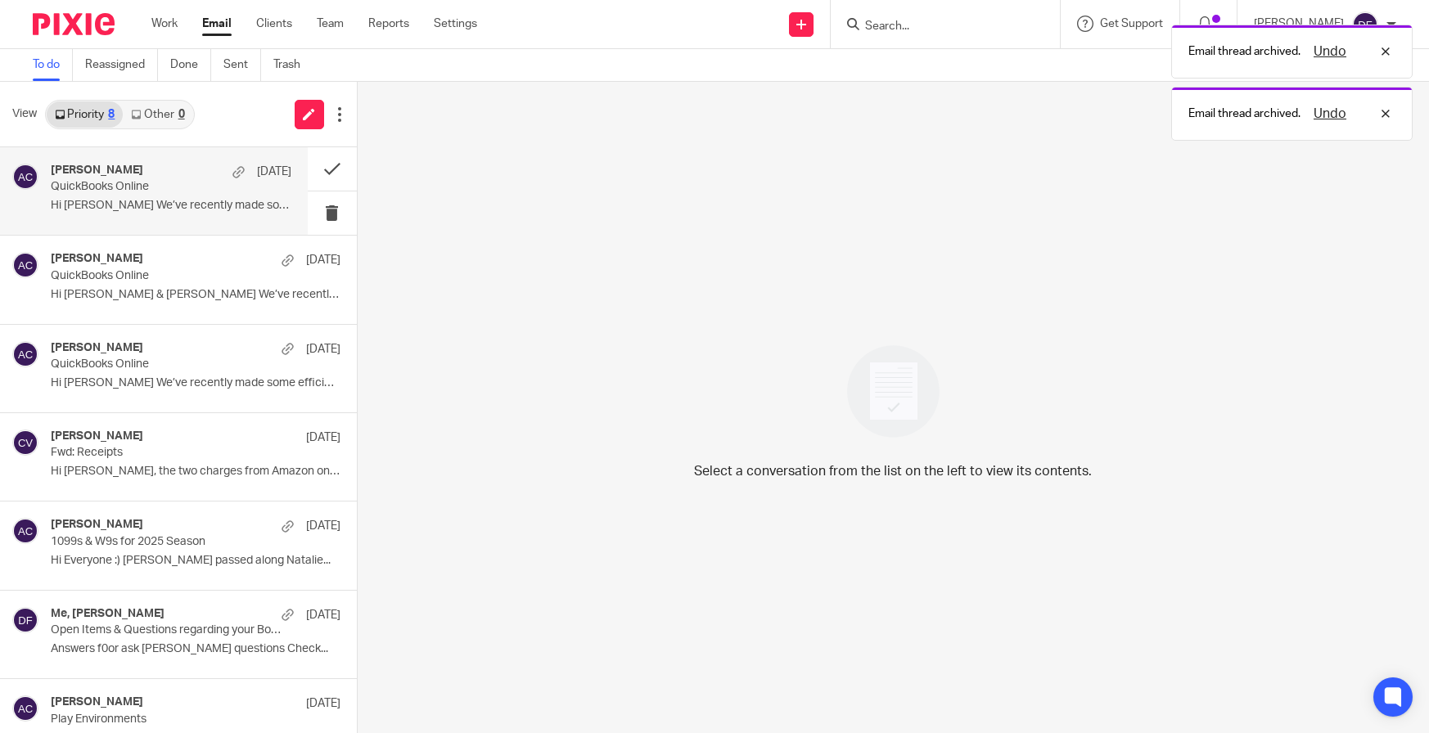
click at [154, 192] on p "QuickBooks Online" at bounding box center [147, 187] width 192 height 14
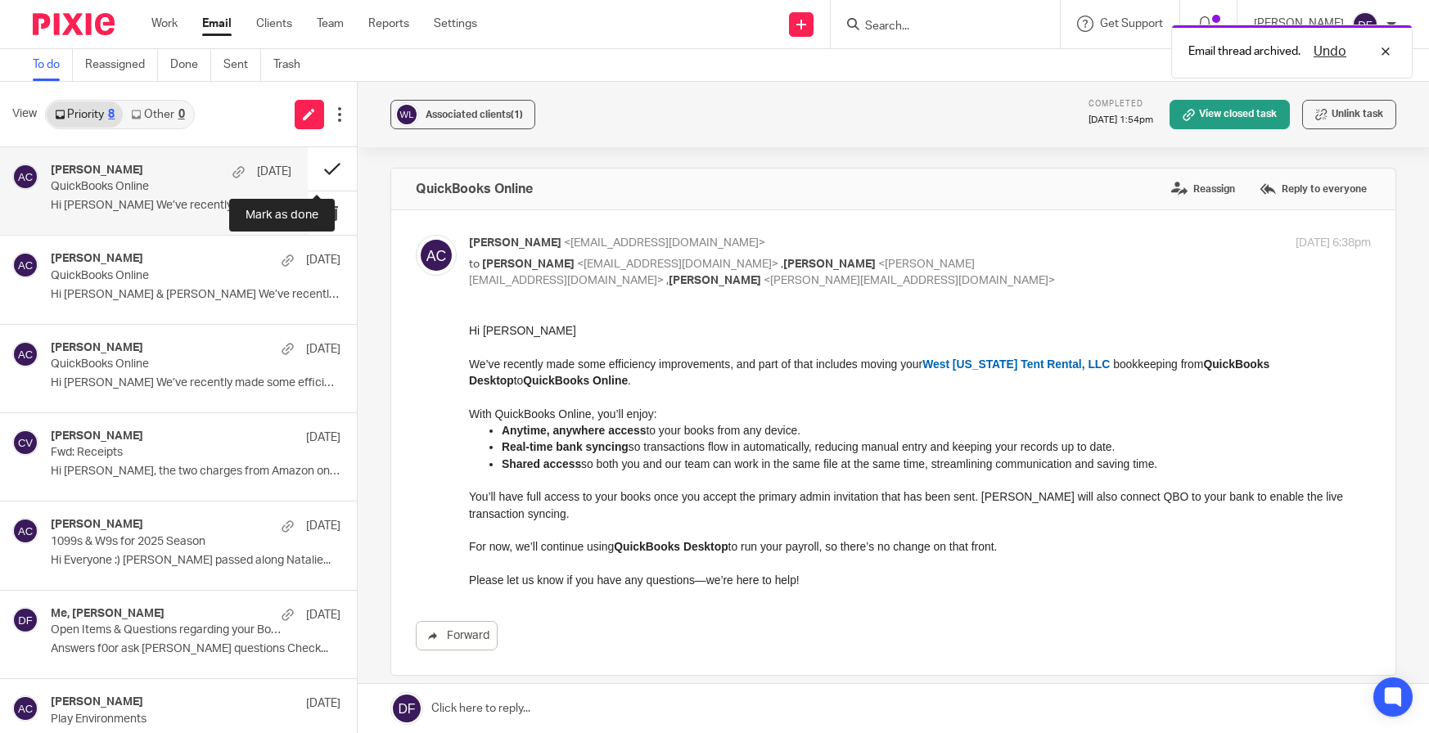
click at [309, 169] on button at bounding box center [332, 168] width 49 height 43
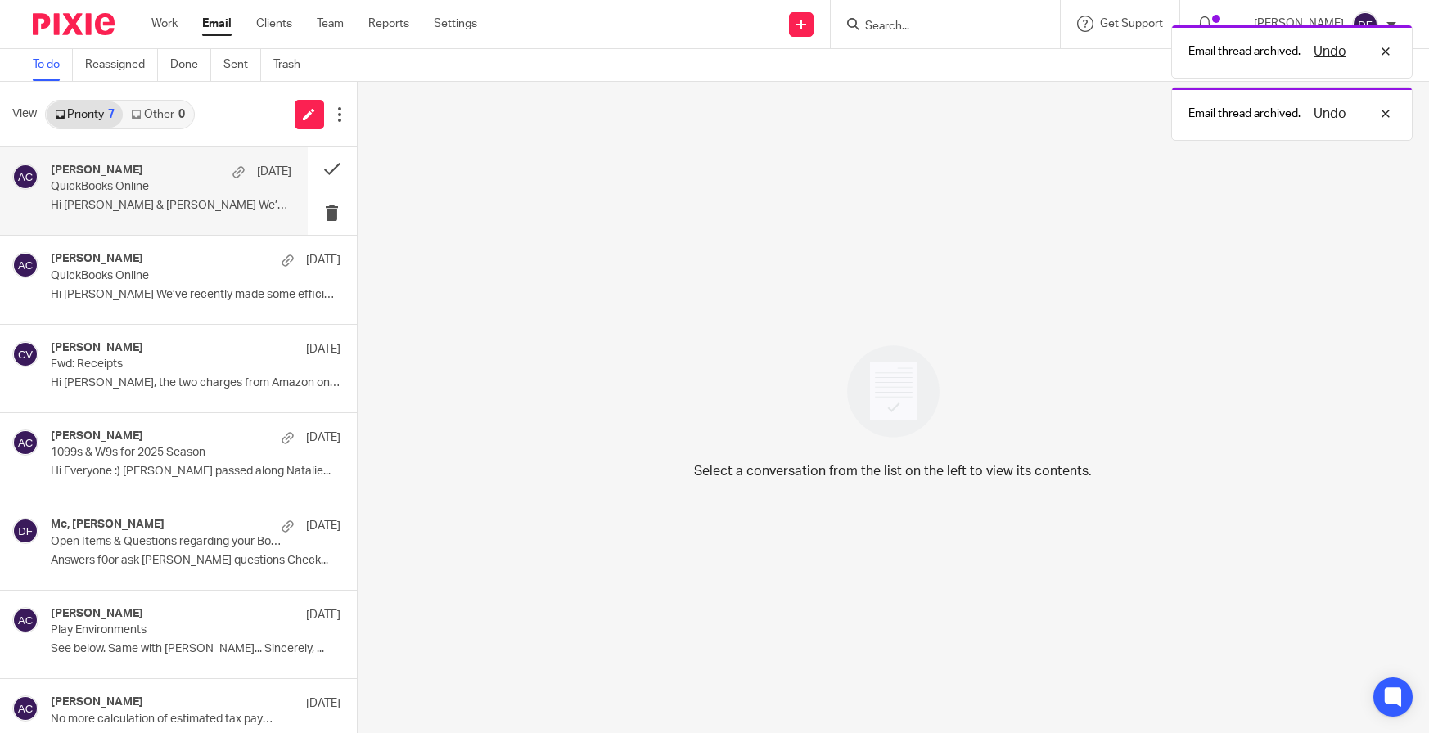
click at [119, 193] on p "QuickBooks Online" at bounding box center [147, 187] width 192 height 14
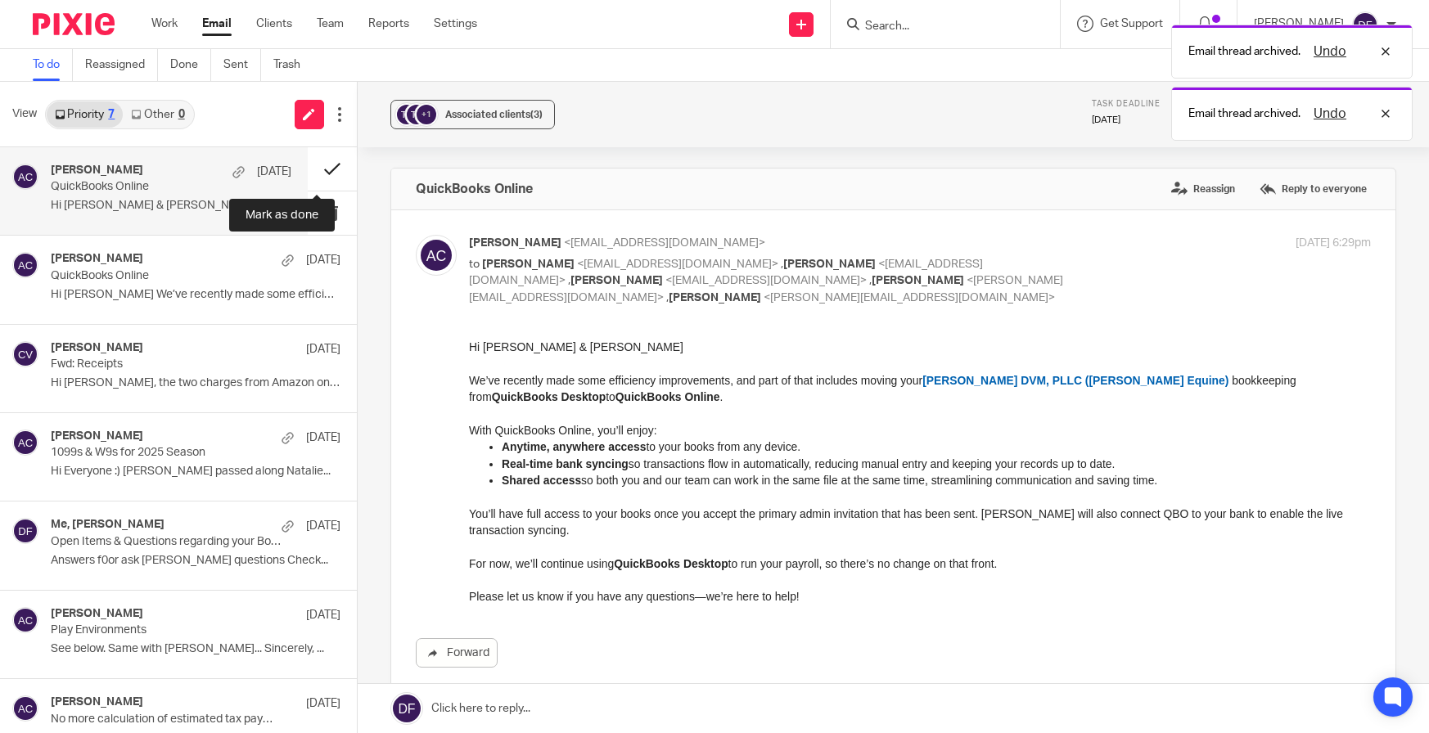
click at [323, 169] on button at bounding box center [332, 168] width 49 height 43
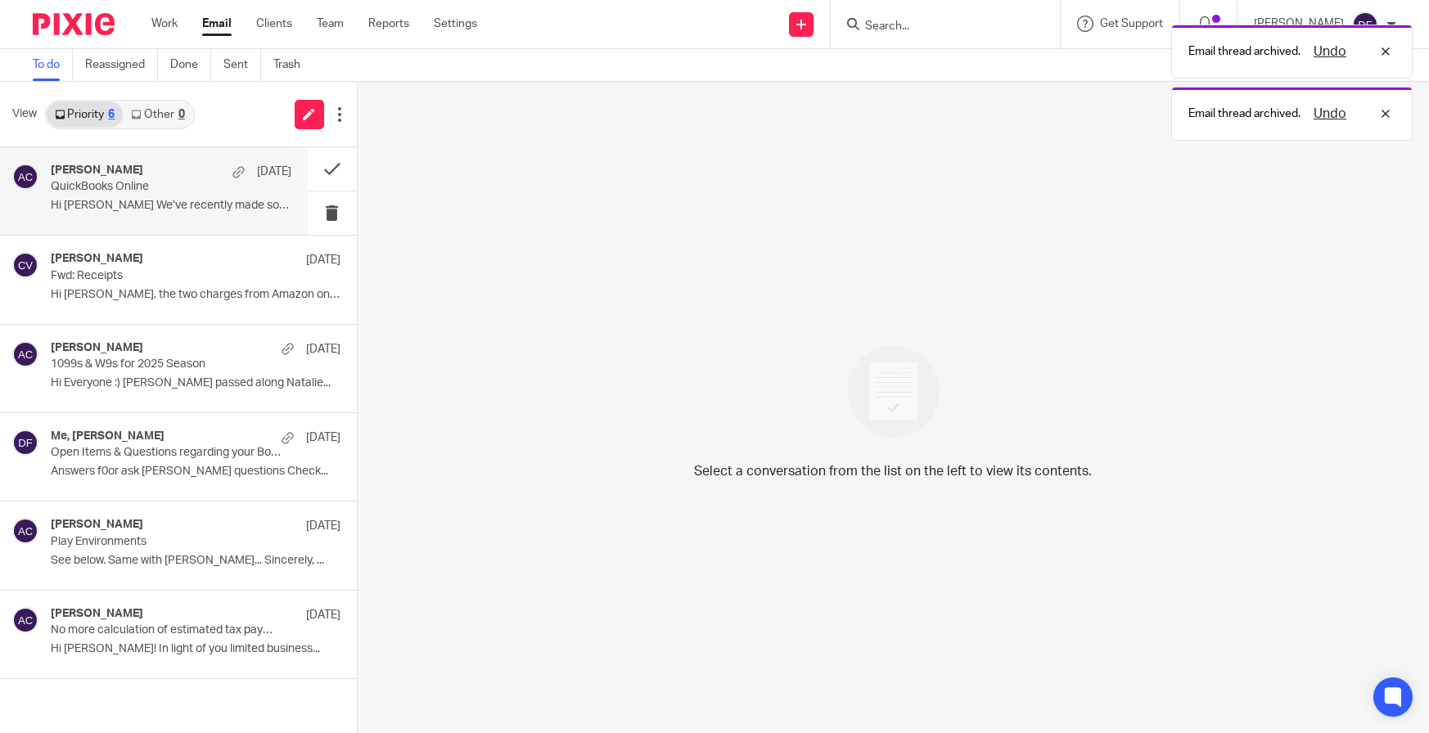
click at [205, 189] on p "QuickBooks Online" at bounding box center [147, 187] width 192 height 14
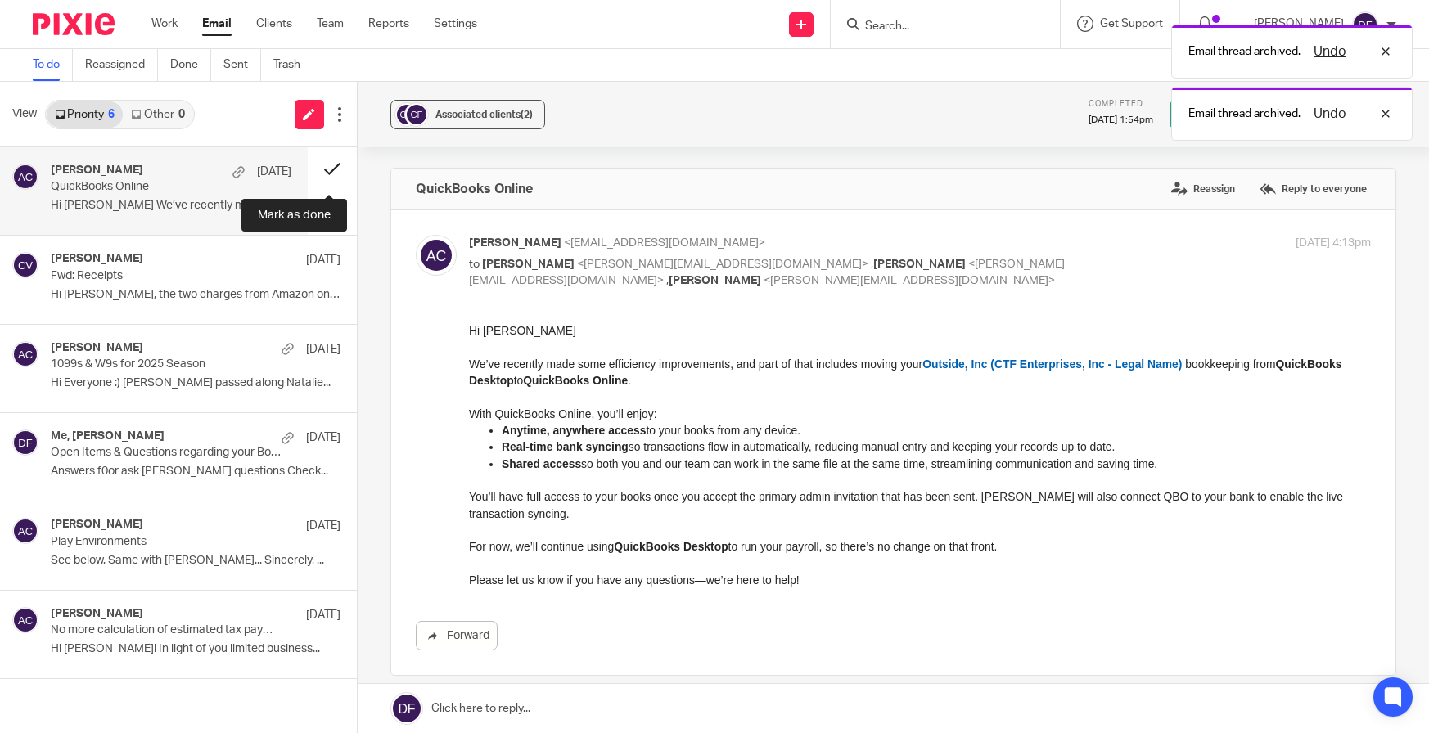
click at [341, 162] on button at bounding box center [332, 168] width 49 height 43
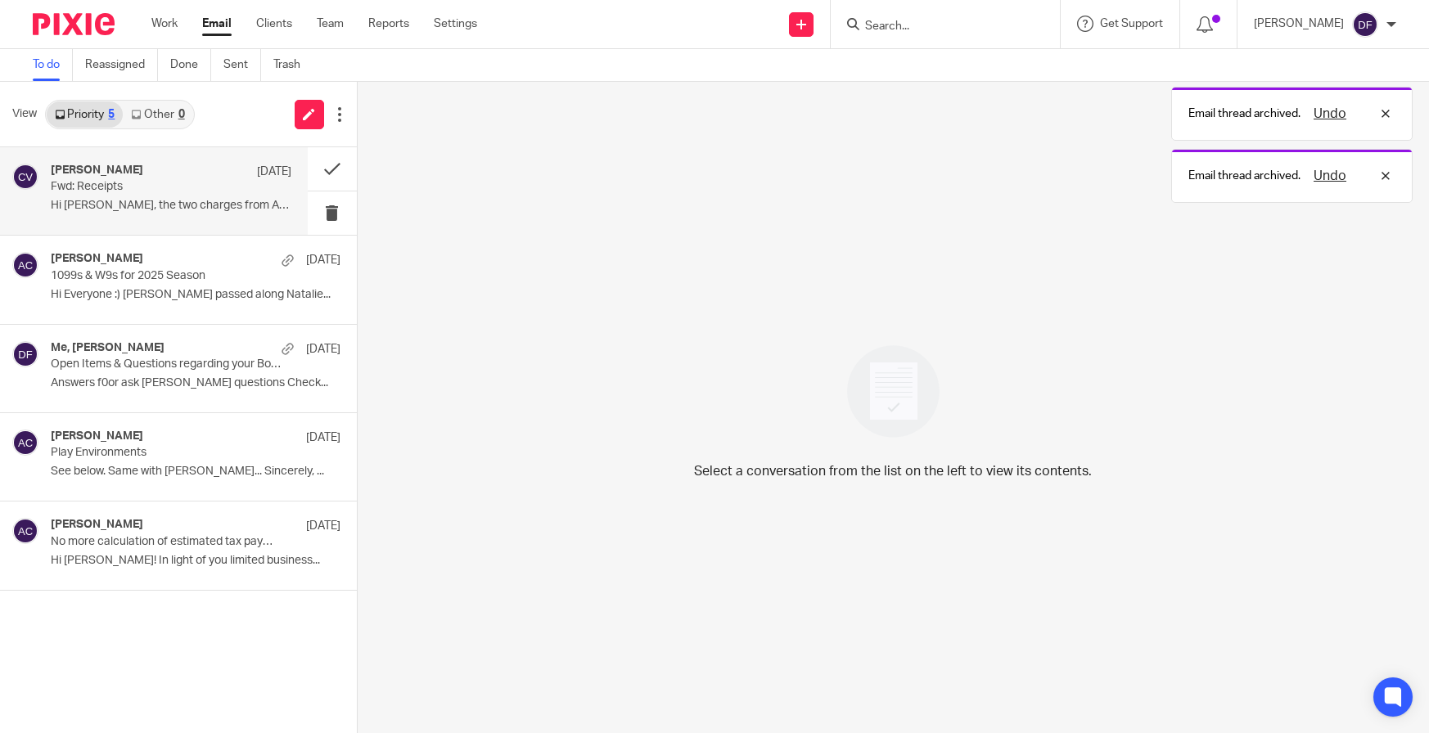
click at [165, 201] on p "Hi Donna, the two charges from Amazon on aug 22..." at bounding box center [171, 206] width 241 height 14
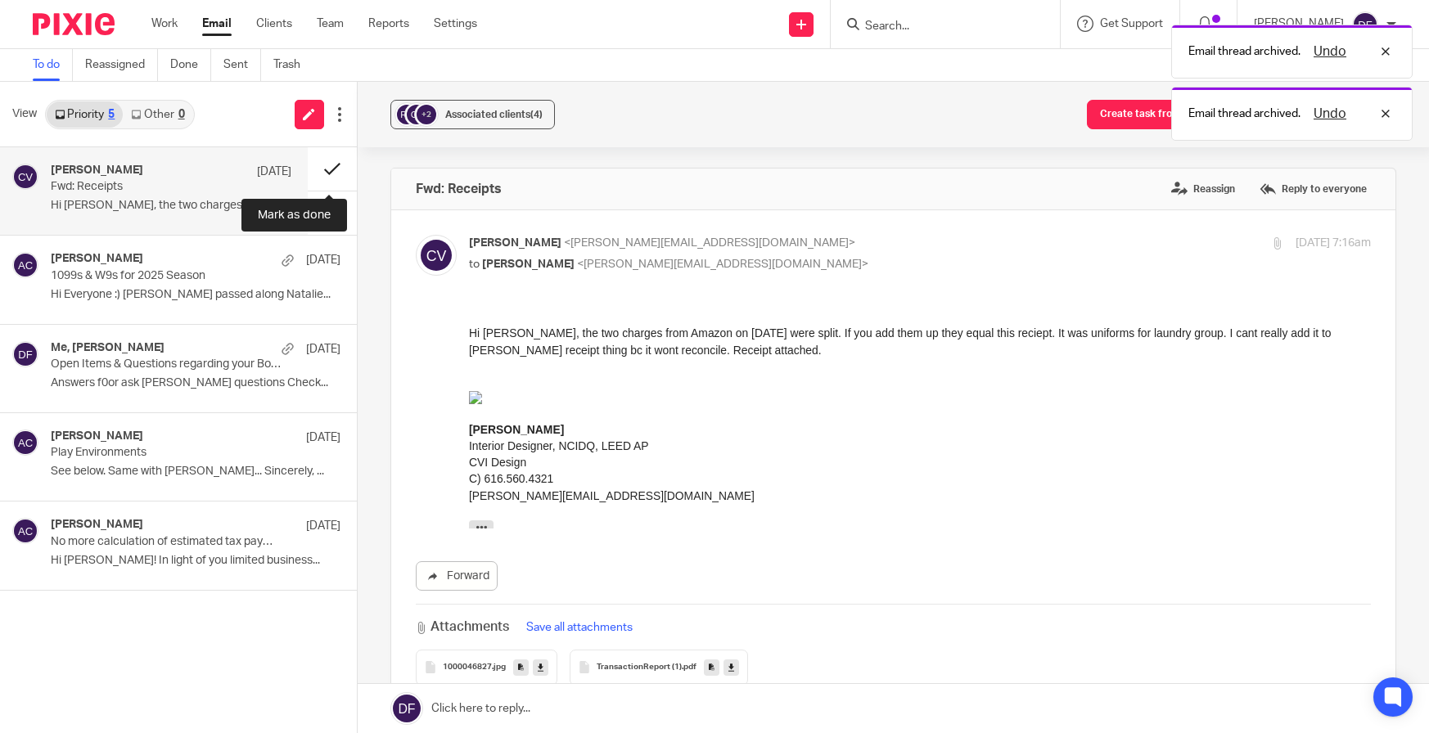
click at [338, 170] on button at bounding box center [332, 168] width 49 height 43
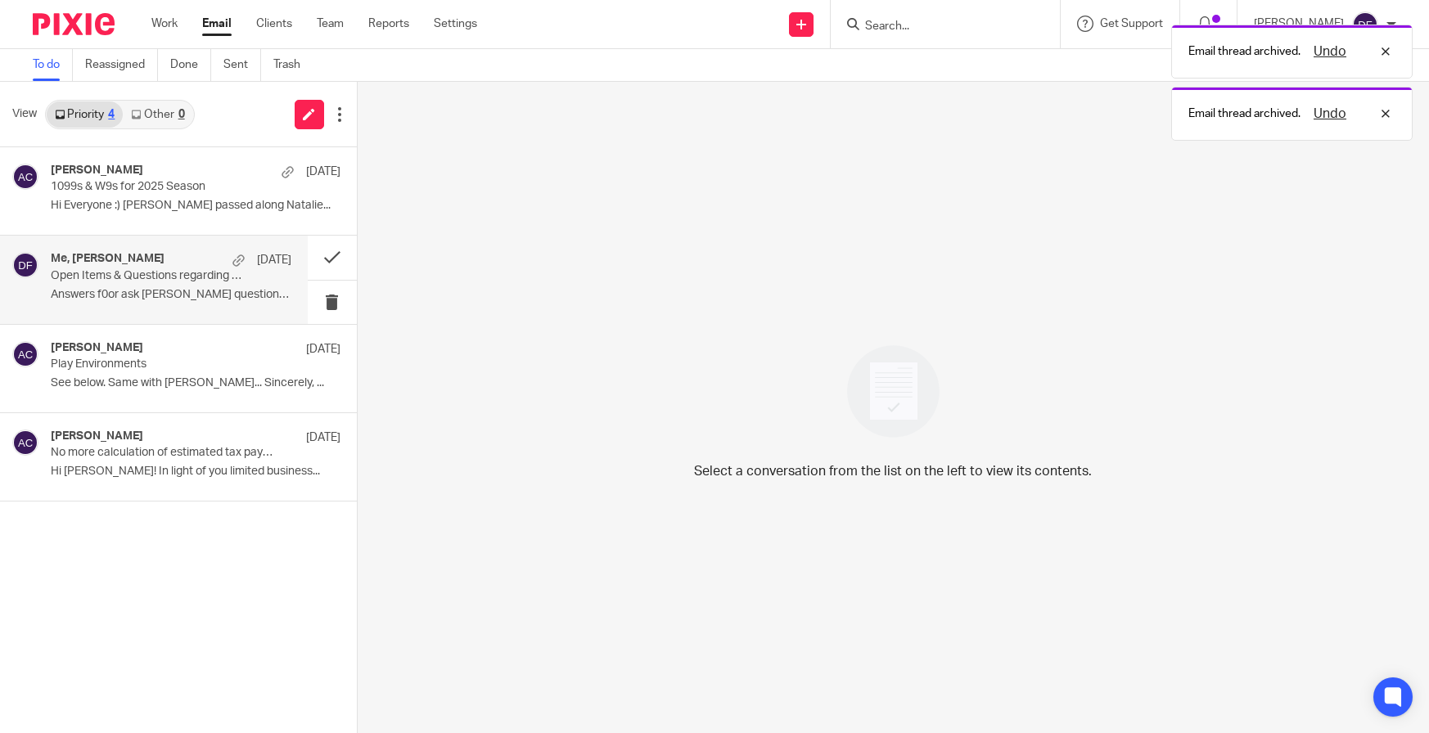
click at [154, 283] on div "Me, Jared Blaszak Sep 9 Open Items & Questions regarding your Bookkeeping. ACTI…" at bounding box center [171, 279] width 241 height 55
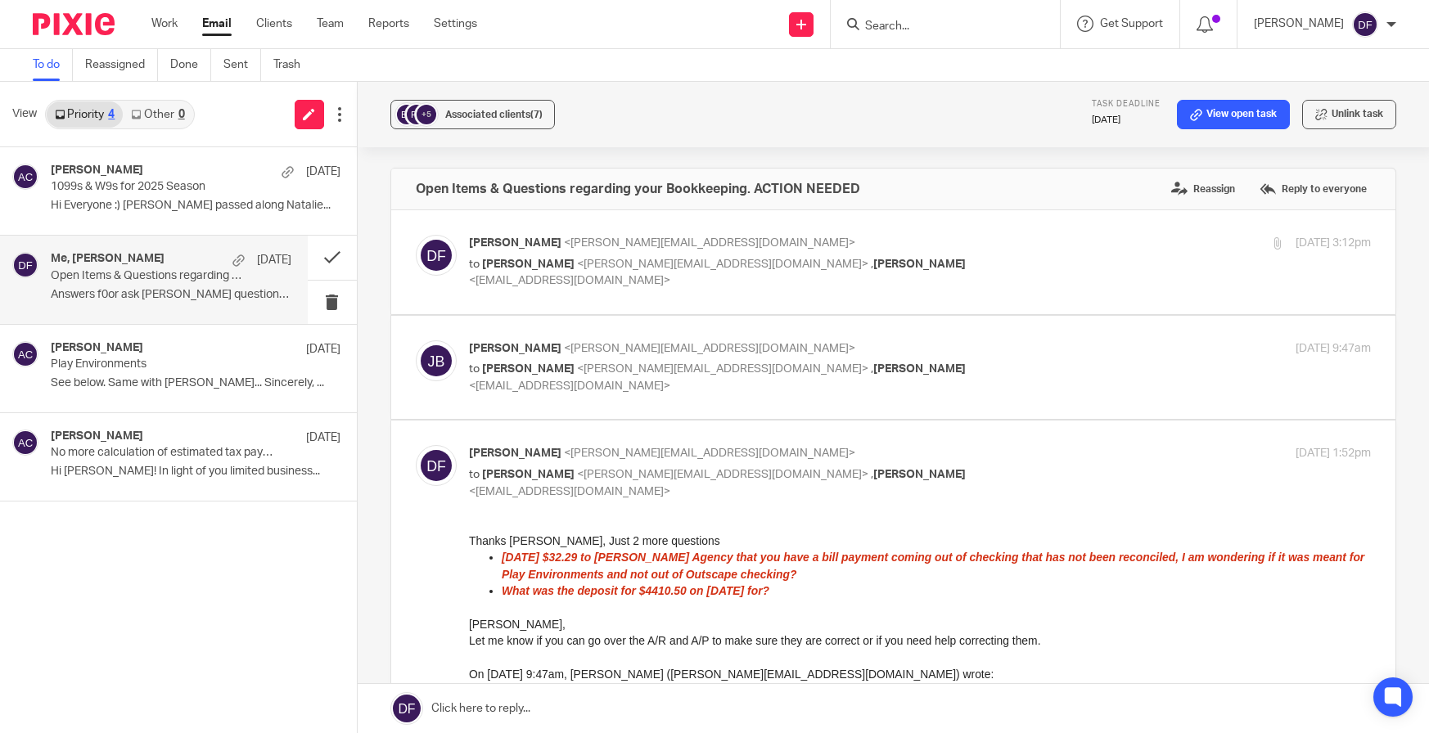
click at [1045, 377] on p "to Donna Ferguson <donna@amylcpa.com> , Heather VanKley <heathervk@playenviro.c…" at bounding box center [770, 378] width 602 height 34
checkbox input "true"
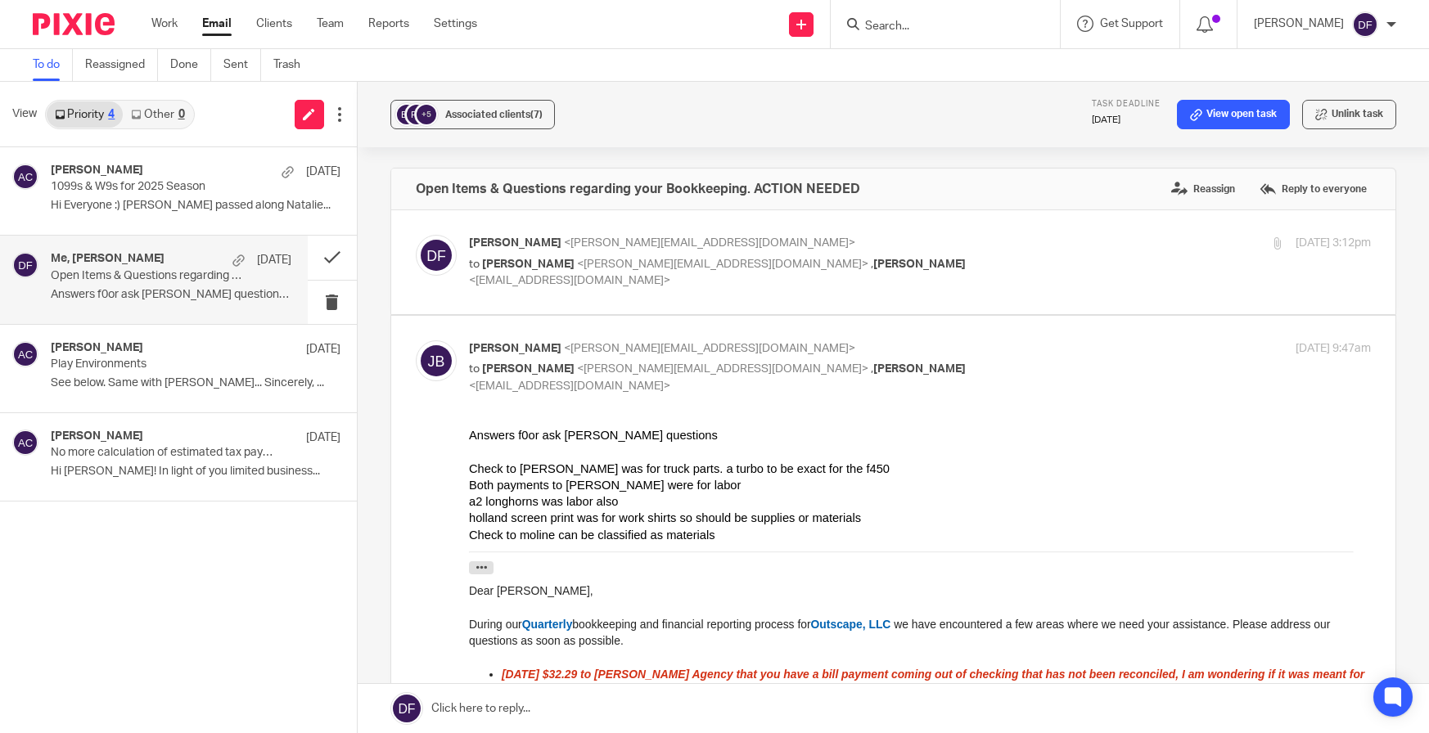
click at [1071, 231] on label at bounding box center [893, 262] width 1005 height 104
click at [416, 234] on input "checkbox" at bounding box center [415, 234] width 1 height 1
checkbox input "true"
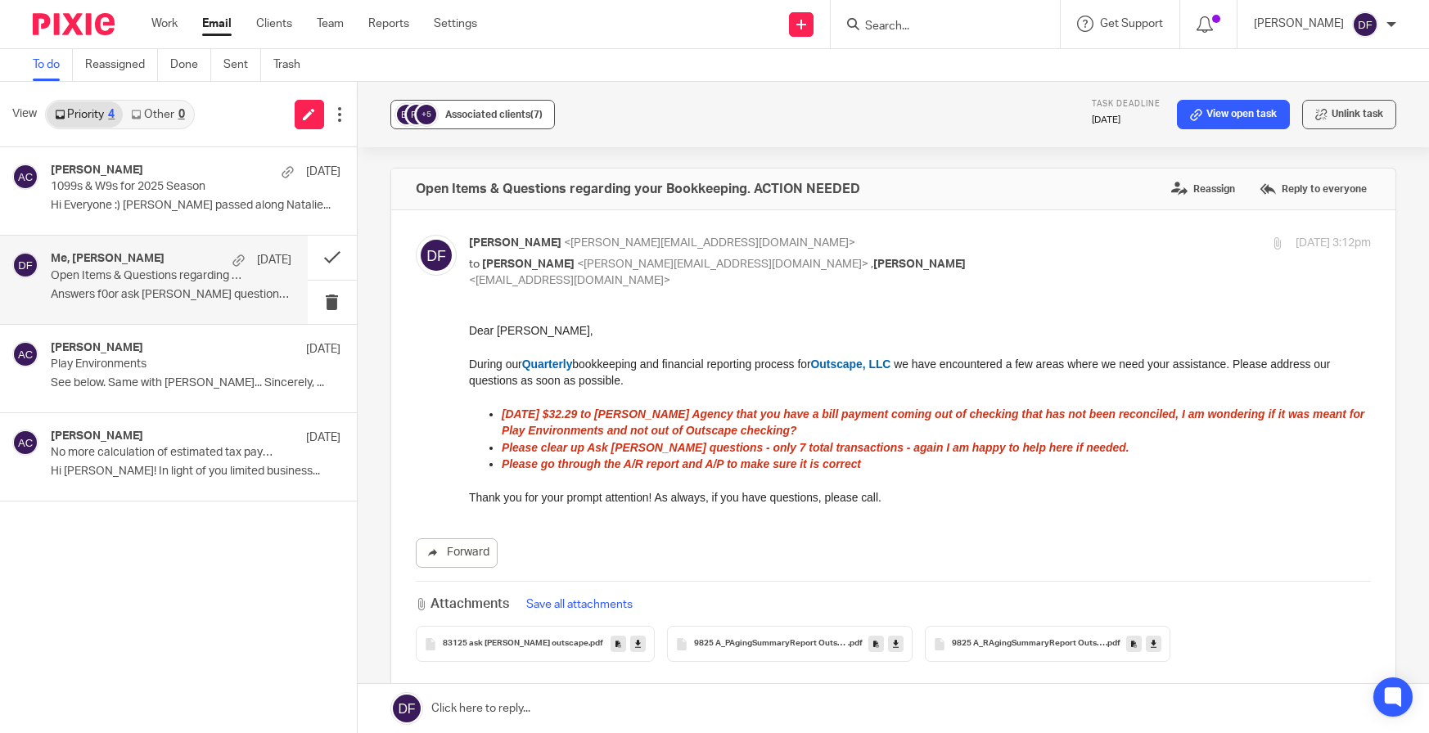
click at [458, 101] on button "+5 Associated clients (7)" at bounding box center [472, 114] width 165 height 29
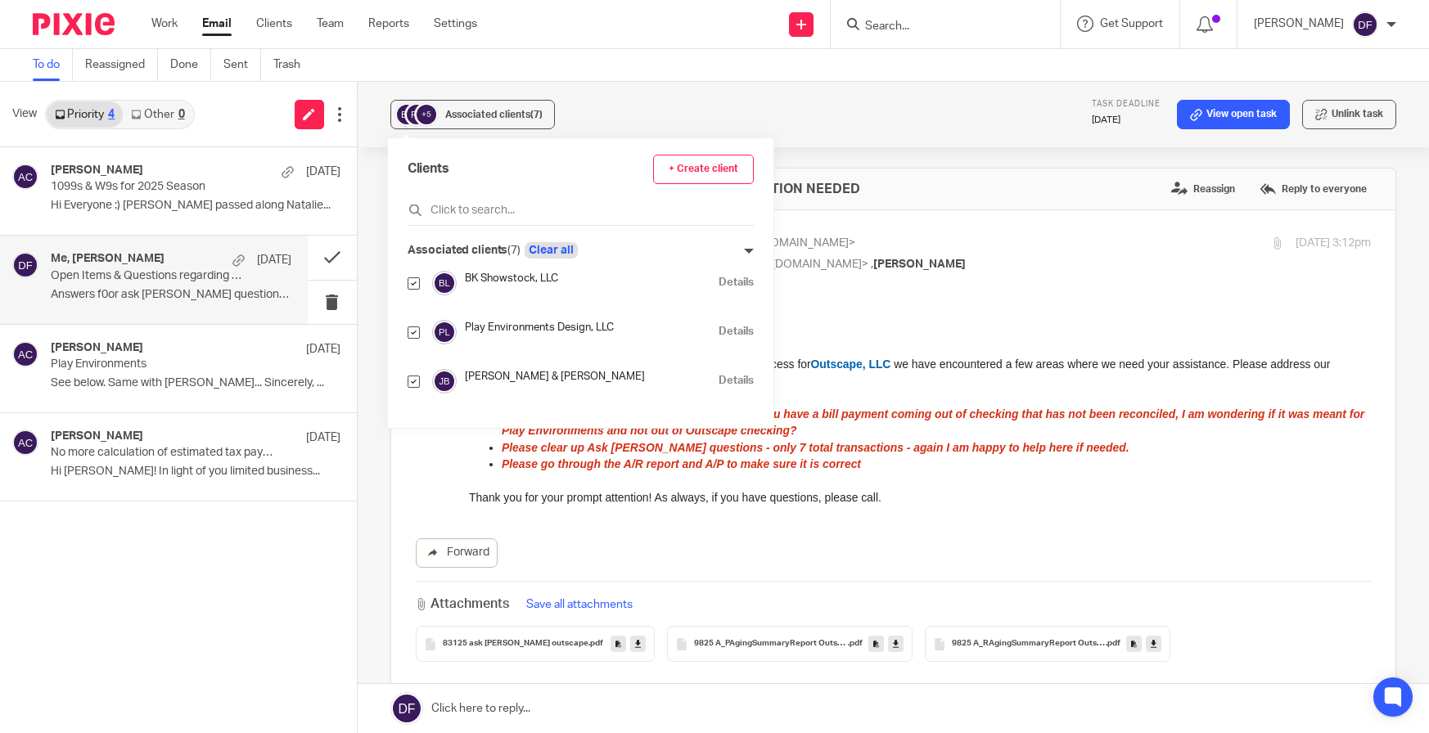
click at [567, 246] on button "Clear all" at bounding box center [551, 250] width 53 height 16
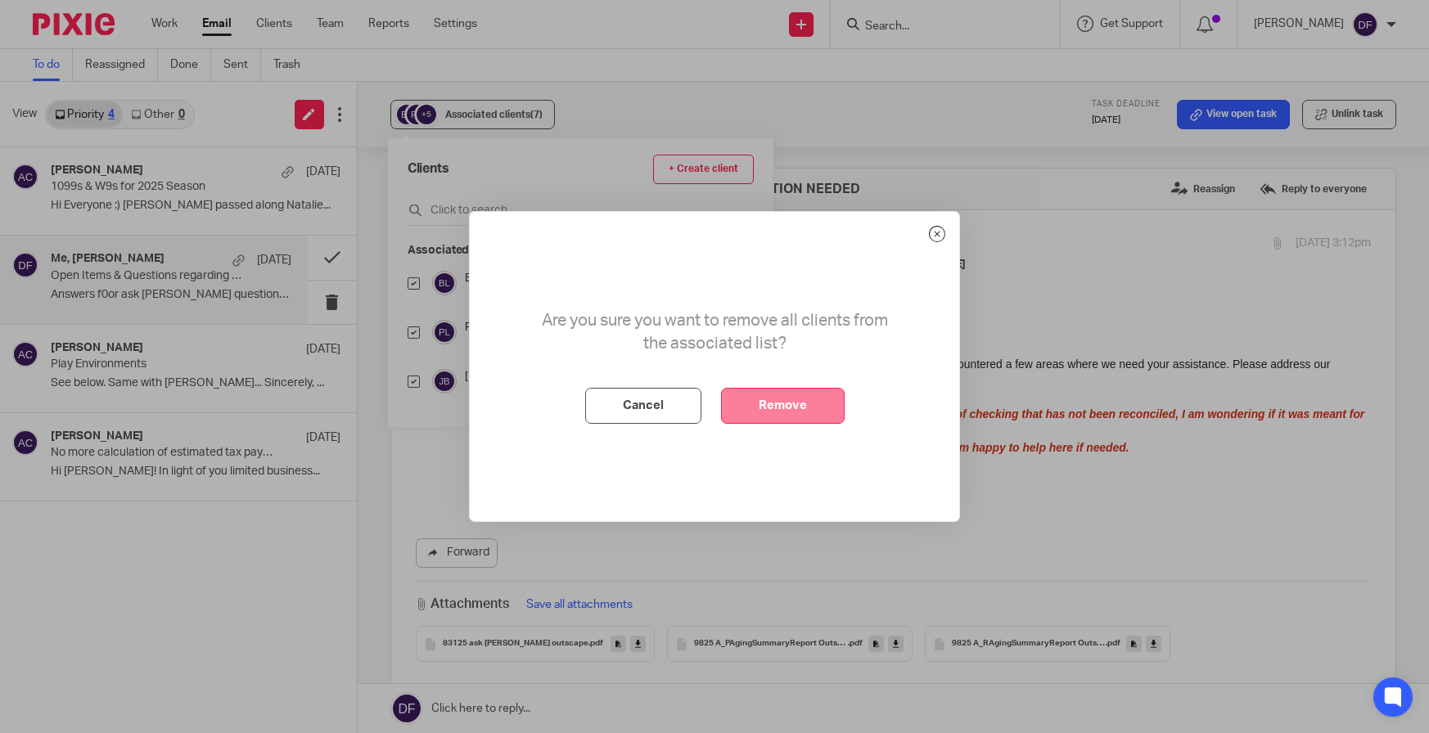
click at [790, 410] on button "Remove" at bounding box center [783, 406] width 124 height 36
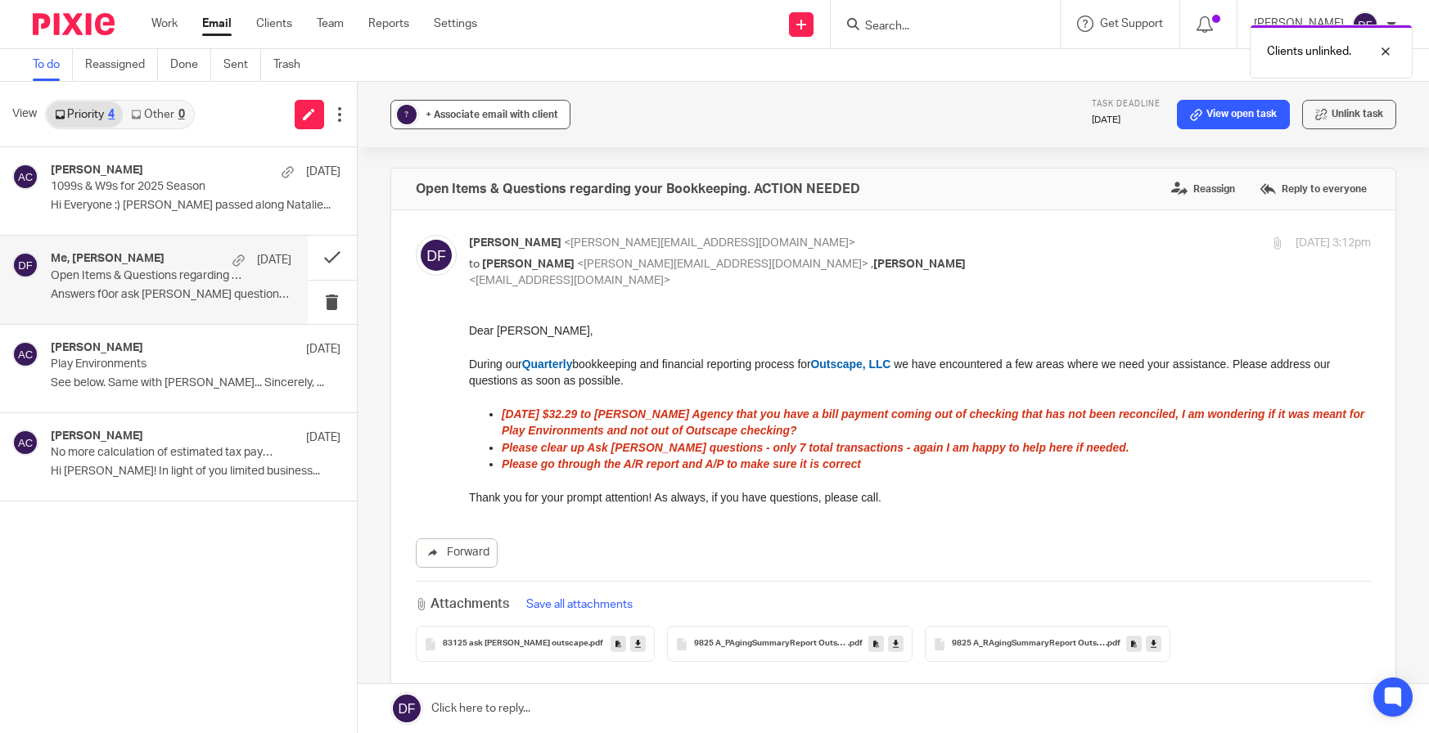
click at [539, 119] on span "+ Associate email with client" at bounding box center [492, 115] width 133 height 10
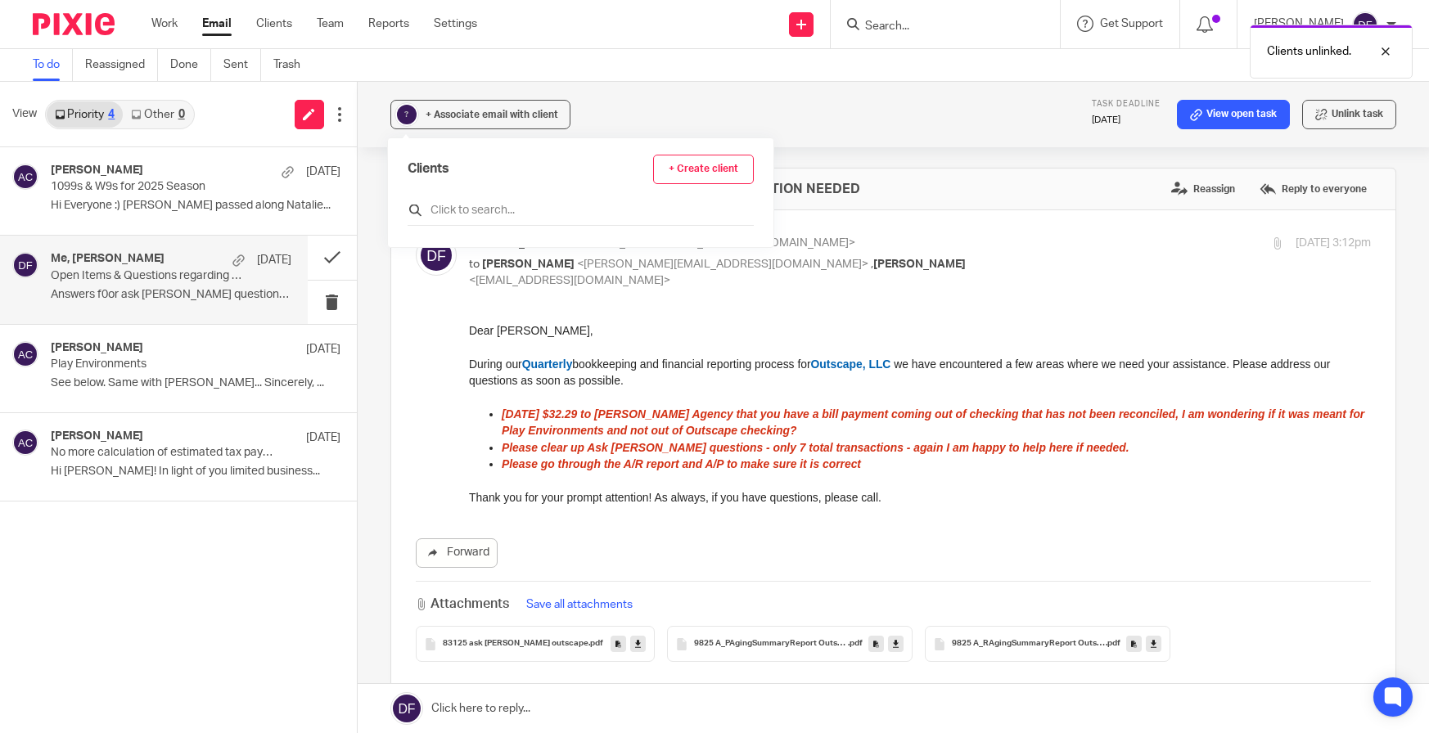
click at [489, 209] on input "text" at bounding box center [581, 210] width 346 height 16
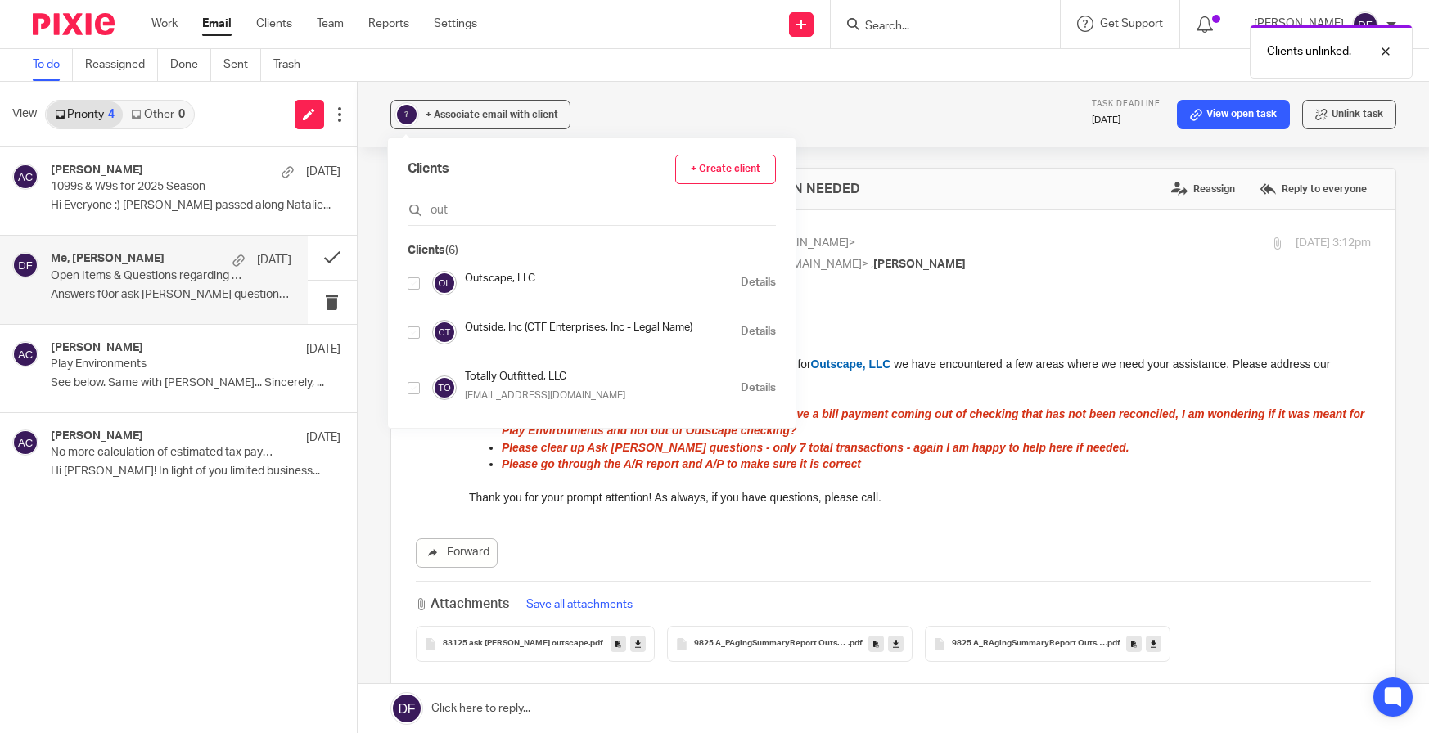
type input "out"
click at [408, 281] on input "checkbox" at bounding box center [414, 283] width 12 height 12
checkbox input "true"
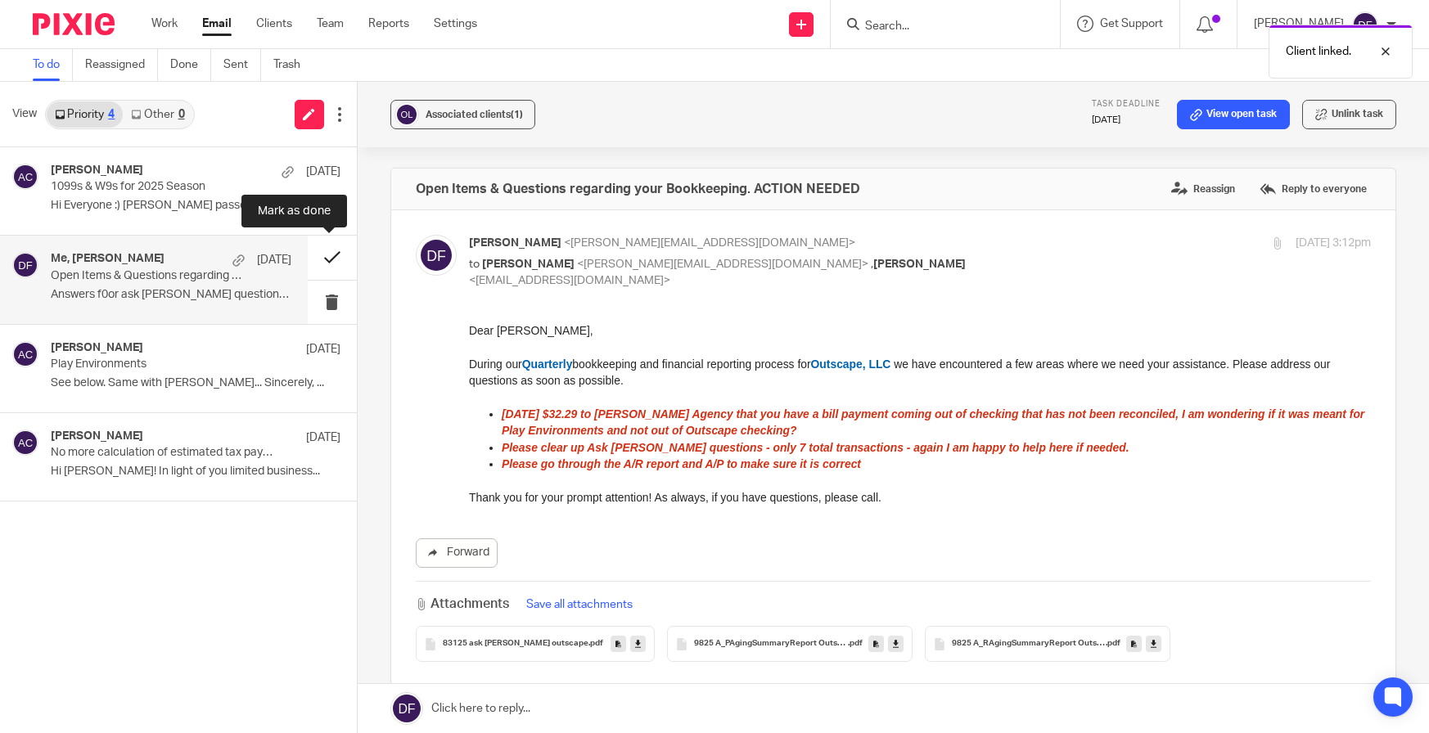
click at [321, 252] on button at bounding box center [332, 257] width 49 height 43
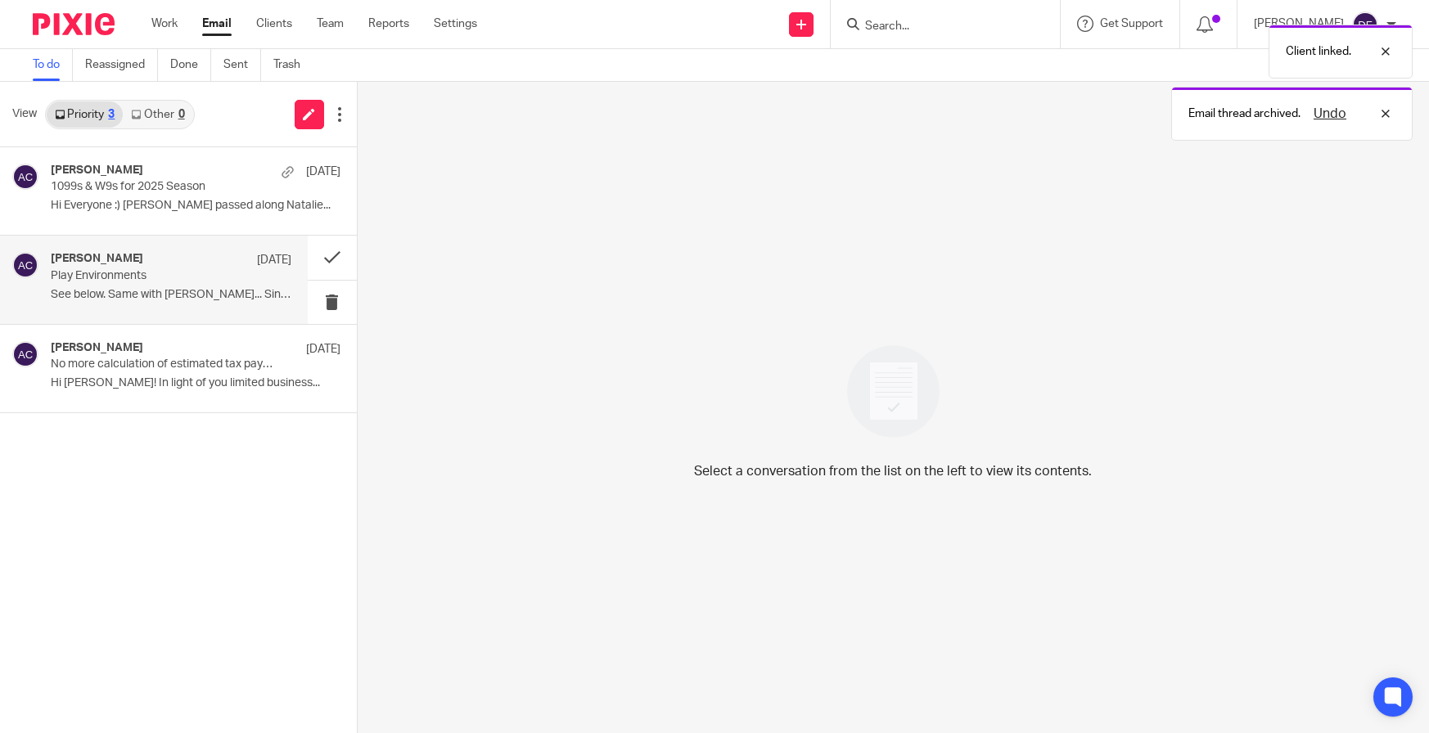
click at [91, 281] on p "Play Environments" at bounding box center [147, 276] width 192 height 14
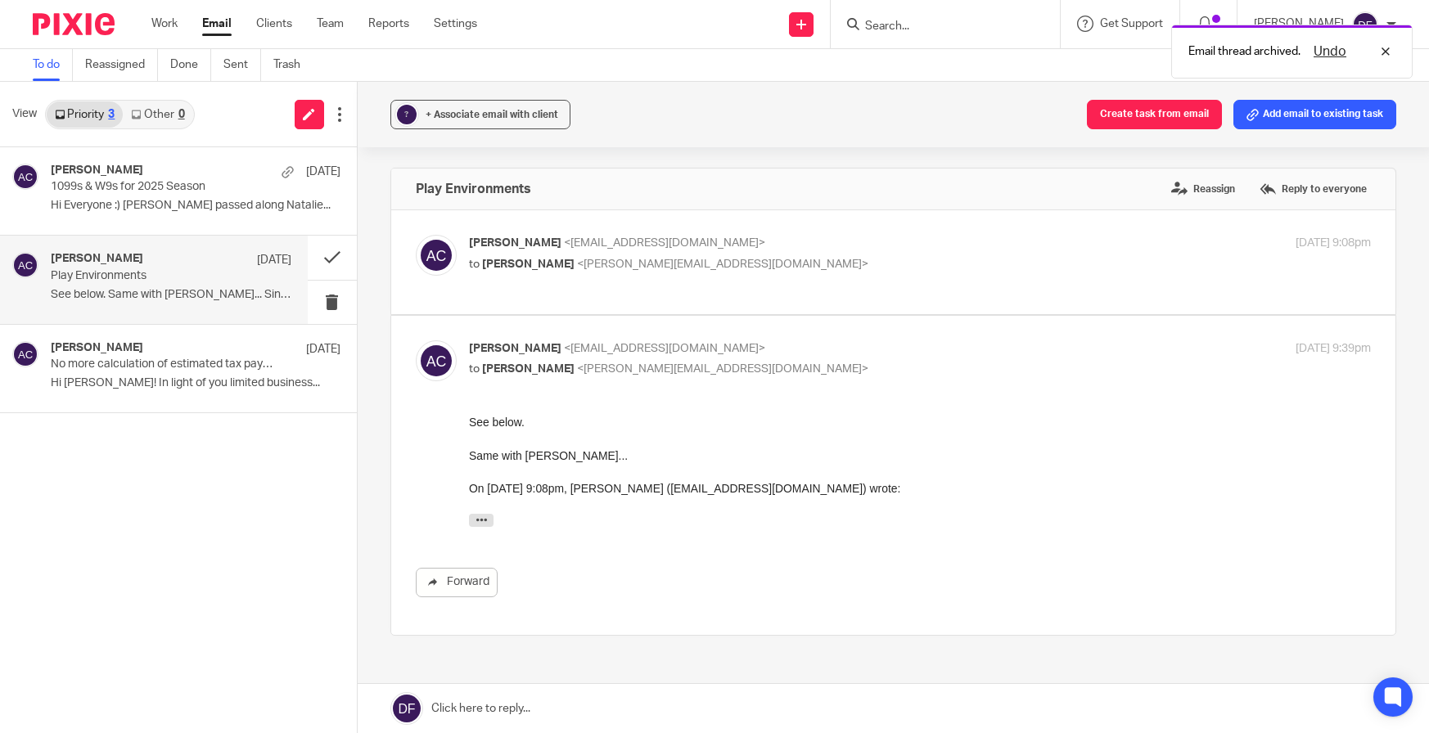
click at [751, 246] on p "Amy Corfixsen <amylcpa@gmail.com>" at bounding box center [770, 243] width 602 height 17
checkbox input "true"
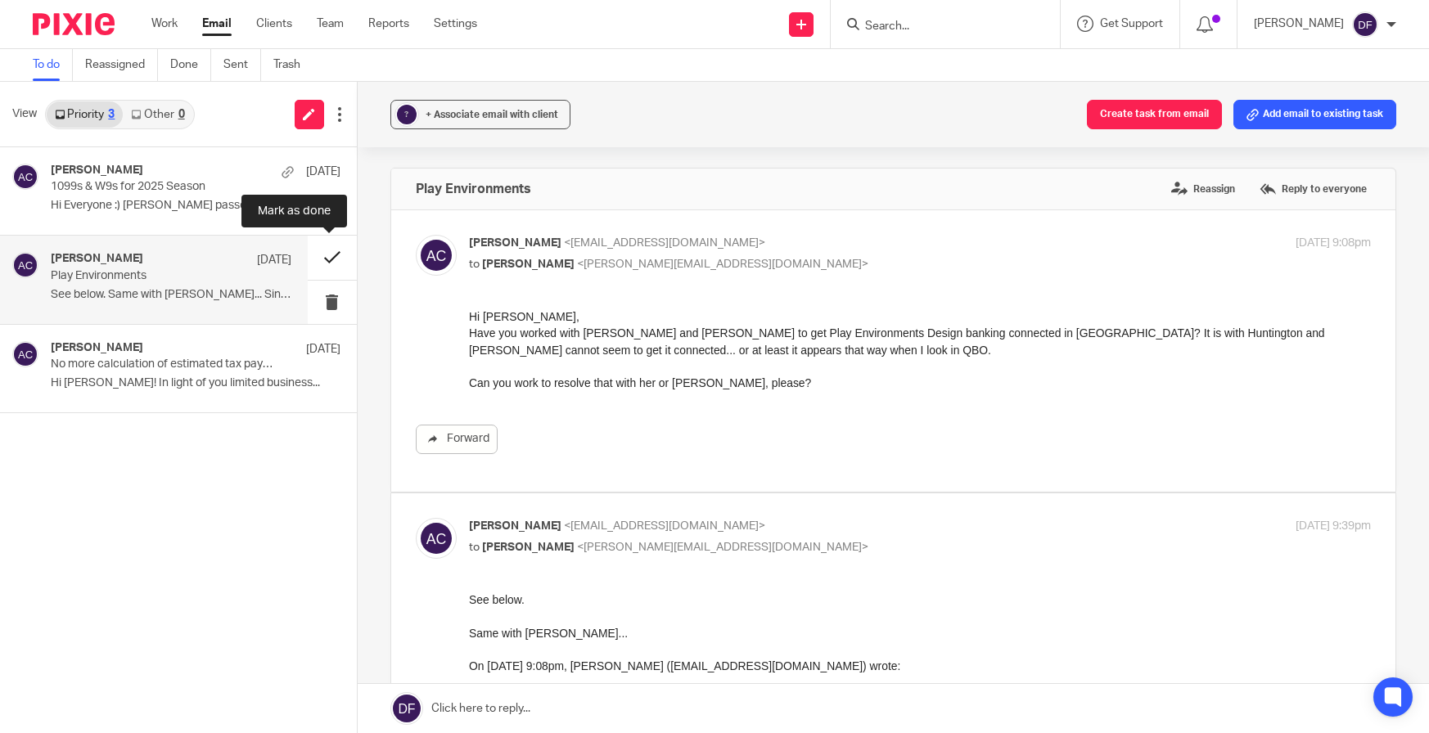
click at [335, 251] on button at bounding box center [332, 257] width 49 height 43
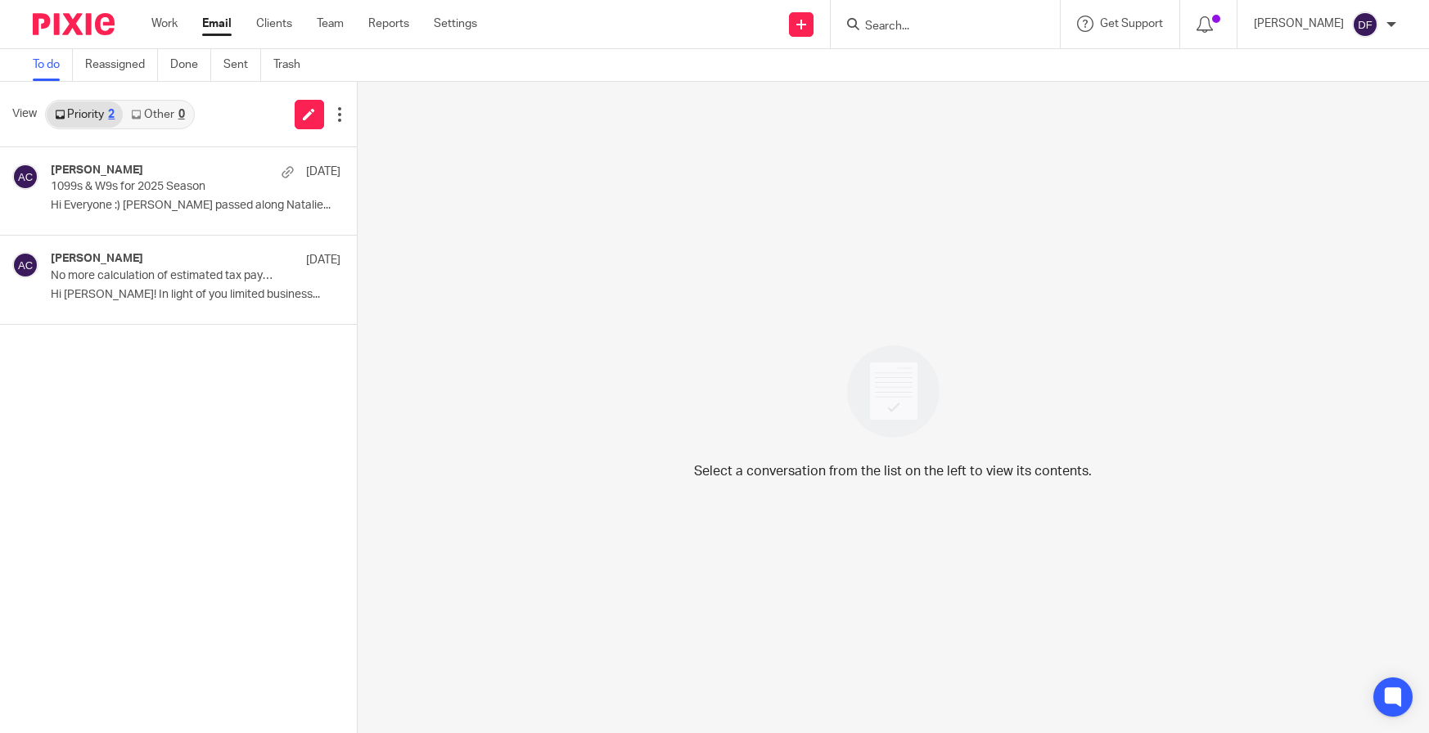
click at [214, 29] on link "Email" at bounding box center [216, 24] width 29 height 16
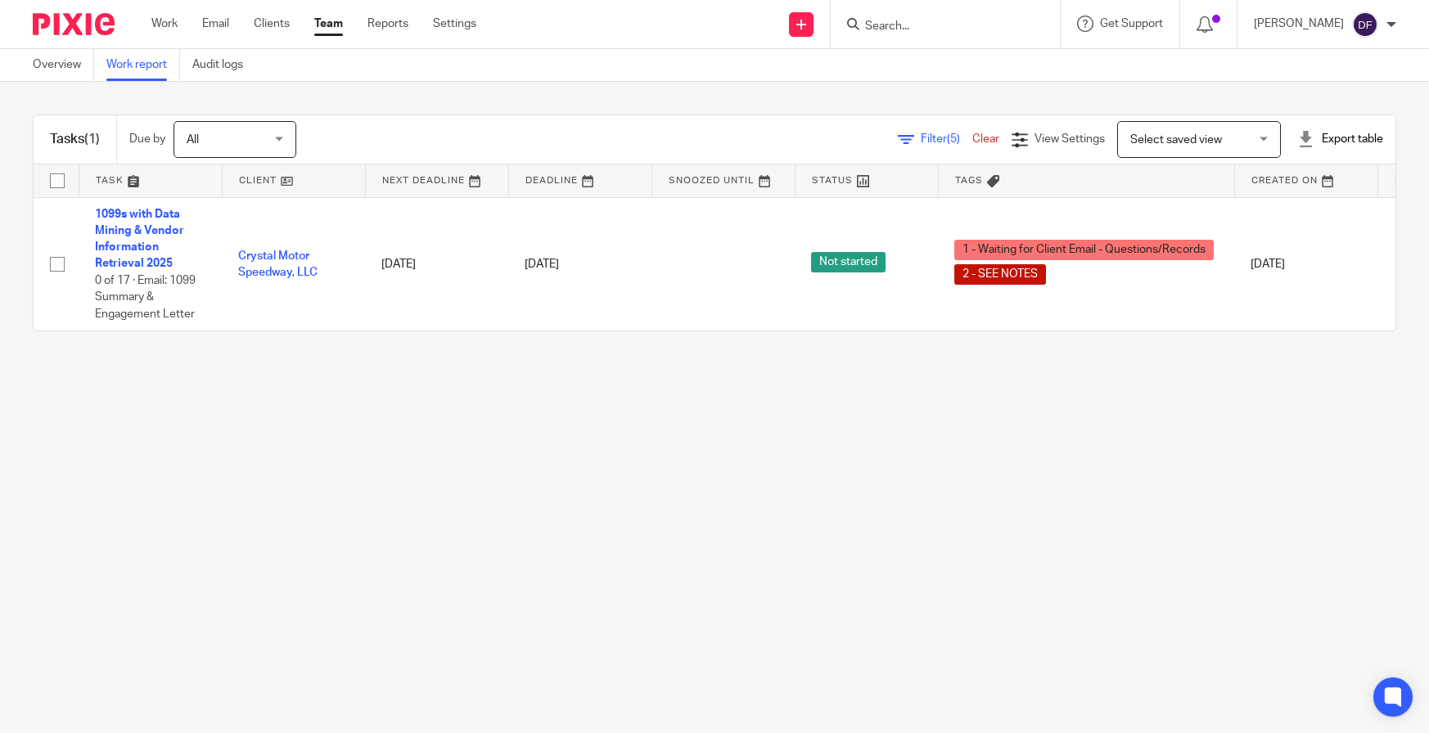
click at [882, 22] on input "Search" at bounding box center [937, 27] width 147 height 15
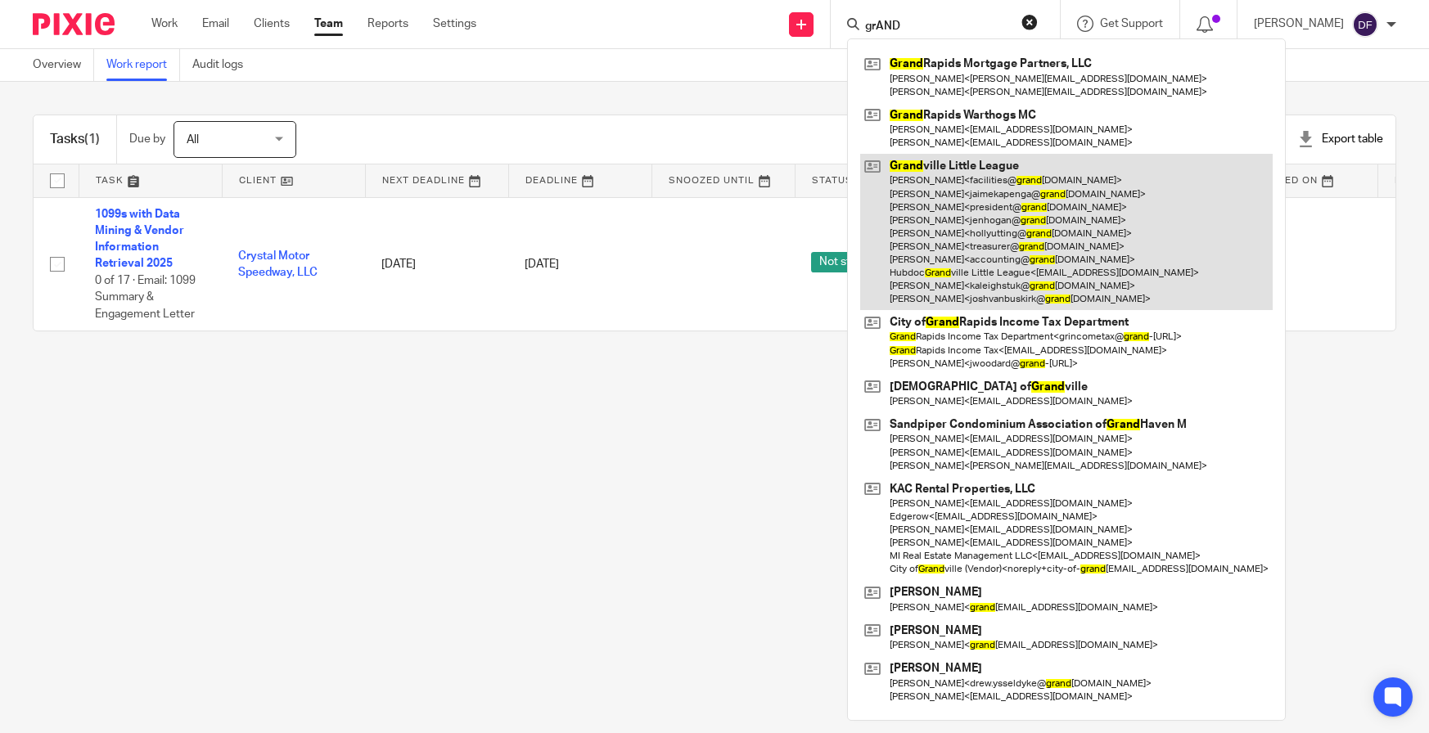
type input "grAND"
click at [964, 163] on link at bounding box center [1066, 232] width 413 height 156
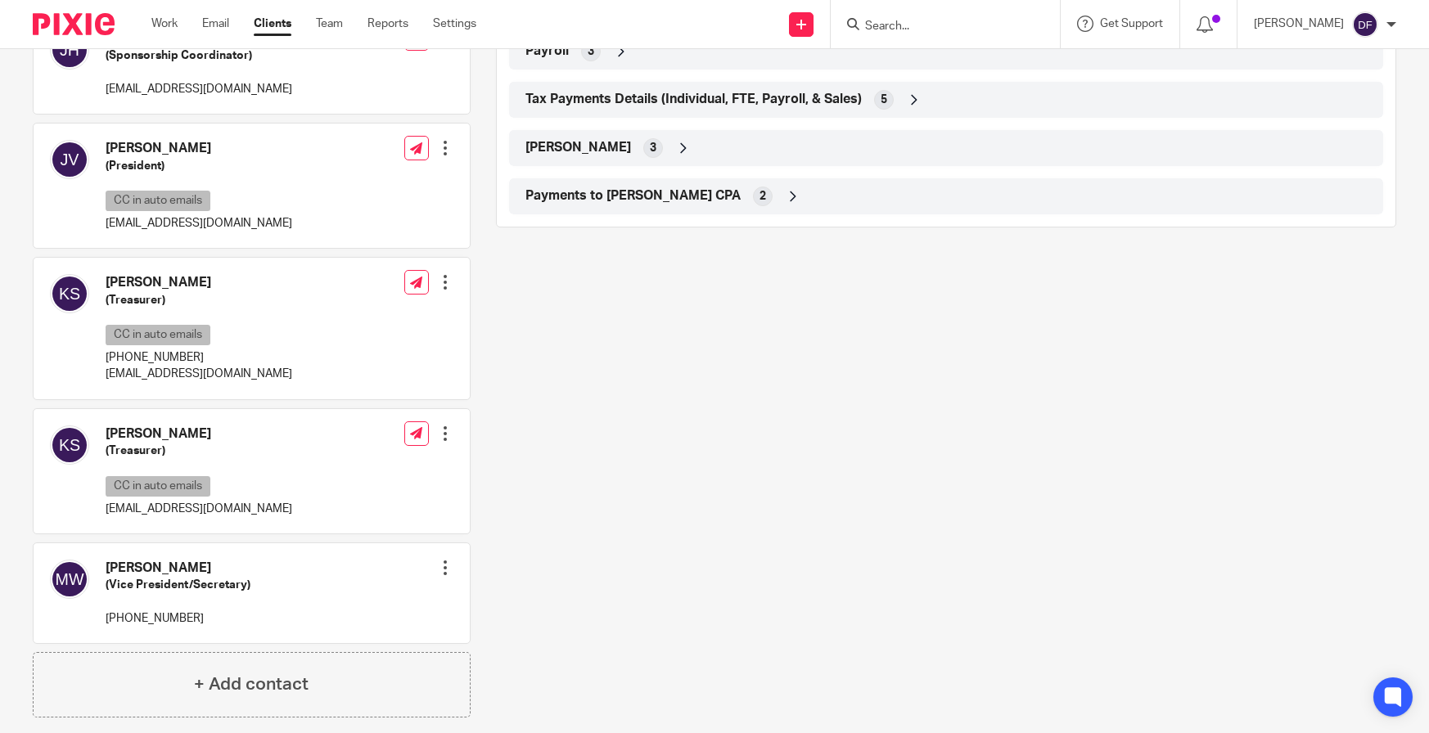
scroll to position [900, 0]
